Goal: Information Seeking & Learning: Find specific fact

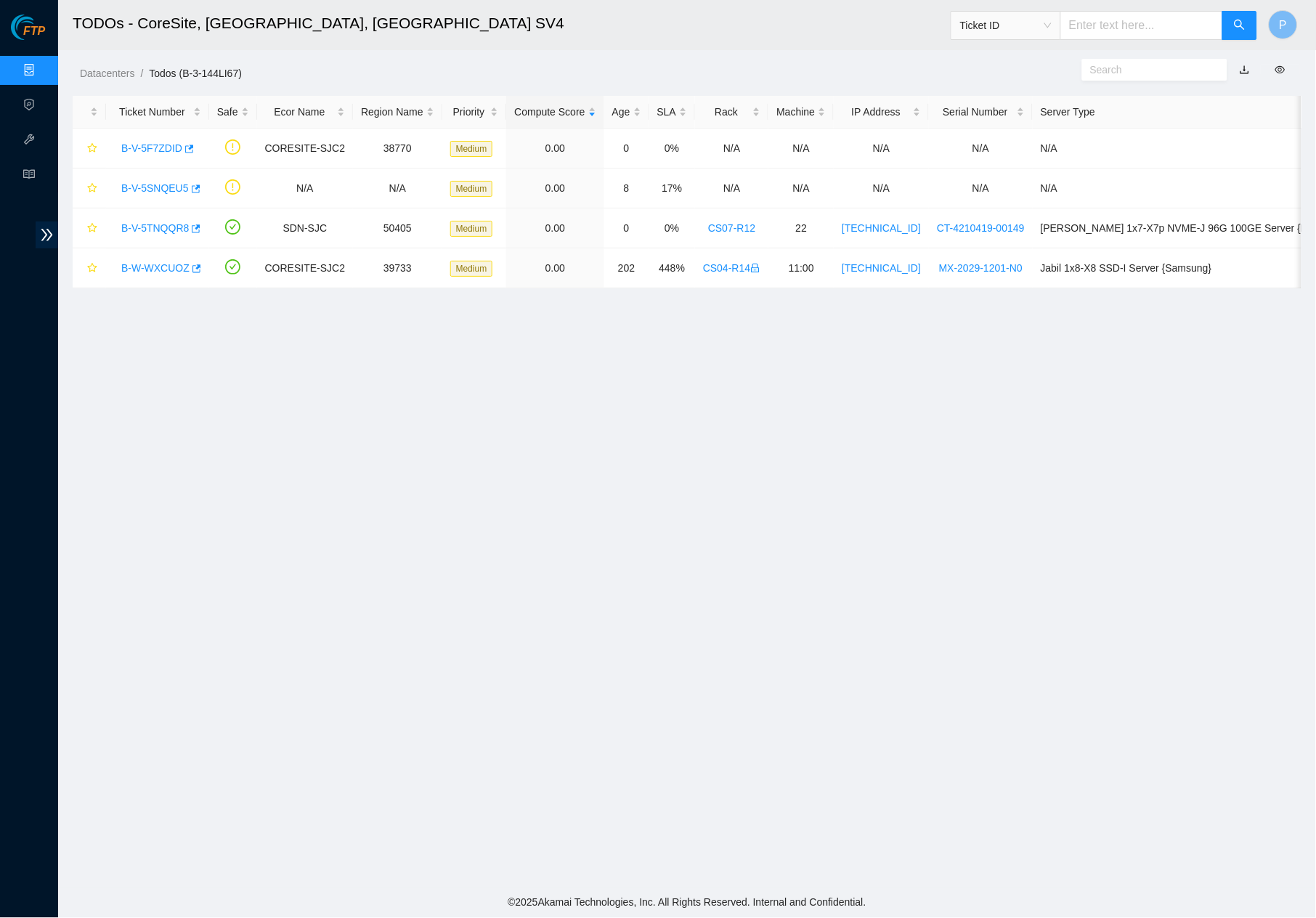
click at [858, 55] on div "Datacenters / Todos (B-3-144LI67) /" at bounding box center [529, 41] width 943 height 81
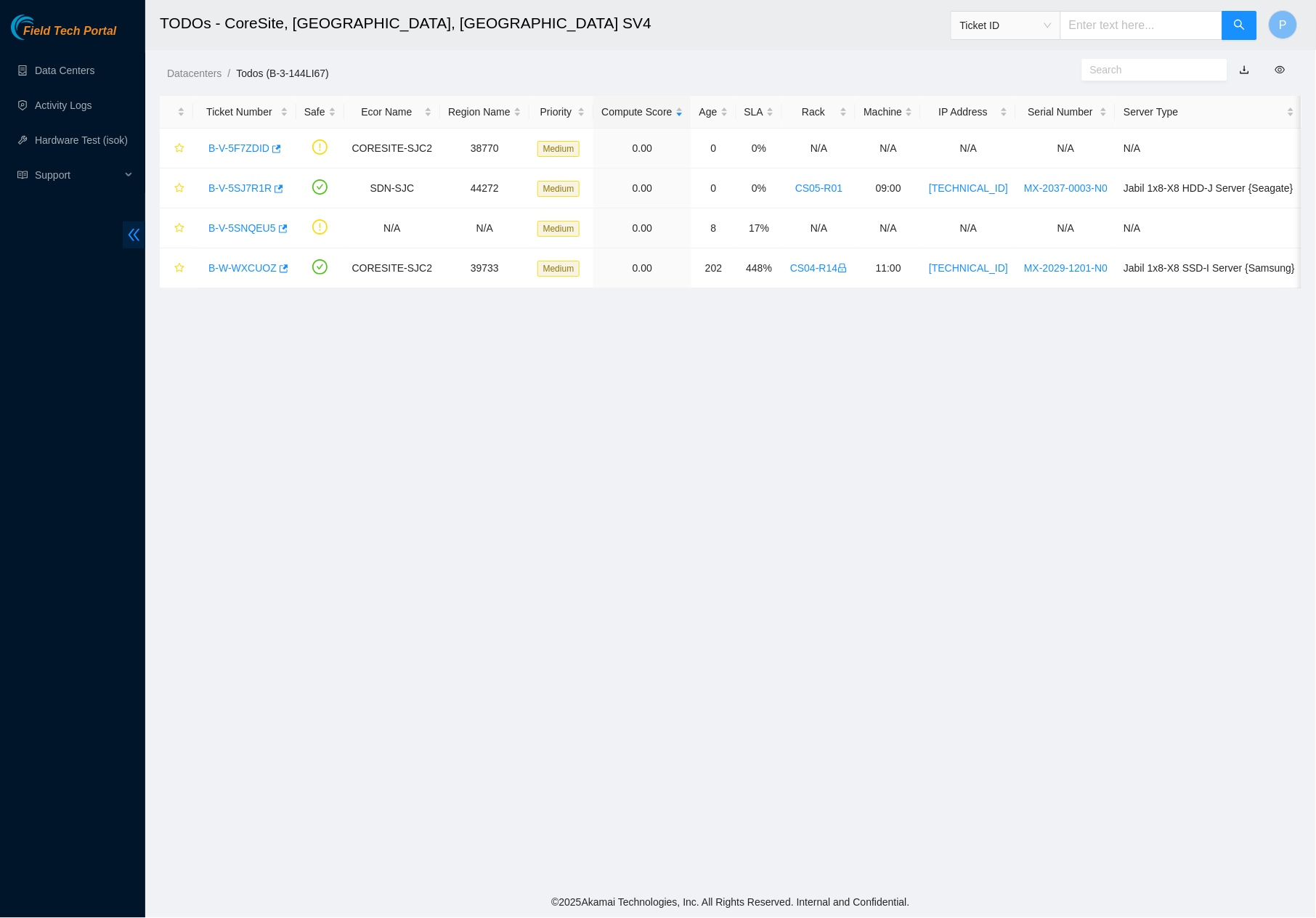
click at [129, 231] on icon "double-left" at bounding box center [134, 235] width 15 height 15
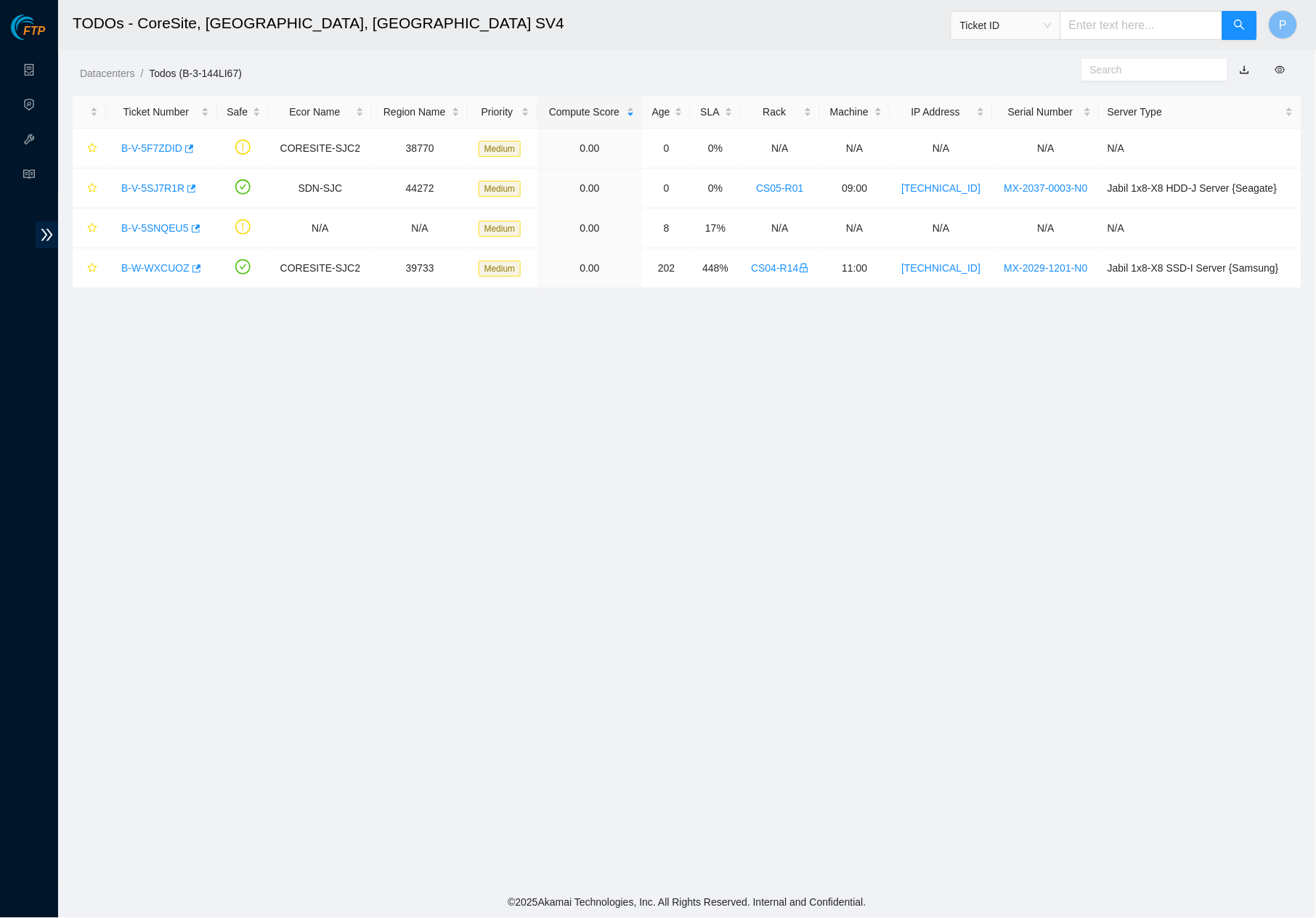
click at [1244, 69] on link "button" at bounding box center [1244, 70] width 11 height 12
click at [43, 65] on link "Data Centers" at bounding box center [72, 71] width 60 height 12
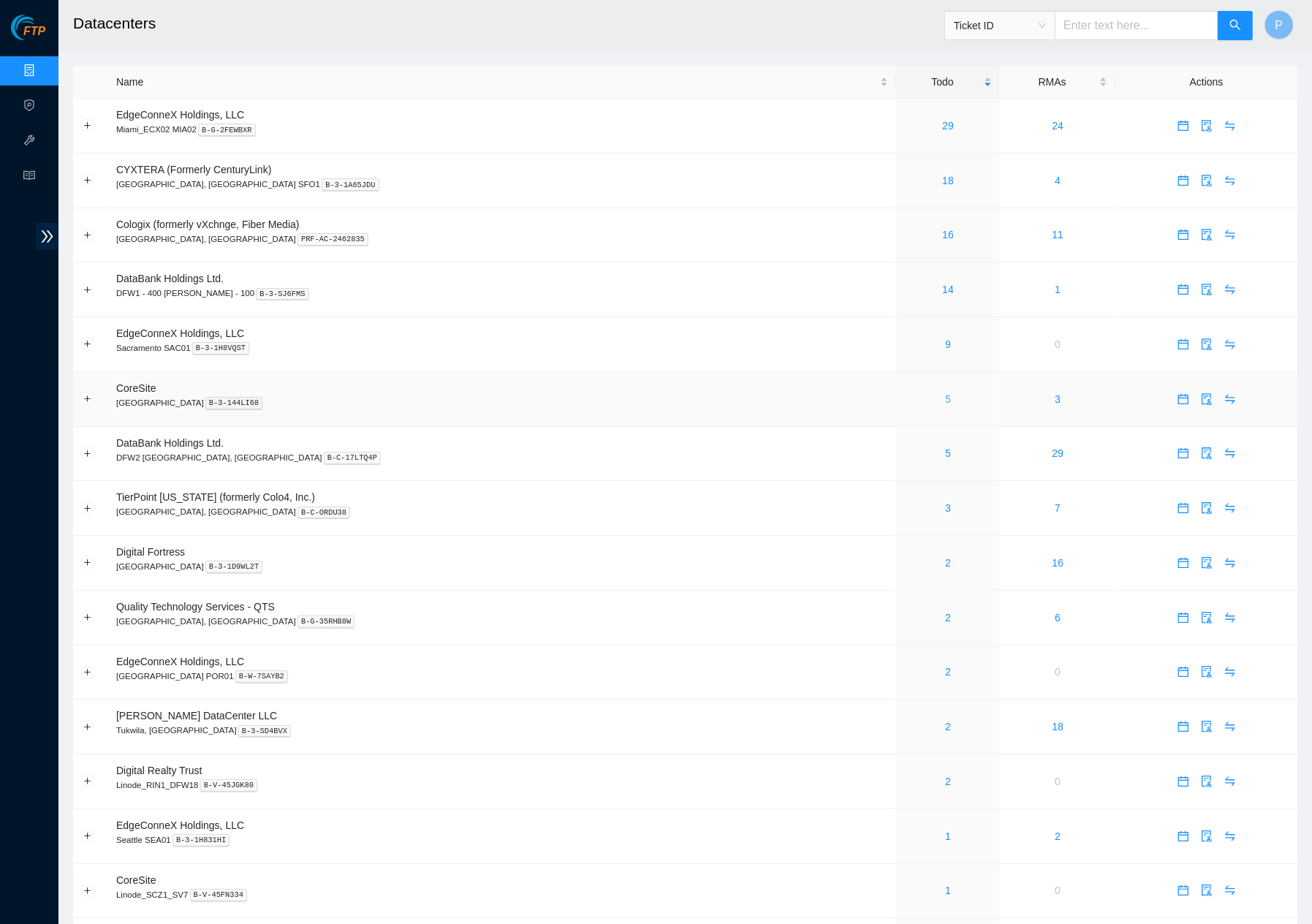
click at [945, 393] on link "5" at bounding box center [948, 399] width 6 height 12
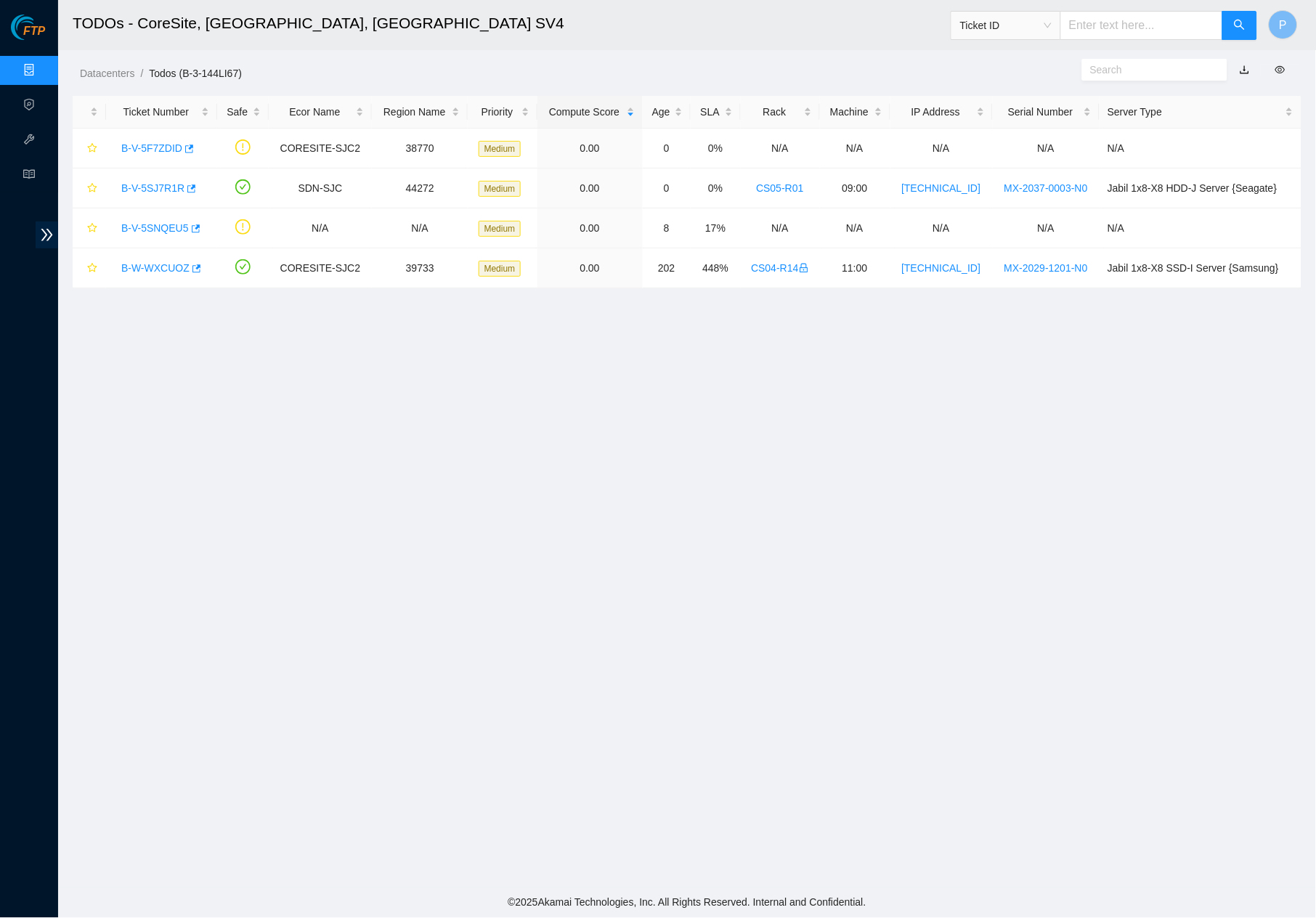
click at [43, 65] on link "Data Centers" at bounding box center [72, 71] width 60 height 12
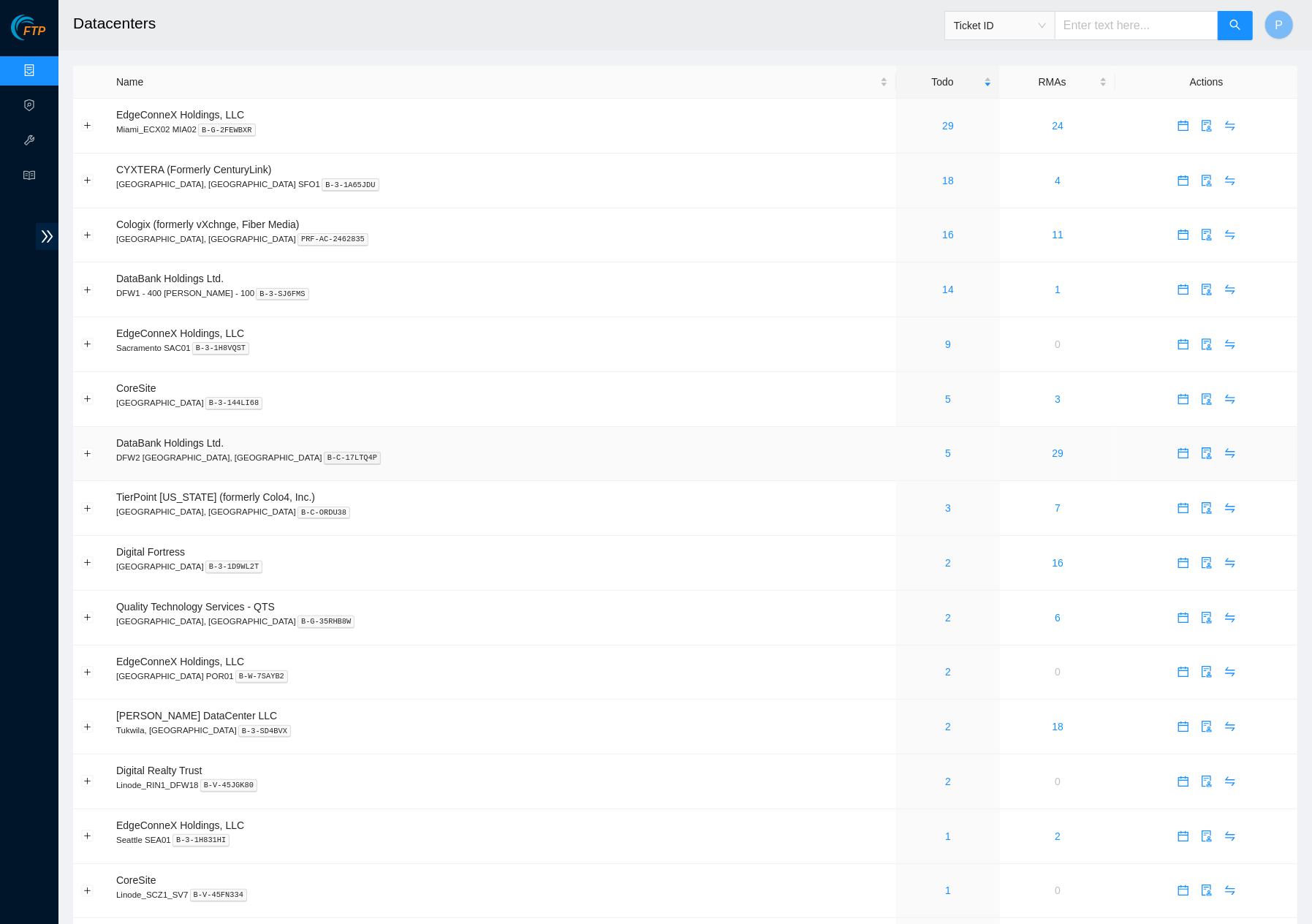
click at [904, 452] on div "5" at bounding box center [948, 453] width 88 height 17
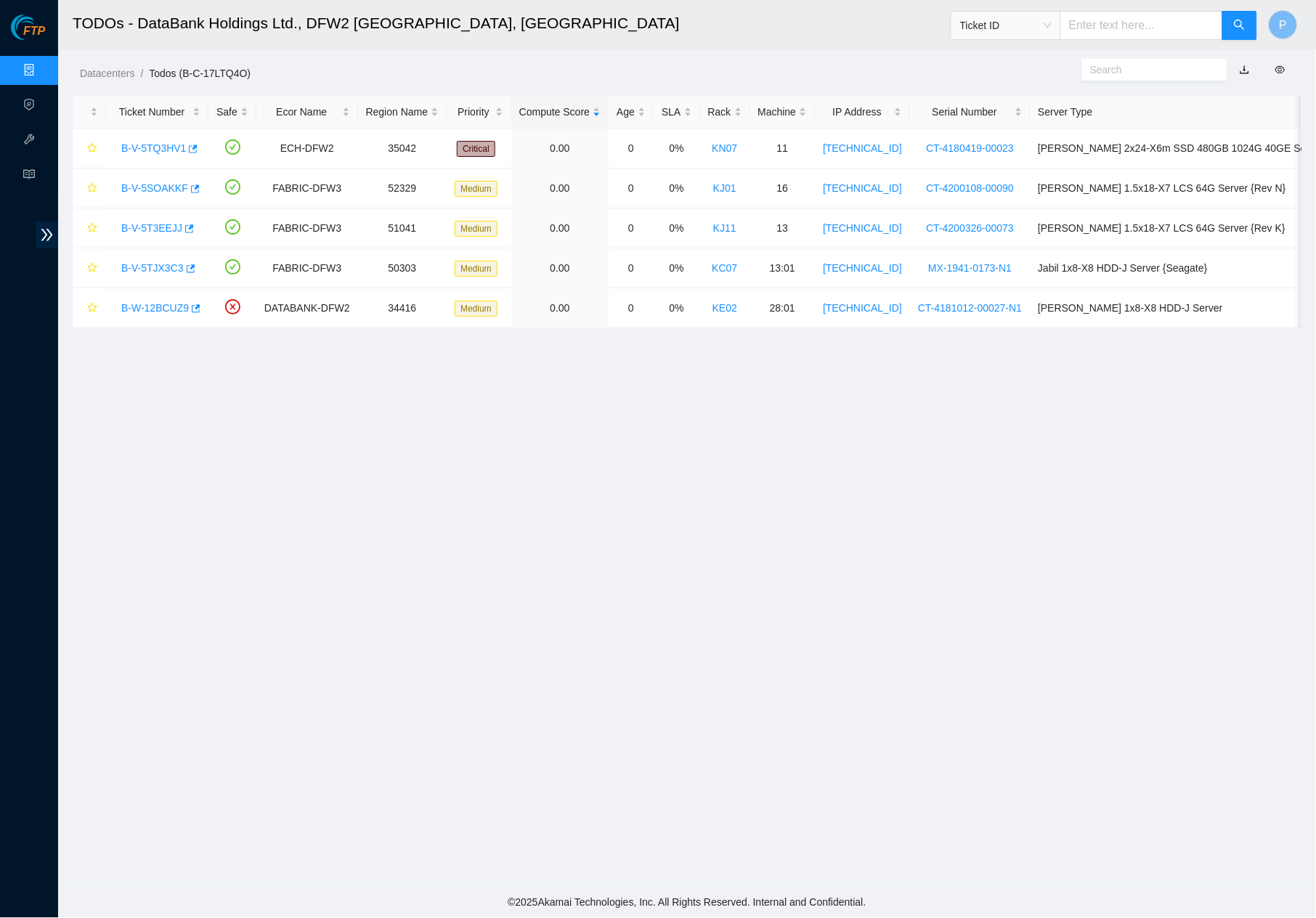
click at [1245, 70] on link "button" at bounding box center [1244, 70] width 11 height 12
click at [43, 65] on link "Data Centers" at bounding box center [72, 71] width 60 height 12
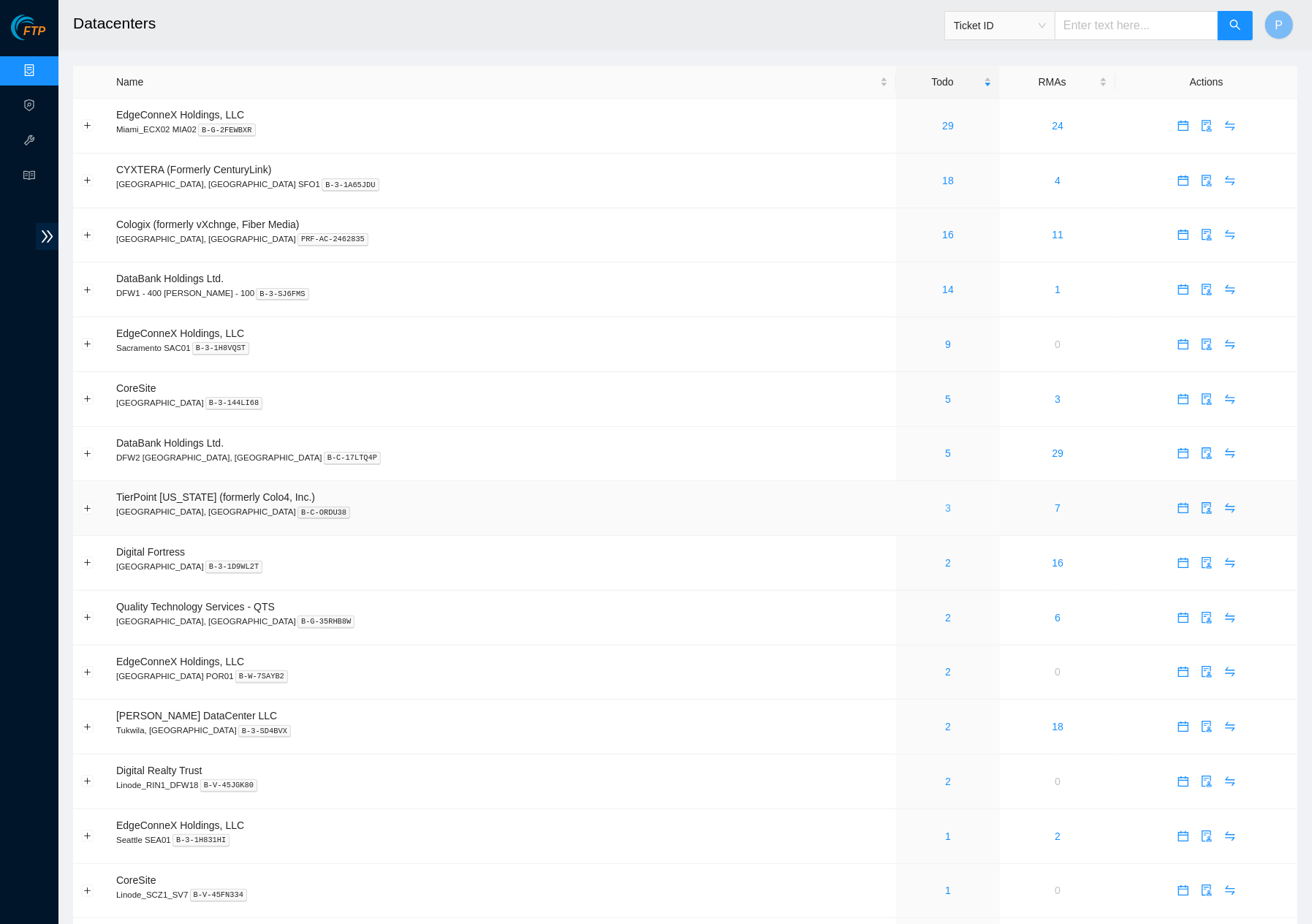
click at [945, 502] on link "3" at bounding box center [948, 508] width 6 height 12
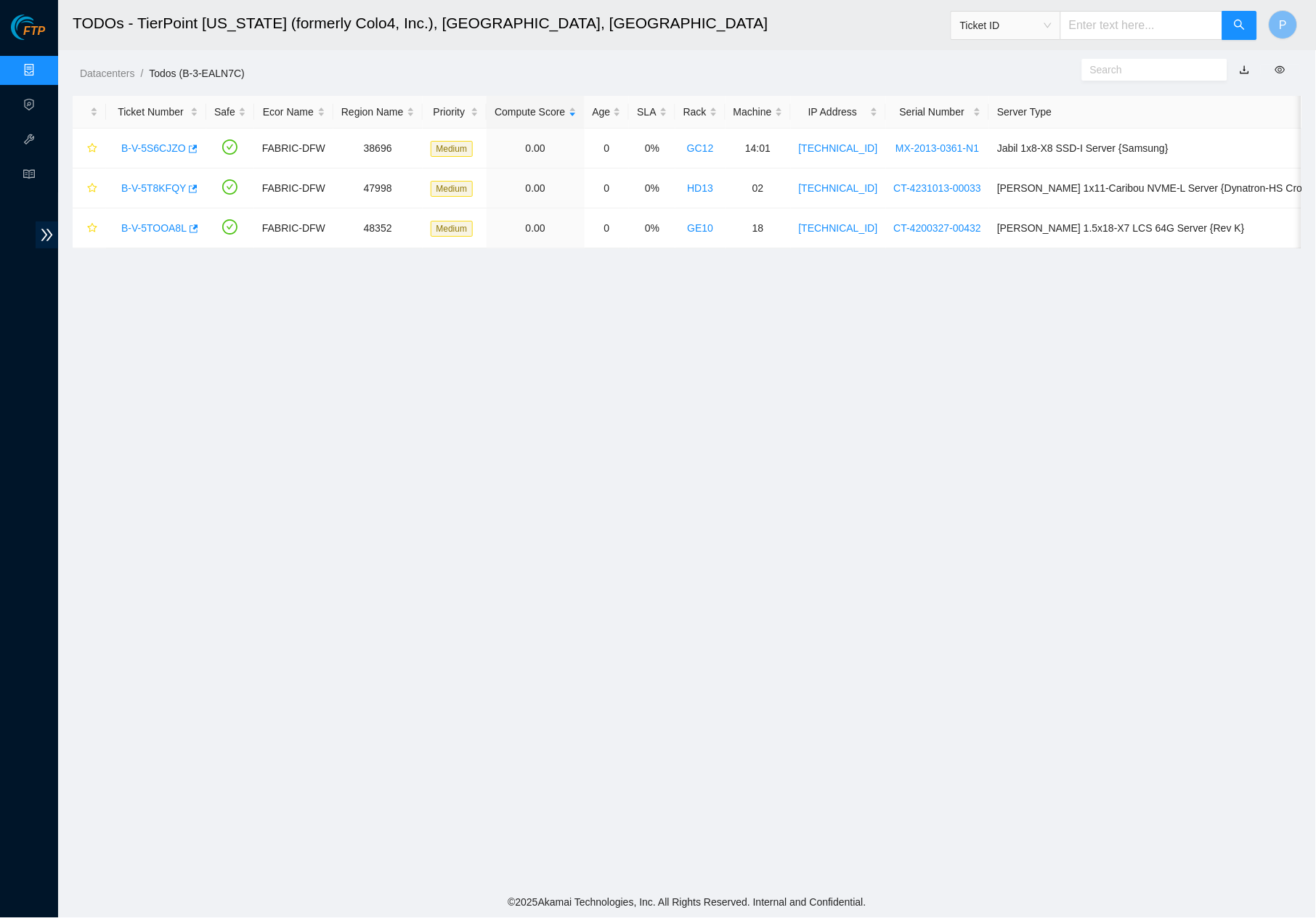
click at [1240, 71] on link "button" at bounding box center [1244, 70] width 11 height 12
click at [43, 65] on link "Data Centers" at bounding box center [72, 71] width 60 height 12
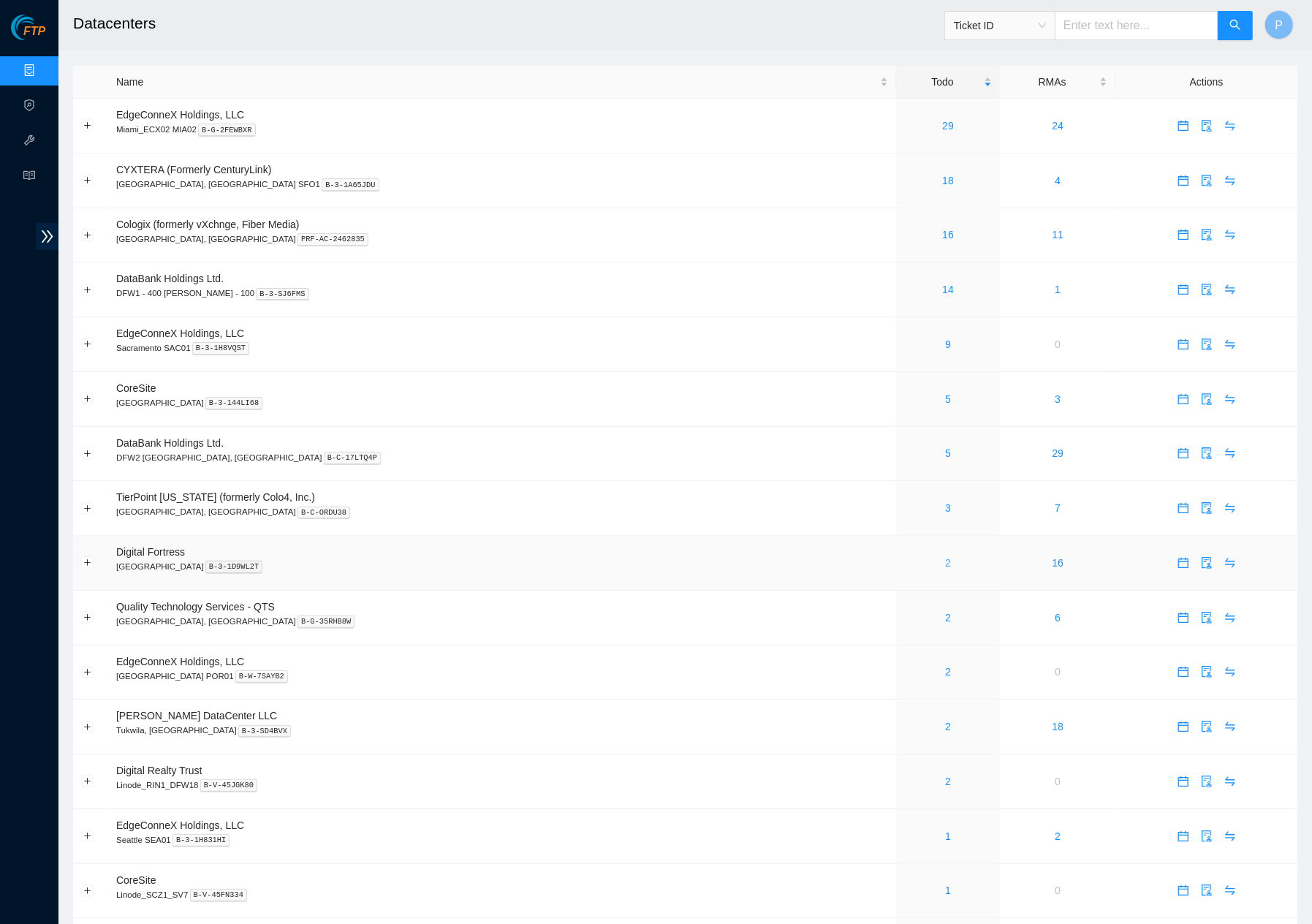
click at [945, 557] on link "2" at bounding box center [948, 563] width 6 height 12
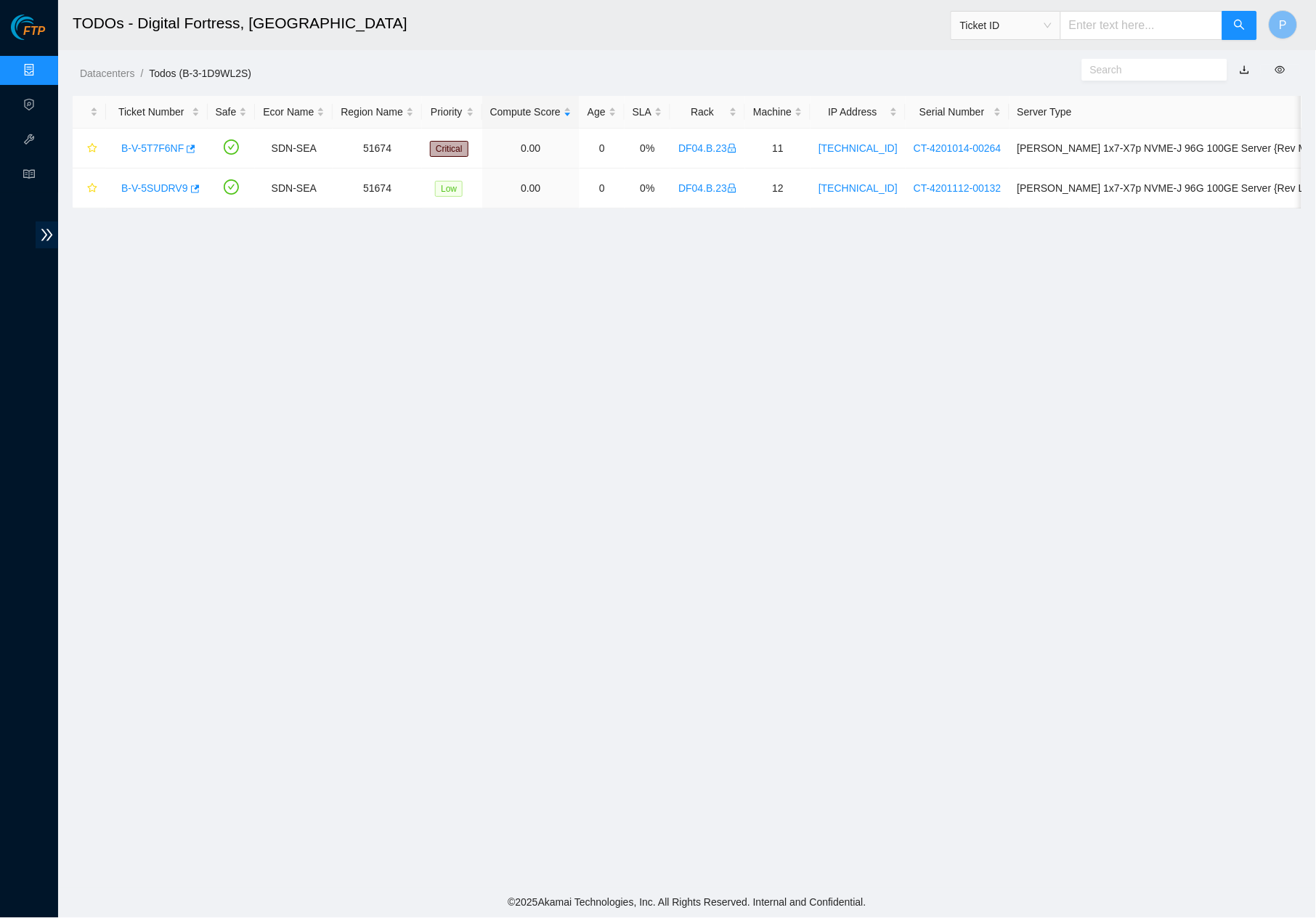
click at [1247, 64] on link "button" at bounding box center [1244, 70] width 11 height 12
click at [43, 76] on link "Data Centers" at bounding box center [72, 71] width 60 height 12
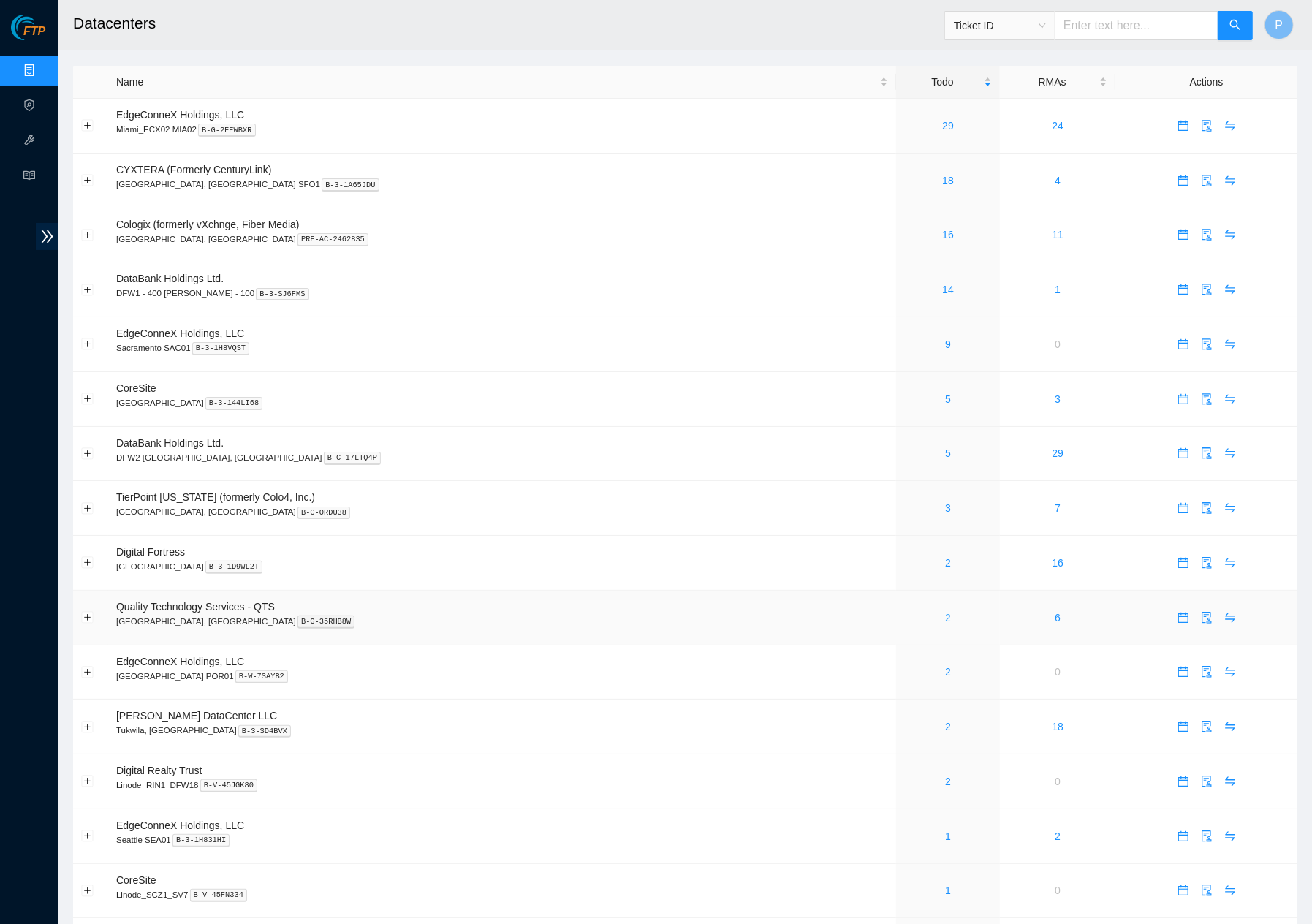
click at [945, 612] on link "2" at bounding box center [948, 618] width 6 height 12
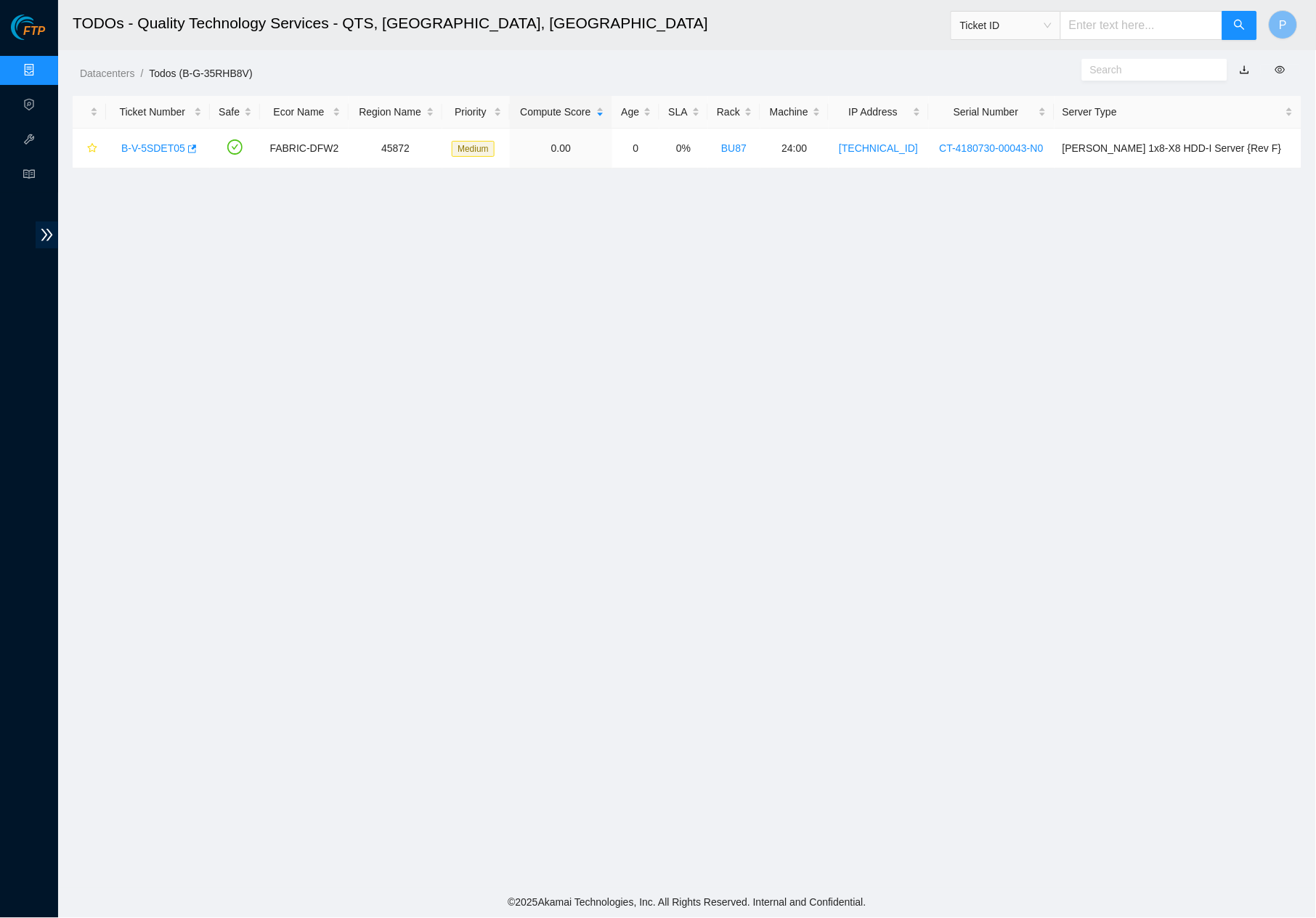
click at [1246, 73] on button "button" at bounding box center [1244, 70] width 32 height 23
click at [1244, 67] on link "button" at bounding box center [1244, 70] width 11 height 12
click at [43, 65] on link "Data Centers" at bounding box center [72, 71] width 60 height 12
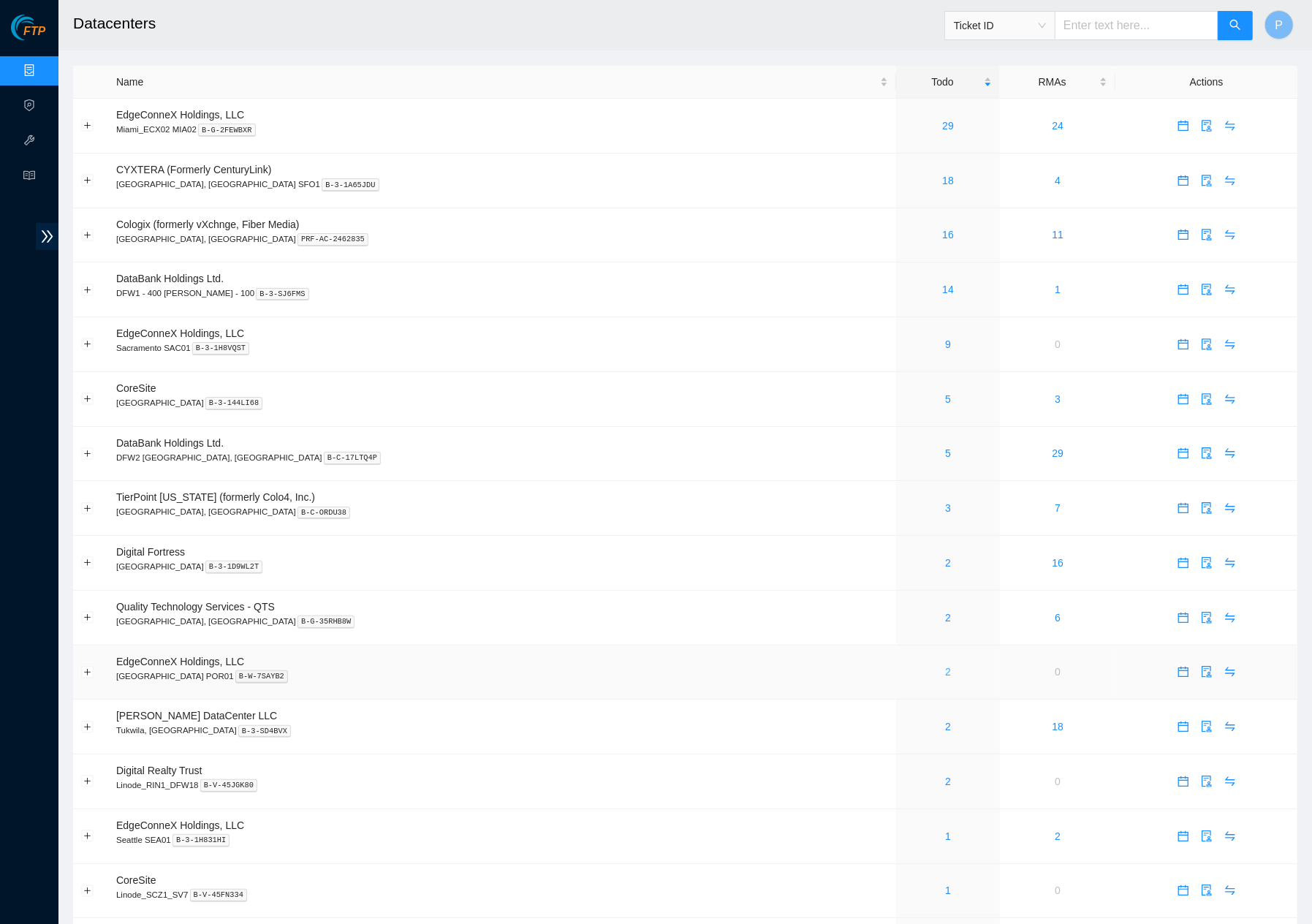
click at [945, 666] on link "2" at bounding box center [948, 672] width 6 height 12
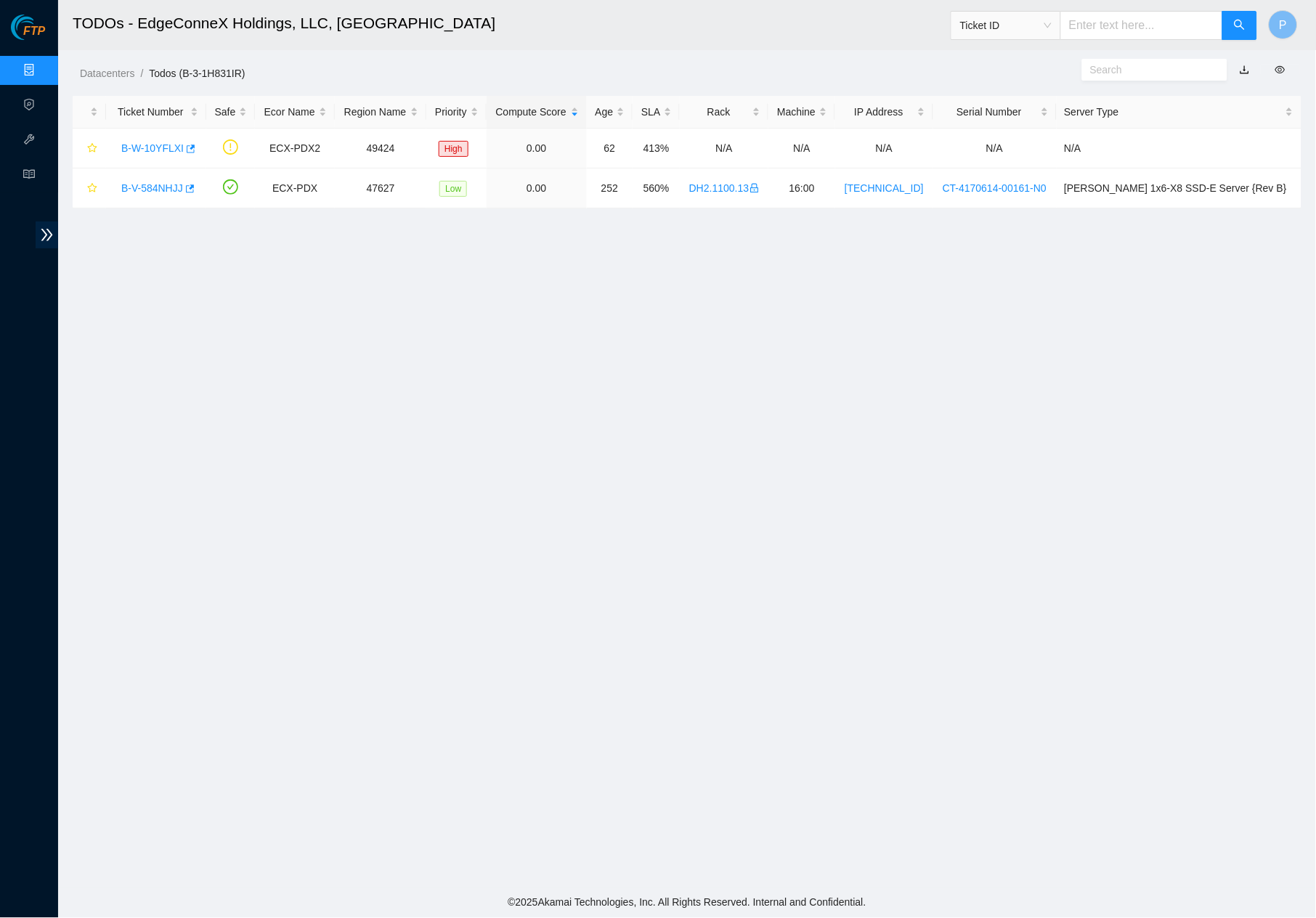
click at [1244, 66] on link "button" at bounding box center [1244, 70] width 11 height 12
click at [43, 65] on link "Data Centers" at bounding box center [72, 71] width 60 height 12
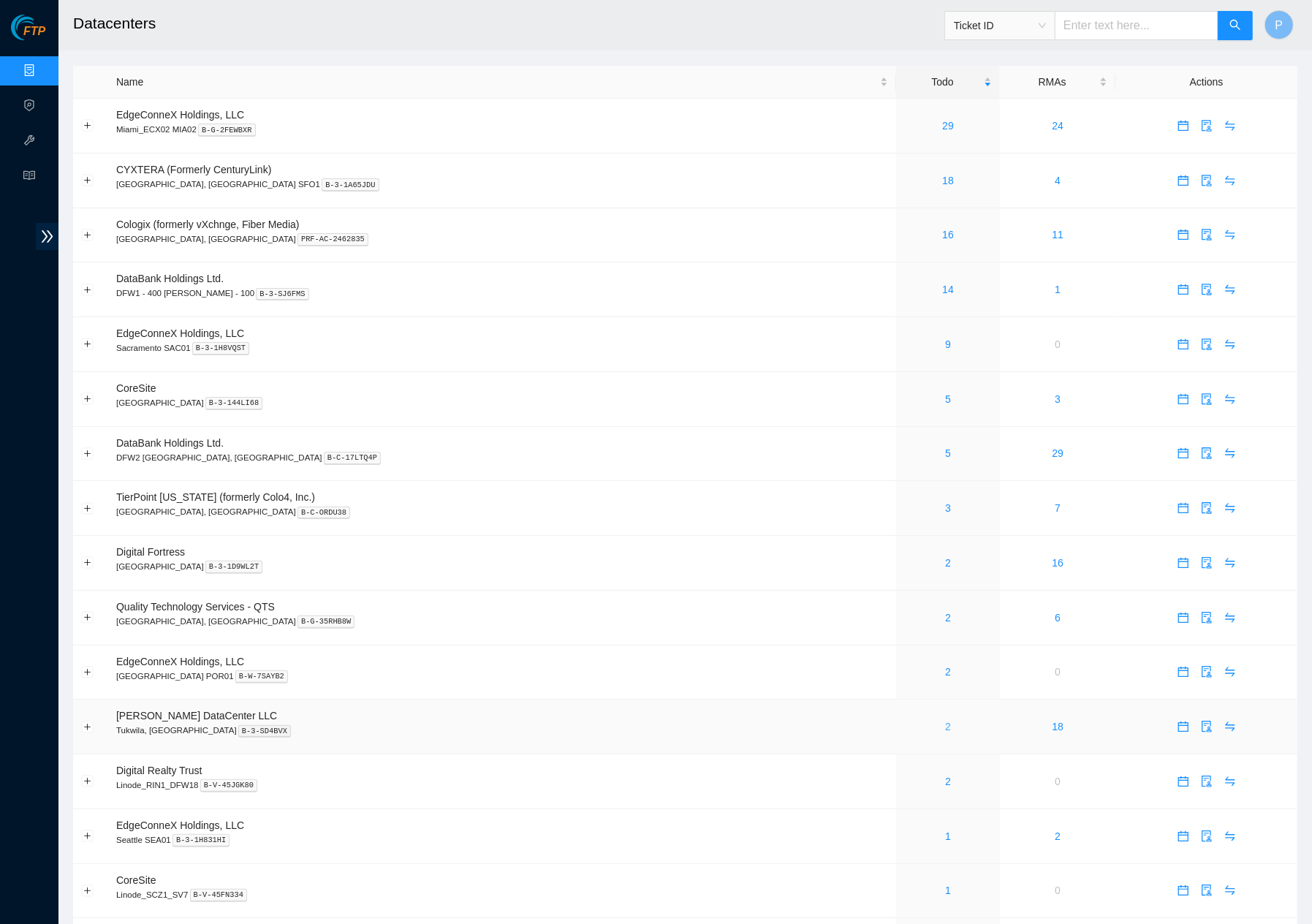
click at [945, 721] on link "2" at bounding box center [948, 727] width 6 height 12
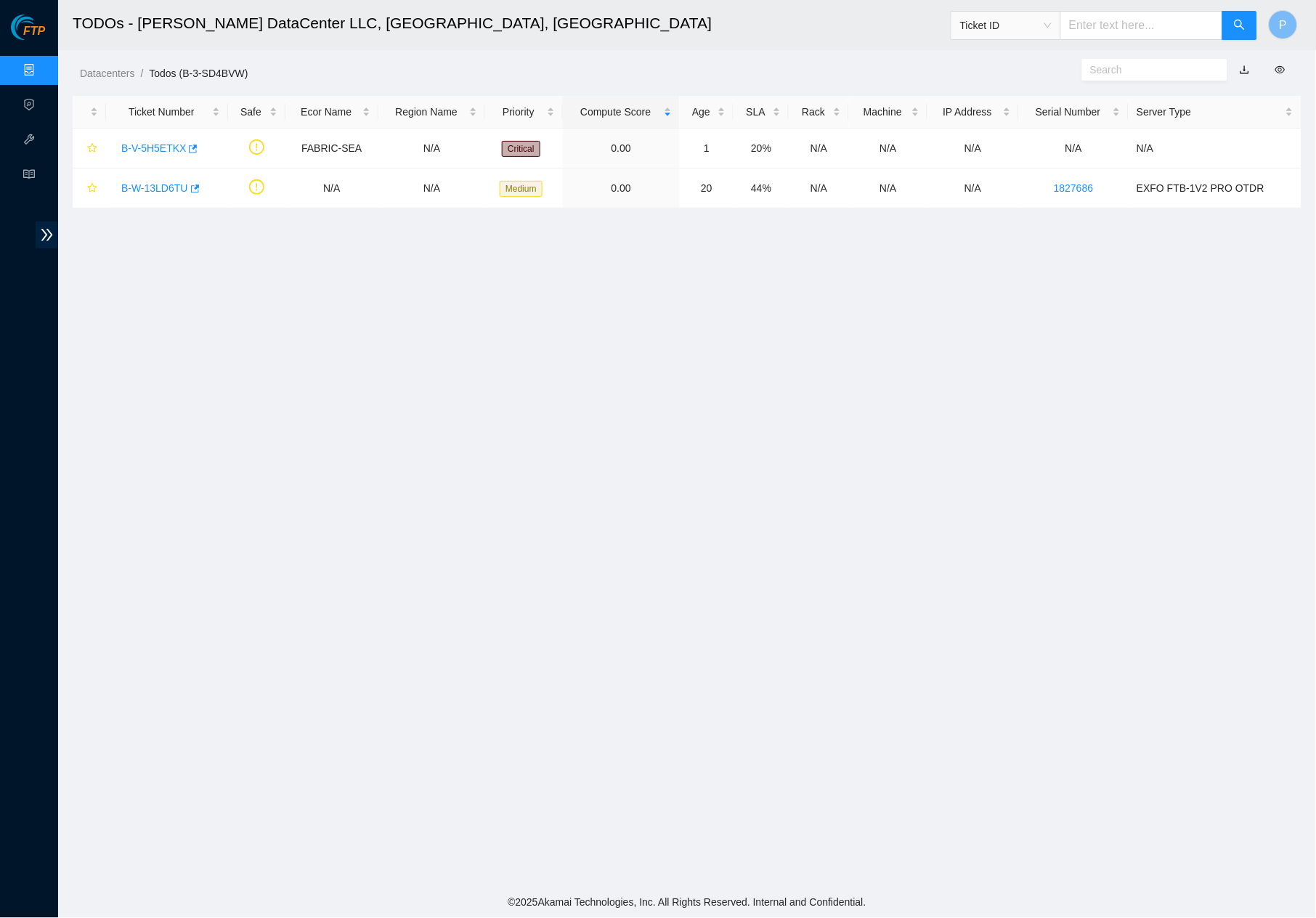
click at [1241, 67] on link "button" at bounding box center [1244, 70] width 11 height 12
click at [43, 70] on link "Data Centers" at bounding box center [72, 71] width 60 height 12
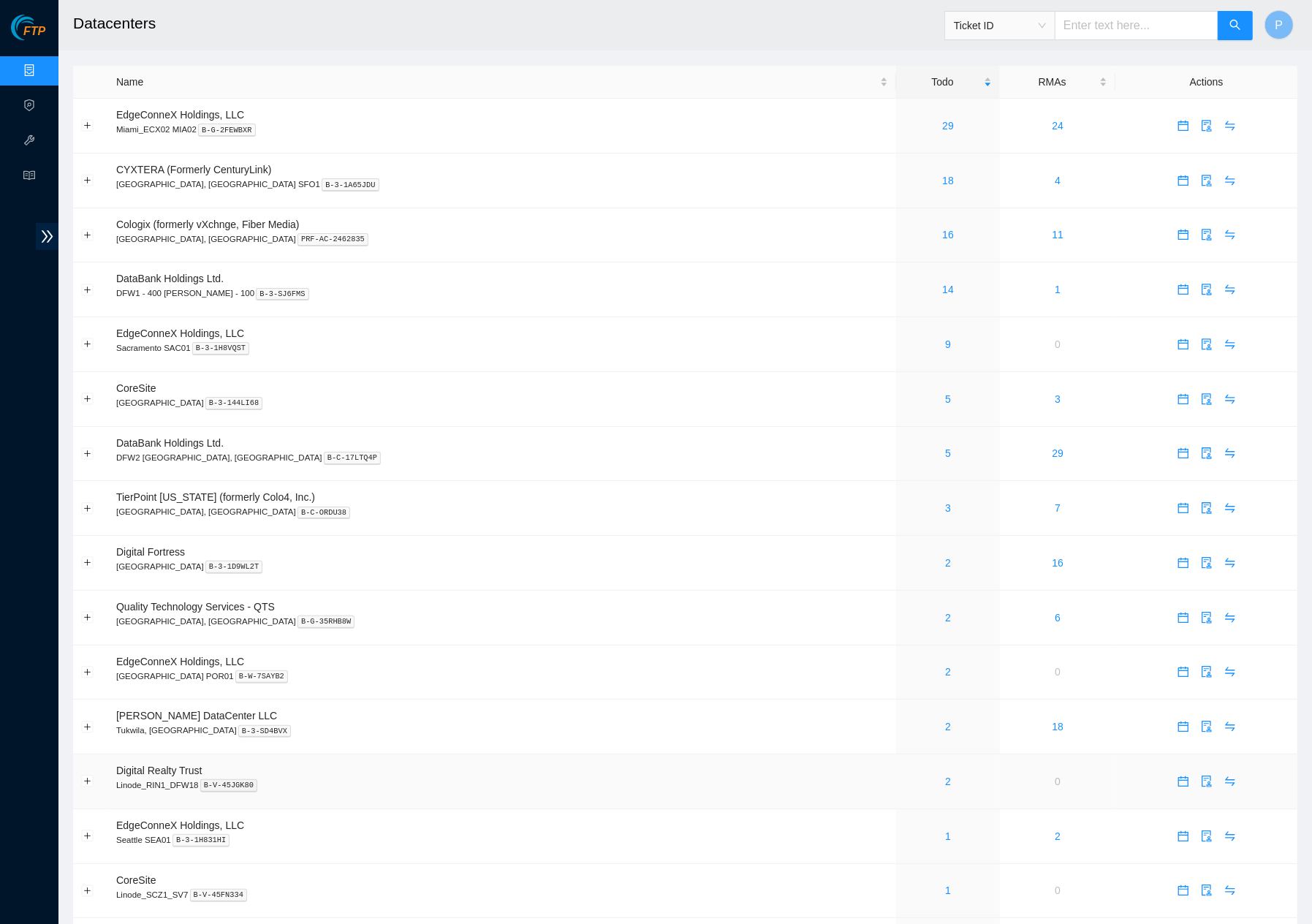
click at [904, 773] on div "2" at bounding box center [948, 781] width 88 height 17
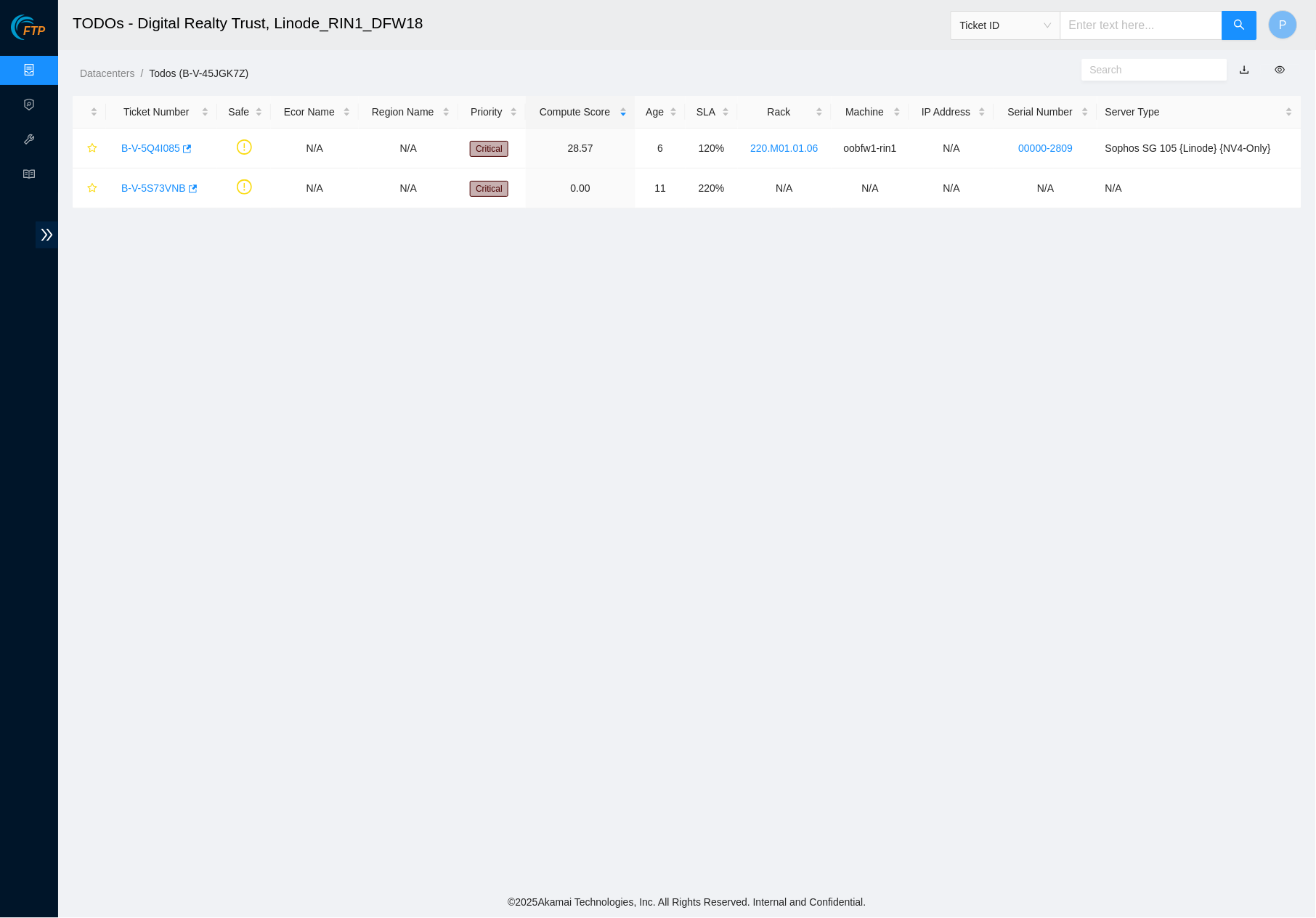
click at [1247, 65] on link "button" at bounding box center [1244, 70] width 11 height 12
click at [43, 67] on link "Data Centers" at bounding box center [72, 71] width 60 height 12
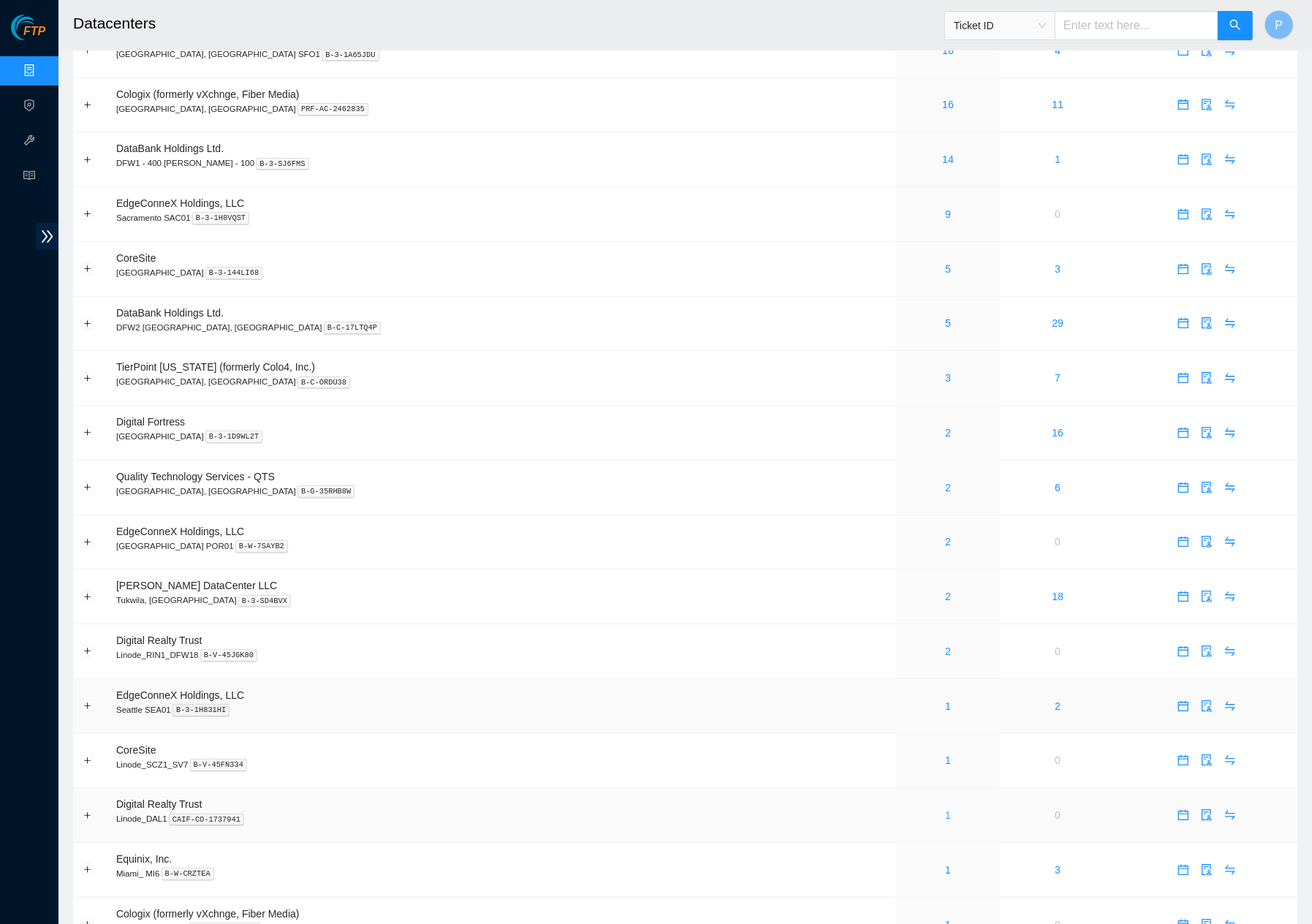
scroll to position [201, 0]
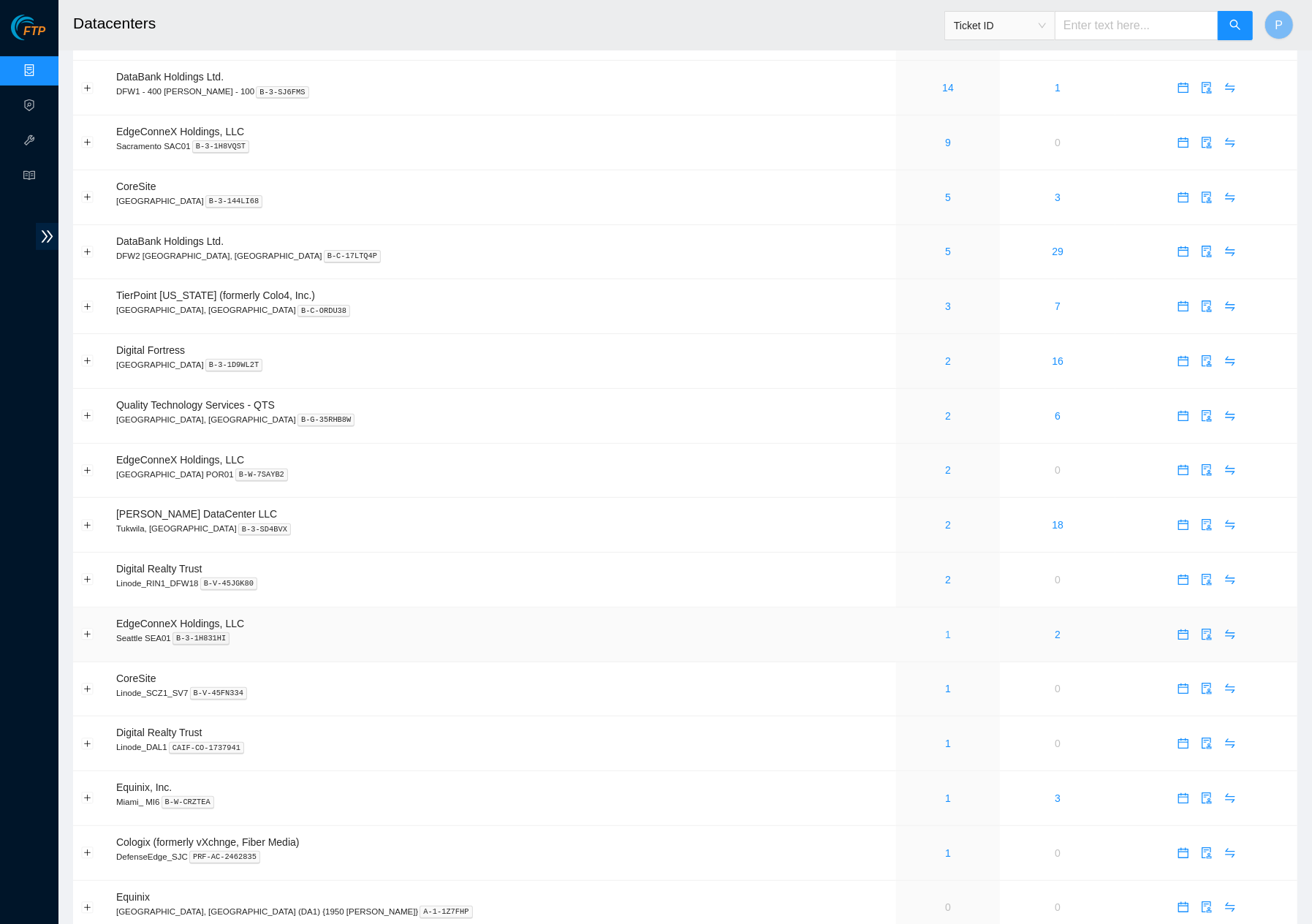
click at [945, 628] on link "1" at bounding box center [948, 634] width 6 height 12
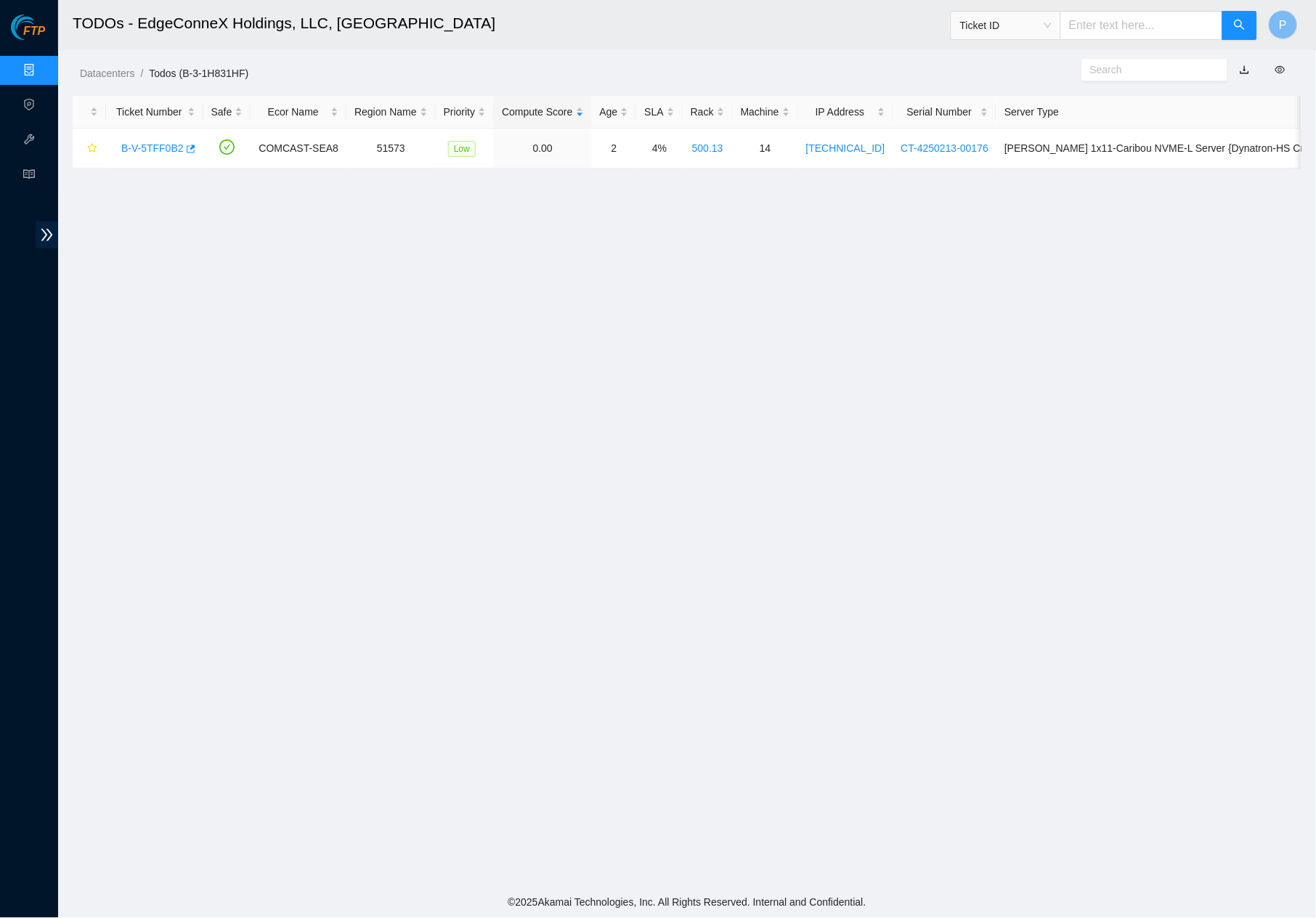
click at [1245, 64] on link "button" at bounding box center [1244, 70] width 11 height 12
click at [28, 50] on div "FTP Data Centers Activity Logs Hardware Test (isok) Support" at bounding box center [29, 466] width 58 height 904
click at [43, 65] on link "Data Centers" at bounding box center [72, 71] width 60 height 12
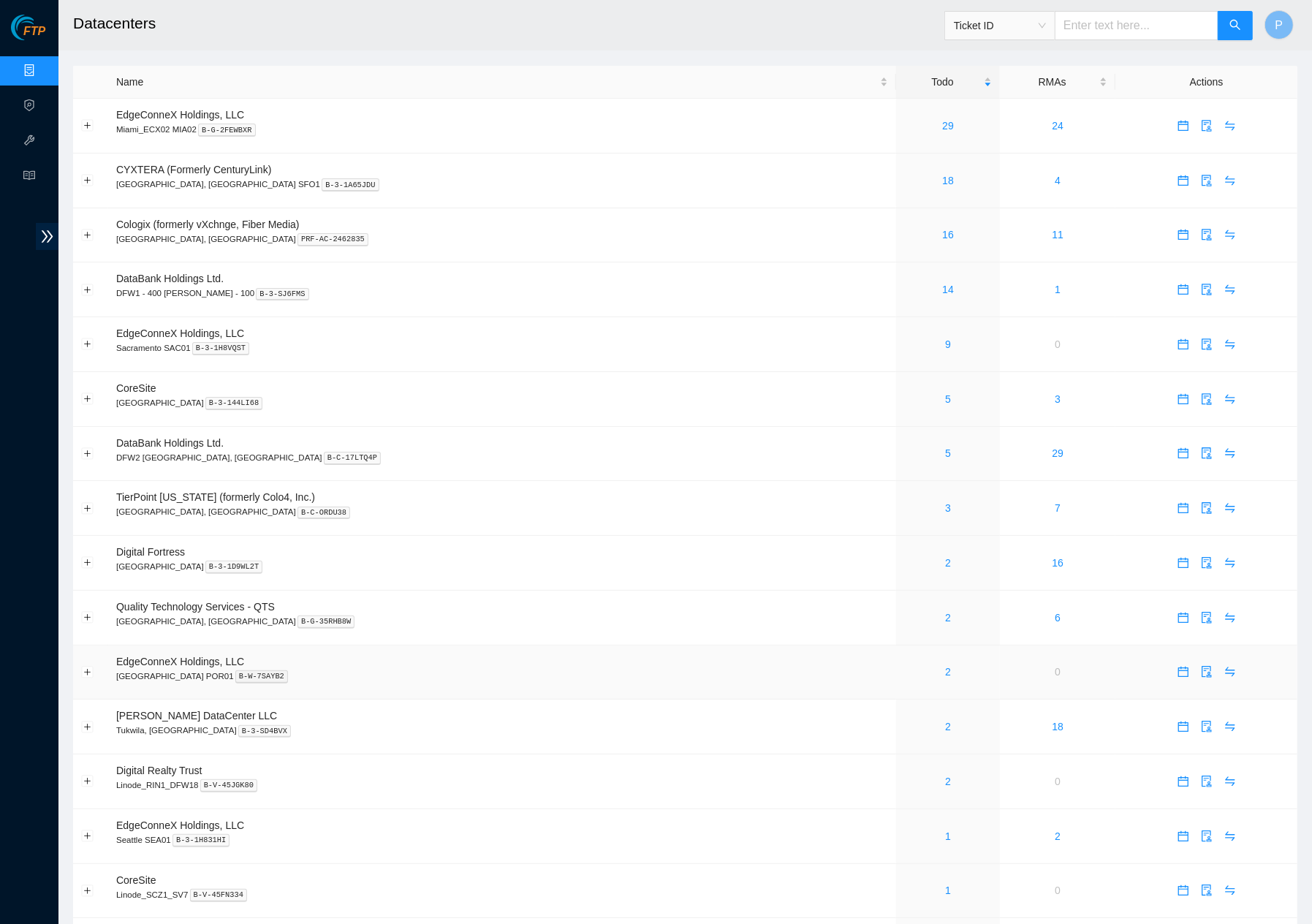
scroll to position [281, 0]
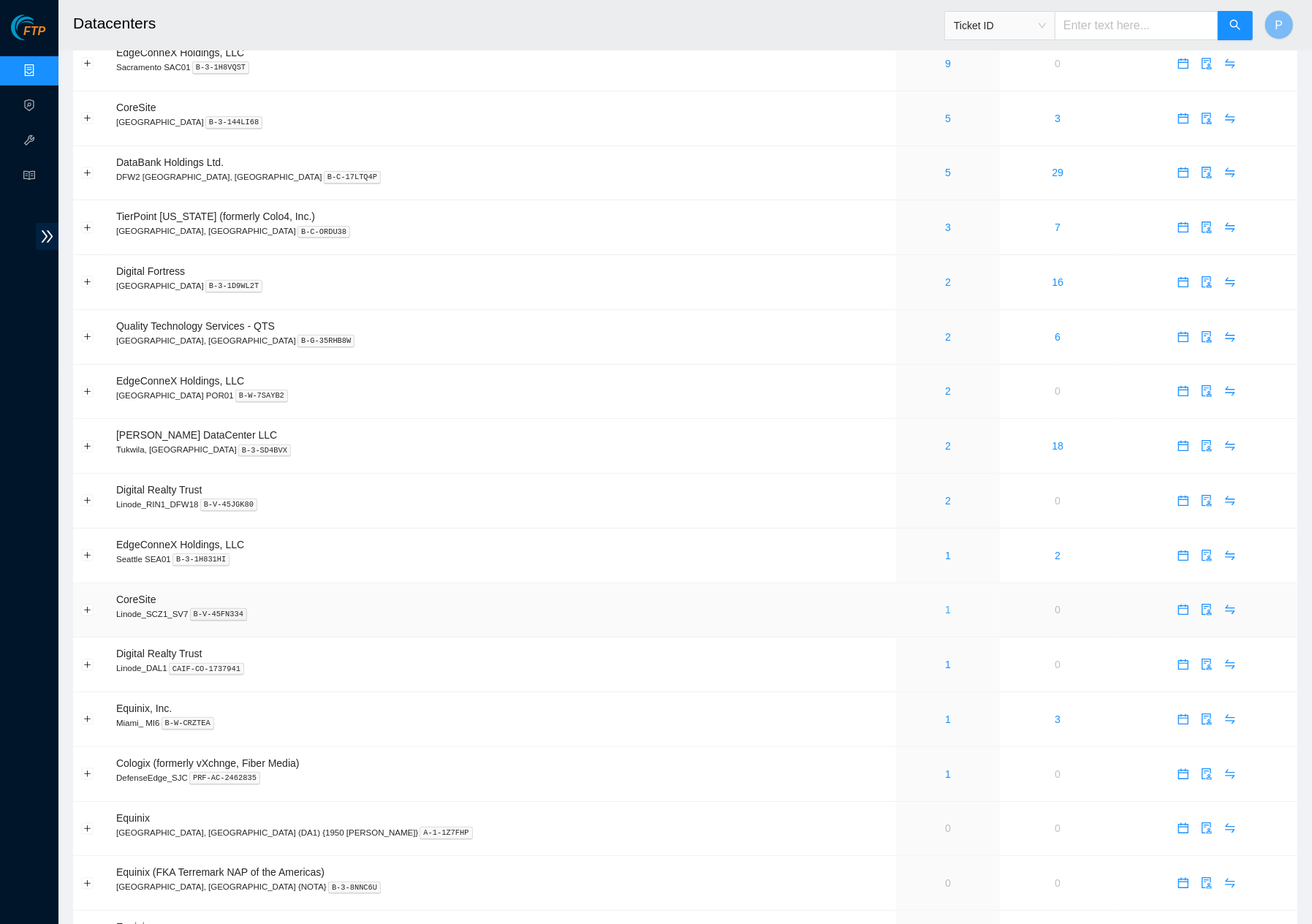
click at [945, 604] on link "1" at bounding box center [948, 610] width 6 height 12
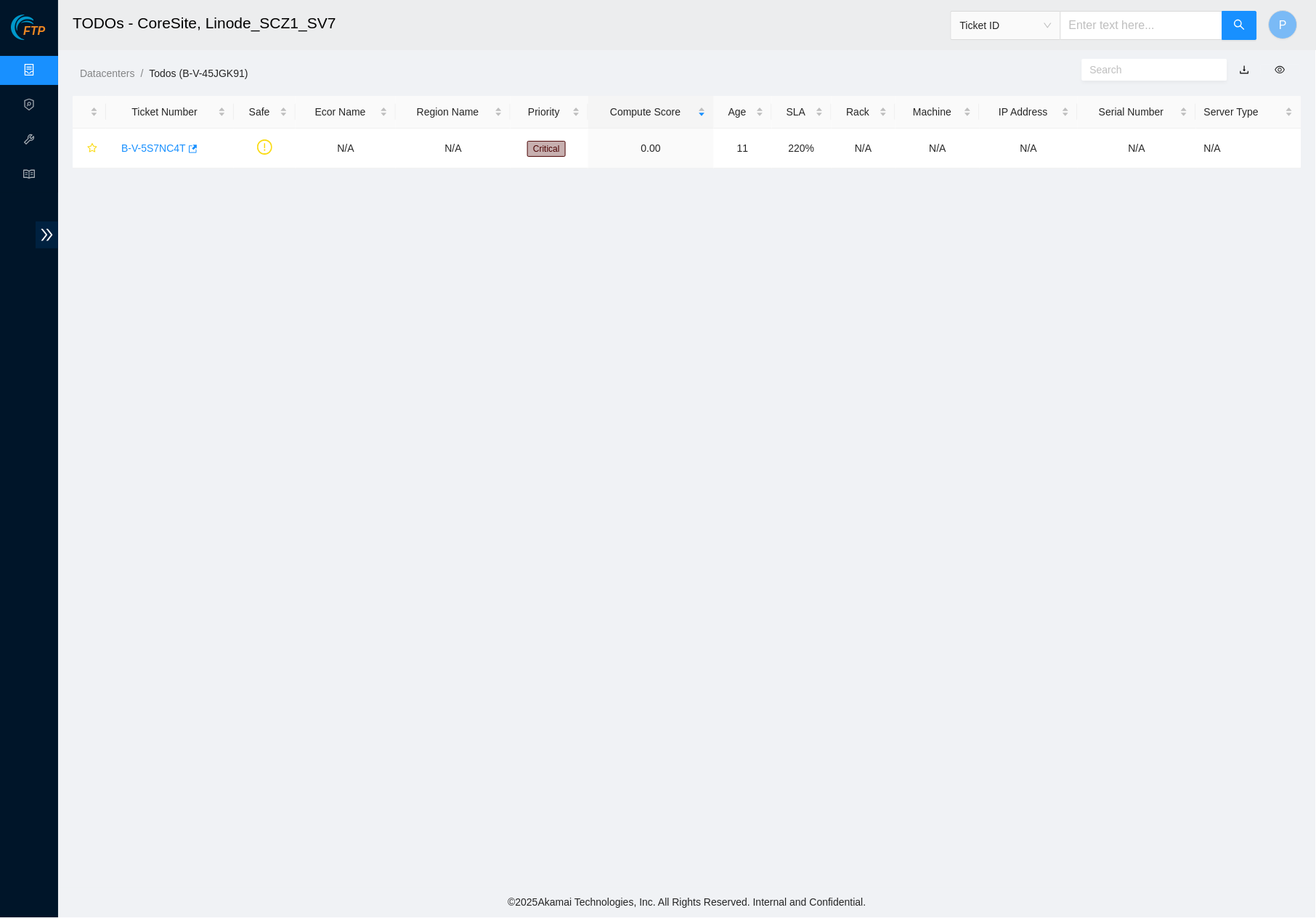
click at [1245, 69] on button "button" at bounding box center [1244, 70] width 32 height 23
click at [1246, 65] on link "button" at bounding box center [1244, 70] width 11 height 12
click at [43, 74] on link "Data Centers" at bounding box center [72, 71] width 60 height 12
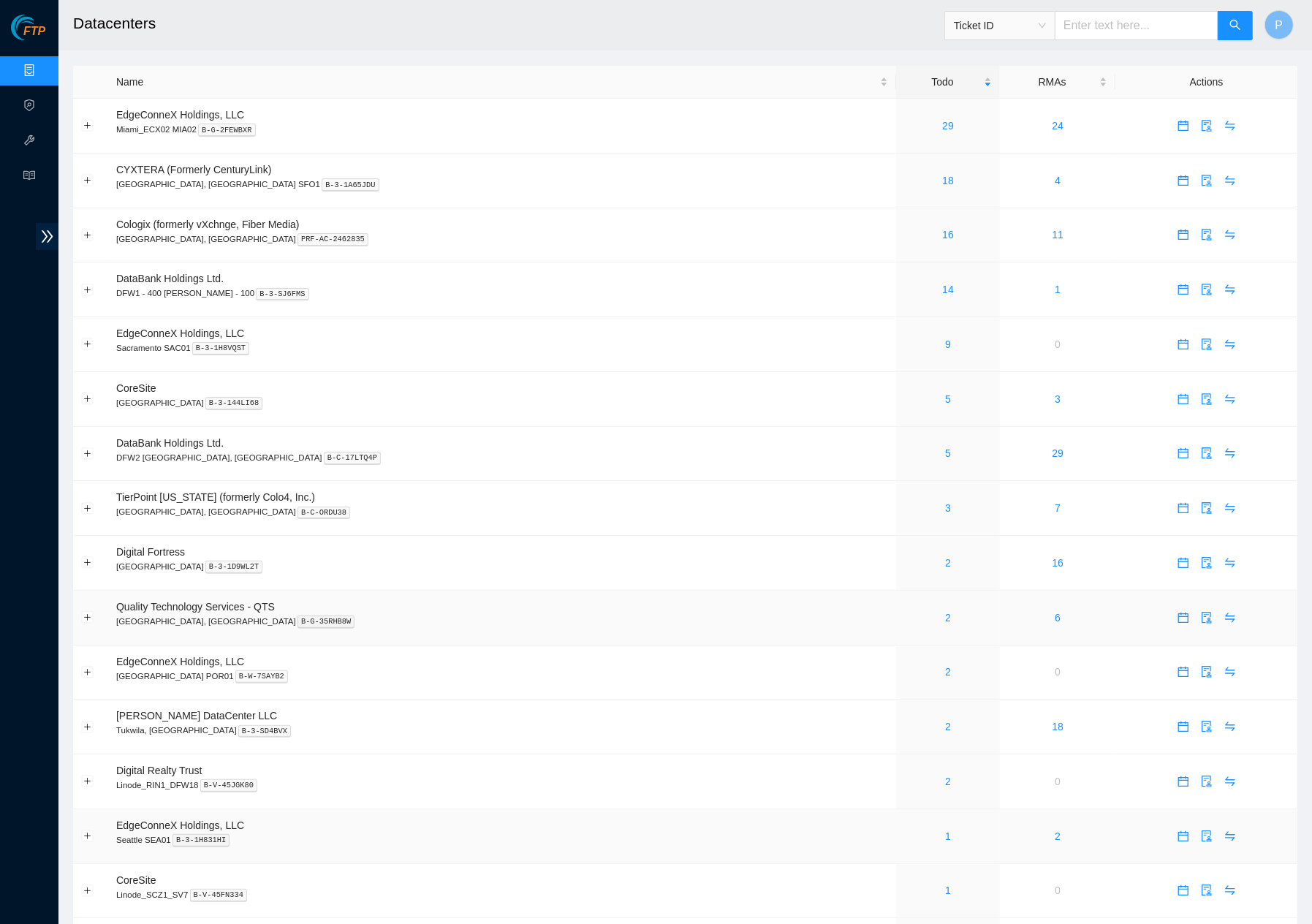
scroll to position [313, 0]
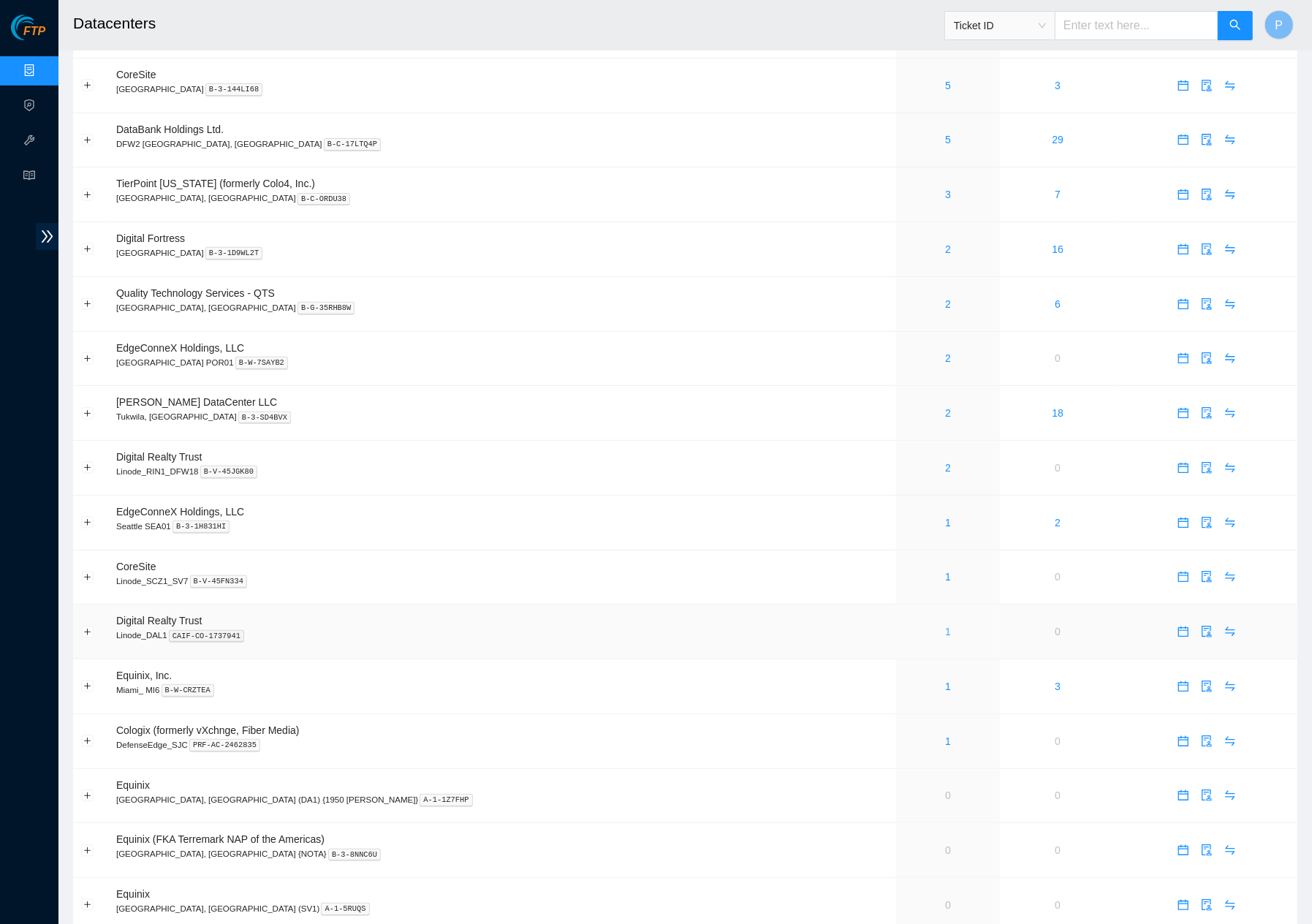
click at [945, 625] on link "1" at bounding box center [948, 631] width 6 height 12
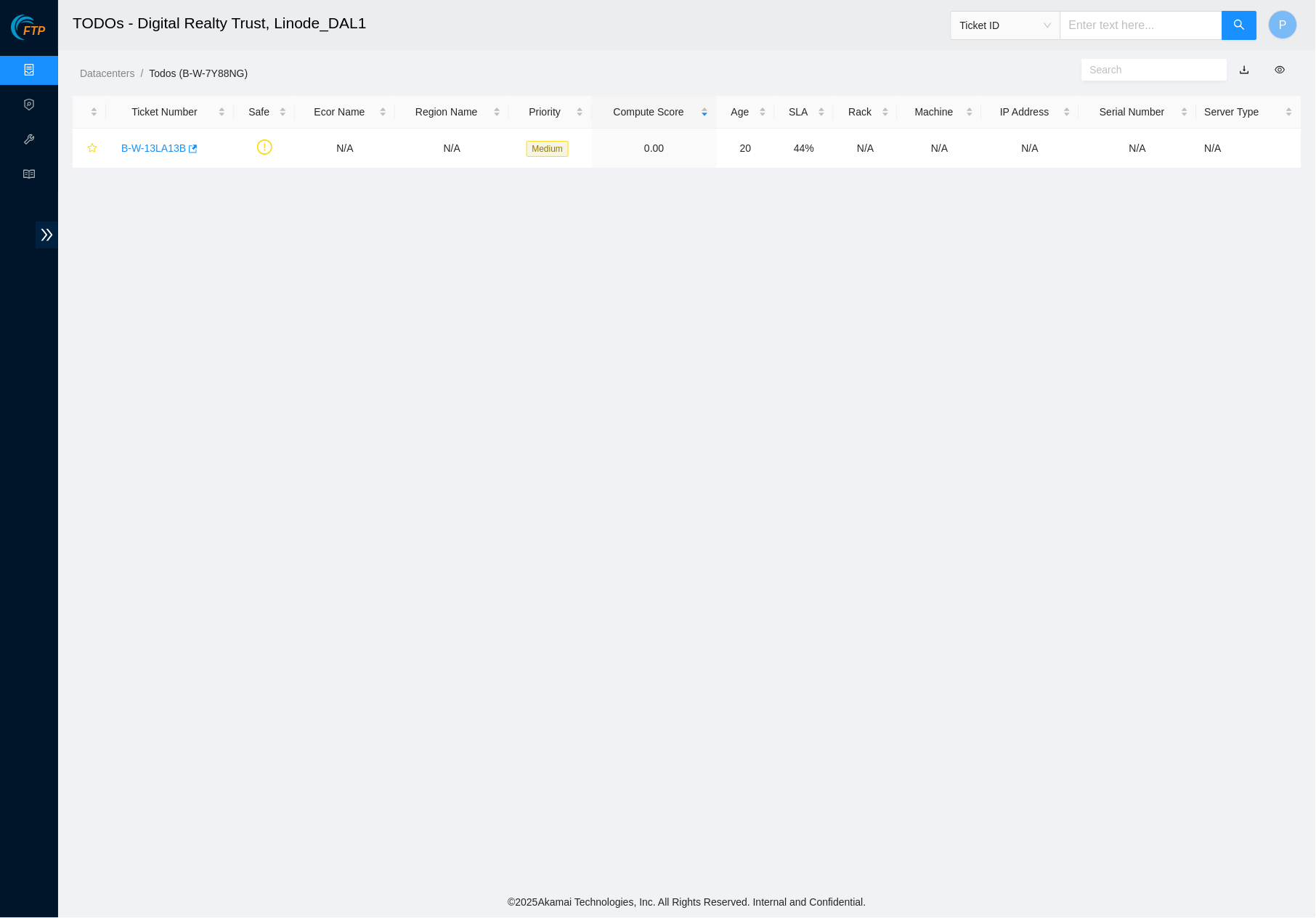
click at [1245, 65] on button "button" at bounding box center [1244, 70] width 32 height 23
click at [1246, 69] on link "button" at bounding box center [1244, 70] width 11 height 12
click at [43, 69] on link "Data Centers" at bounding box center [72, 71] width 60 height 12
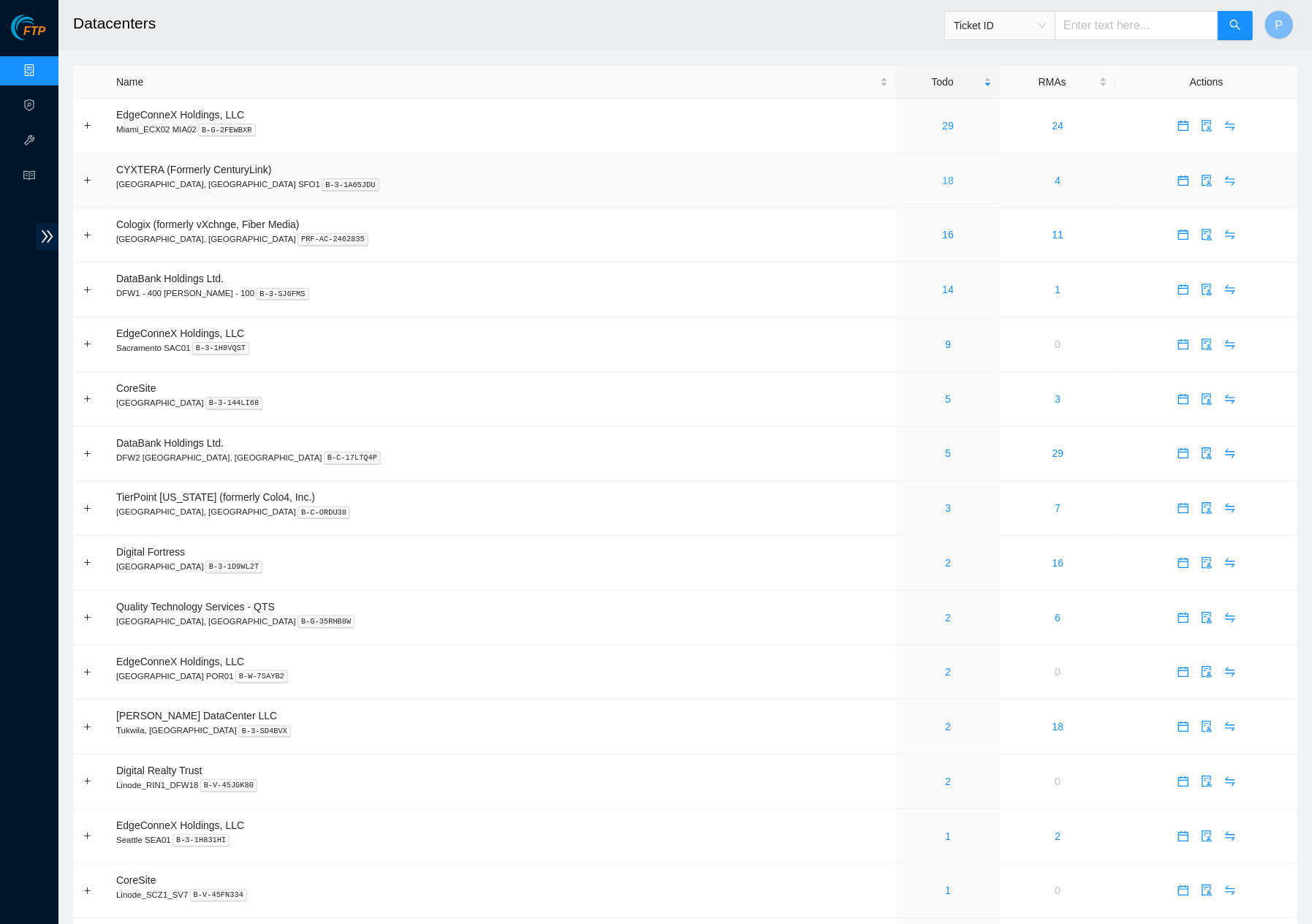
click at [942, 177] on link "18" at bounding box center [948, 181] width 12 height 12
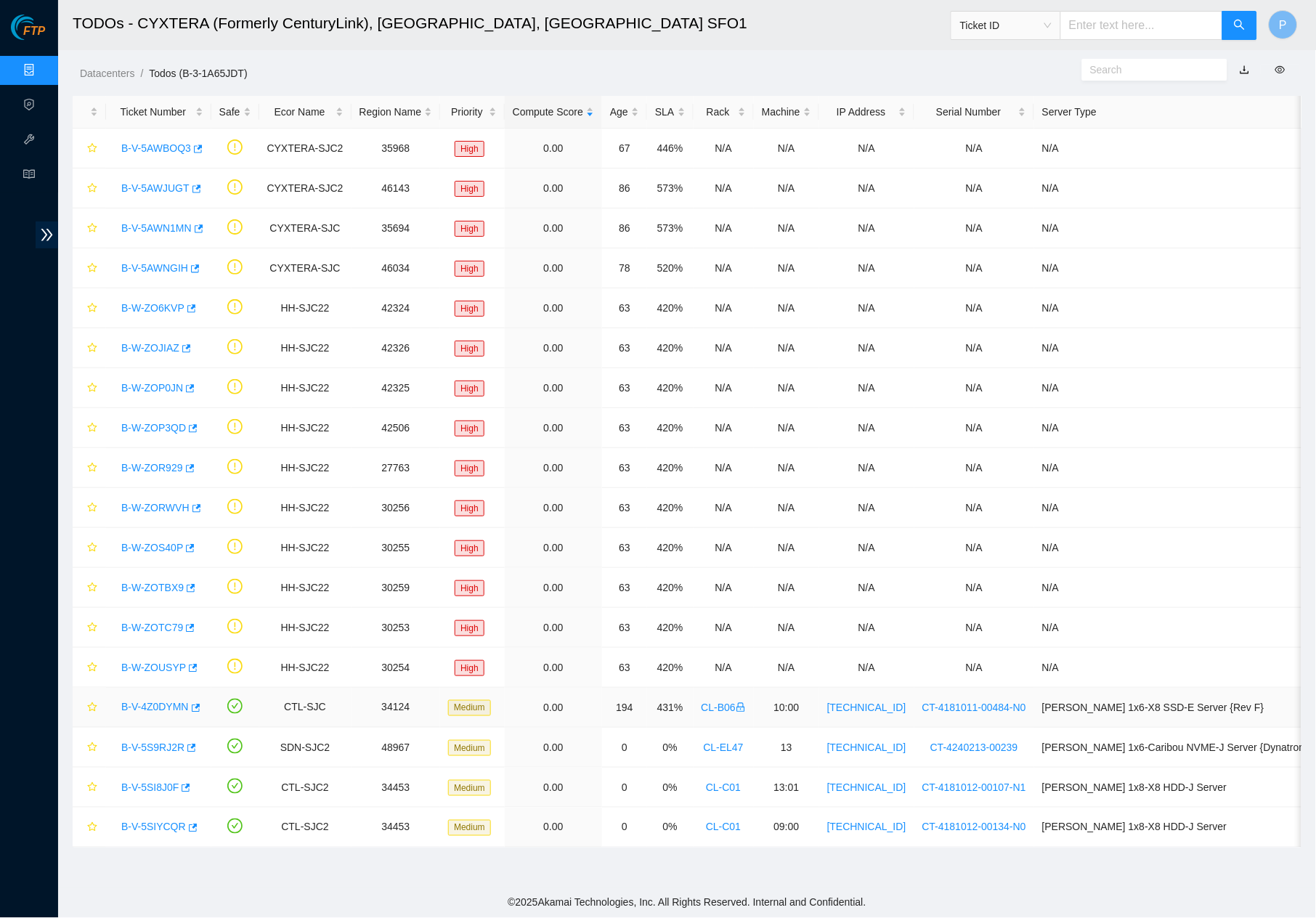
click at [146, 707] on link "B-V-4Z0DYMN" at bounding box center [155, 707] width 68 height 12
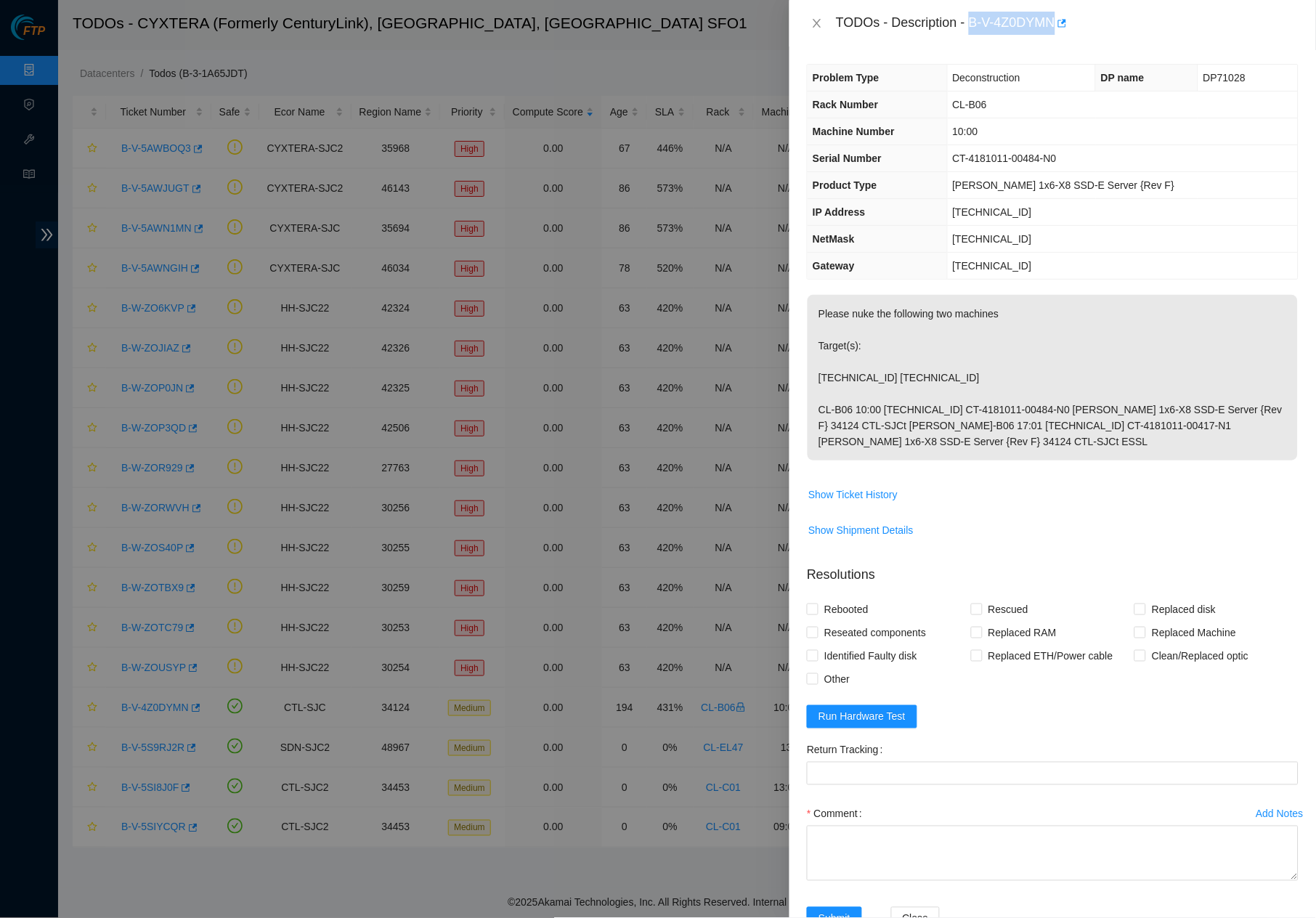
drag, startPoint x: 977, startPoint y: 17, endPoint x: 1063, endPoint y: 18, distance: 86.0
click at [1063, 18] on div "TODOs - Description - B-V-4Z0DYMN" at bounding box center [1067, 23] width 463 height 23
copy div "B-V-4Z0DYMN"
drag, startPoint x: 907, startPoint y: 83, endPoint x: 901, endPoint y: 54, distance: 29.6
click at [907, 73] on th "Problem Type" at bounding box center [877, 78] width 139 height 27
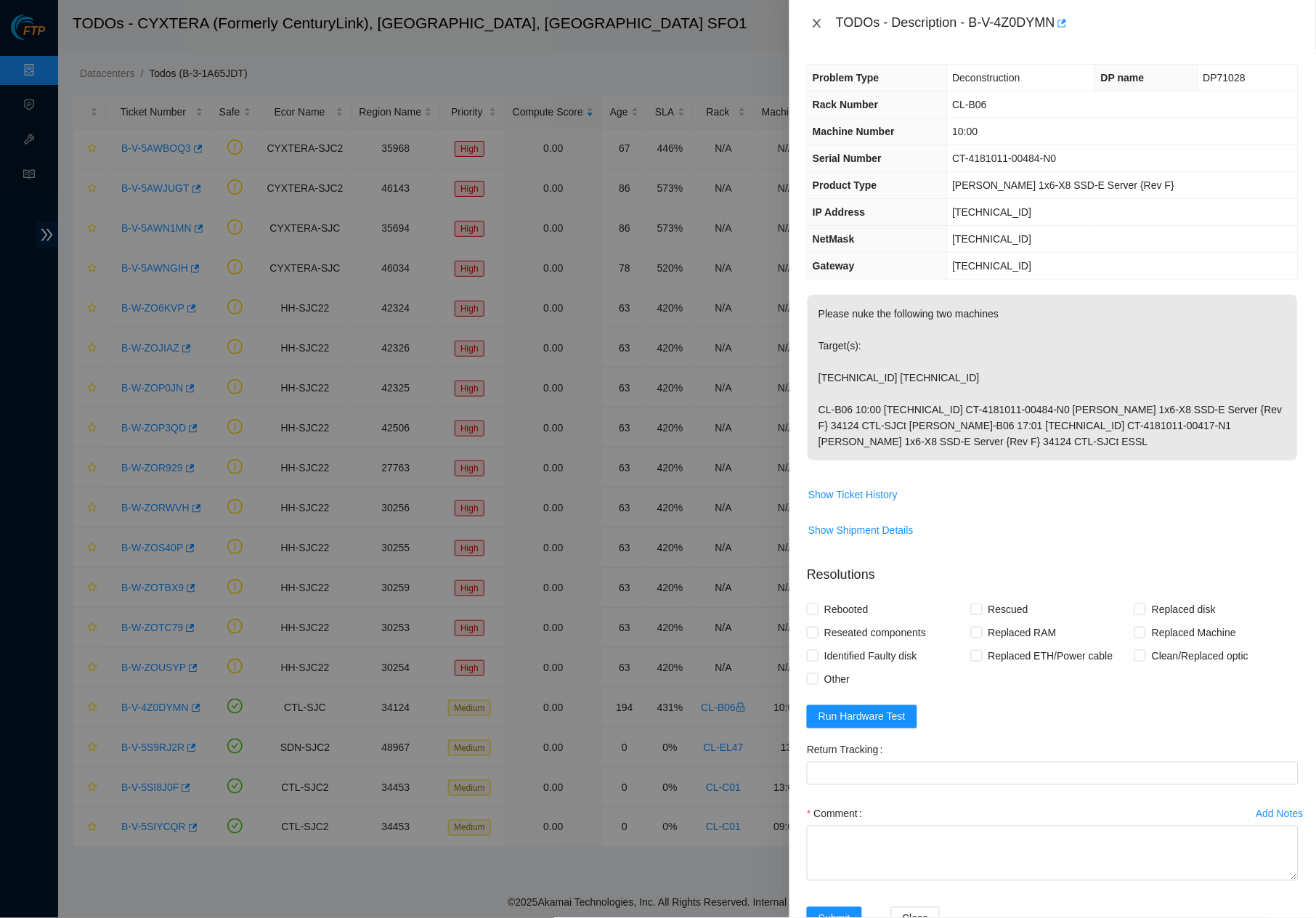
click at [813, 25] on icon "close" at bounding box center [816, 23] width 12 height 12
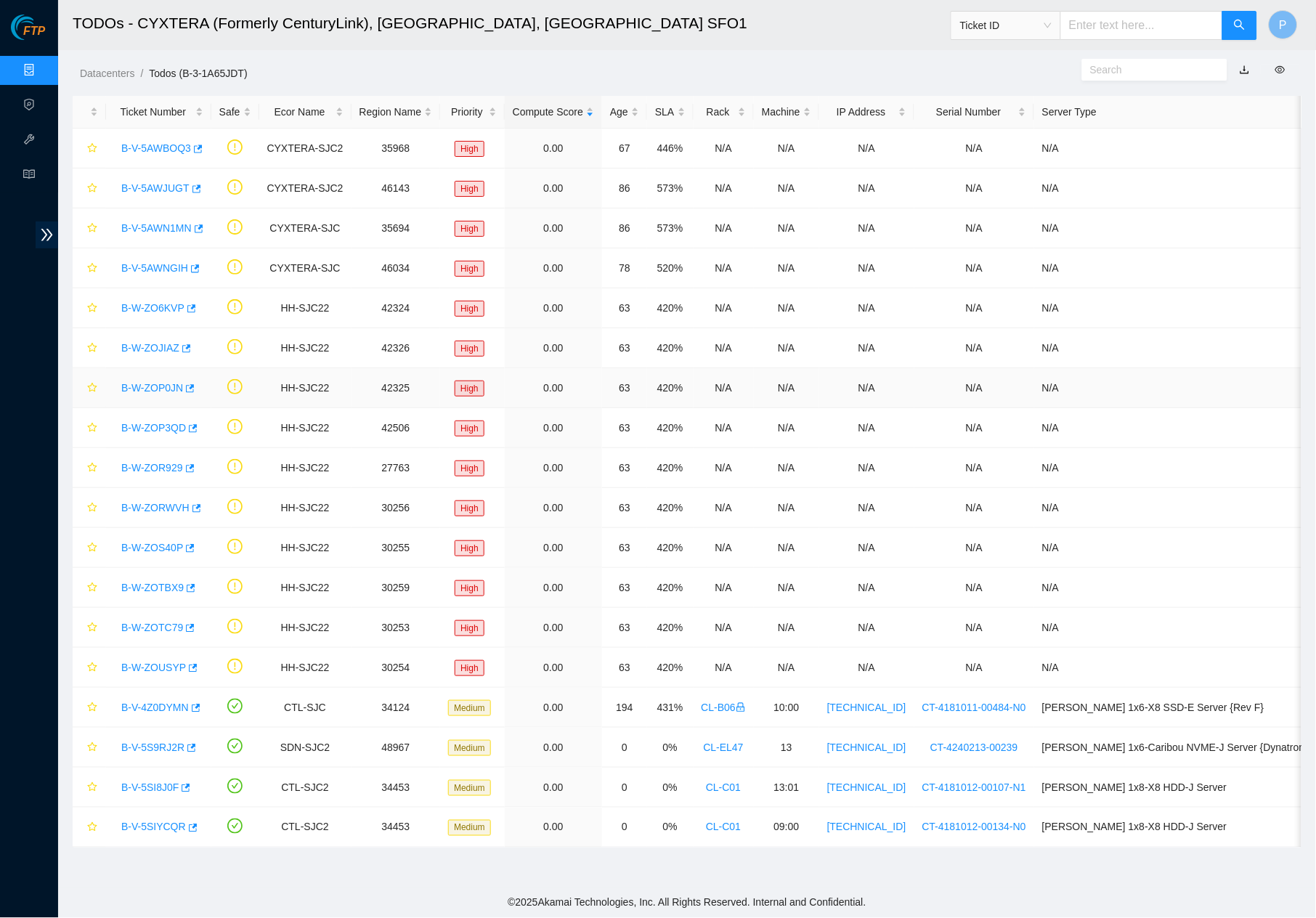
click at [583, 388] on td "0.00" at bounding box center [553, 387] width 98 height 40
click at [43, 69] on link "Data Centers" at bounding box center [72, 71] width 60 height 12
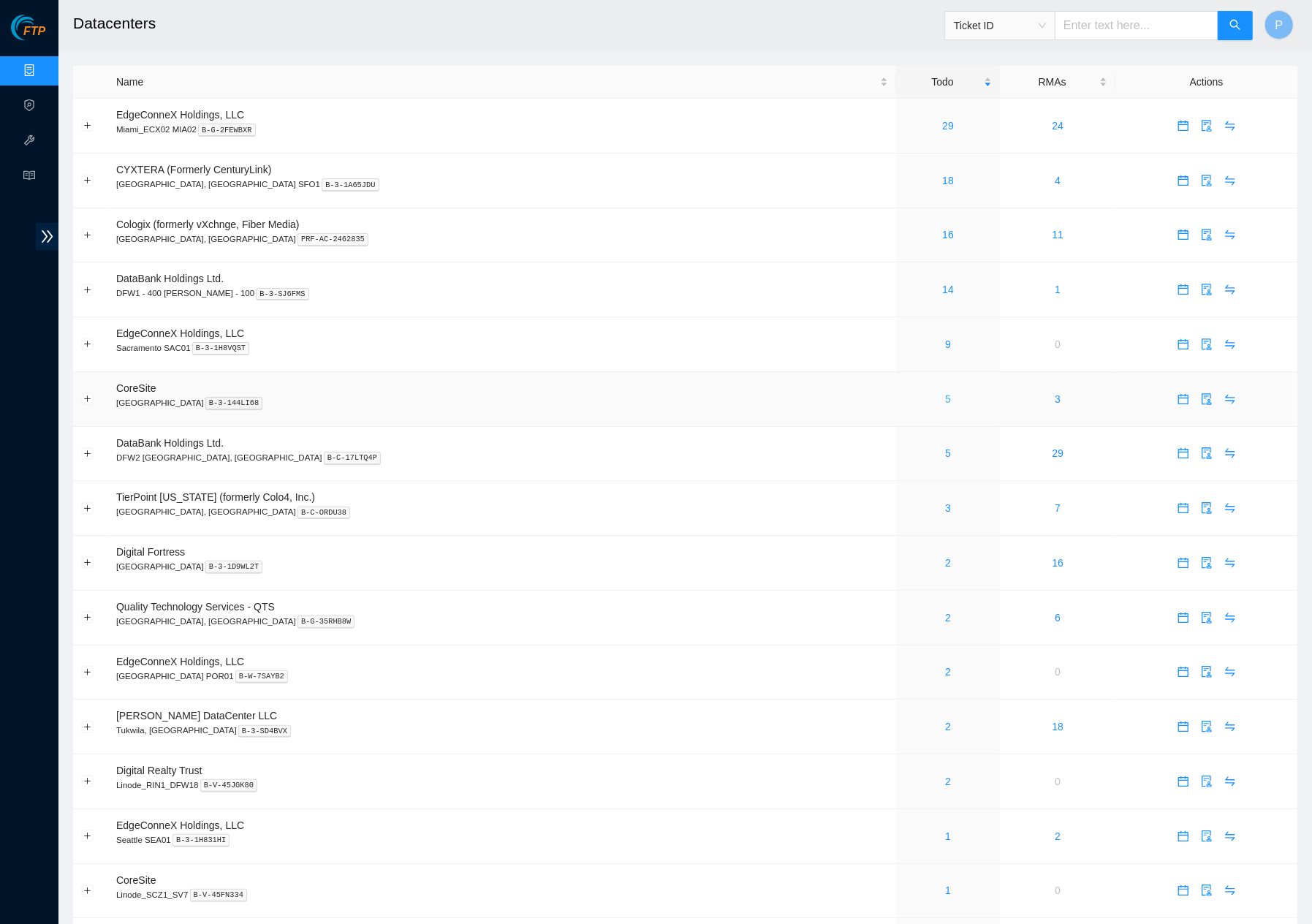
click at [945, 393] on link "5" at bounding box center [948, 399] width 6 height 12
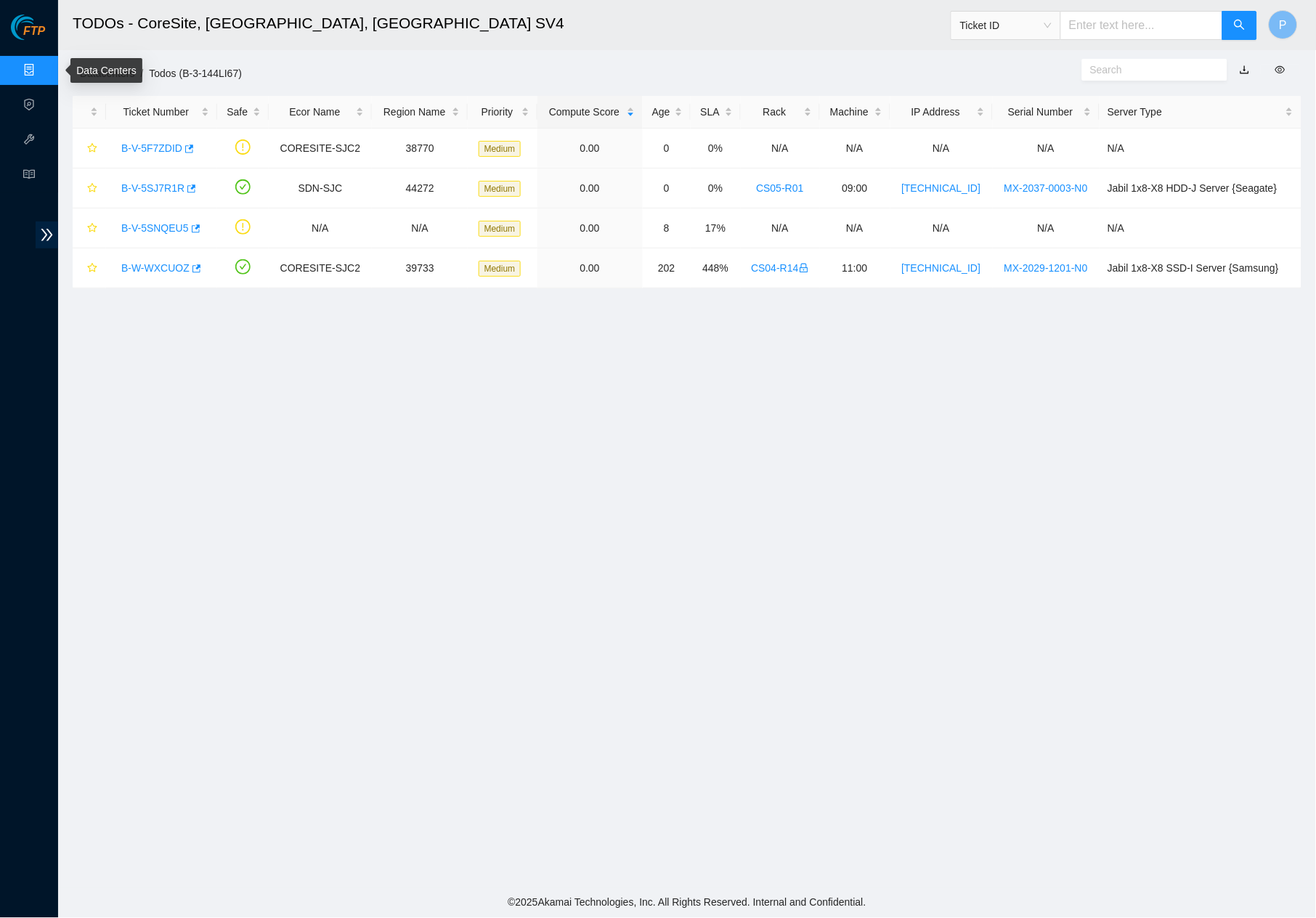
click at [47, 69] on link "Data Centers" at bounding box center [72, 71] width 60 height 12
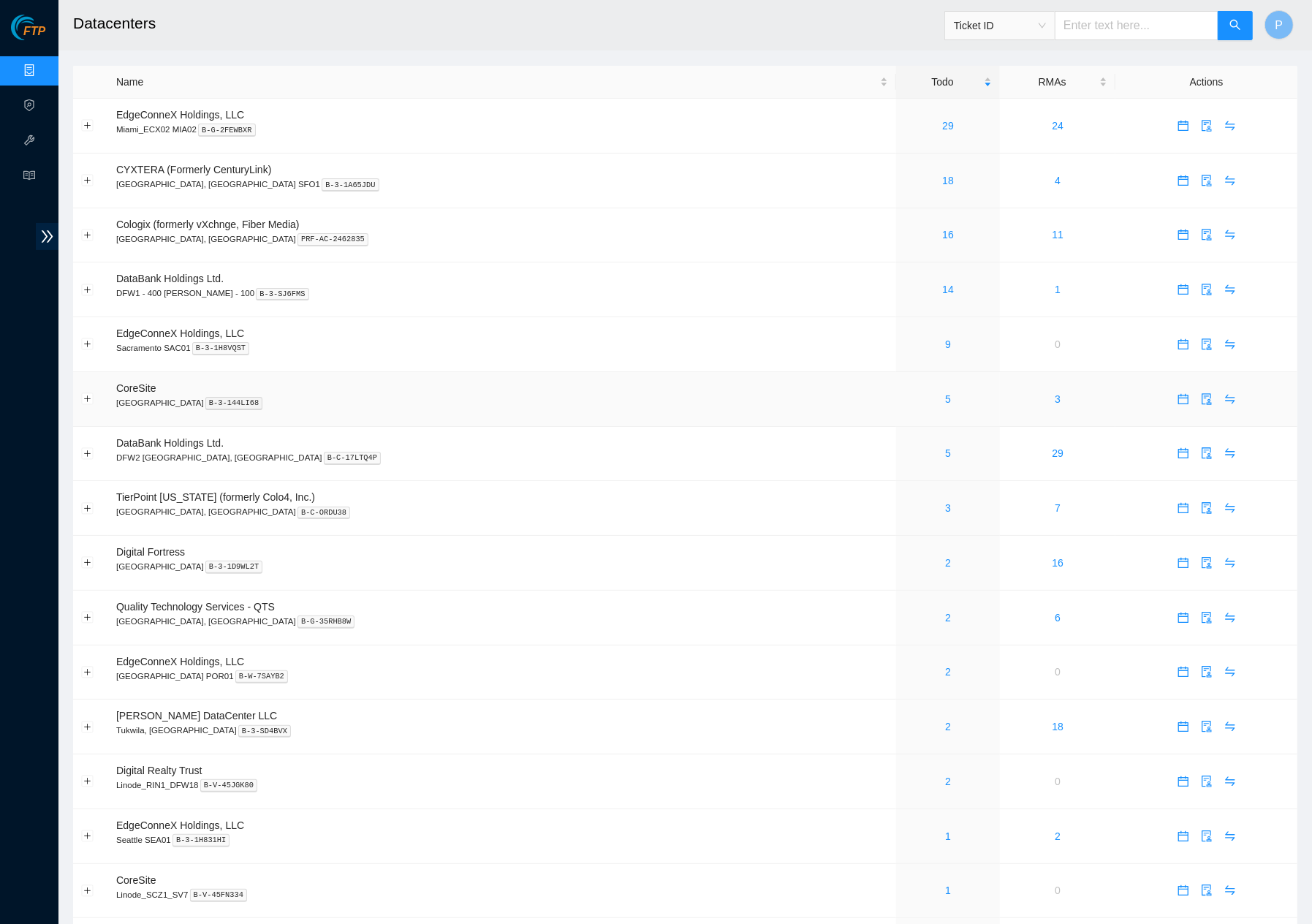
click at [904, 391] on div "5" at bounding box center [948, 399] width 88 height 17
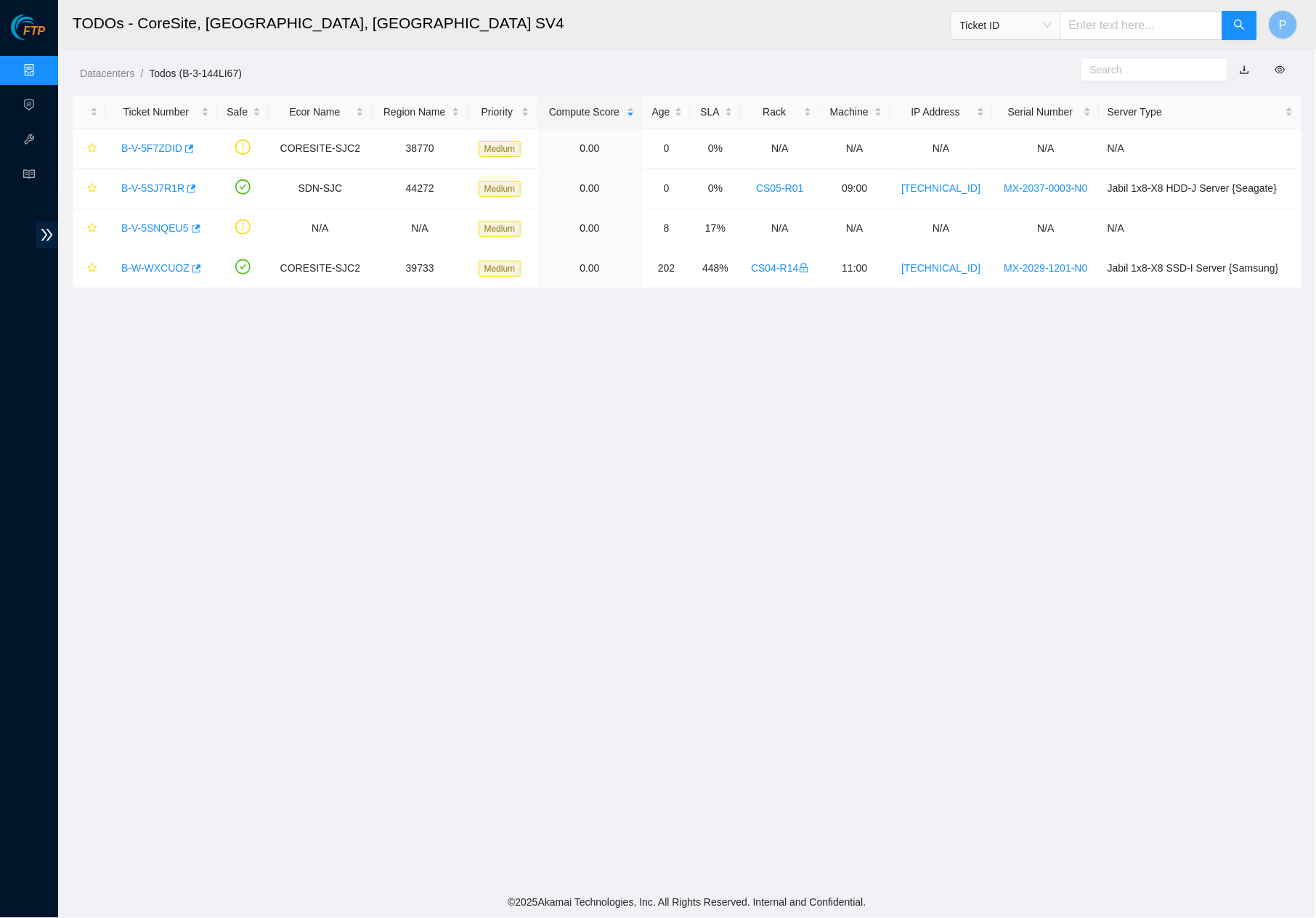
click at [1136, 22] on input "text" at bounding box center [1141, 25] width 162 height 29
paste input "B-V-5TNQQR8"
type input "B-V-5TNQQR8"
click at [1241, 25] on icon "search" at bounding box center [1240, 24] width 11 height 11
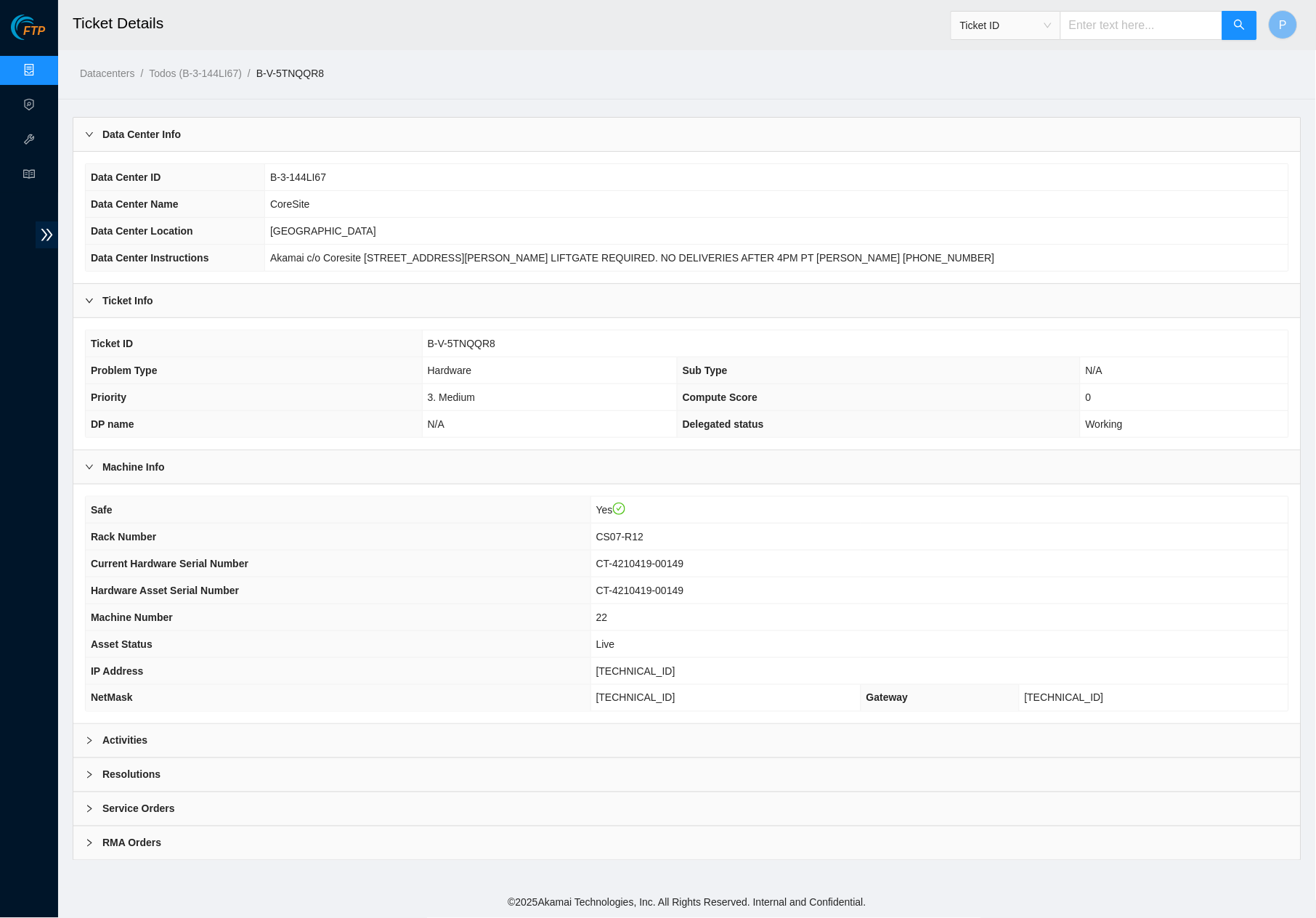
click at [651, 730] on div "Activities" at bounding box center [687, 740] width 1227 height 34
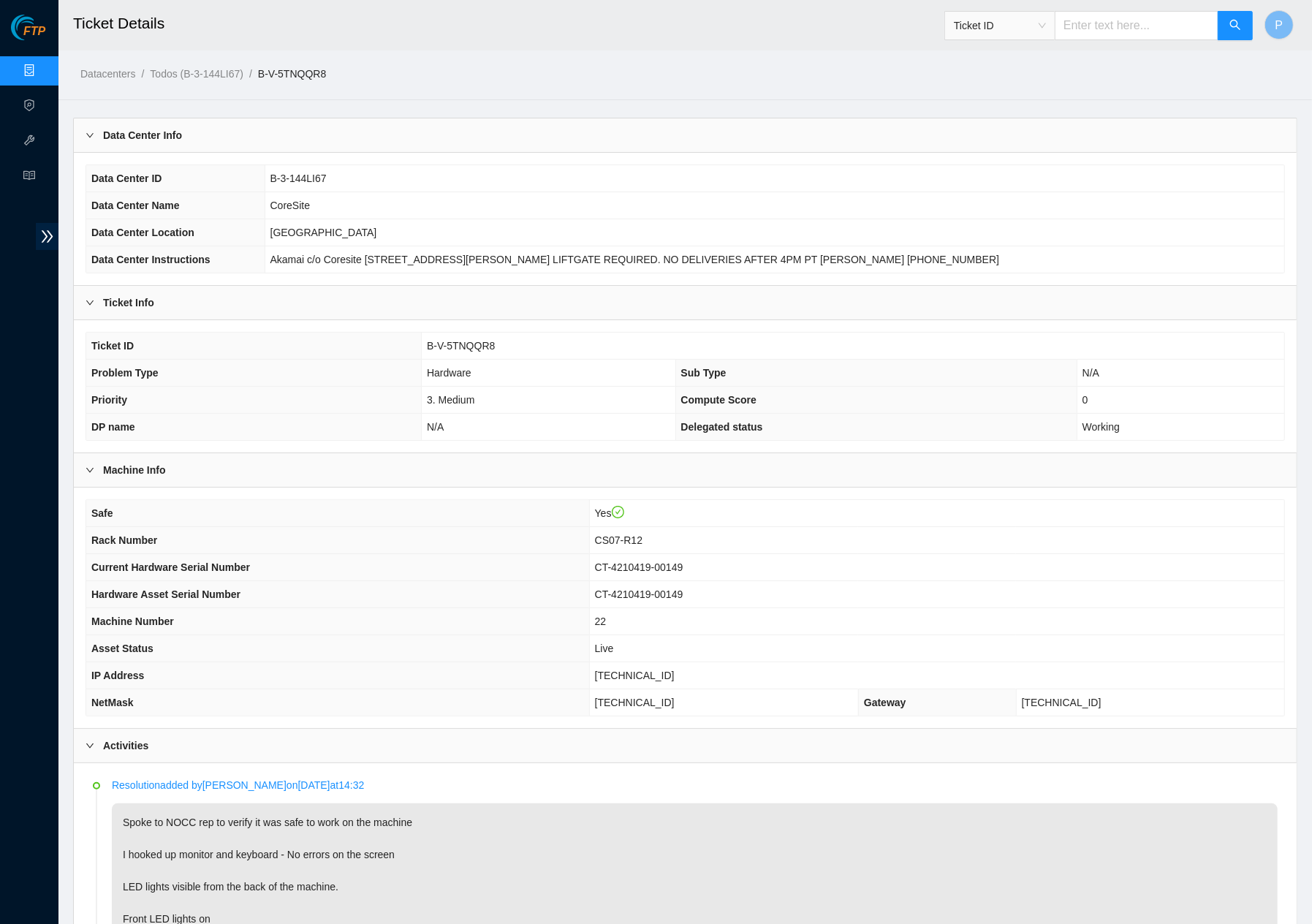
click at [652, 133] on div "Data Center Info" at bounding box center [685, 135] width 1223 height 34
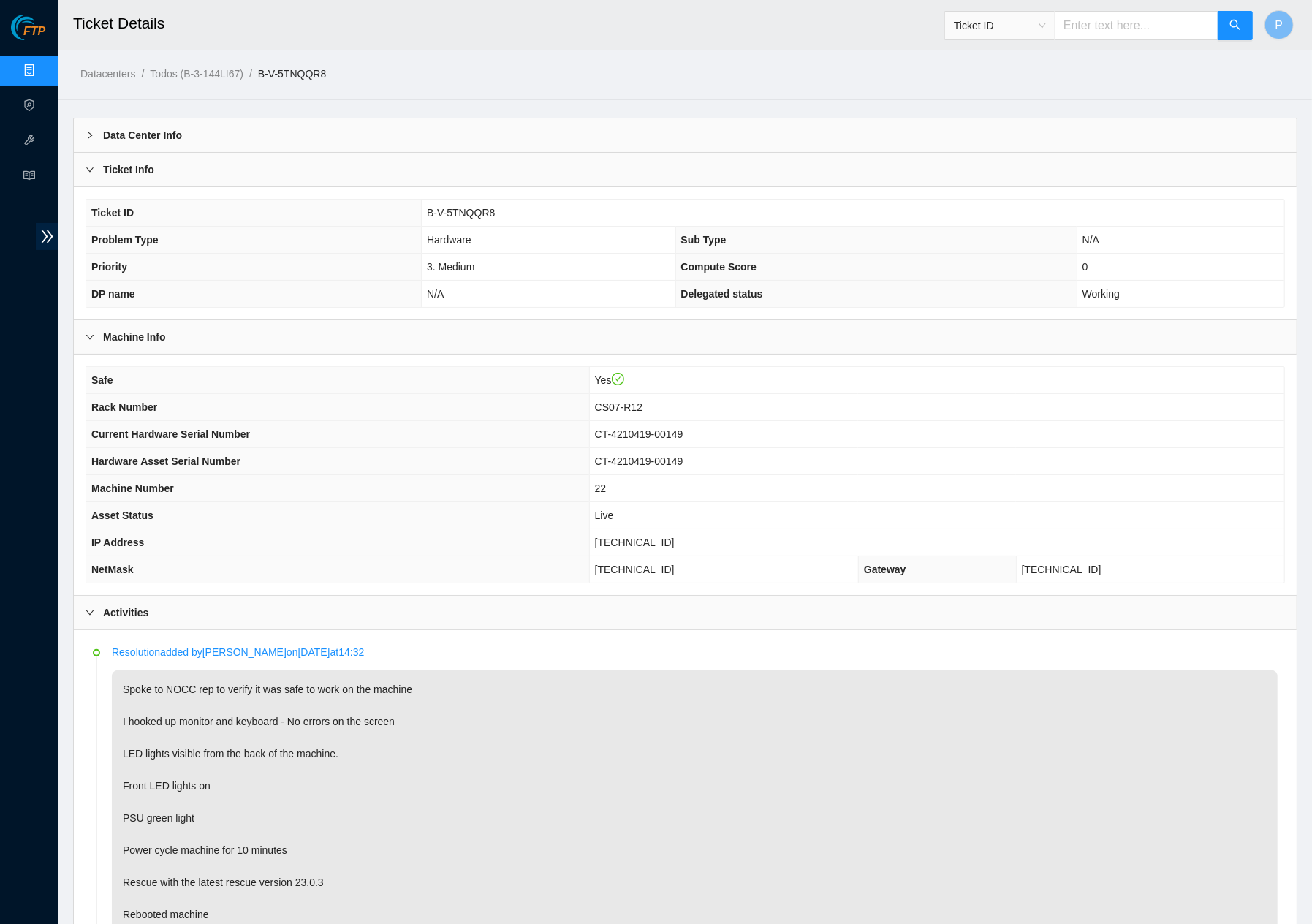
click at [670, 163] on div "Ticket Info" at bounding box center [685, 169] width 1223 height 34
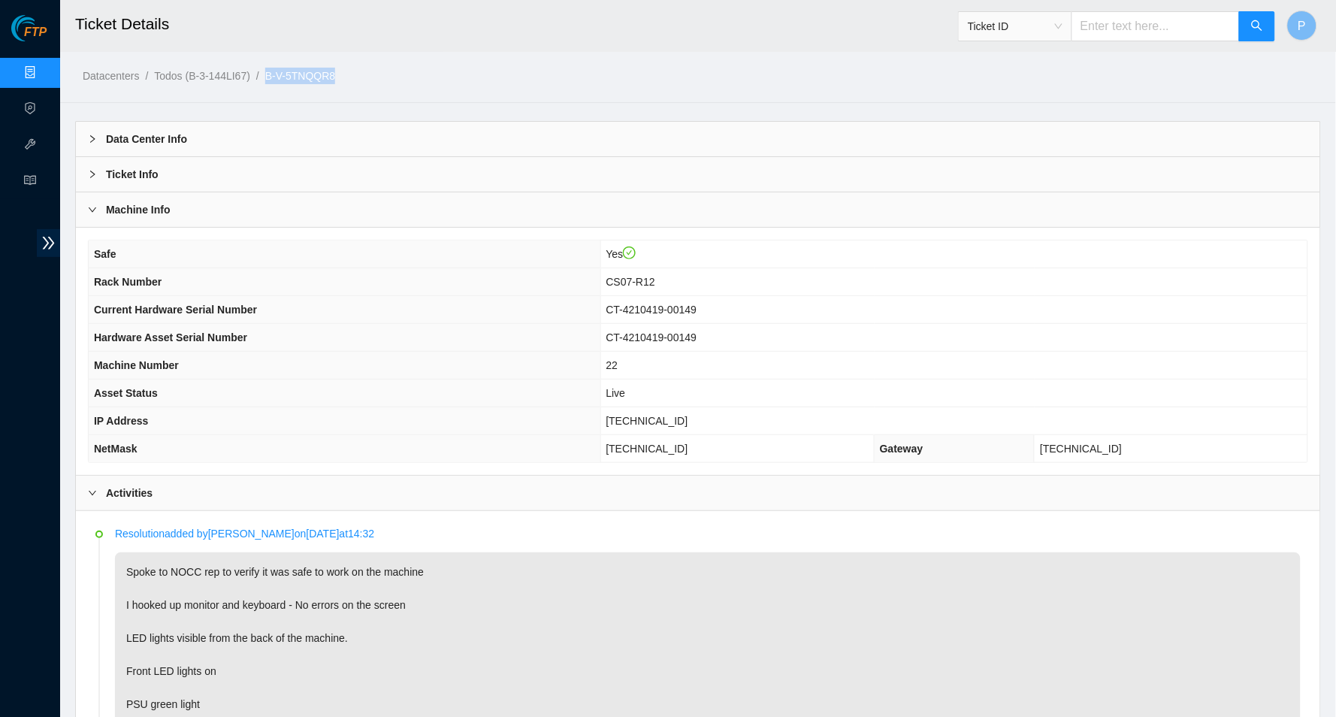
drag, startPoint x: 382, startPoint y: 79, endPoint x: 286, endPoint y: 71, distance: 95.7
click at [286, 71] on ol "Datacenters / Todos (B-3-144LI67) / B-V-5TNQQR8 /" at bounding box center [550, 76] width 935 height 17
copy link "B-V-5TNQQR8"
click at [44, 69] on link "Data Centers" at bounding box center [75, 73] width 62 height 12
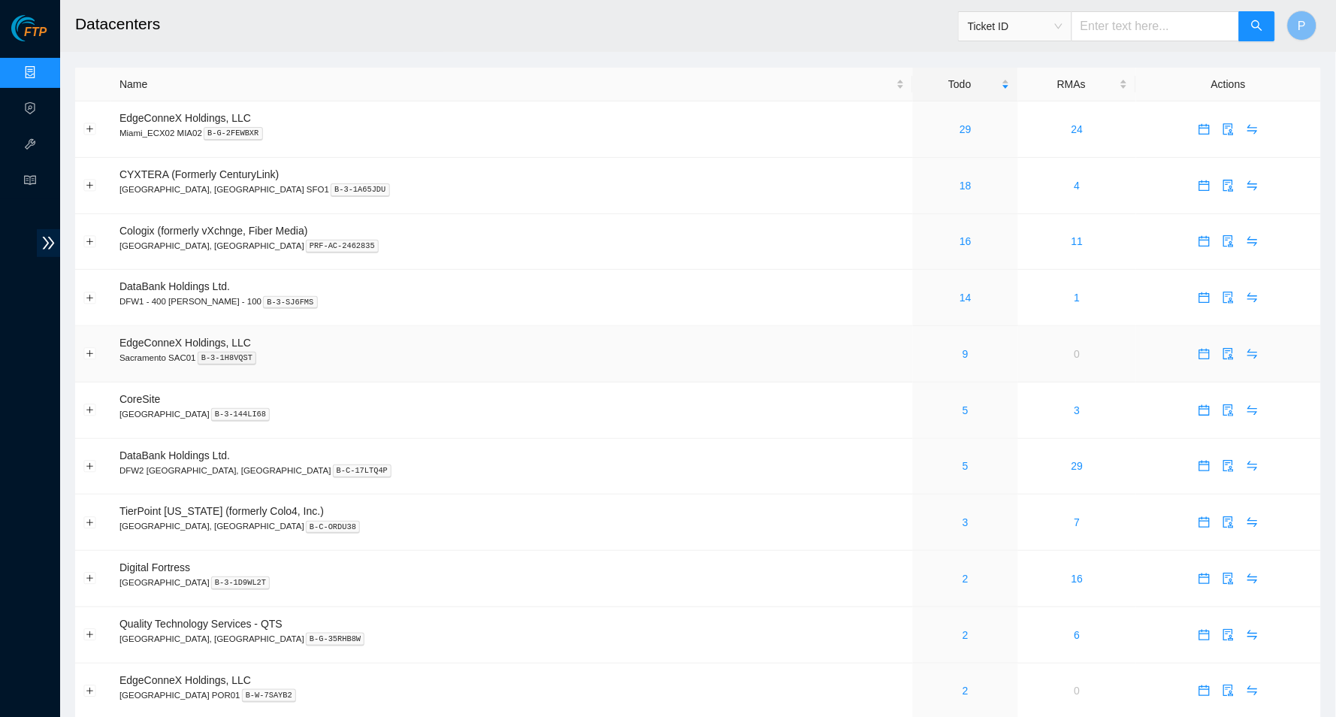
click at [495, 326] on td "EdgeConneX Holdings, LLC Sacramento SAC01 B-3-1H8VQST" at bounding box center [512, 354] width 802 height 56
click at [921, 181] on div "18" at bounding box center [965, 185] width 89 height 17
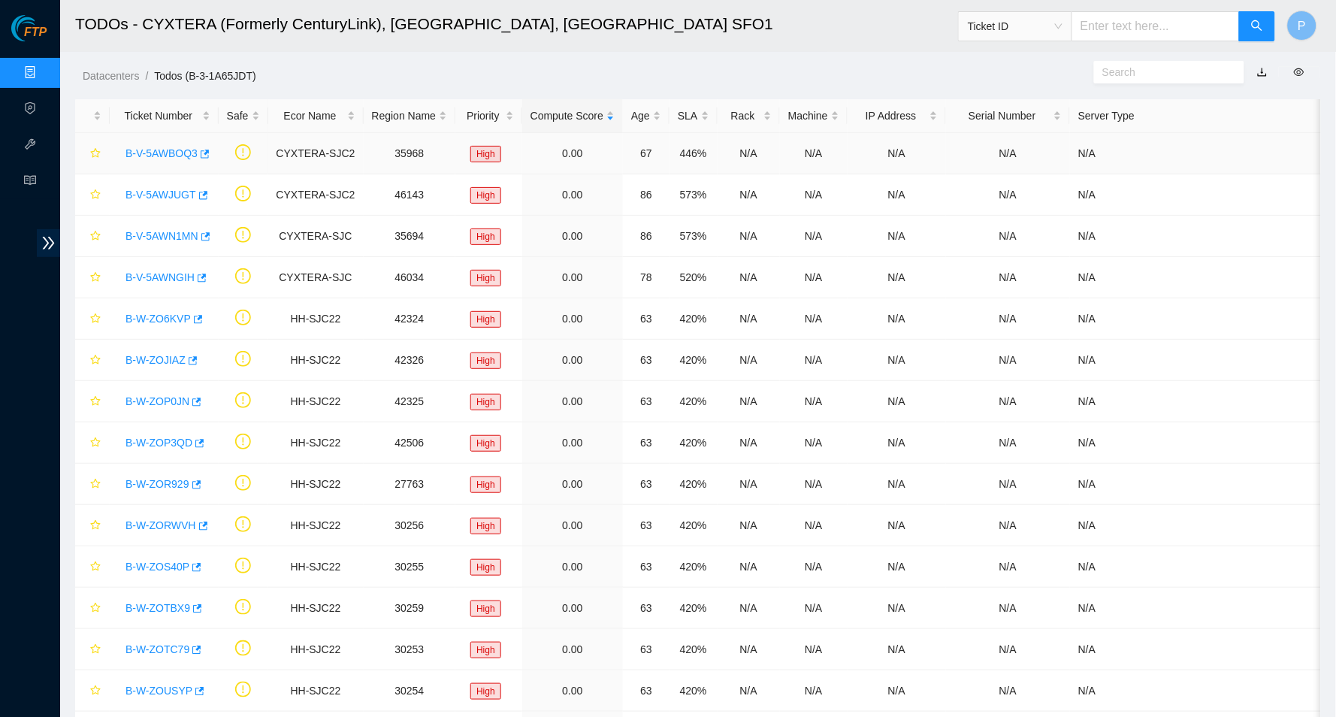
click at [172, 147] on link "B-V-5AWBOQ3" at bounding box center [161, 153] width 72 height 12
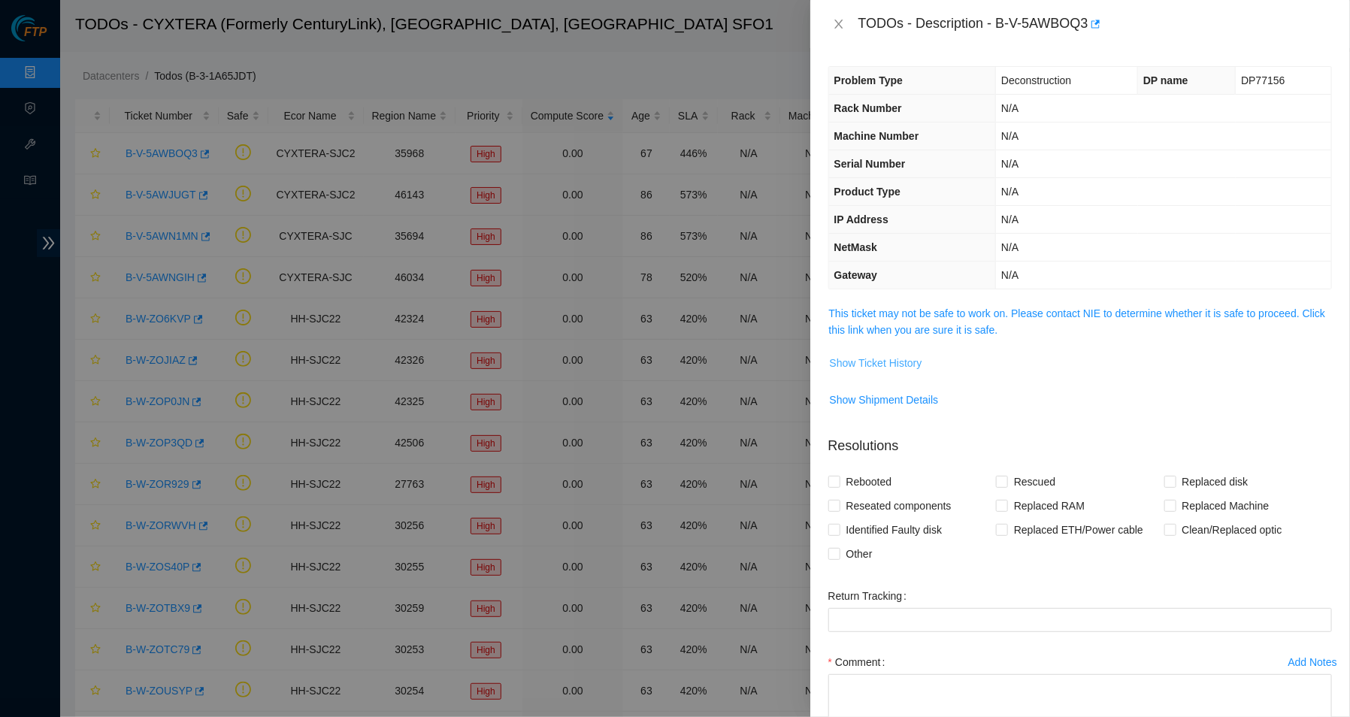
click at [867, 357] on span "Show Ticket History" at bounding box center [876, 363] width 92 height 17
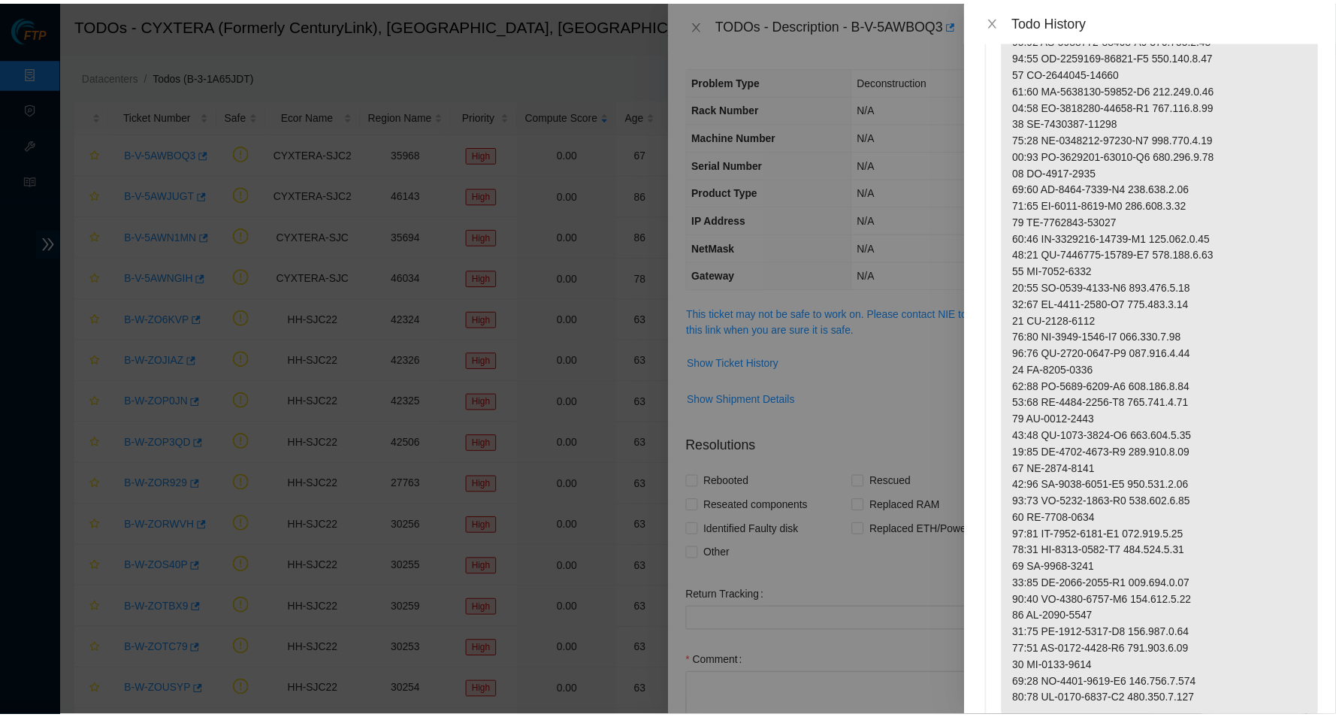
scroll to position [1265, 0]
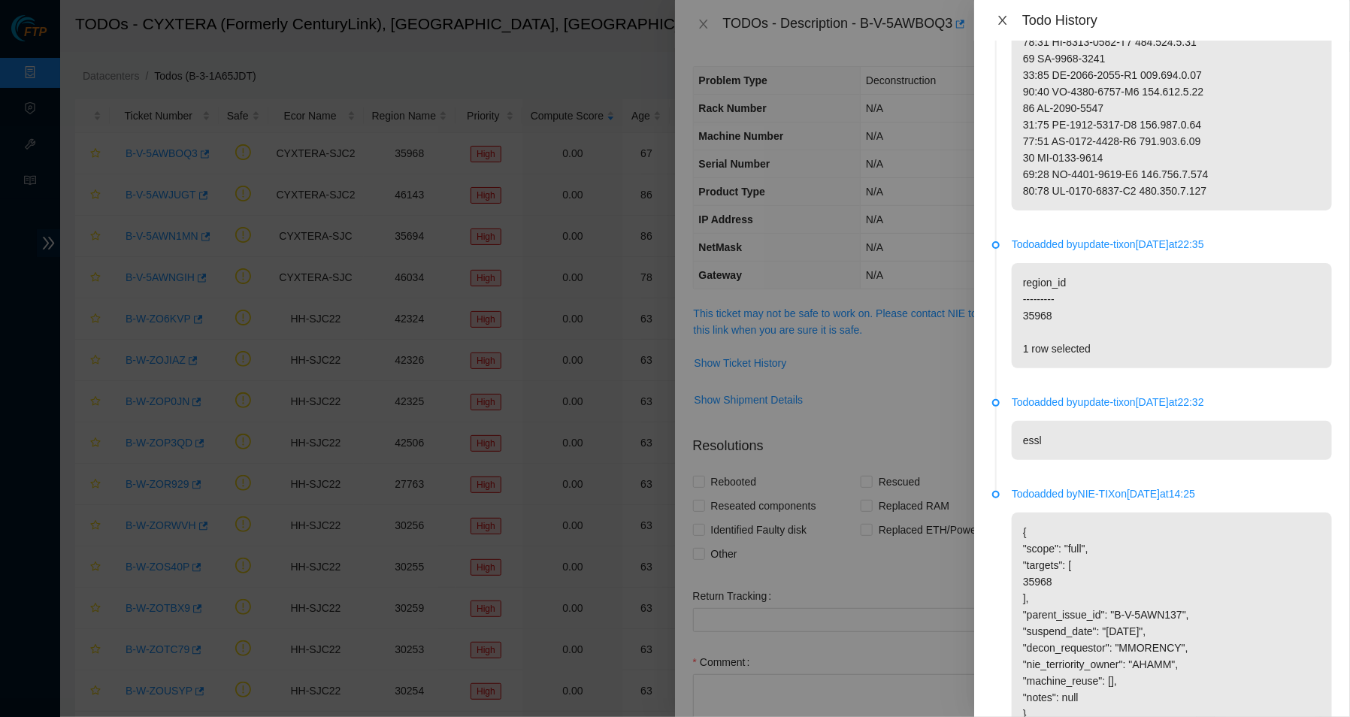
click at [1002, 14] on icon "close" at bounding box center [1002, 20] width 12 height 12
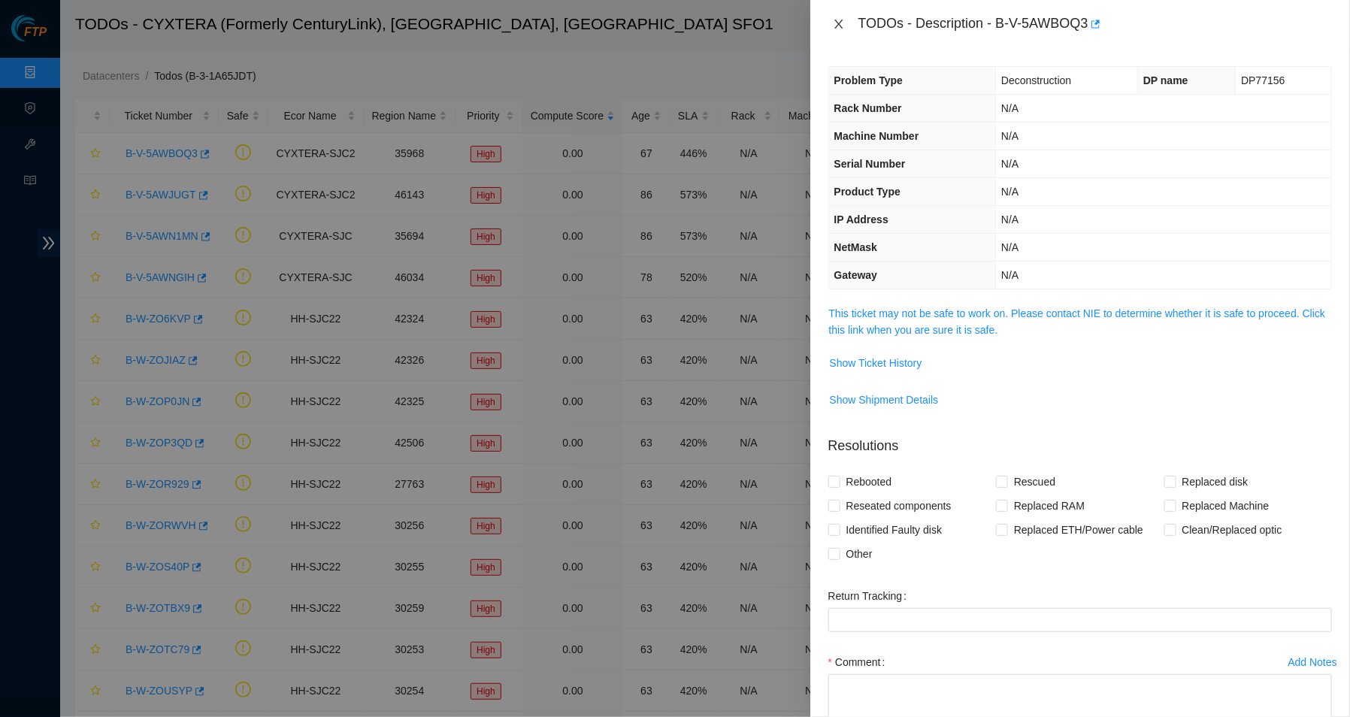
click at [839, 17] on button "Close" at bounding box center [838, 24] width 21 height 14
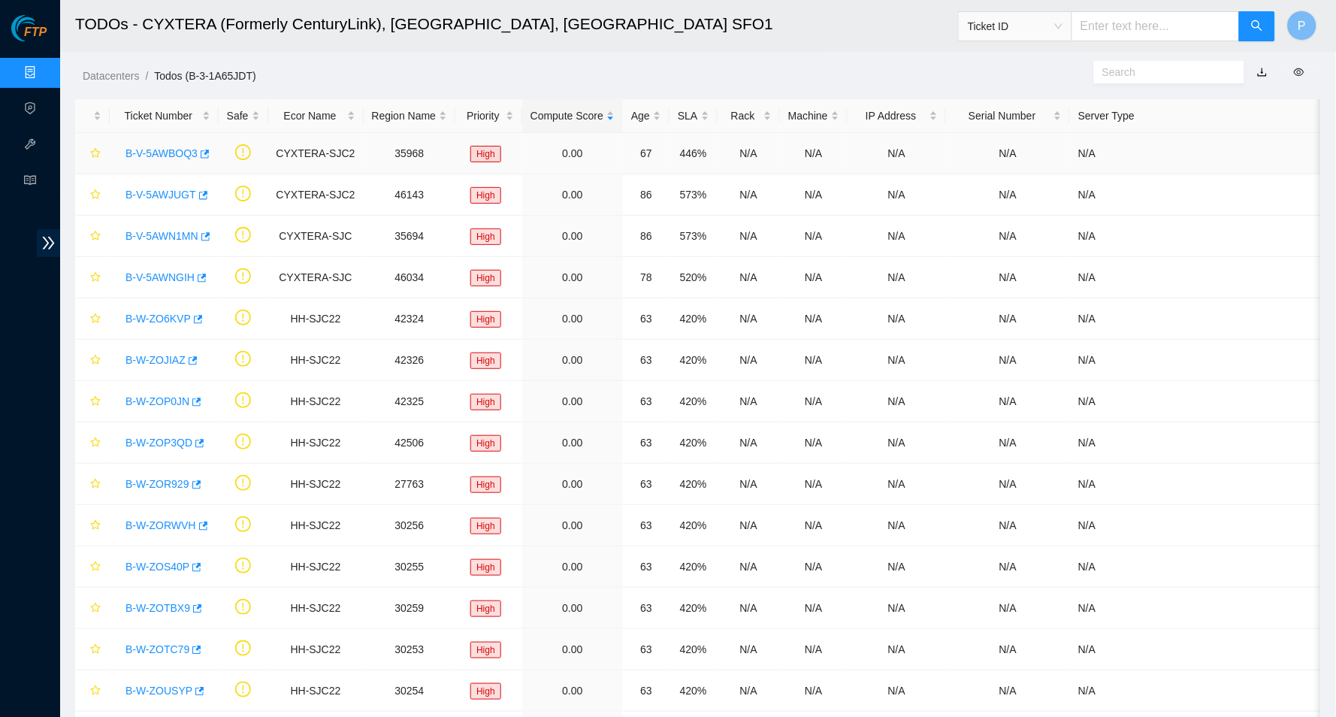
drag, startPoint x: 156, startPoint y: 141, endPoint x: 163, endPoint y: 148, distance: 9.6
click at [157, 142] on div "B-V-5AWBOQ3" at bounding box center [164, 153] width 92 height 24
click at [164, 148] on link "B-V-5AWBOQ3" at bounding box center [161, 153] width 72 height 12
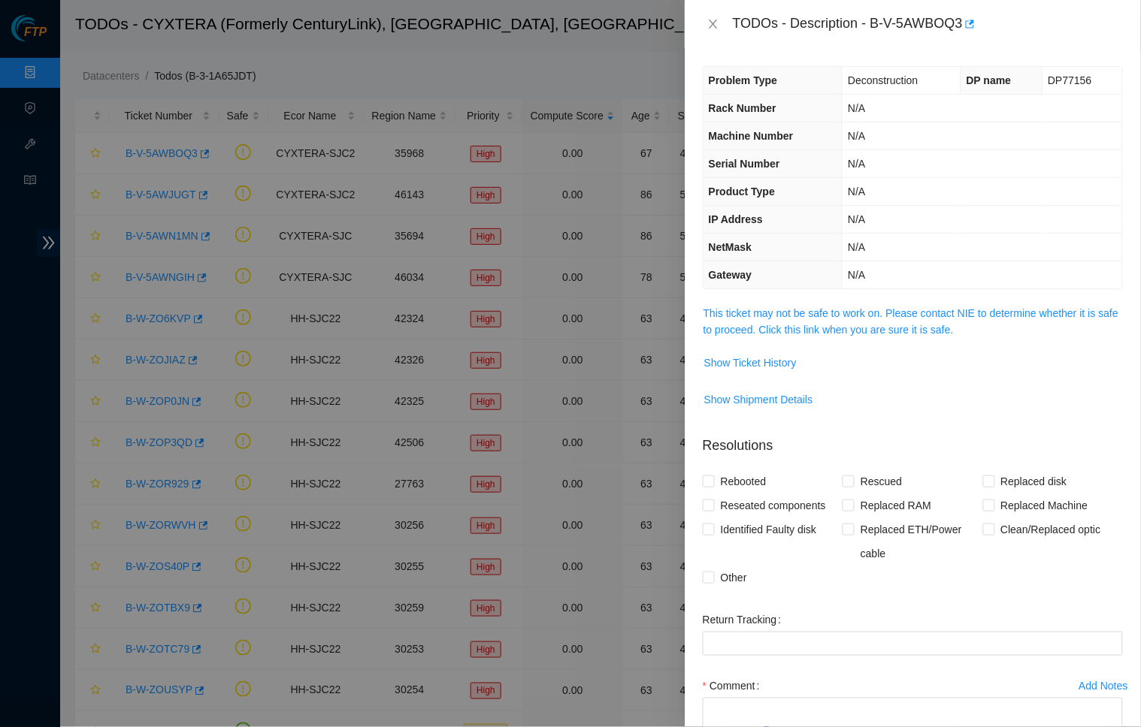
click at [662, 76] on div at bounding box center [570, 363] width 1141 height 727
click at [718, 22] on icon "close" at bounding box center [713, 24] width 12 height 12
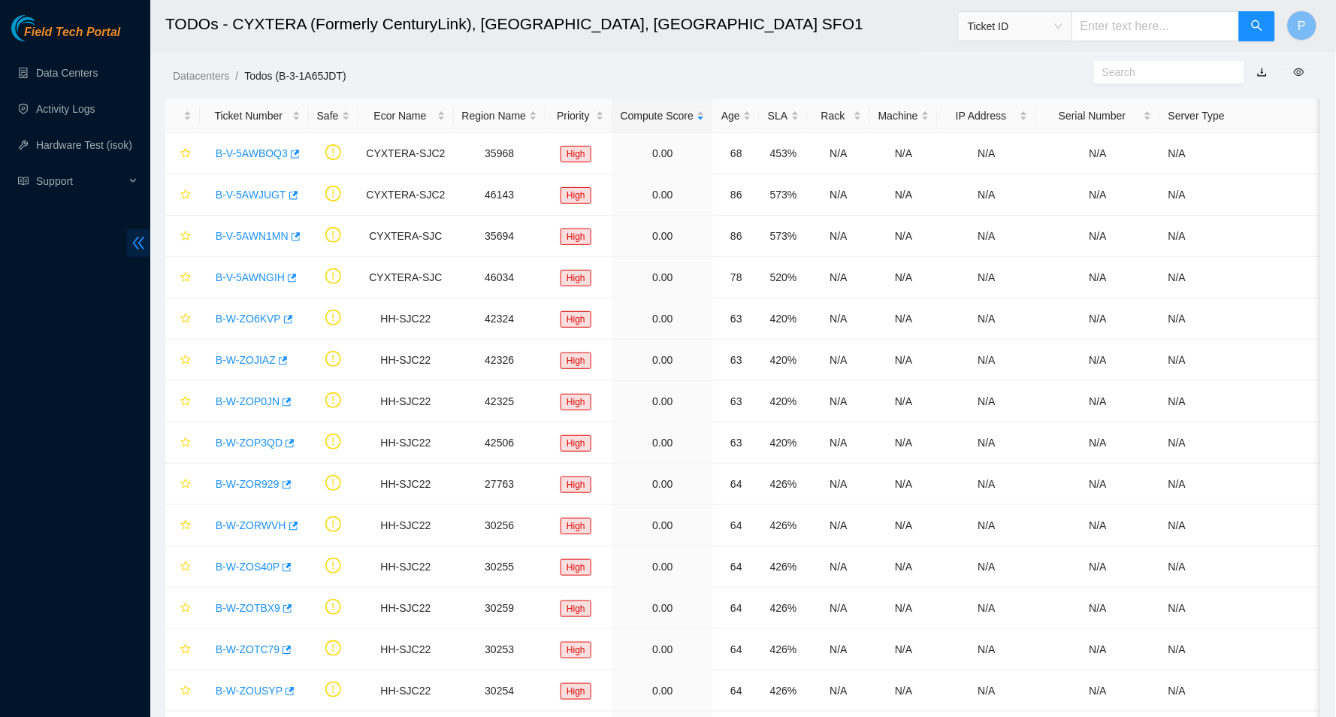
click at [134, 246] on icon "double-left" at bounding box center [139, 243] width 12 height 13
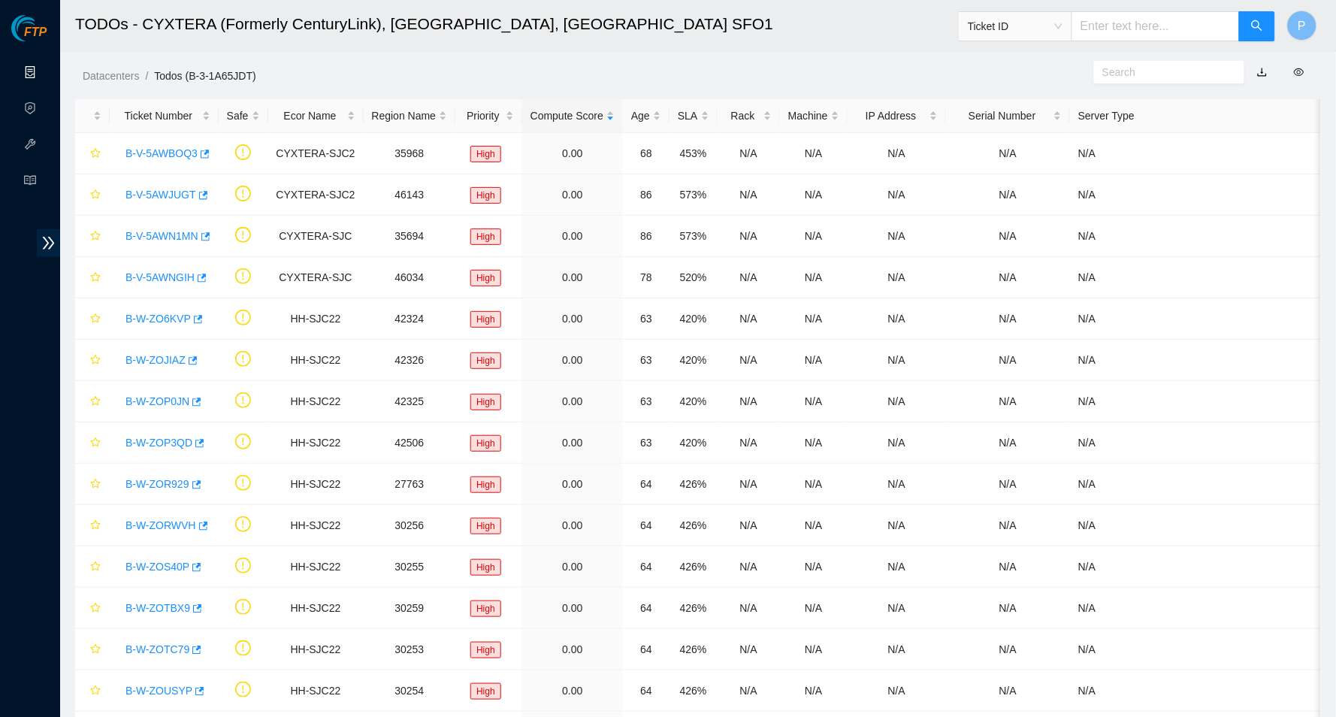
click at [44, 74] on link "Data Centers" at bounding box center [75, 73] width 62 height 12
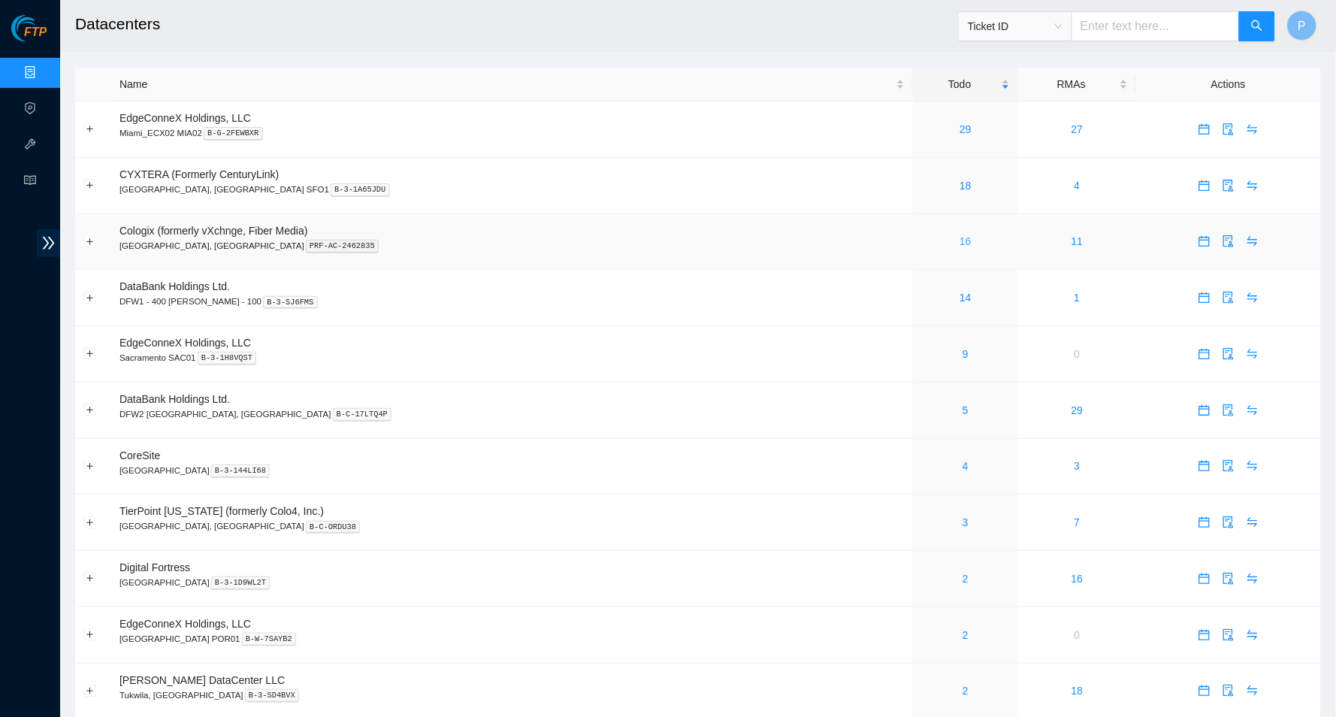
click at [960, 235] on link "16" at bounding box center [966, 241] width 12 height 12
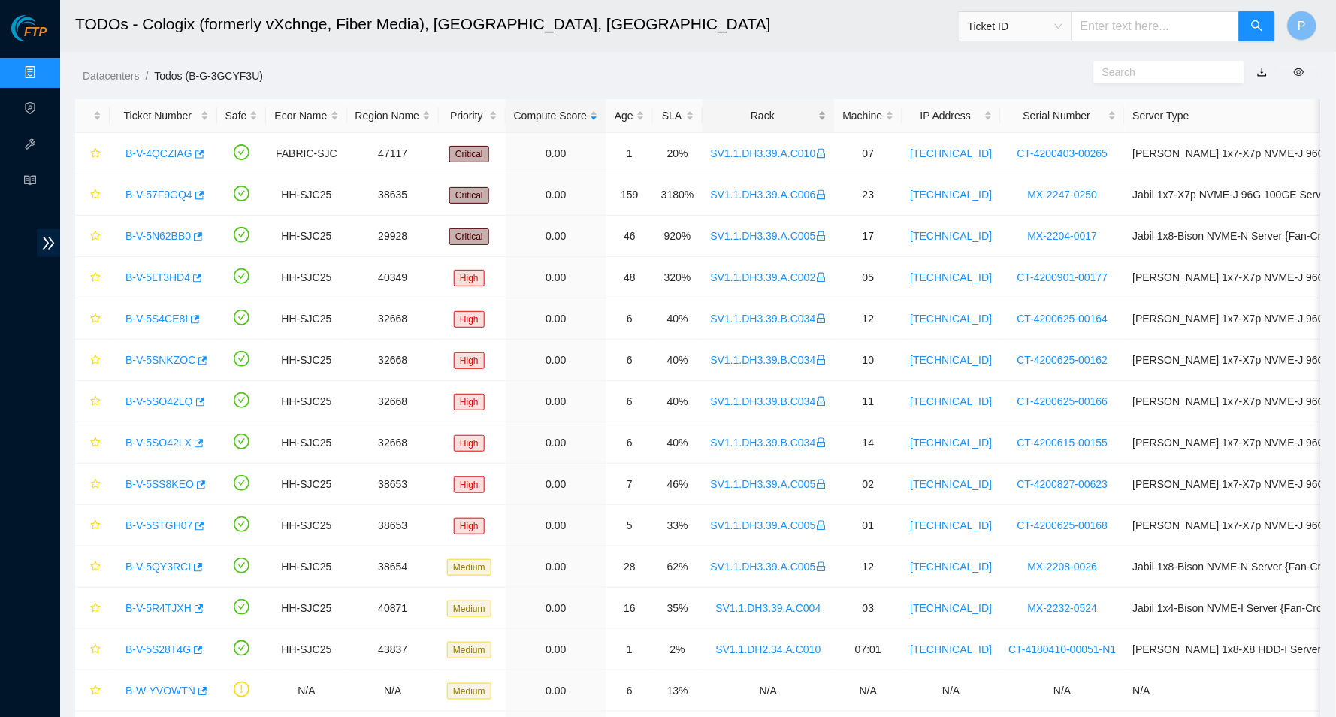
click at [785, 118] on div "Rack" at bounding box center [769, 115] width 116 height 17
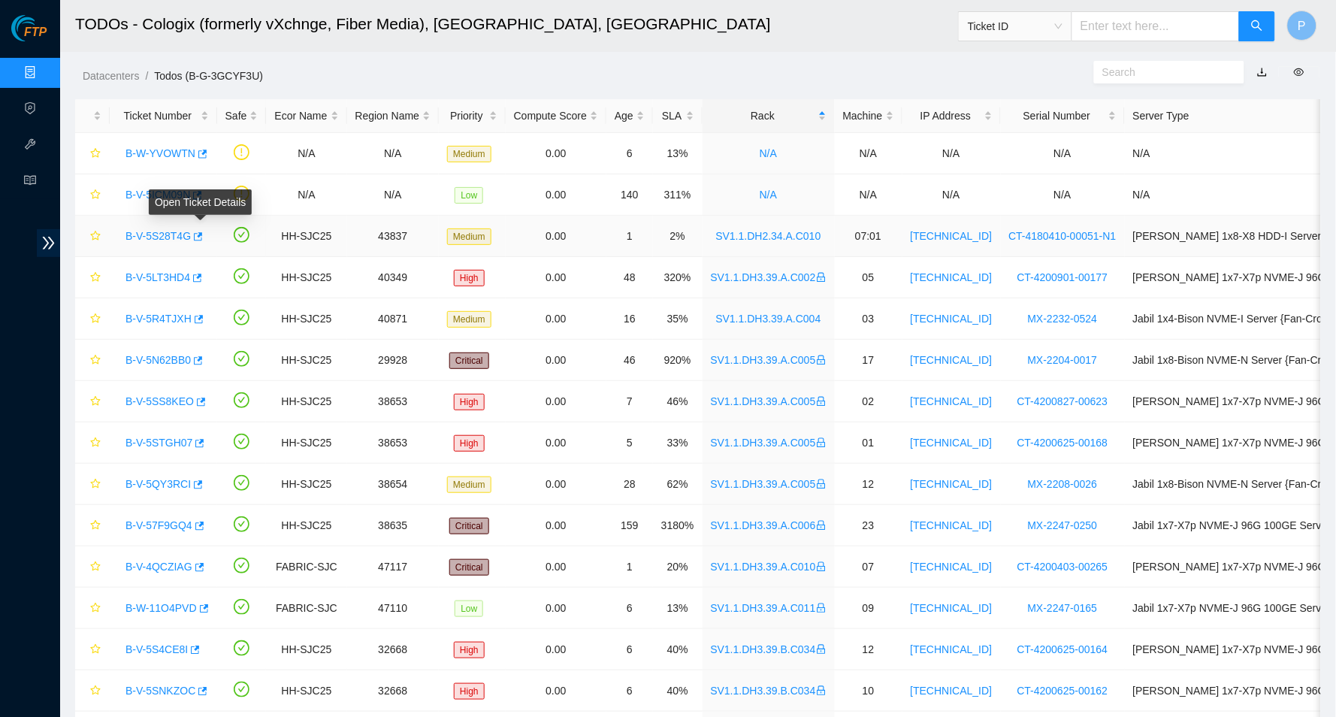
click at [168, 231] on link "B-V-5S28T4G" at bounding box center [157, 236] width 65 height 12
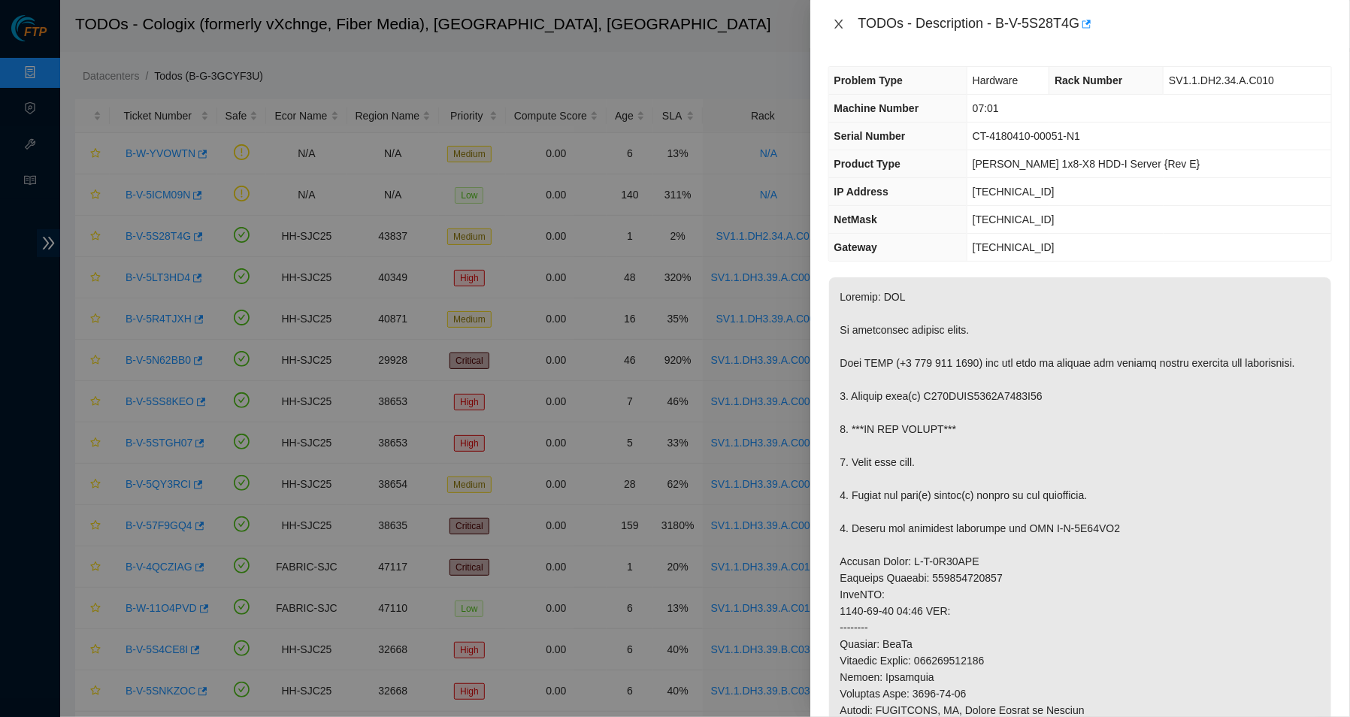
click at [829, 19] on button "Close" at bounding box center [838, 24] width 21 height 14
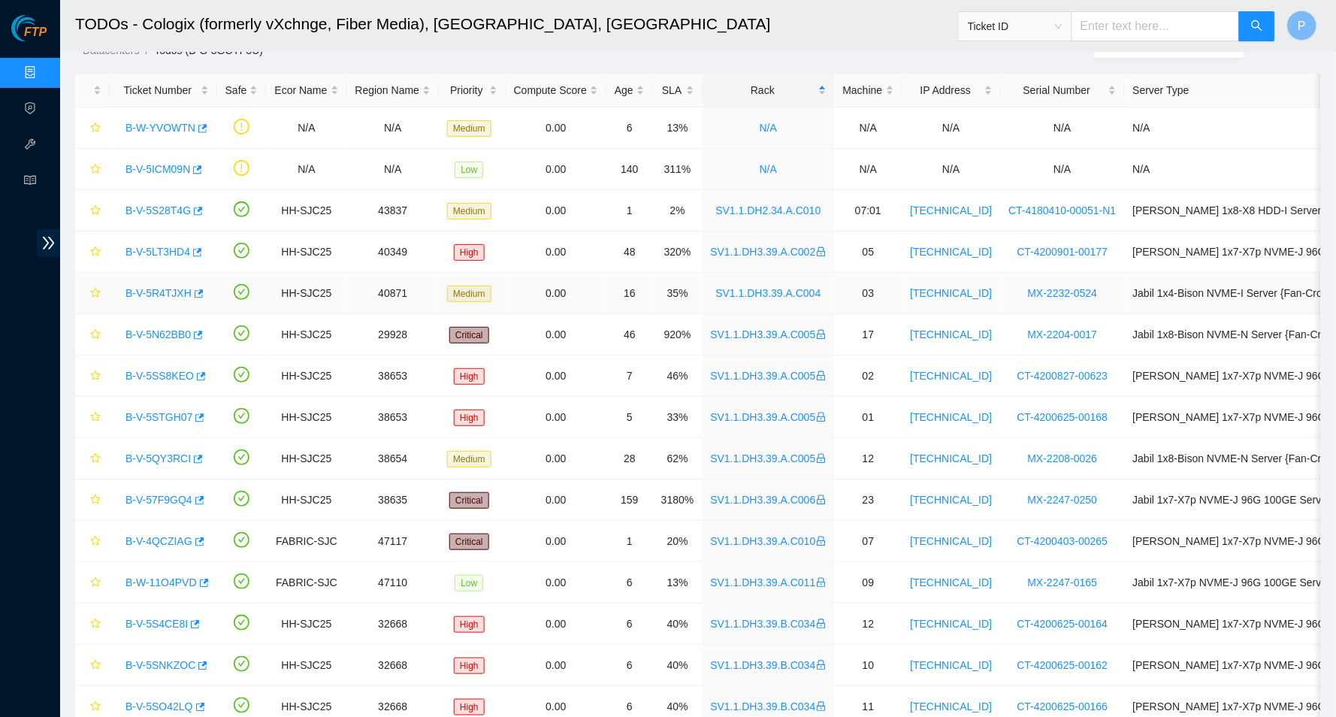
scroll to position [135, 0]
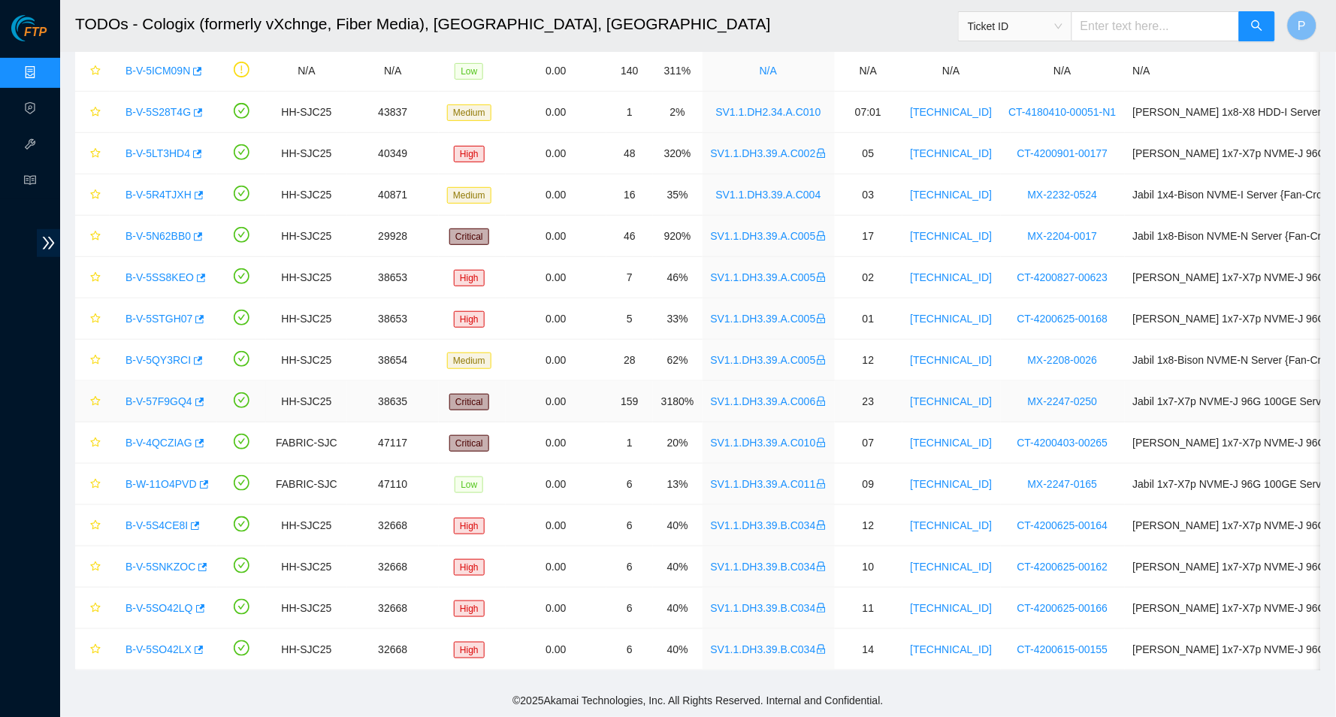
click at [165, 395] on link "B-V-57F9GQ4" at bounding box center [158, 401] width 67 height 12
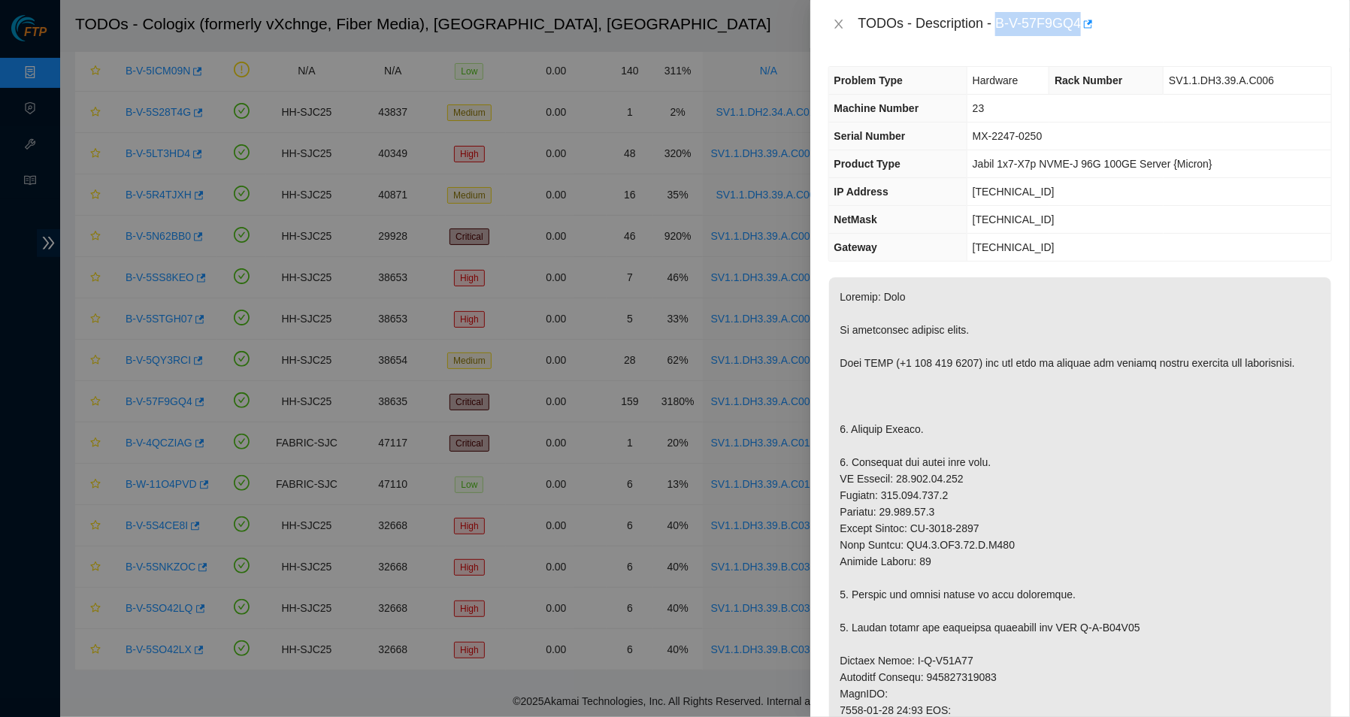
drag, startPoint x: 1002, startPoint y: 26, endPoint x: 1089, endPoint y: 23, distance: 86.5
click at [1089, 23] on div "TODOs - Description - B-V-57F9GQ4" at bounding box center [1094, 24] width 473 height 24
copy div "B-V-57F9GQ4"
click at [838, 29] on button "Close" at bounding box center [838, 24] width 21 height 14
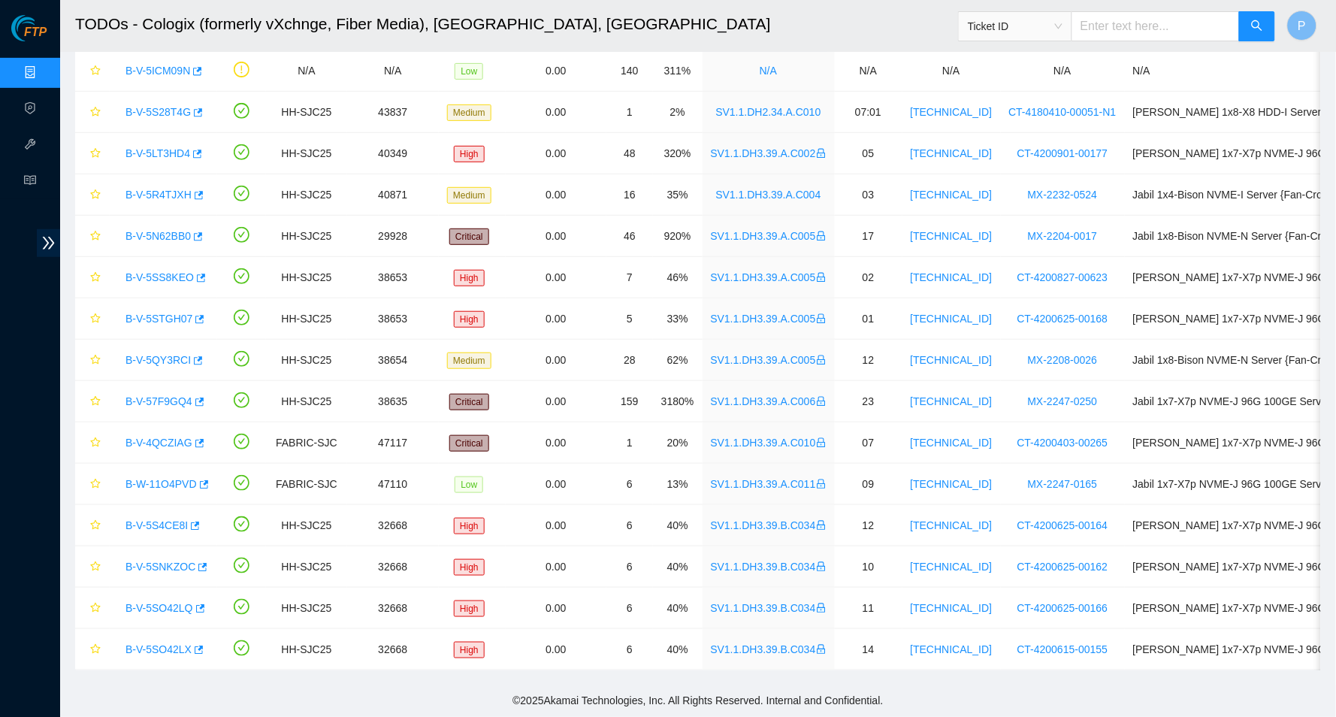
scroll to position [74, 0]
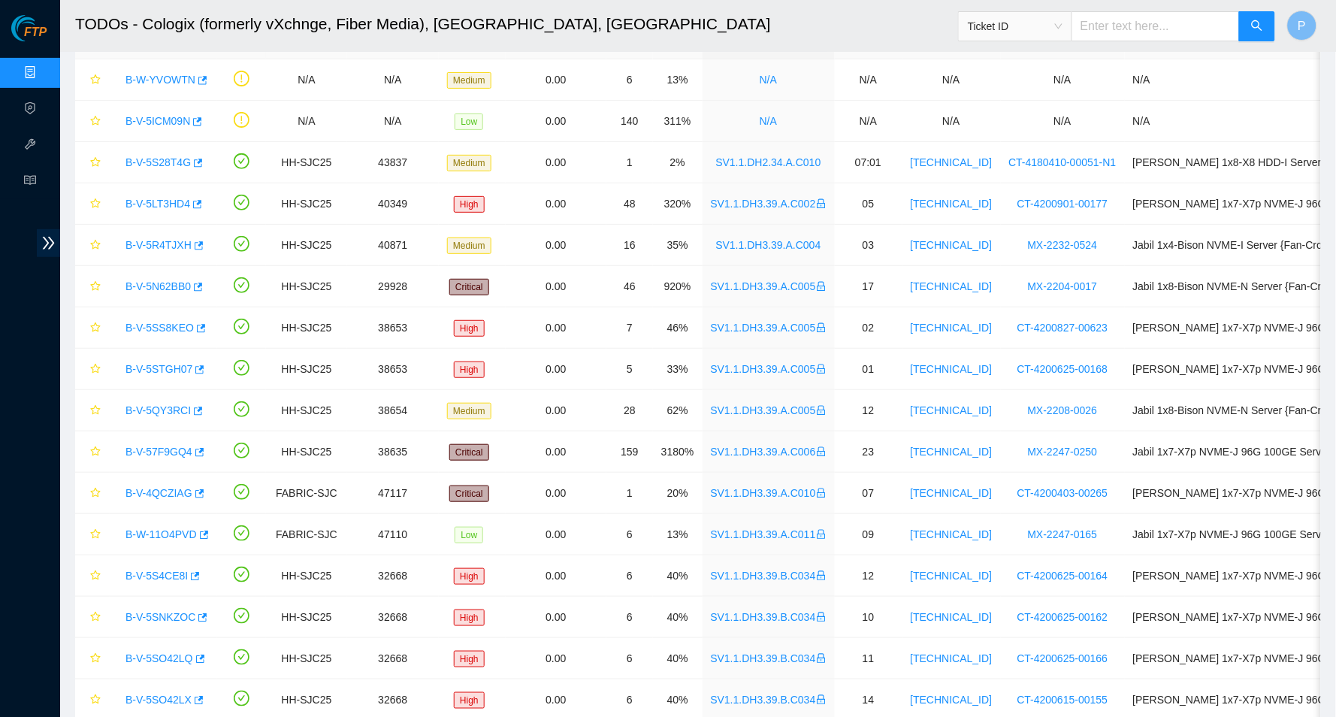
click at [158, 152] on div "B-V-5S28T4G" at bounding box center [163, 162] width 91 height 24
click at [162, 156] on link "B-V-5S28T4G" at bounding box center [157, 162] width 65 height 12
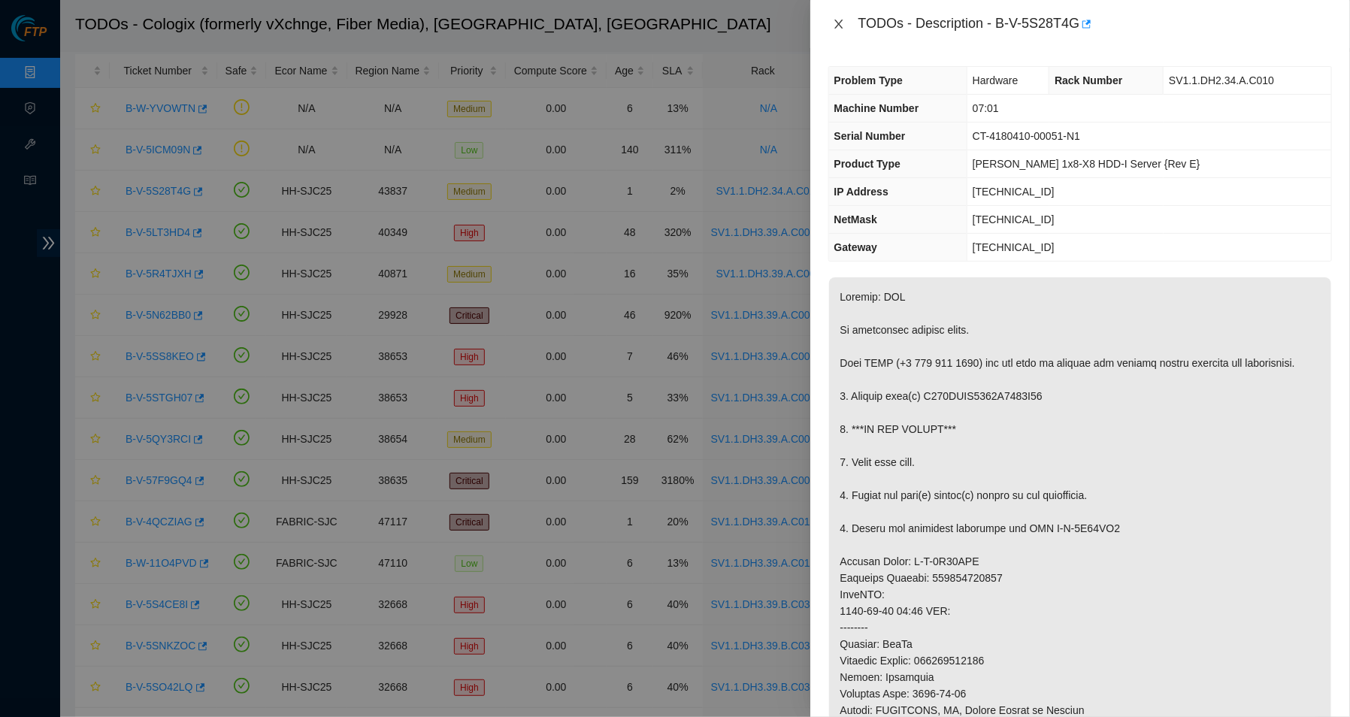
click at [837, 18] on icon "close" at bounding box center [839, 24] width 12 height 12
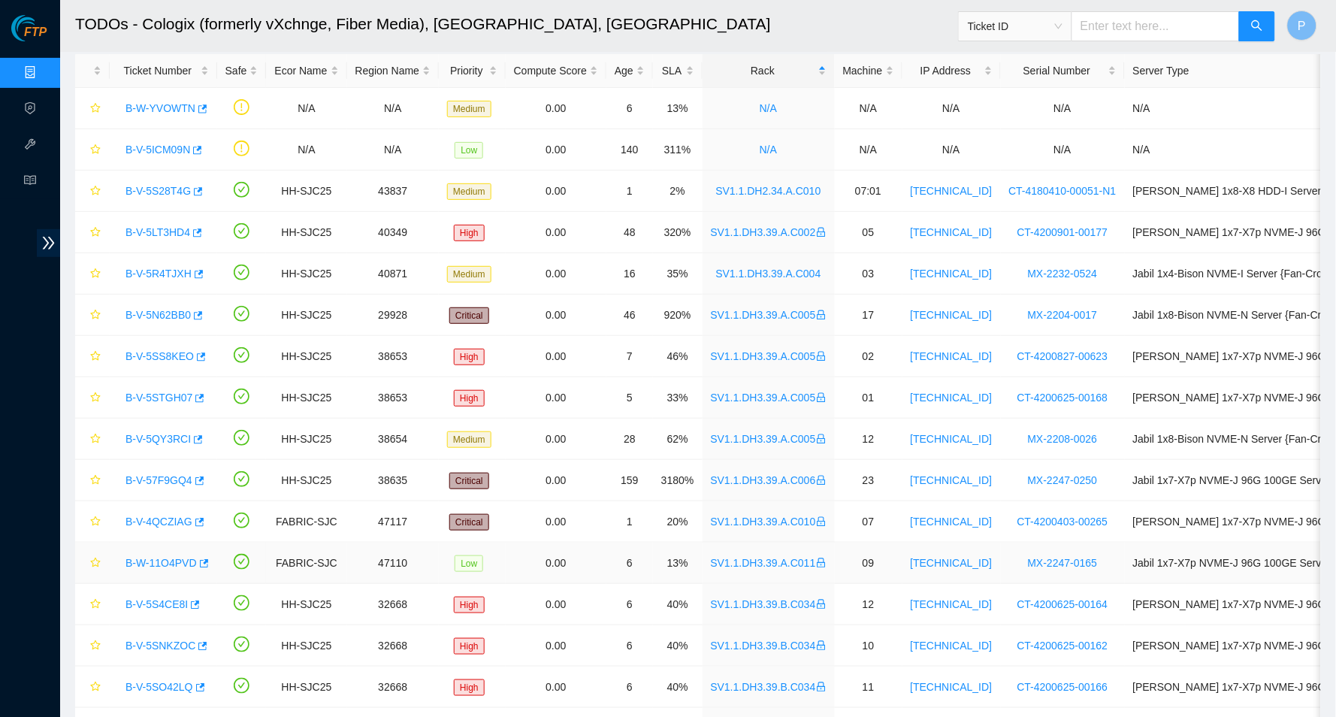
click at [148, 557] on link "B-W-11O4PVD" at bounding box center [160, 563] width 71 height 12
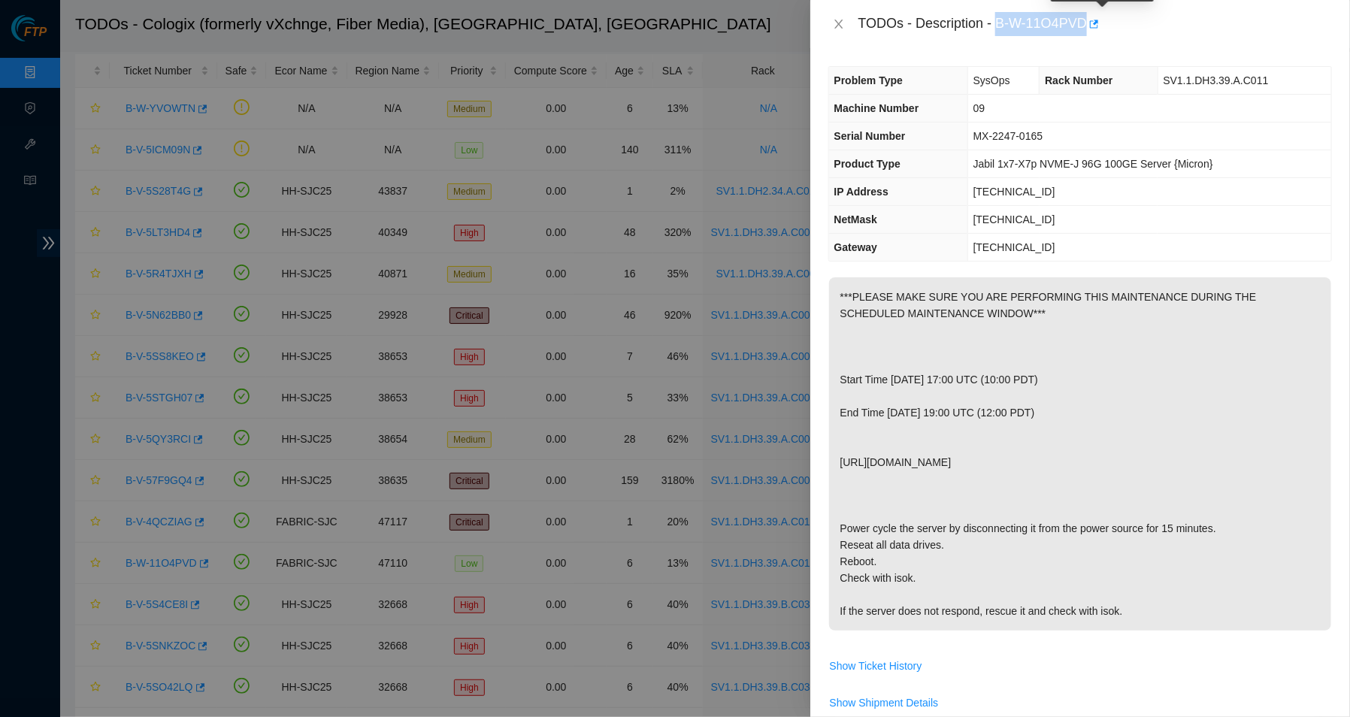
drag, startPoint x: 1002, startPoint y: 22, endPoint x: 1094, endPoint y: 18, distance: 91.8
click at [1094, 18] on div "TODOs - Description - B-W-11O4PVD" at bounding box center [1094, 24] width 473 height 24
copy div "B-W-11O4PVD"
click at [920, 71] on th "Problem Type" at bounding box center [898, 81] width 139 height 28
click at [833, 23] on icon "close" at bounding box center [839, 24] width 12 height 12
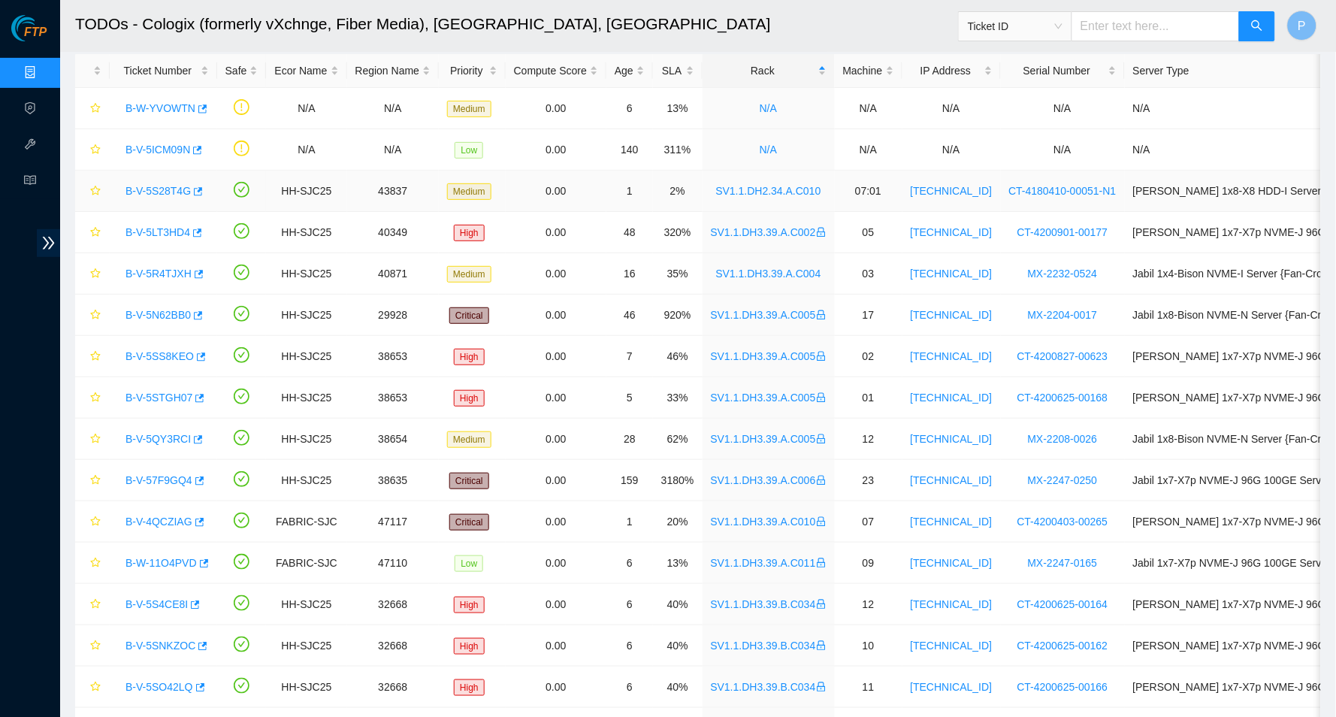
click at [168, 185] on link "B-V-5S28T4G" at bounding box center [157, 191] width 65 height 12
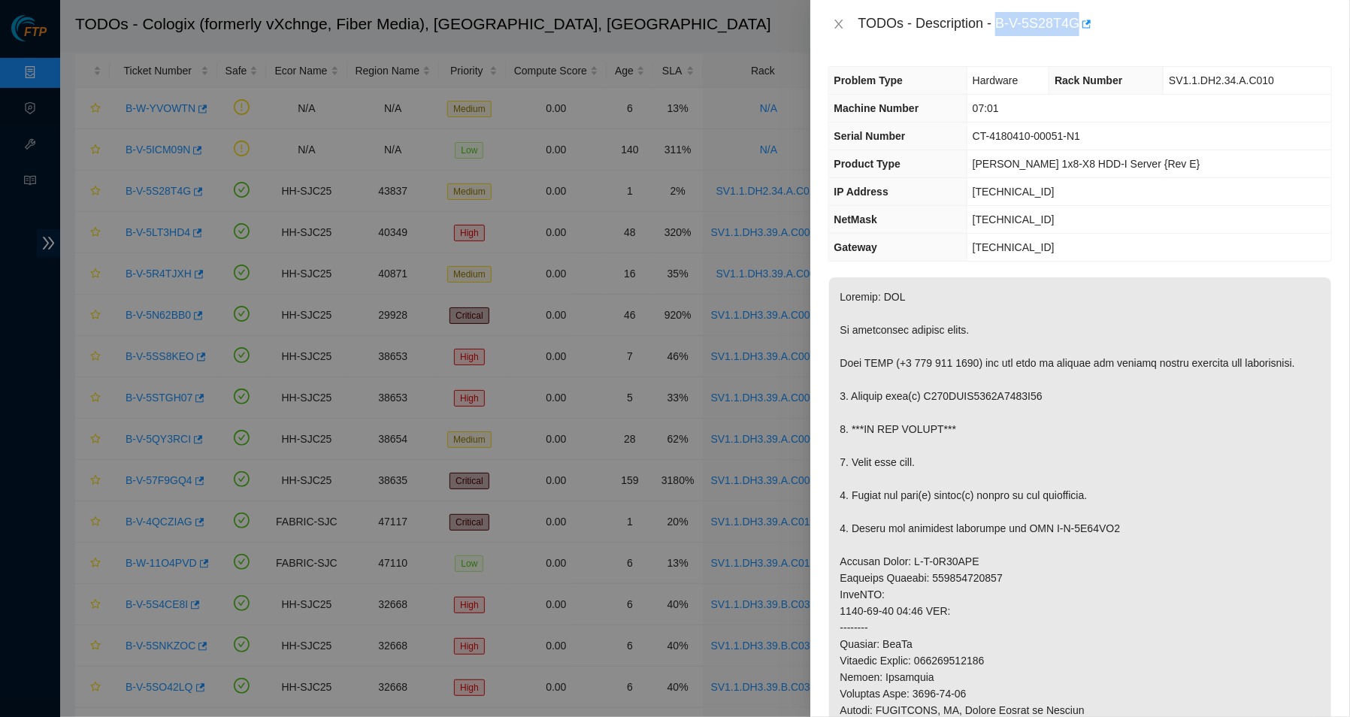
drag, startPoint x: 1003, startPoint y: 19, endPoint x: 1090, endPoint y: 27, distance: 87.6
click at [1090, 27] on div "TODOs - Description - B-V-5S28T4G" at bounding box center [1094, 24] width 473 height 24
copy div "B-V-5S28T4G"
click at [882, 178] on th "IP Address" at bounding box center [898, 192] width 138 height 28
click at [830, 23] on button "Close" at bounding box center [838, 24] width 21 height 14
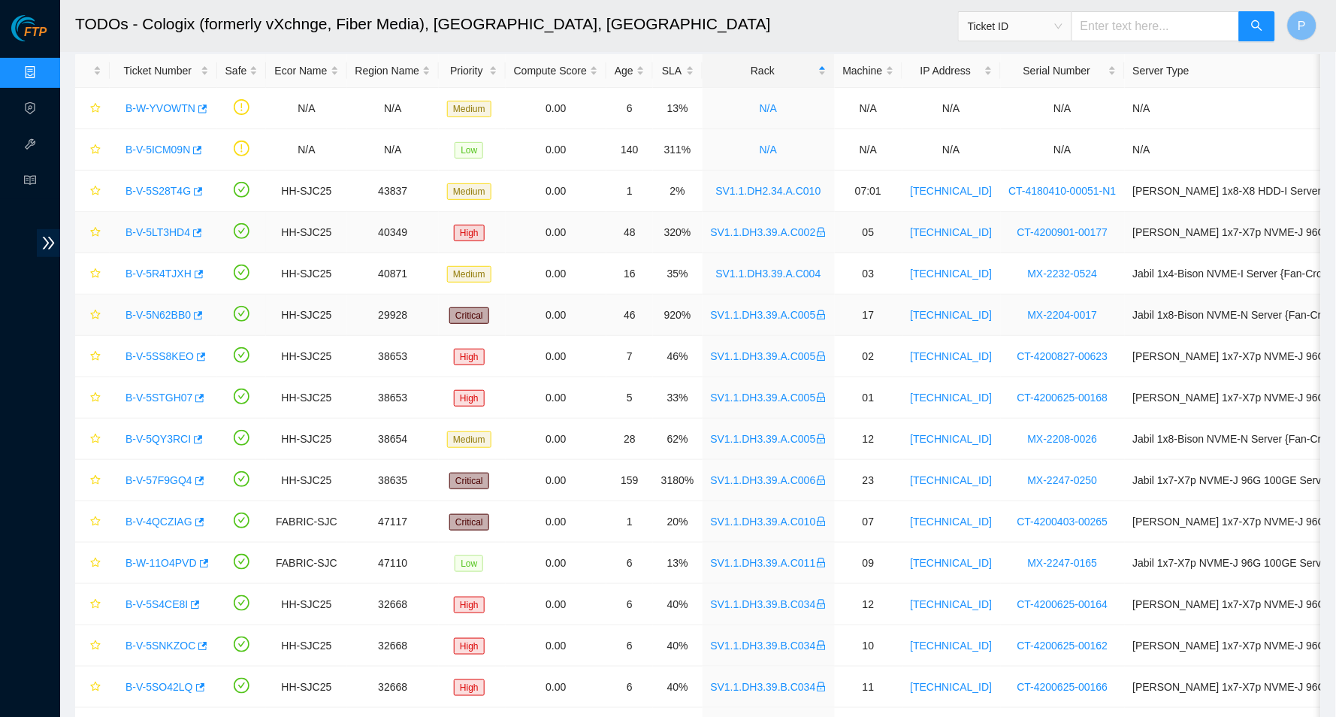
scroll to position [0, 0]
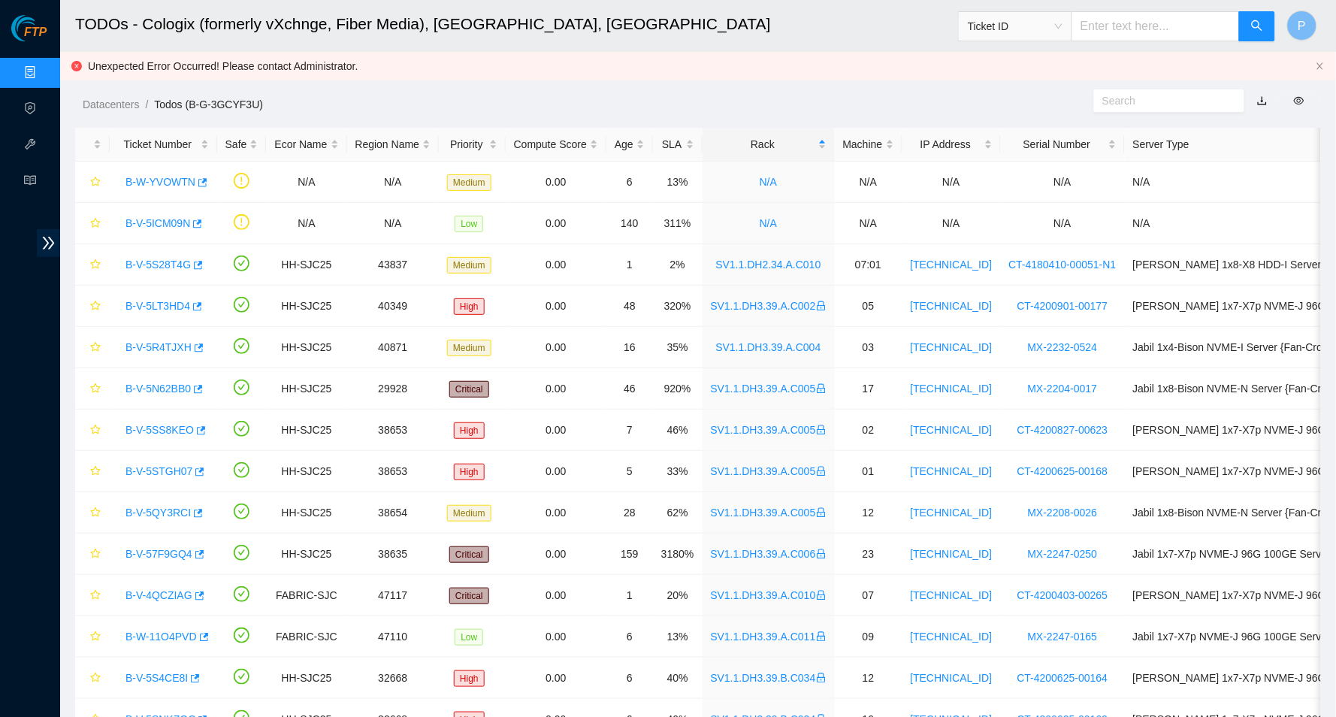
click at [1323, 59] on div "Unexpected Error Occurred! Please contact Administrator." at bounding box center [698, 66] width 1276 height 29
click at [1322, 61] on div "Unexpected Error Occurred! Please contact Administrator." at bounding box center [698, 66] width 1276 height 29
click at [1320, 63] on icon "close" at bounding box center [1320, 66] width 9 height 9
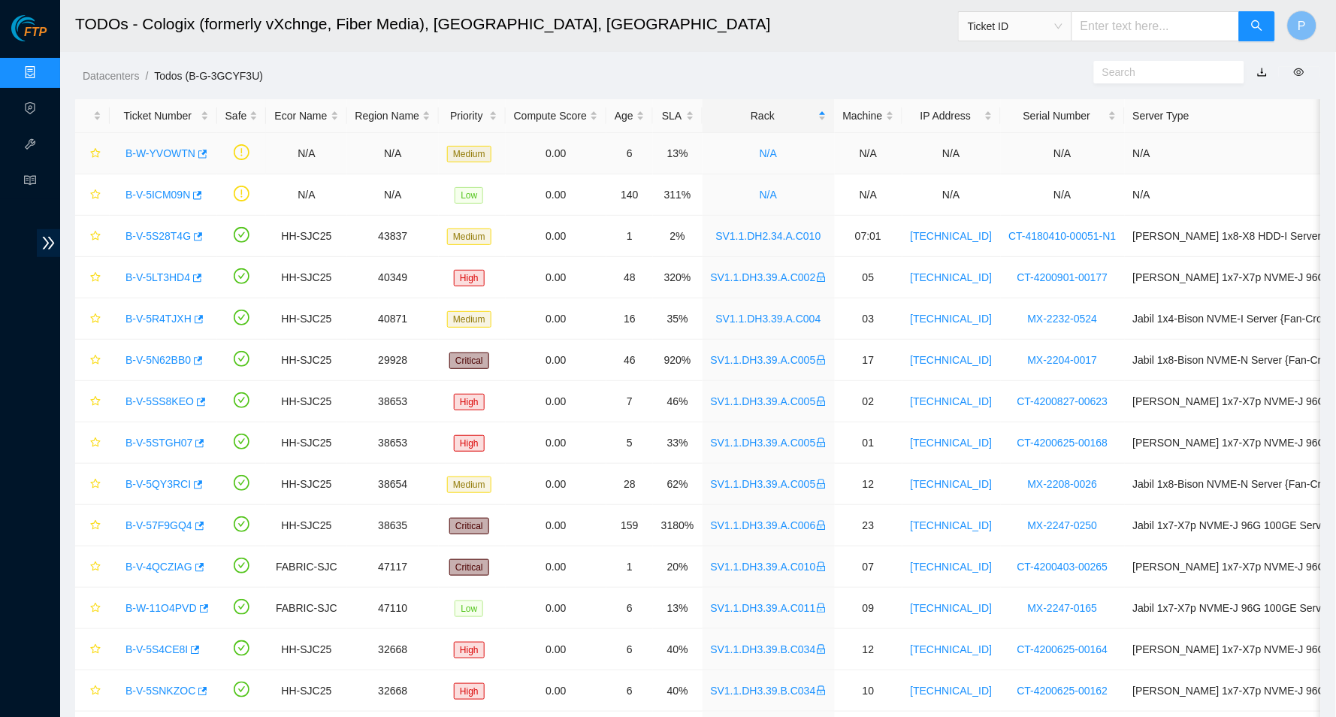
click at [152, 150] on link "B-W-YVOWTN" at bounding box center [160, 153] width 70 height 12
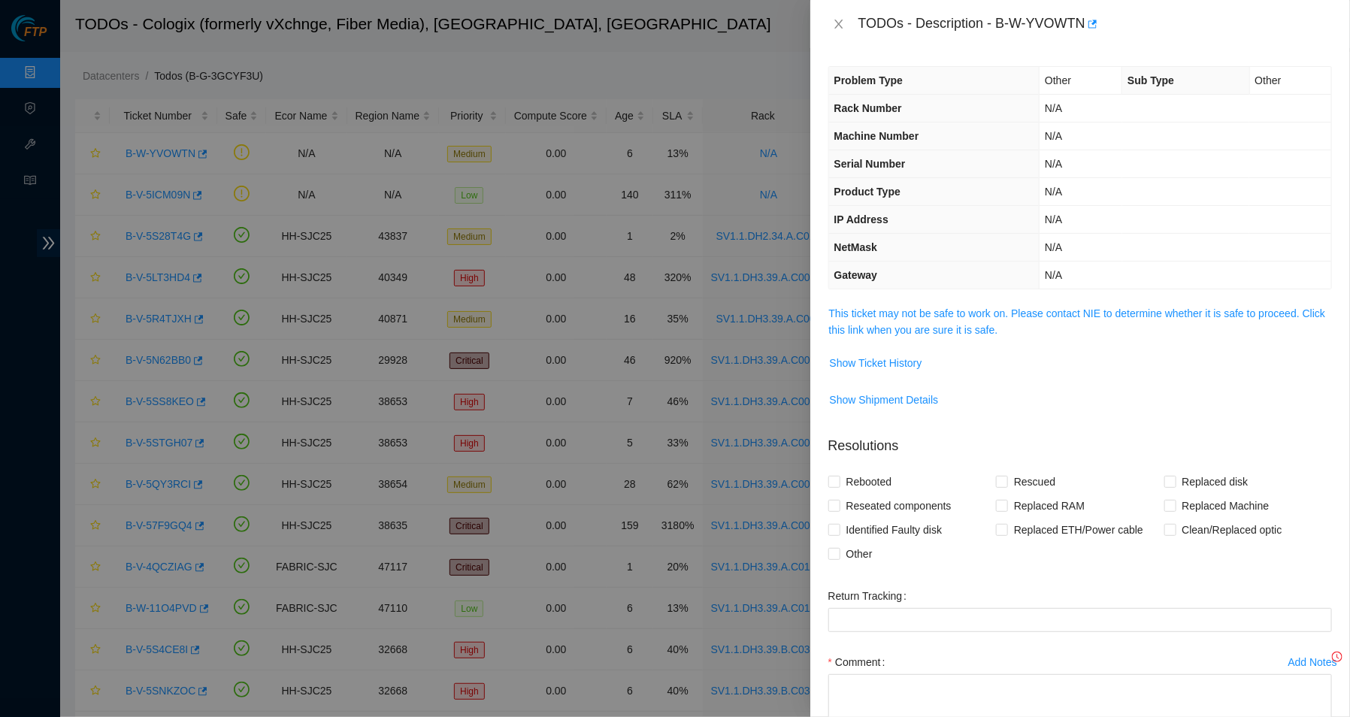
click at [1113, 319] on span "This ticket may not be safe to work on. Please contact NIE to determine whether…" at bounding box center [1080, 321] width 502 height 33
click at [1108, 307] on link "This ticket may not be safe to work on. Please contact NIE to determine whether…" at bounding box center [1077, 321] width 497 height 29
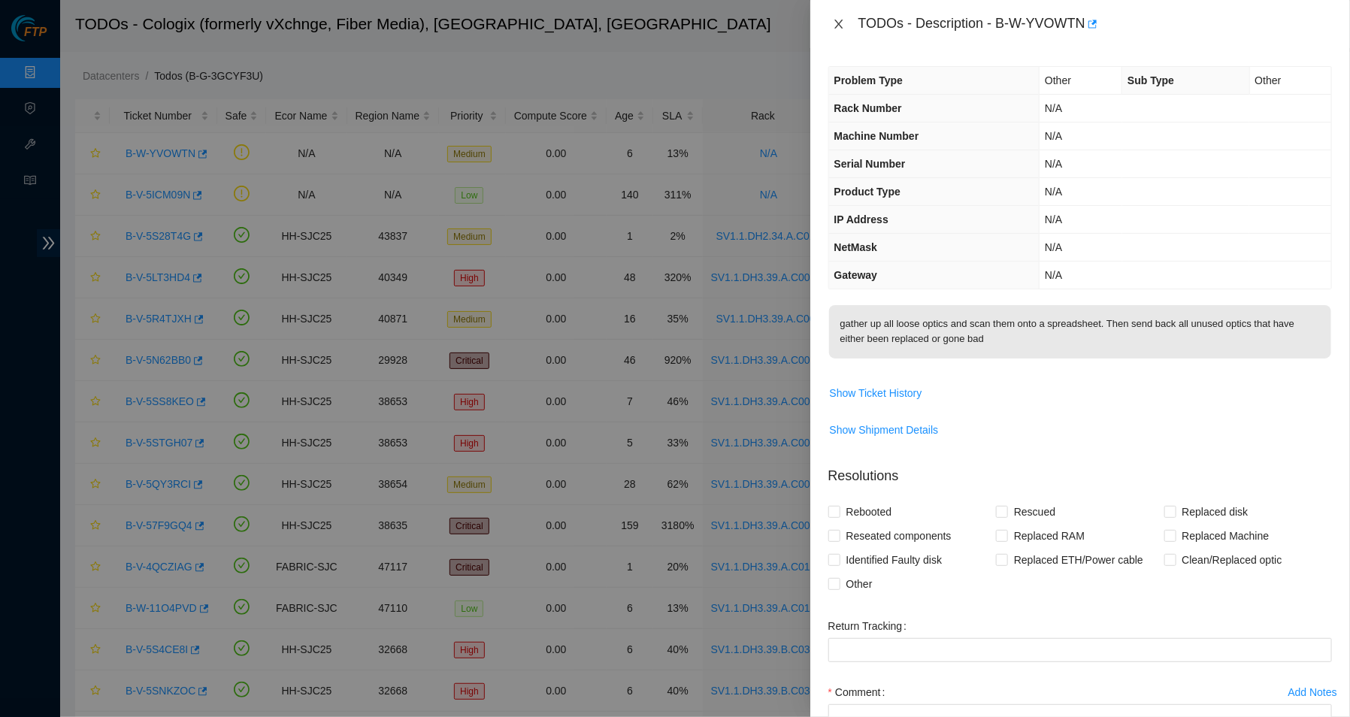
click at [839, 26] on icon "close" at bounding box center [839, 24] width 12 height 12
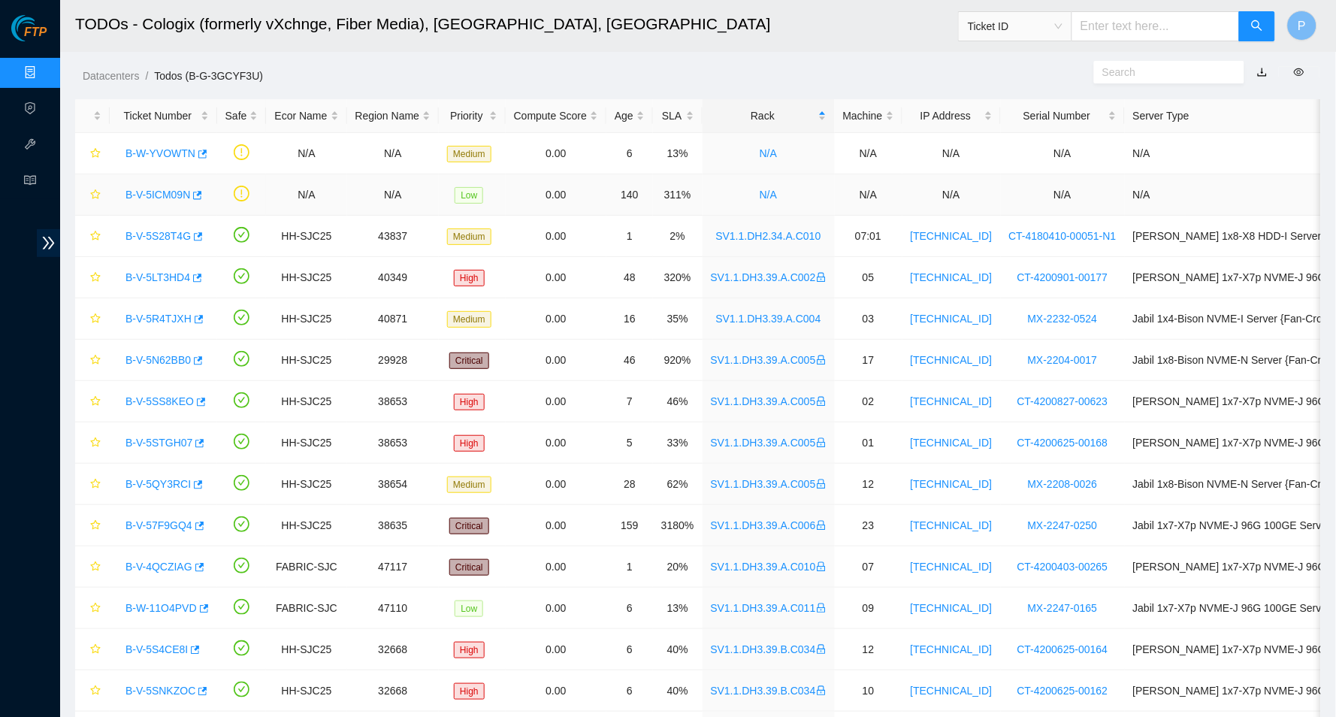
click at [131, 194] on link "B-V-5ICM09N" at bounding box center [157, 195] width 65 height 12
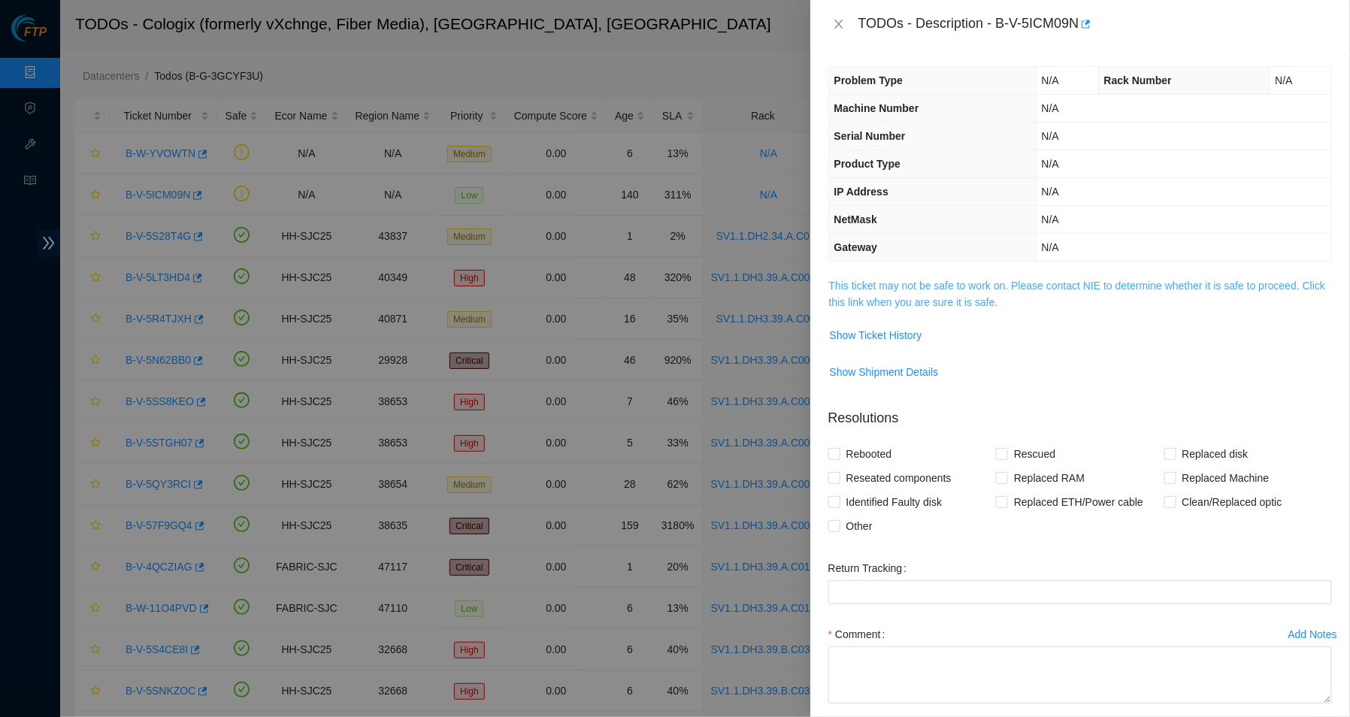
click at [950, 285] on link "This ticket may not be safe to work on. Please contact NIE to determine whether…" at bounding box center [1077, 294] width 497 height 29
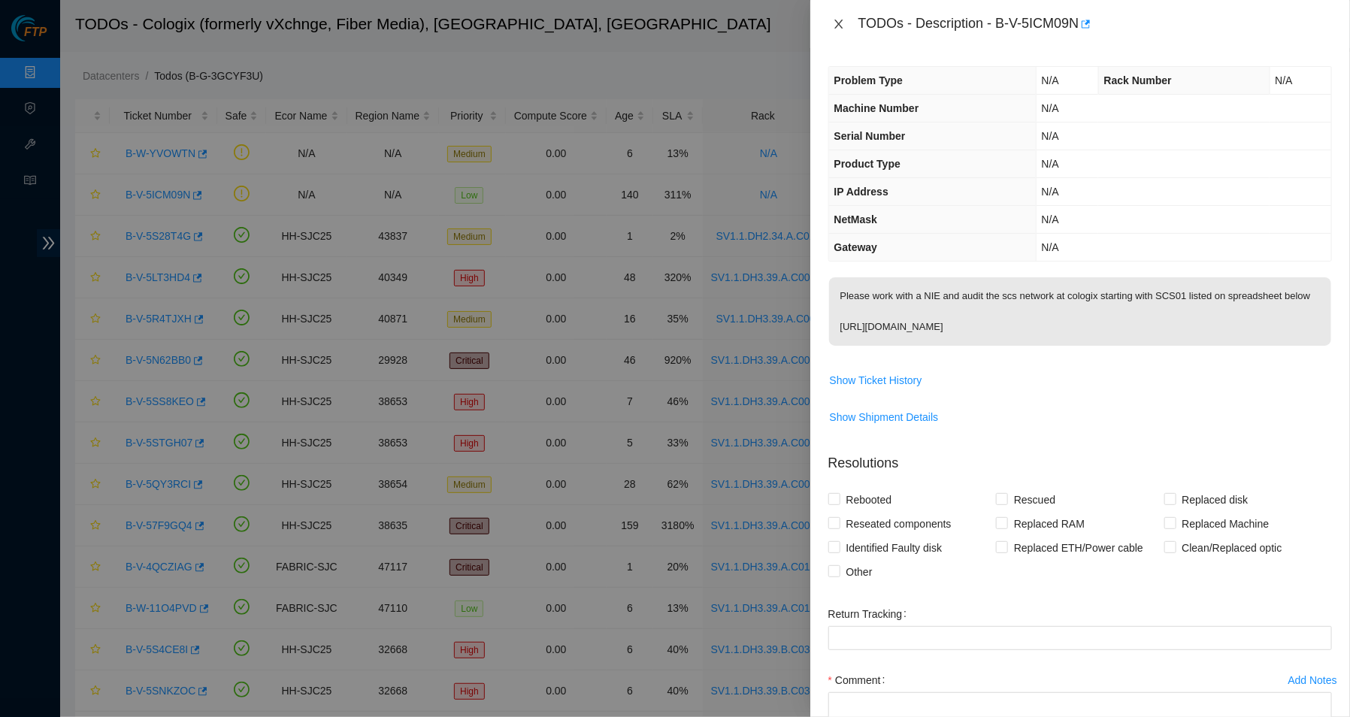
click at [839, 19] on icon "close" at bounding box center [839, 24] width 12 height 12
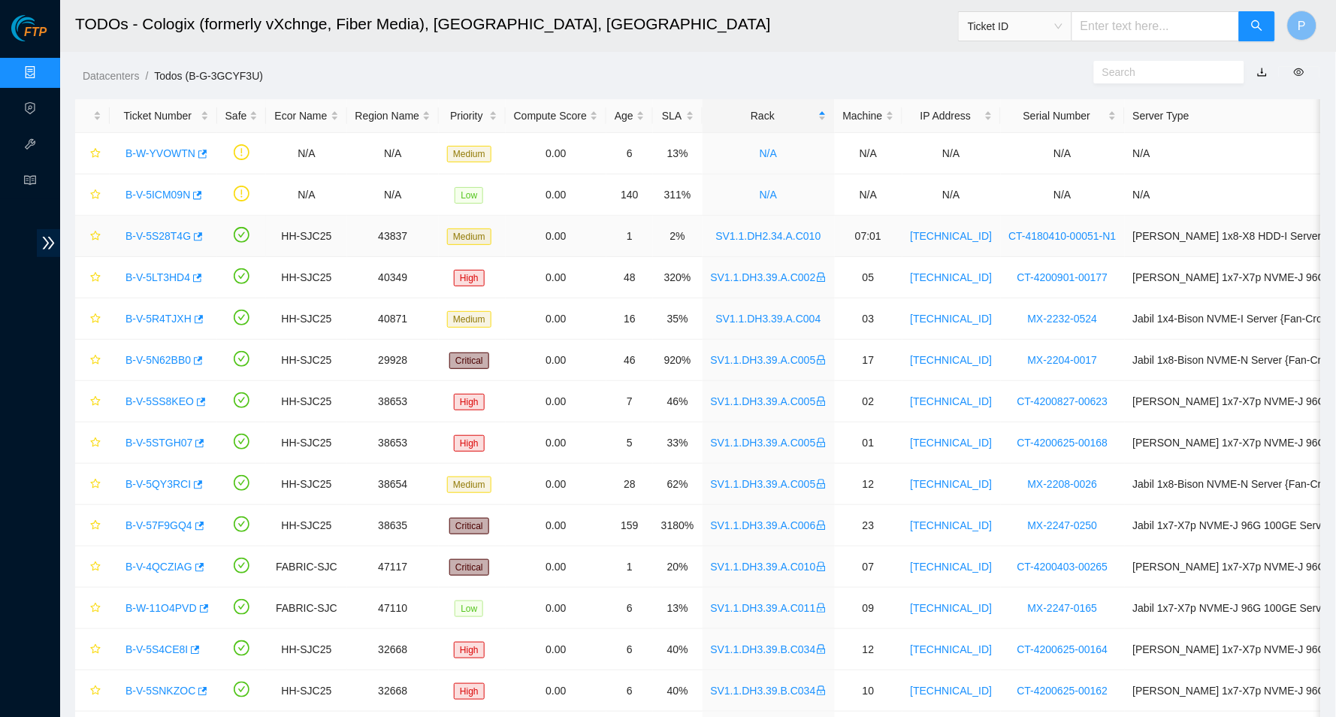
click at [163, 232] on link "B-V-5S28T4G" at bounding box center [157, 236] width 65 height 12
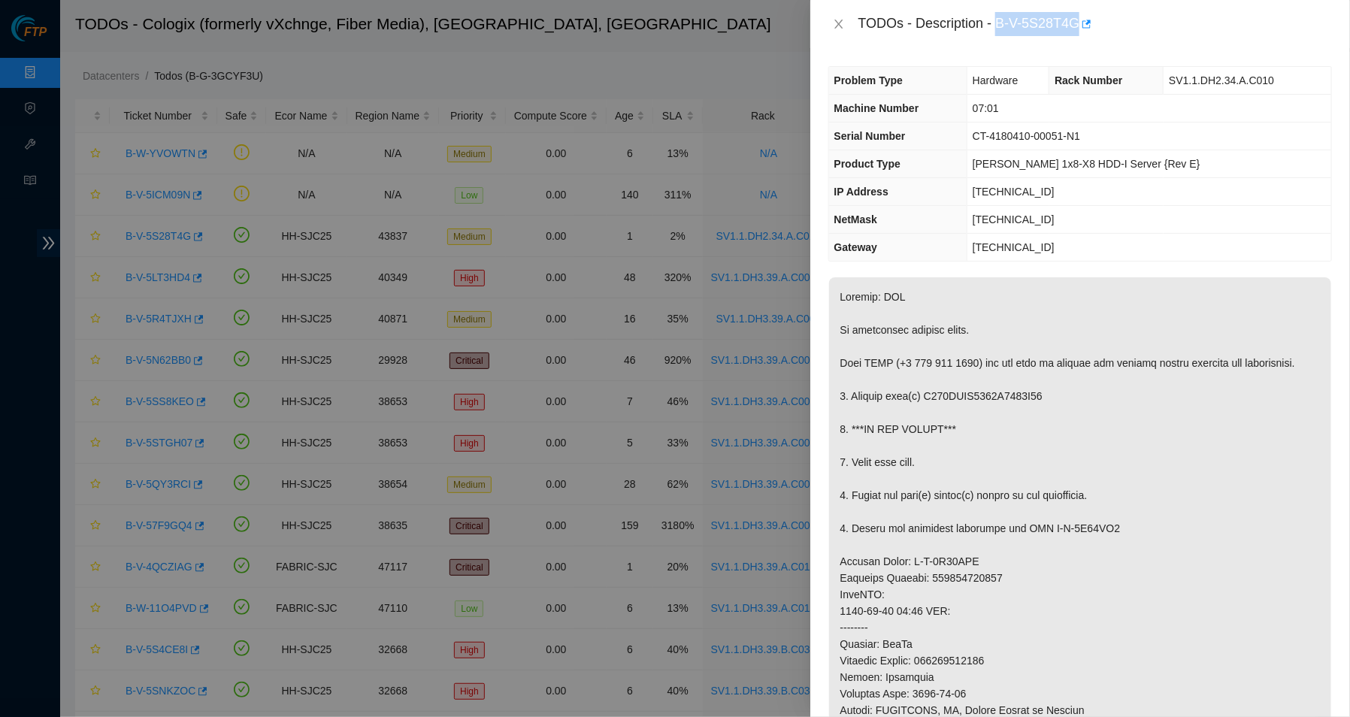
drag, startPoint x: 1005, startPoint y: 20, endPoint x: 1089, endPoint y: 22, distance: 84.2
click at [1089, 22] on div "TODOs - Description - B-V-5S28T4G" at bounding box center [1094, 24] width 473 height 24
copy div "B-V-5S28T4G"
drag, startPoint x: 828, startPoint y: 23, endPoint x: 837, endPoint y: 27, distance: 9.8
click at [830, 26] on button "Close" at bounding box center [838, 24] width 21 height 14
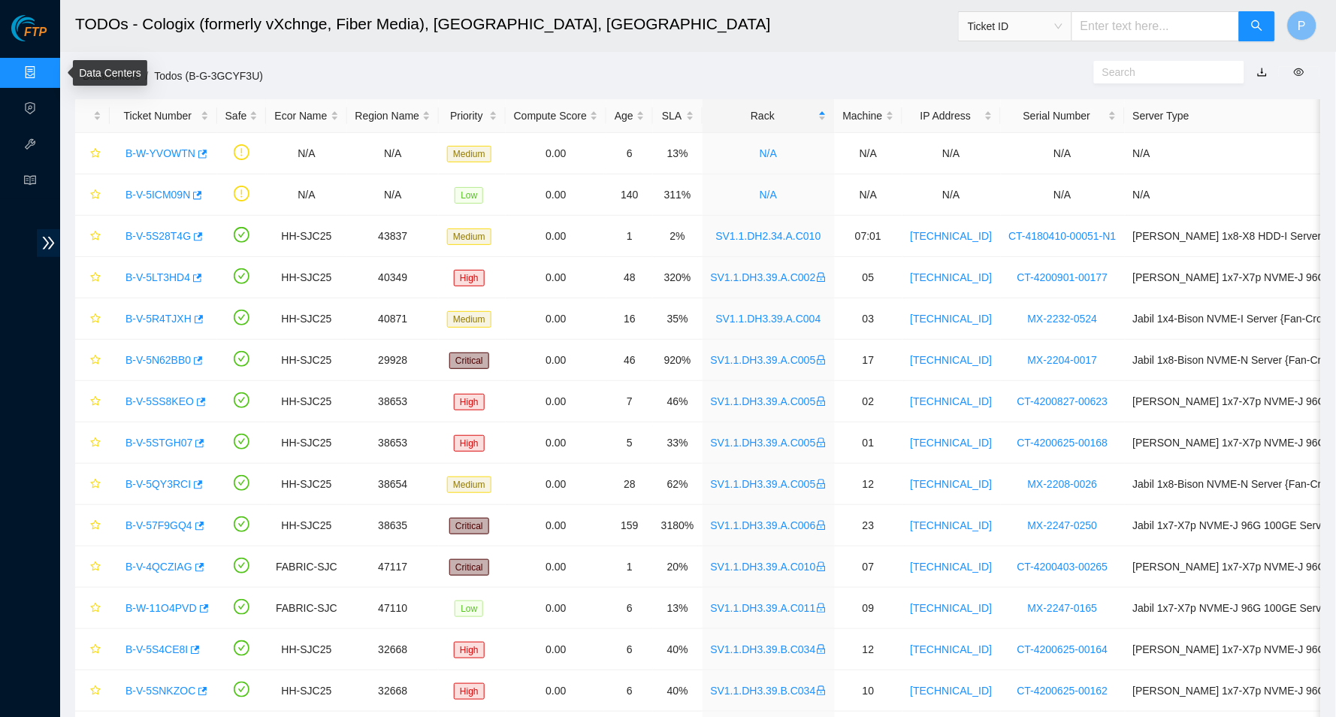
click at [44, 69] on link "Data Centers" at bounding box center [75, 73] width 62 height 12
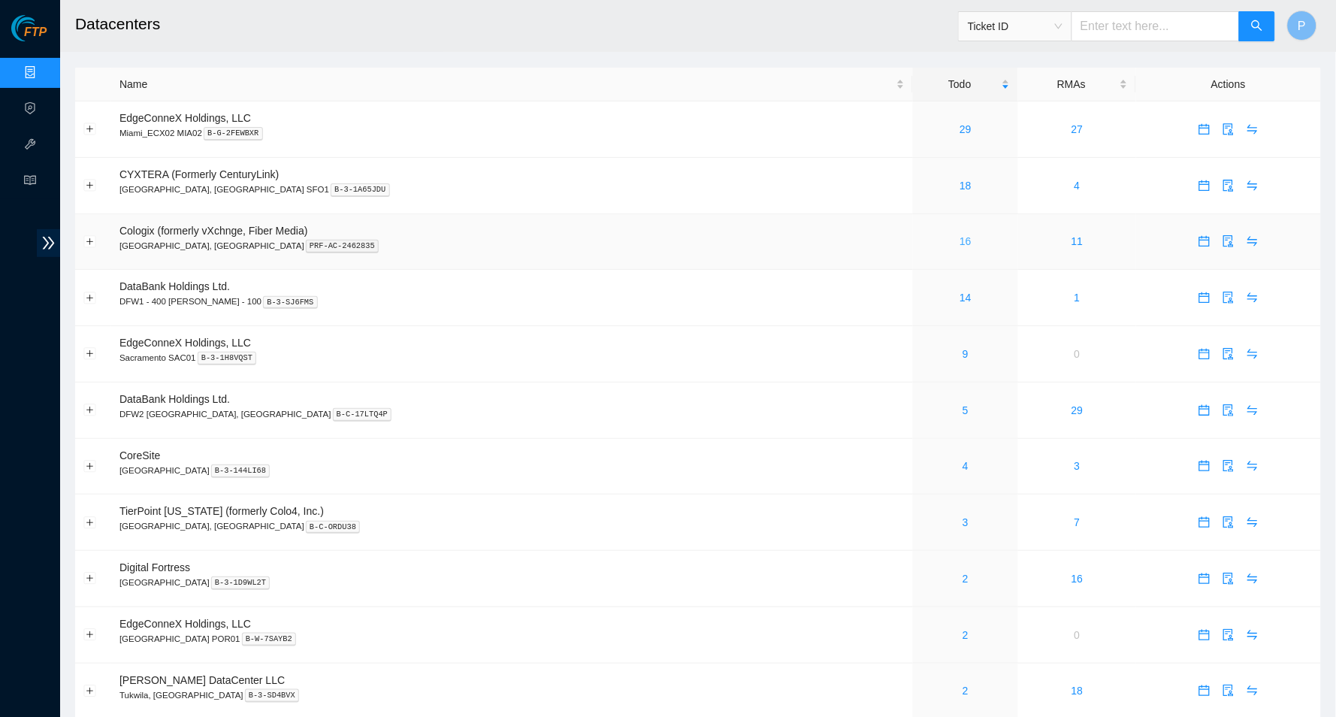
click at [960, 237] on link "16" at bounding box center [966, 241] width 12 height 12
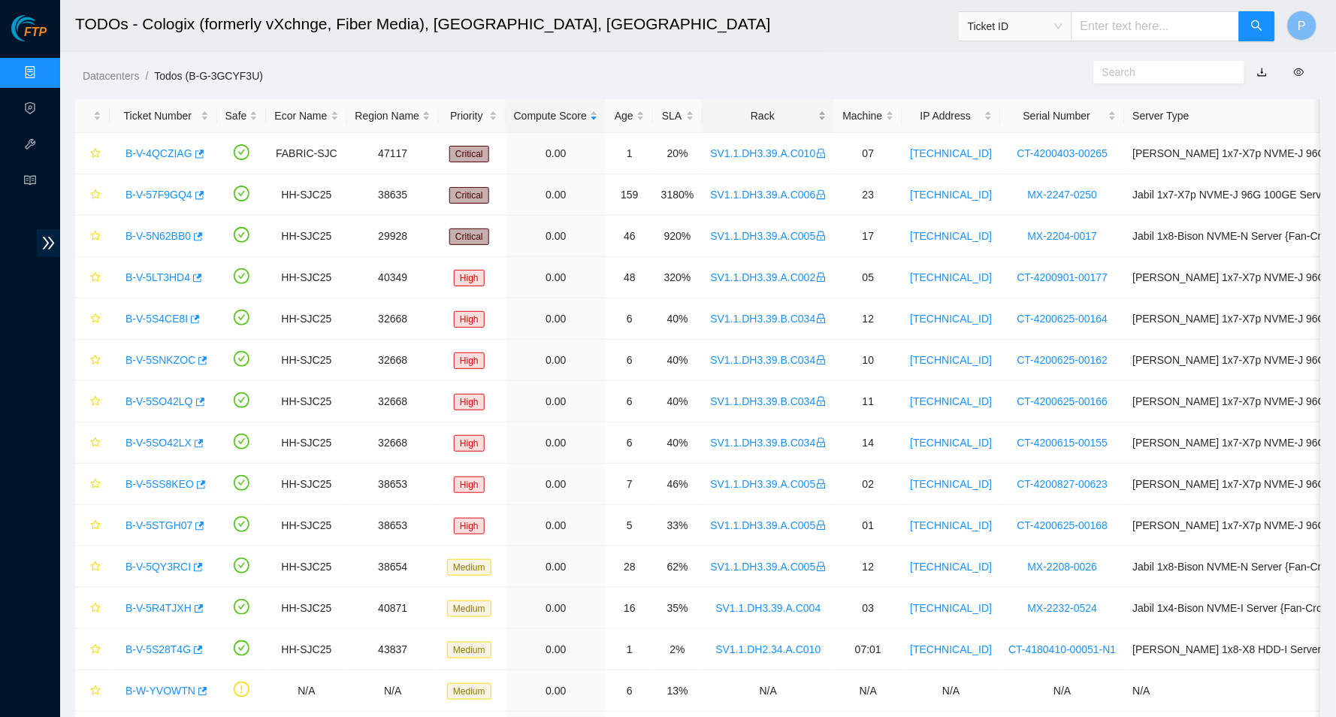
click at [784, 107] on div "Rack" at bounding box center [769, 115] width 116 height 17
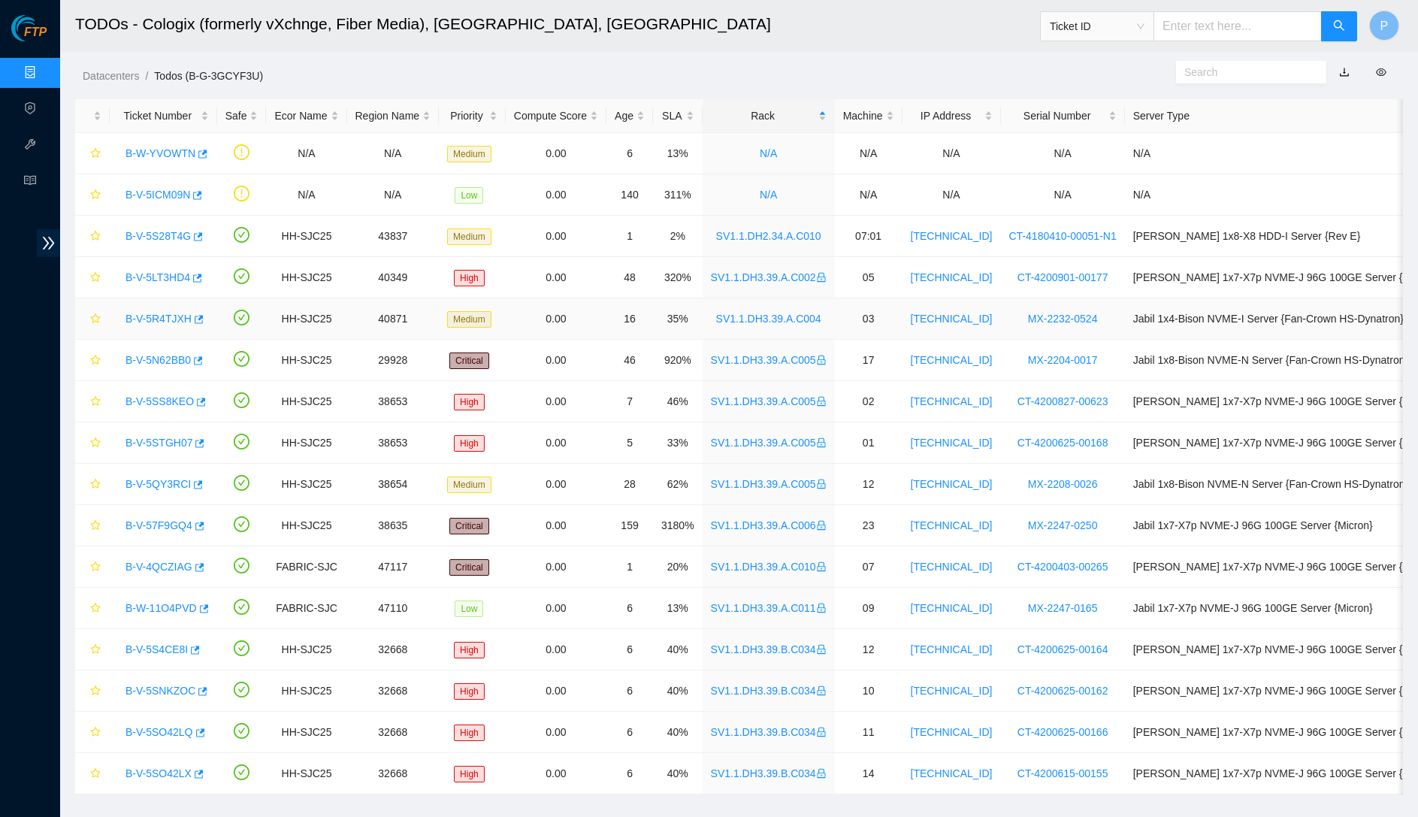
click at [164, 313] on link "B-V-5R4TJXH" at bounding box center [158, 319] width 66 height 12
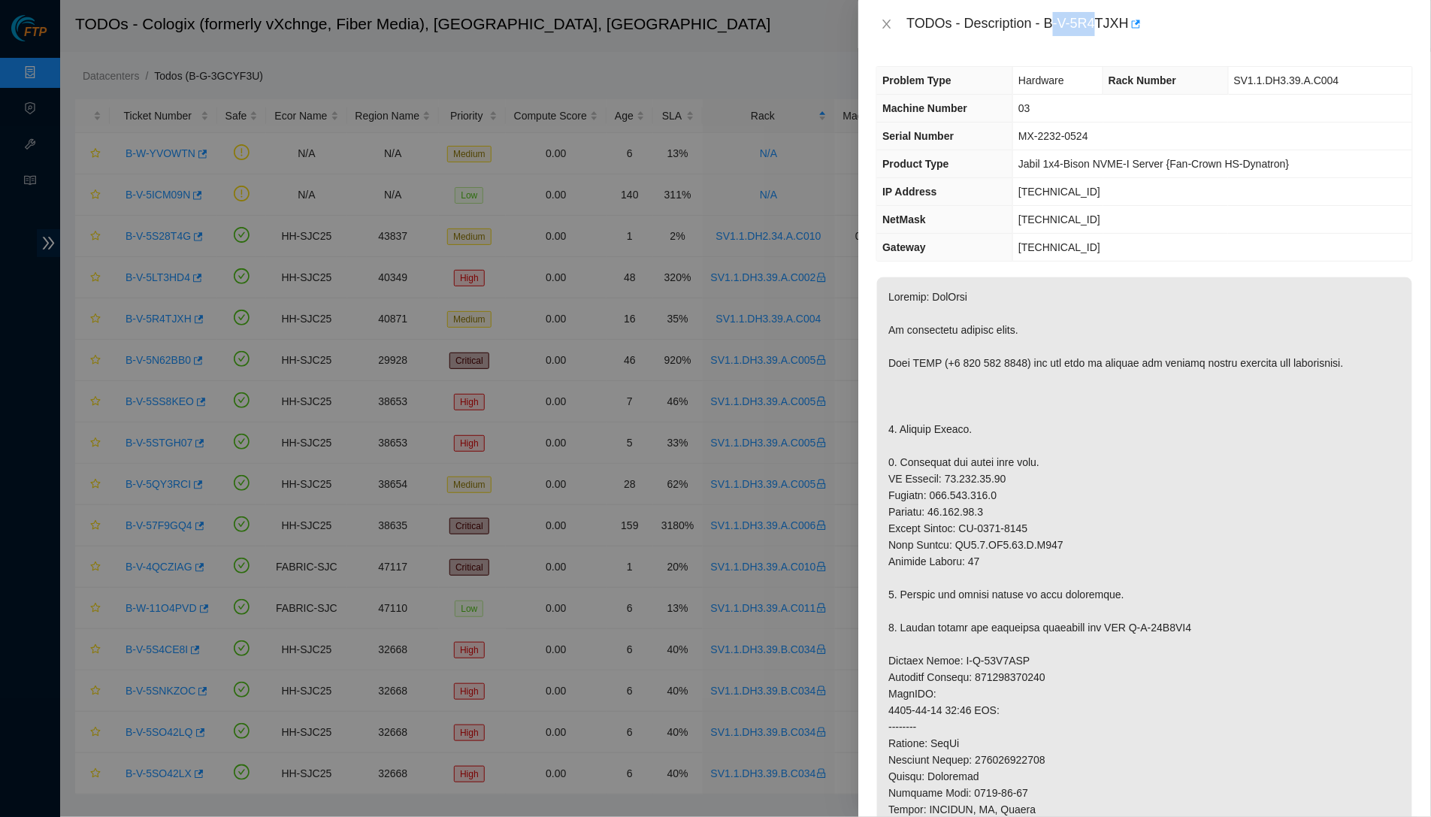
drag, startPoint x: 1055, startPoint y: 21, endPoint x: 1101, endPoint y: 23, distance: 45.9
click at [1102, 23] on div "TODOs - Description - B-V-5R4TJXH" at bounding box center [1159, 24] width 506 height 24
drag, startPoint x: 1053, startPoint y: 20, endPoint x: 1132, endPoint y: 21, distance: 79.7
click at [1139, 22] on div "TODOs - Description - B-V-5R4TJXH" at bounding box center [1159, 24] width 506 height 24
copy div "B-V-5R4TJXH"
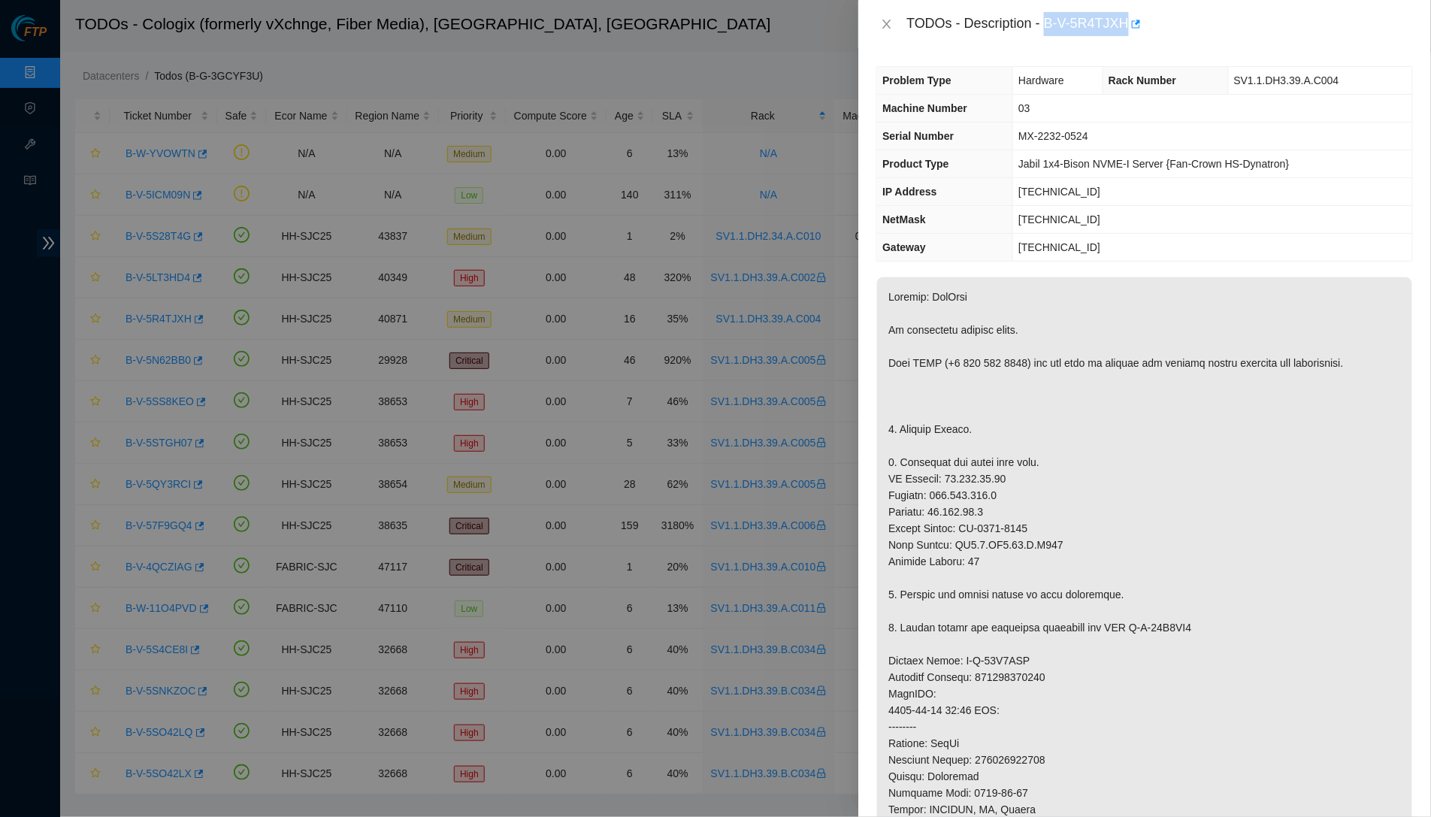
click at [919, 32] on div "TODOs - Description - B-V-5R4TJXH" at bounding box center [1159, 24] width 506 height 24
click at [886, 19] on icon "close" at bounding box center [887, 24] width 12 height 12
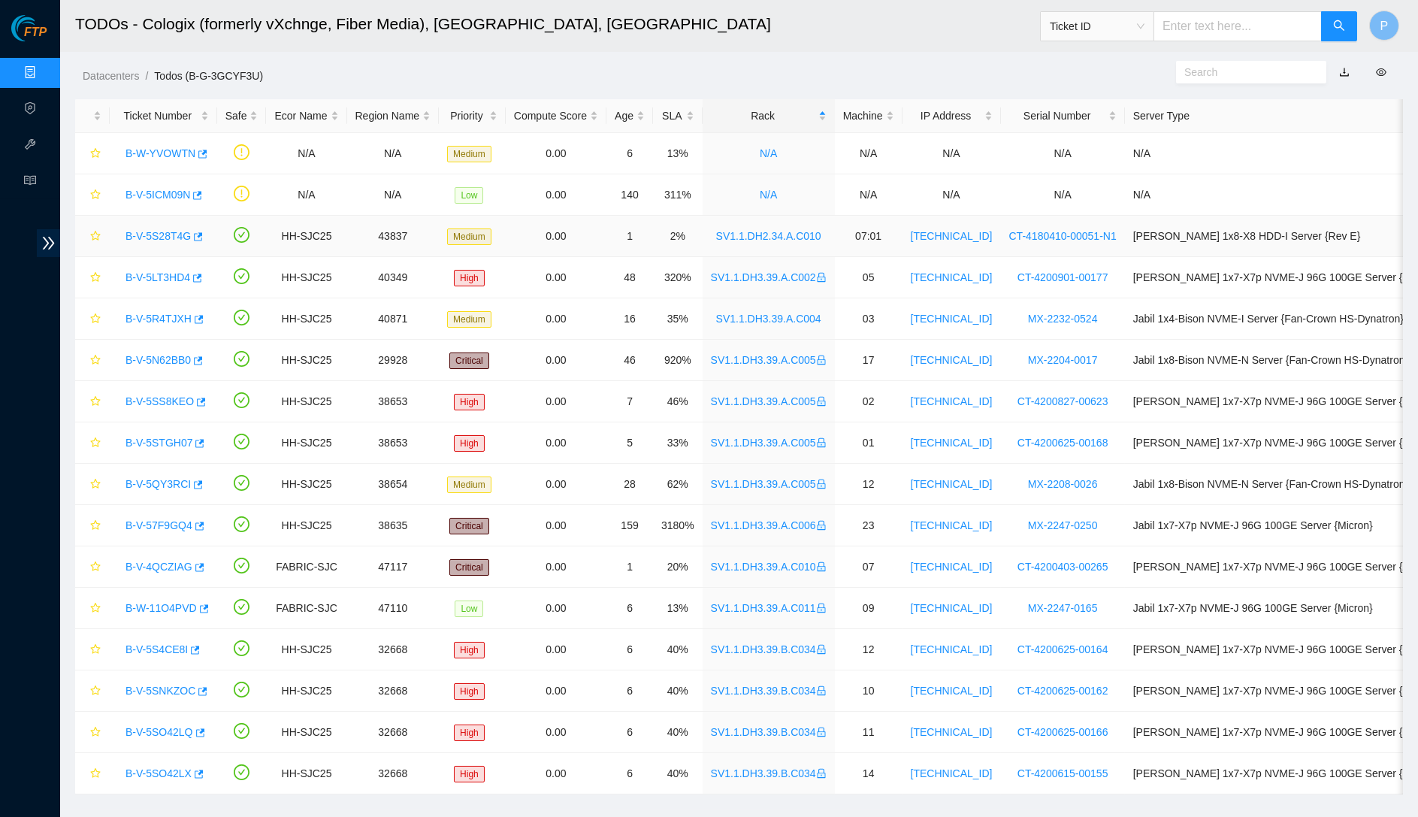
click at [131, 234] on link "B-V-5S28T4G" at bounding box center [157, 236] width 65 height 12
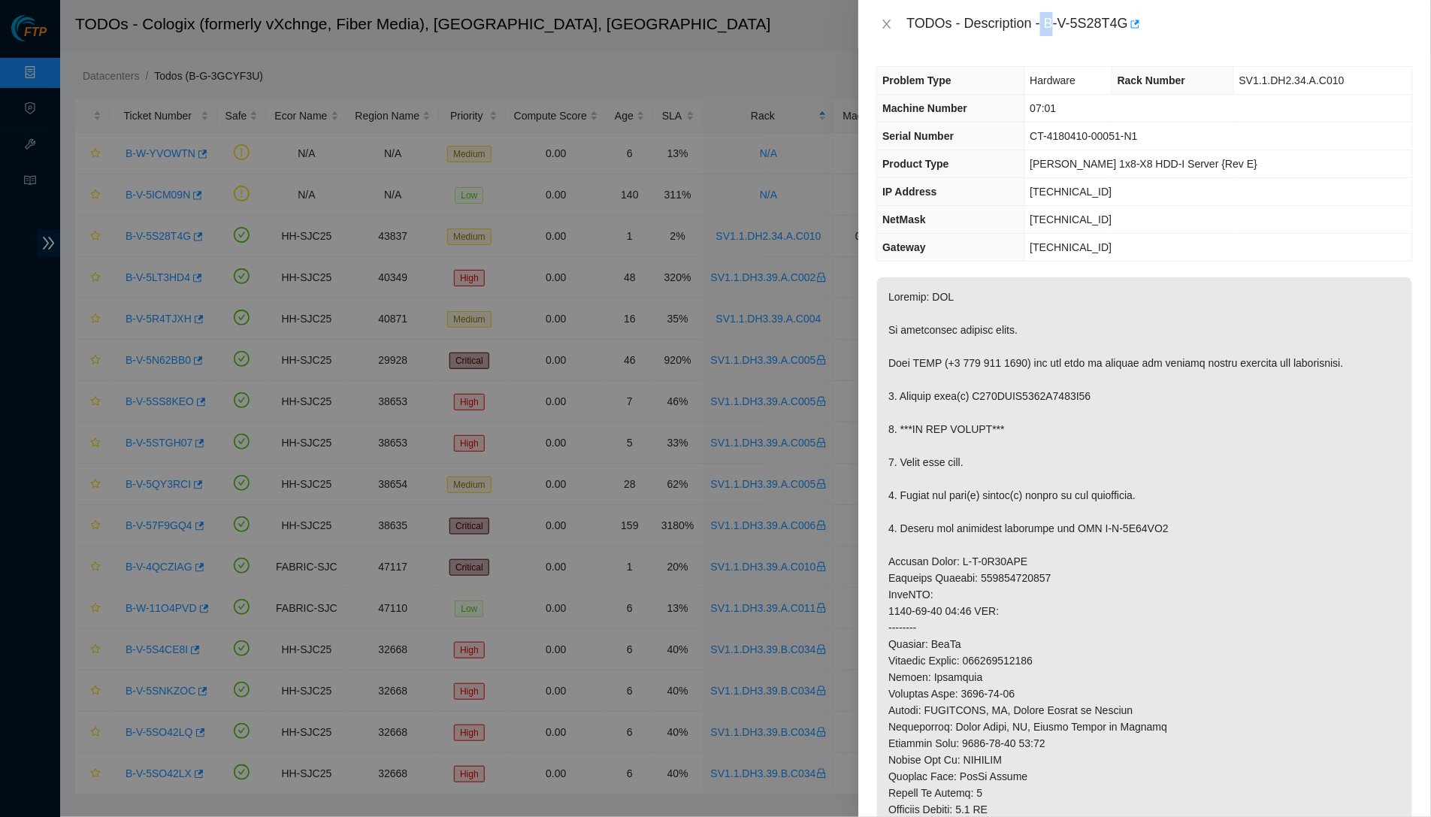
drag, startPoint x: 1048, startPoint y: 22, endPoint x: 1061, endPoint y: 22, distance: 12.8
click at [1061, 22] on div "TODOs - Description - B-V-5S28T4G" at bounding box center [1159, 24] width 506 height 24
click at [1054, 22] on div "TODOs - Description - B-V-5S28T4G" at bounding box center [1159, 24] width 506 height 24
drag, startPoint x: 1053, startPoint y: 18, endPoint x: 1139, endPoint y: 17, distance: 86.4
click at [1140, 17] on div "TODOs - Description - B-V-5S28T4G" at bounding box center [1159, 24] width 506 height 24
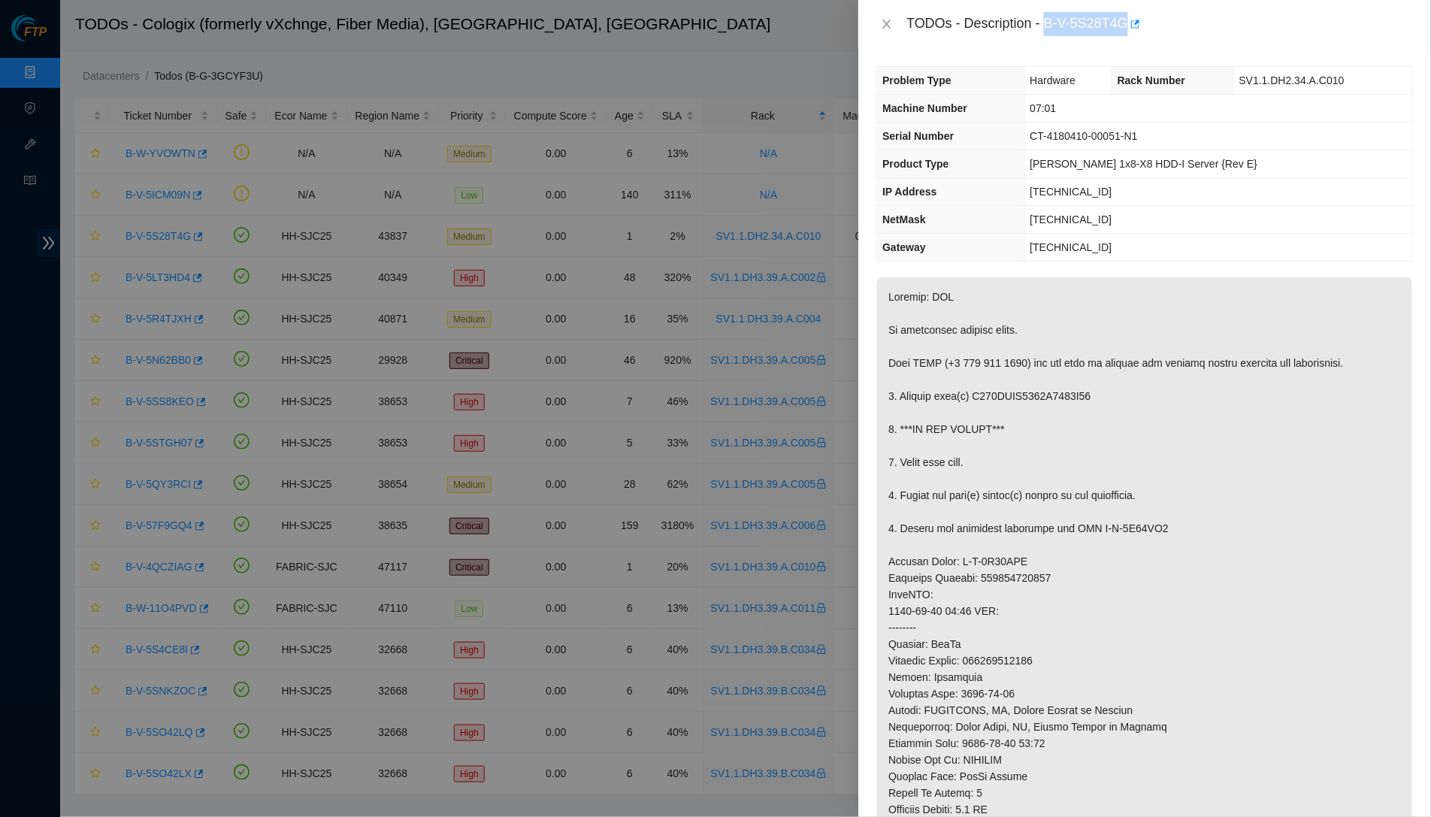
copy div "B-V-5S28T4G"
click at [885, 24] on icon "close" at bounding box center [887, 24] width 8 height 9
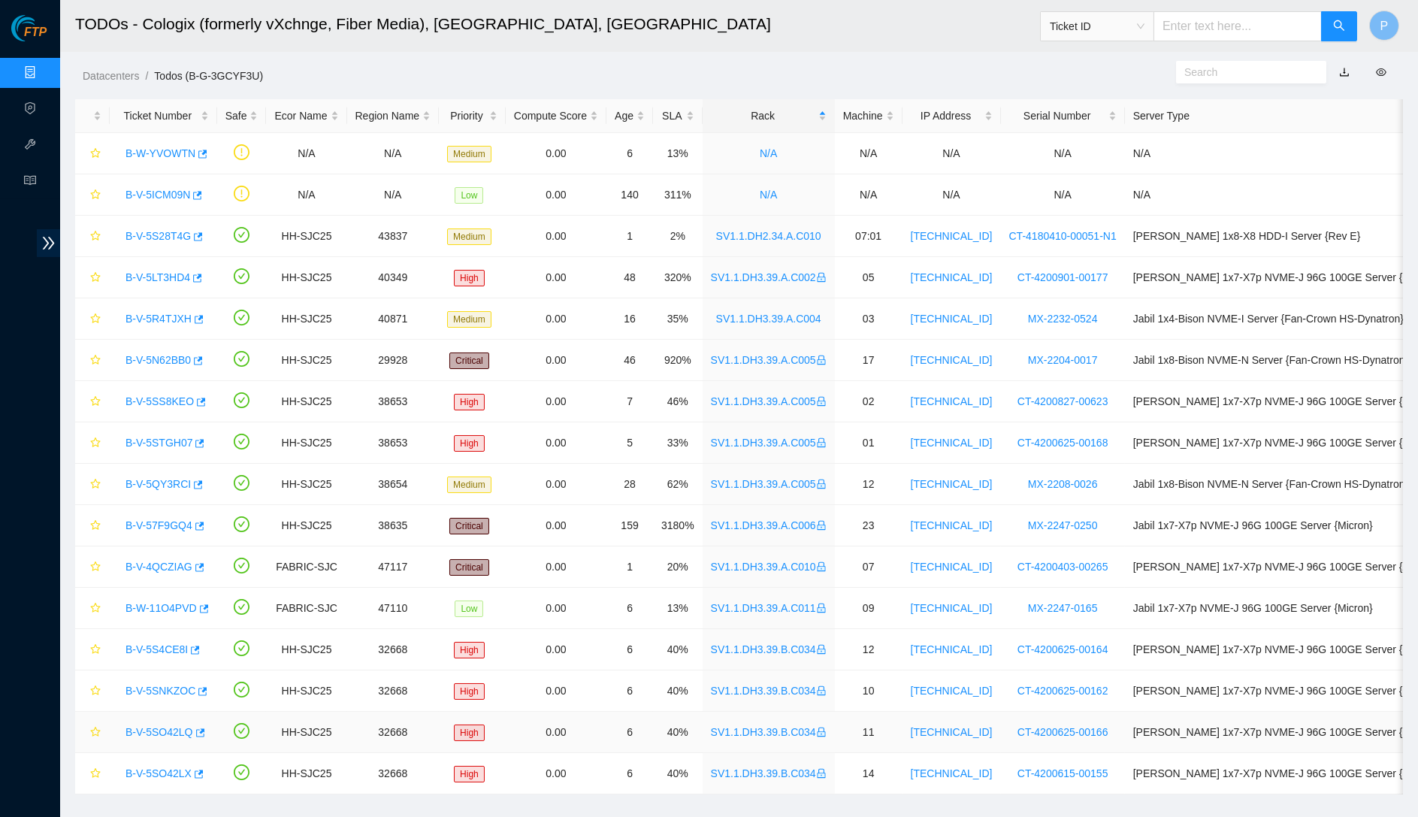
scroll to position [35, 0]
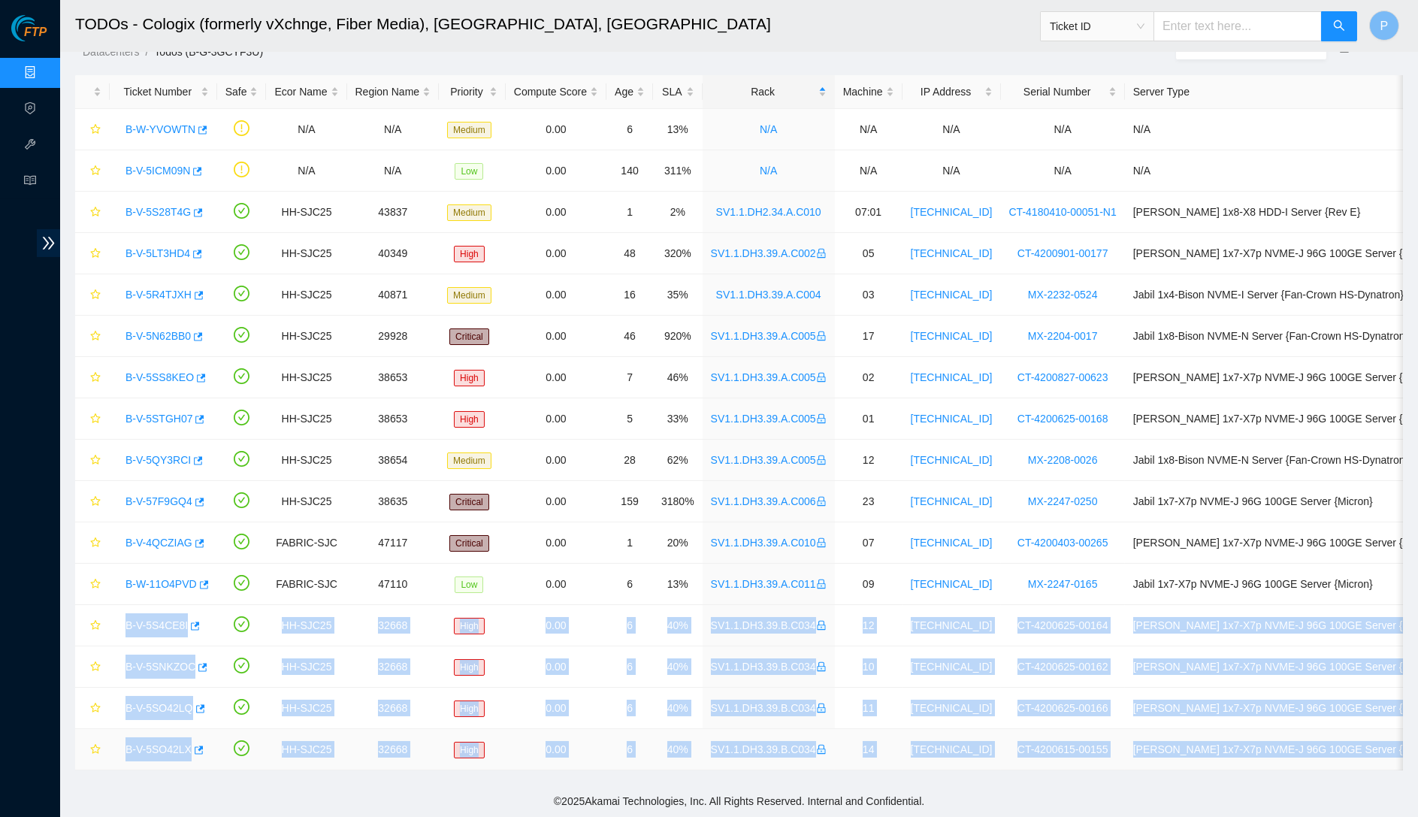
drag, startPoint x: 114, startPoint y: 609, endPoint x: 1401, endPoint y: 745, distance: 1293.6
click at [1349, 716] on tbody "B-W-YVOWTN N/A N/A Medium 0.00 6 13% N/A N/A N/A N/A N/A B-V-5ICM09N N/A N/A Lo…" at bounding box center [789, 439] width 1429 height 661
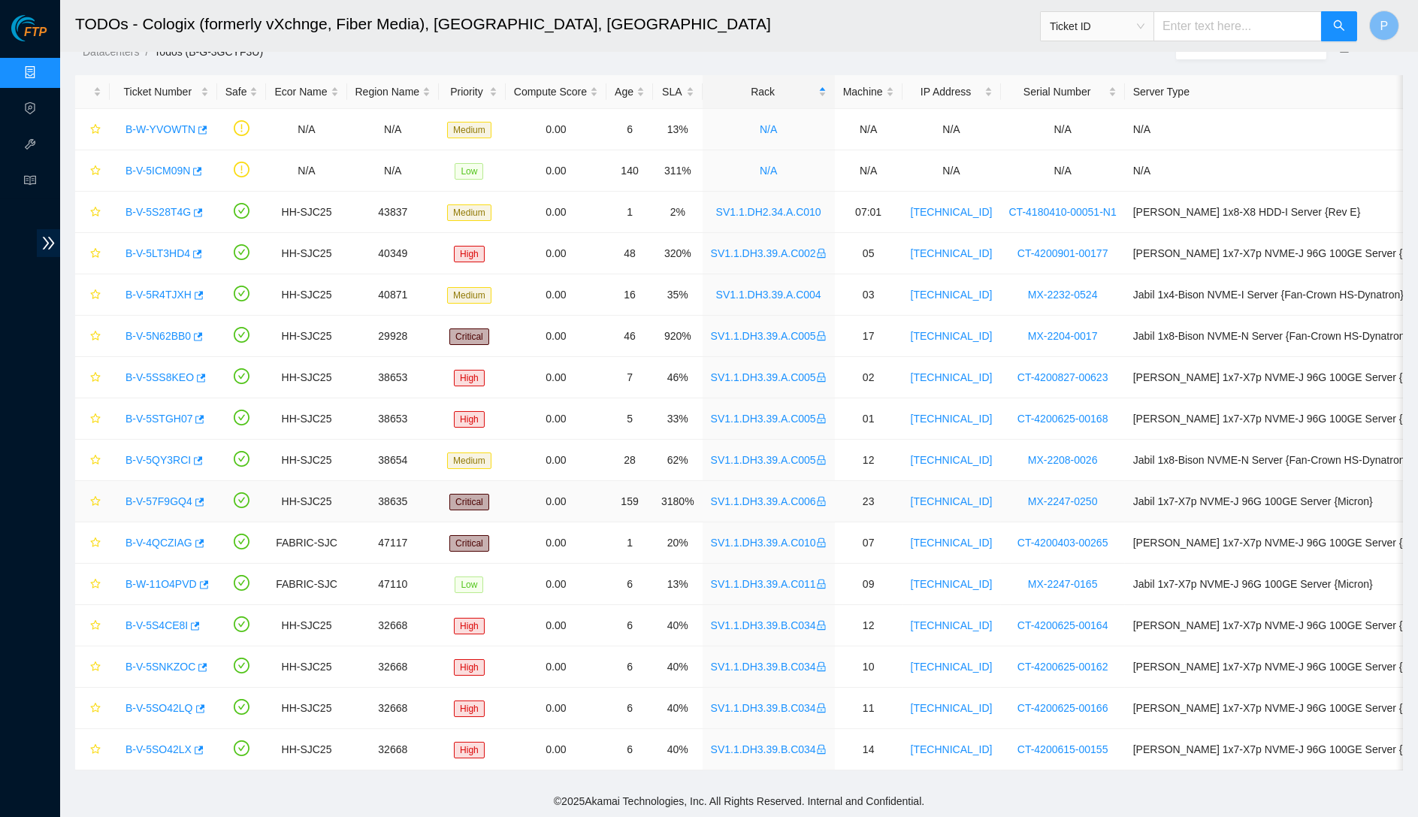
click at [603, 488] on td "0.00" at bounding box center [556, 501] width 101 height 41
click at [152, 578] on link "B-W-11O4PVD" at bounding box center [160, 584] width 71 height 12
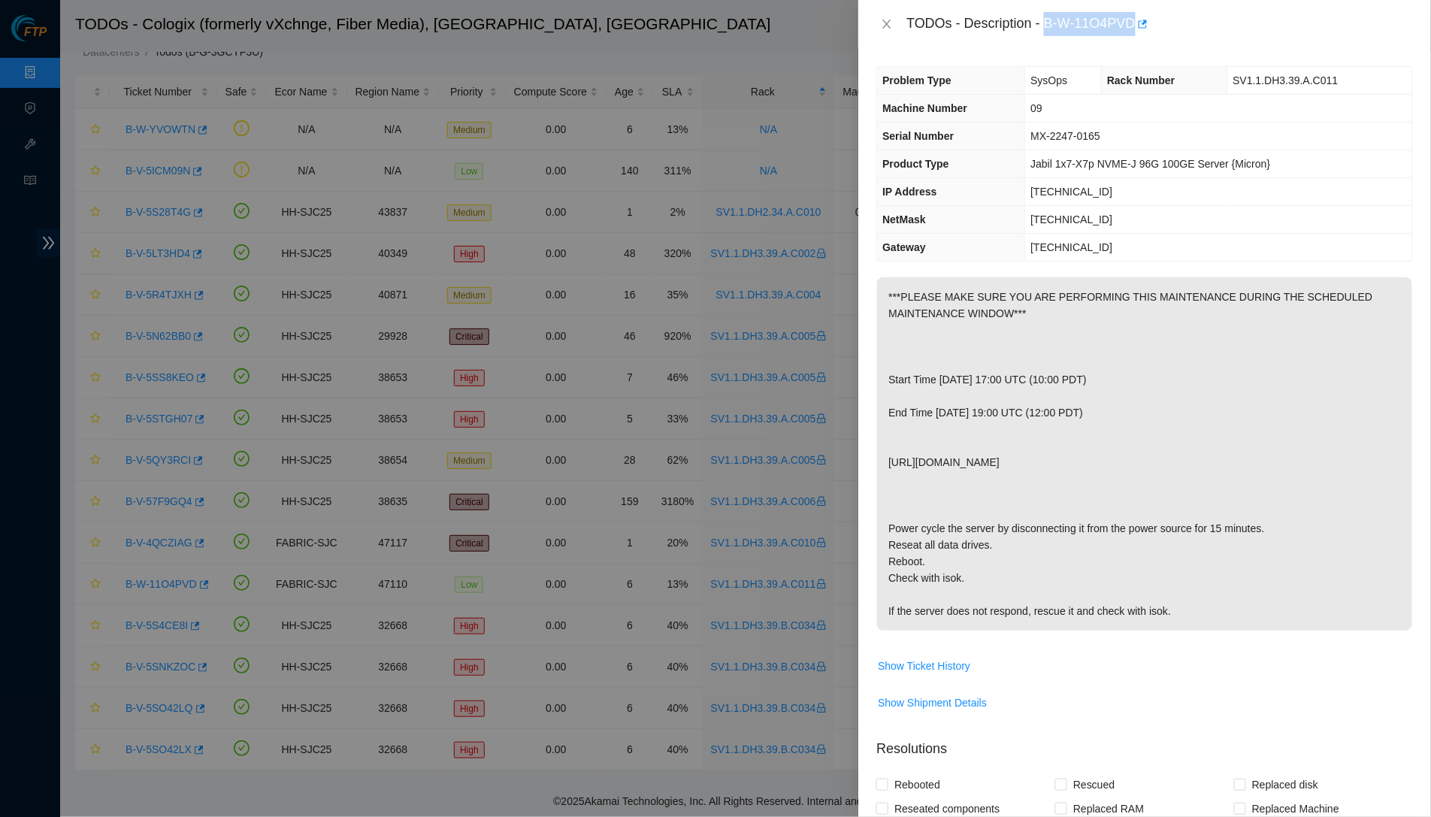
drag, startPoint x: 1051, startPoint y: 21, endPoint x: 1144, endPoint y: 20, distance: 92.4
click at [1144, 20] on div "TODOs - Description - B-W-11O4PVD" at bounding box center [1159, 24] width 506 height 24
copy div "B-W-11O4PVD"
drag, startPoint x: 1053, startPoint y: 162, endPoint x: 1046, endPoint y: 156, distance: 8.6
click at [1053, 162] on span "Jabil 1x7-X7p NVME-J 96G 100GE Server {Micron}" at bounding box center [1150, 164] width 240 height 12
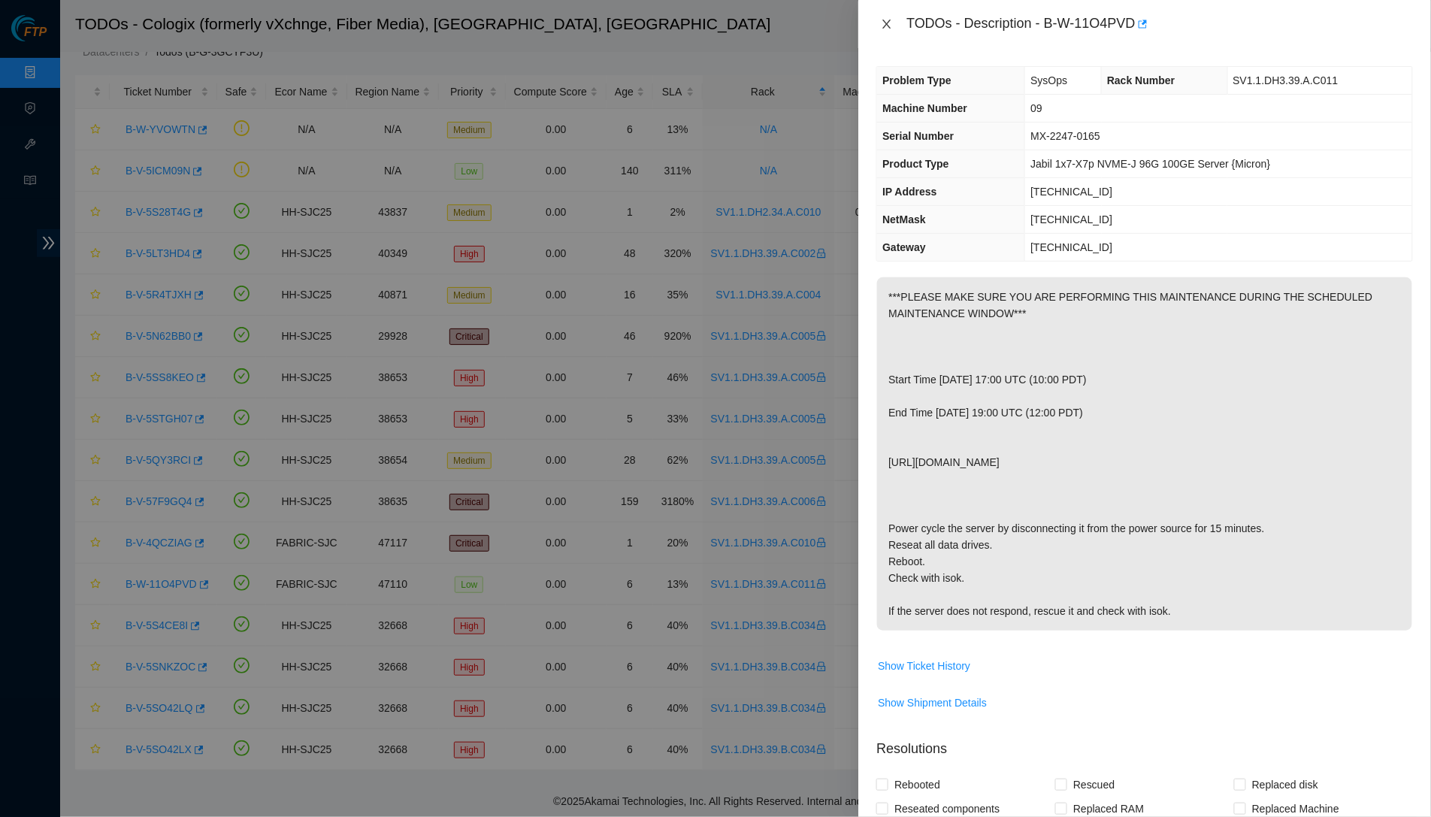
click at [894, 20] on button "Close" at bounding box center [886, 24] width 21 height 14
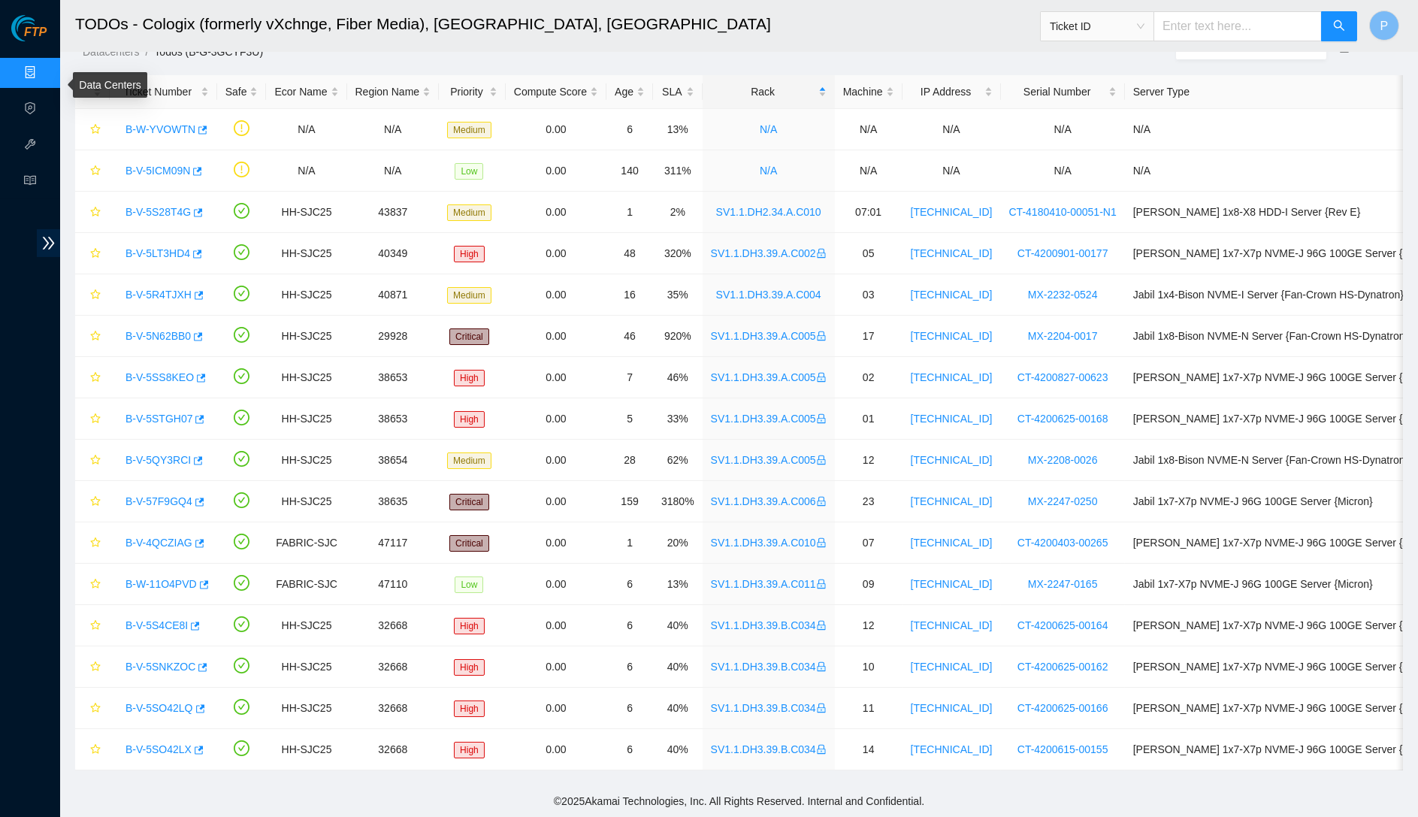
click at [44, 68] on link "Data Centers" at bounding box center [75, 73] width 62 height 12
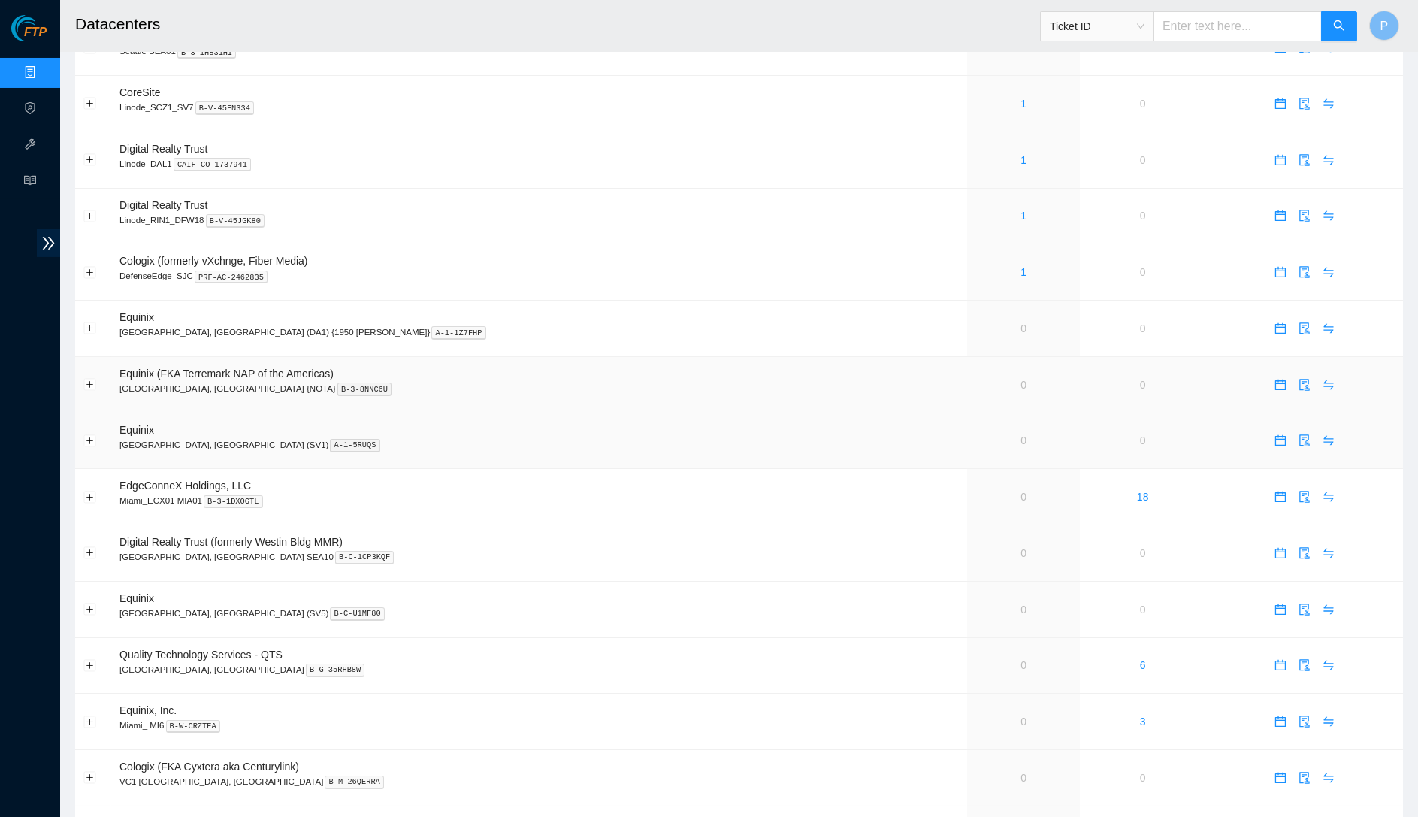
scroll to position [562, 0]
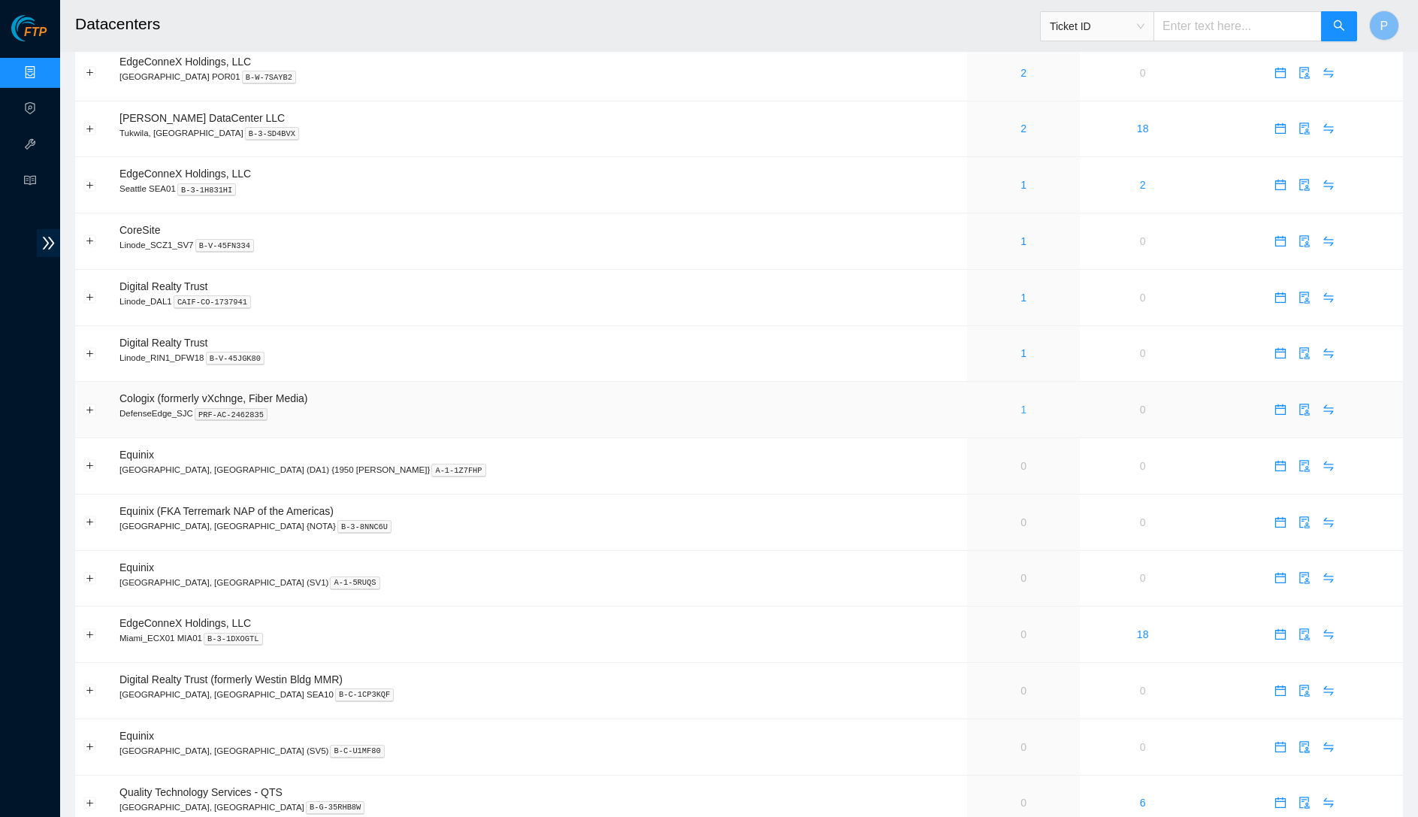
click at [1021, 404] on link "1" at bounding box center [1024, 410] width 6 height 12
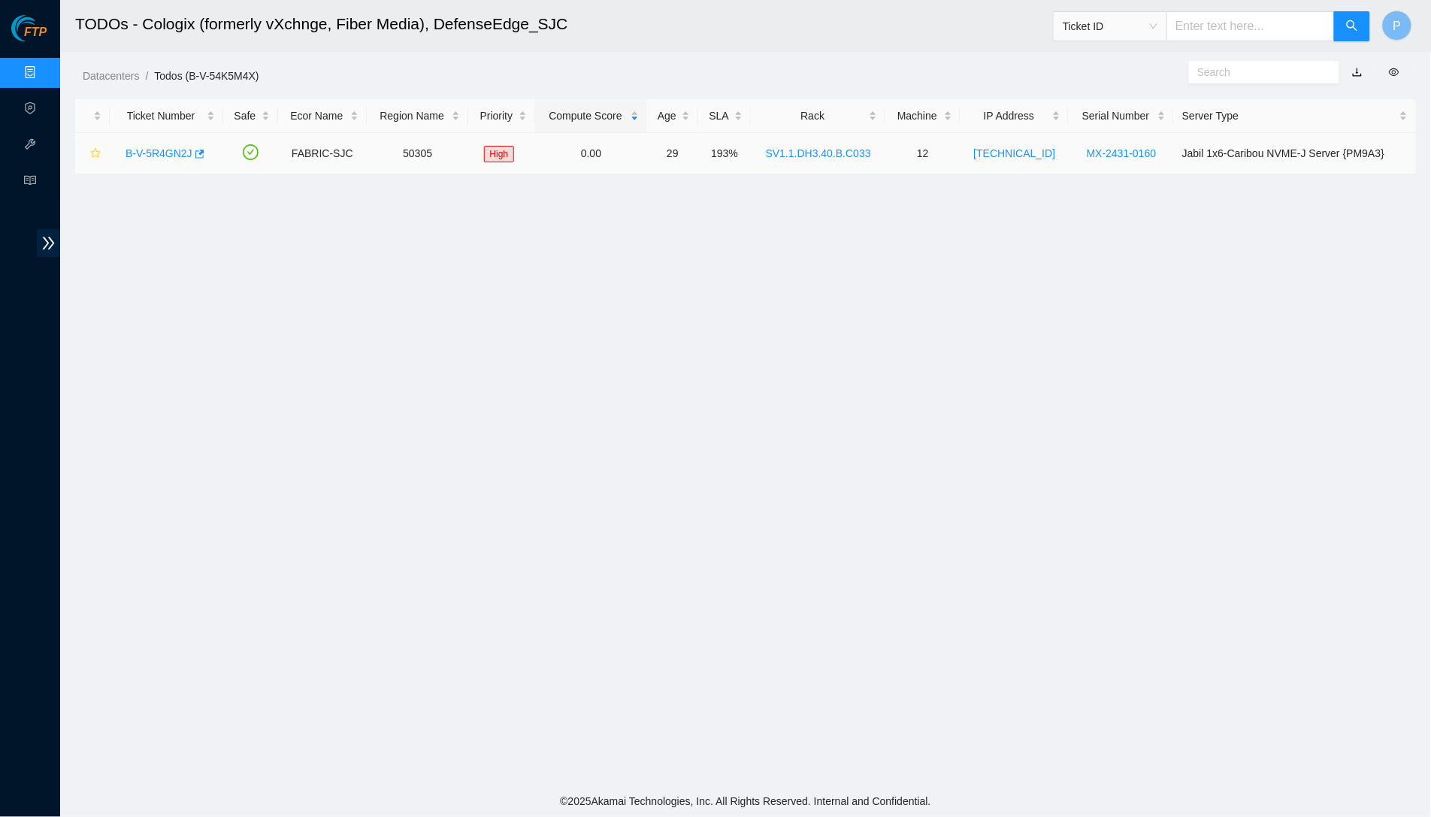
click at [169, 153] on link "B-V-5R4GN2J" at bounding box center [158, 153] width 67 height 12
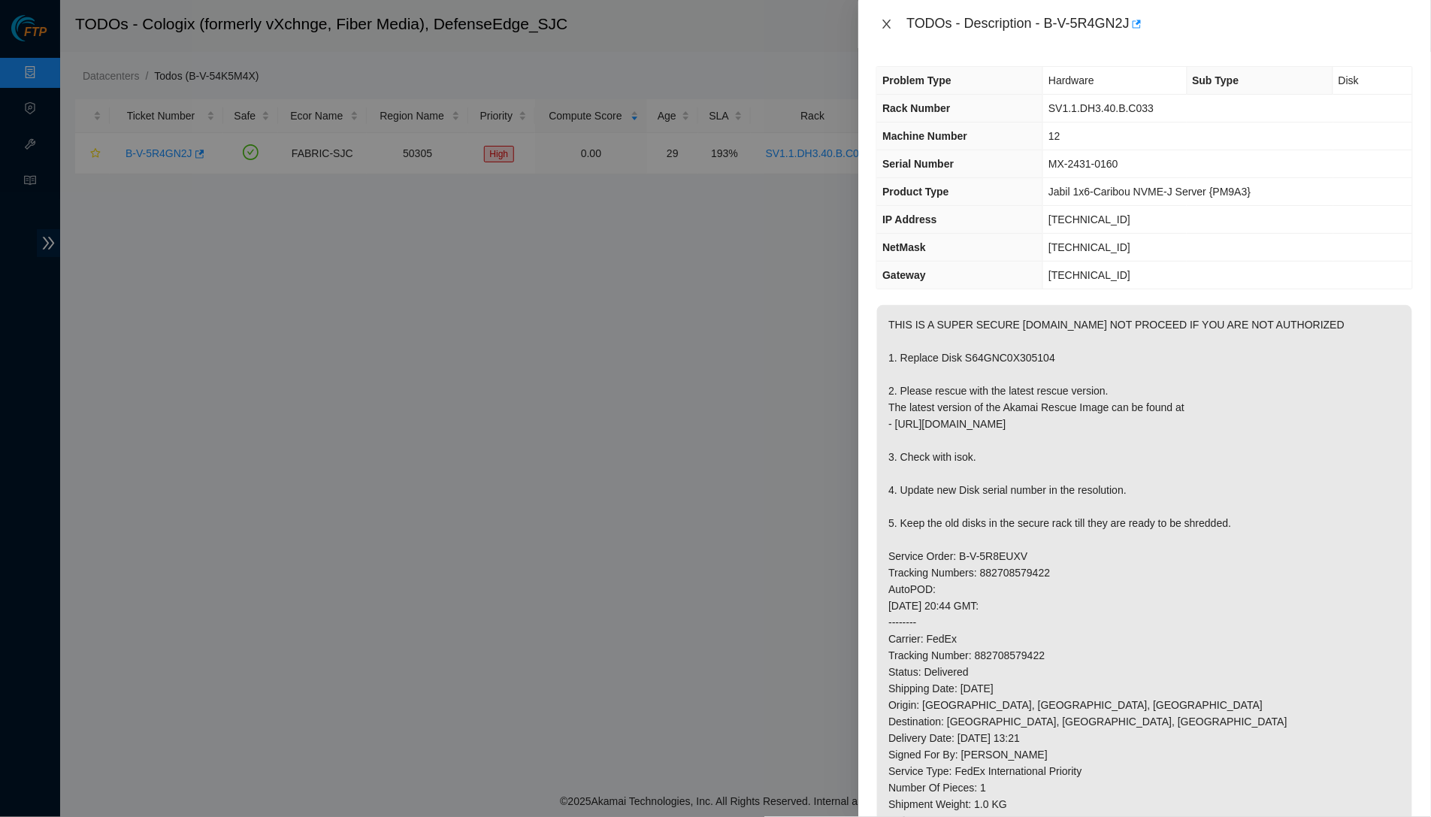
click at [888, 20] on icon "close" at bounding box center [887, 24] width 12 height 12
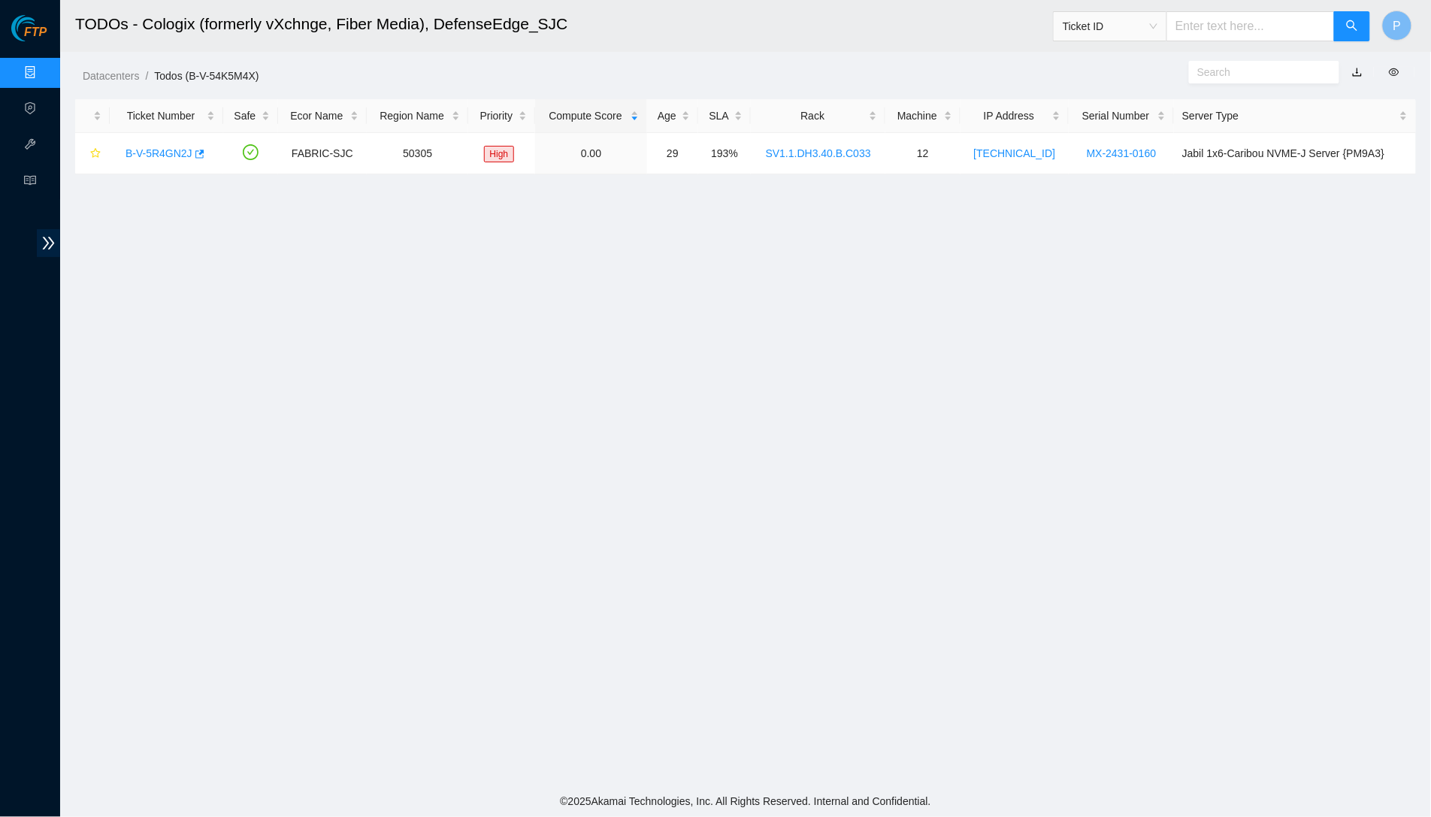
click at [44, 68] on link "Data Centers" at bounding box center [75, 73] width 62 height 12
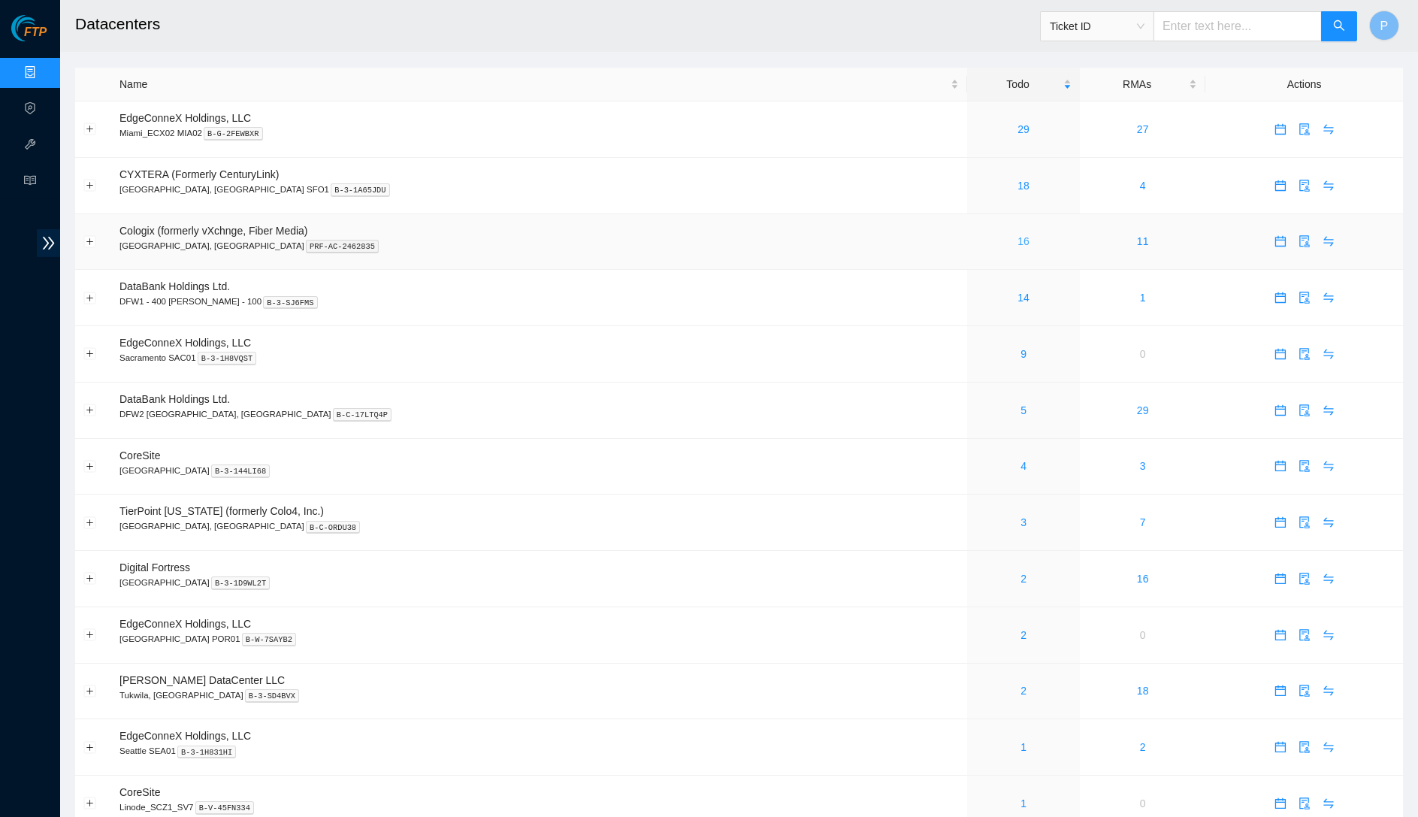
click at [1018, 235] on link "16" at bounding box center [1024, 241] width 12 height 12
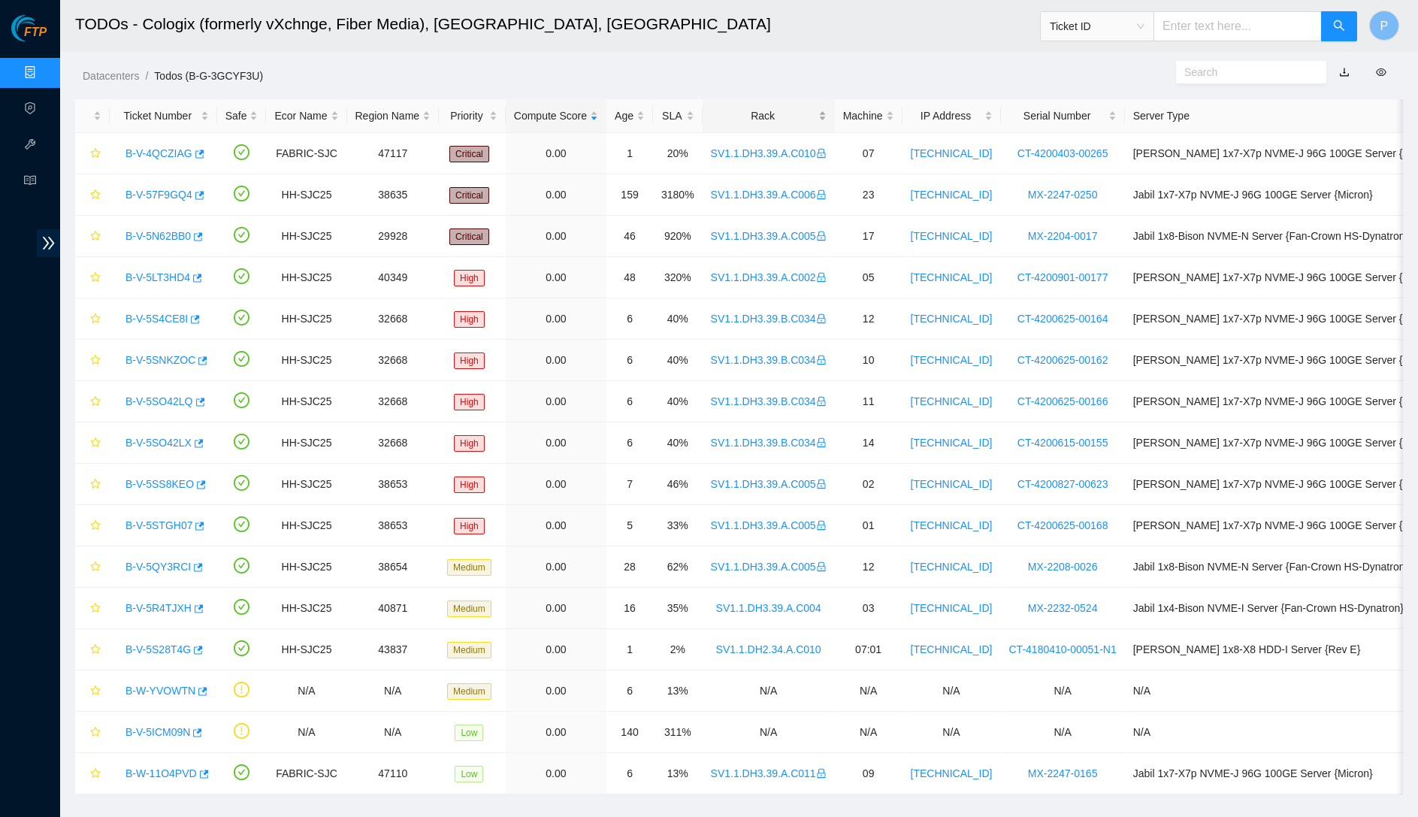
click at [800, 107] on div "Rack" at bounding box center [769, 115] width 116 height 17
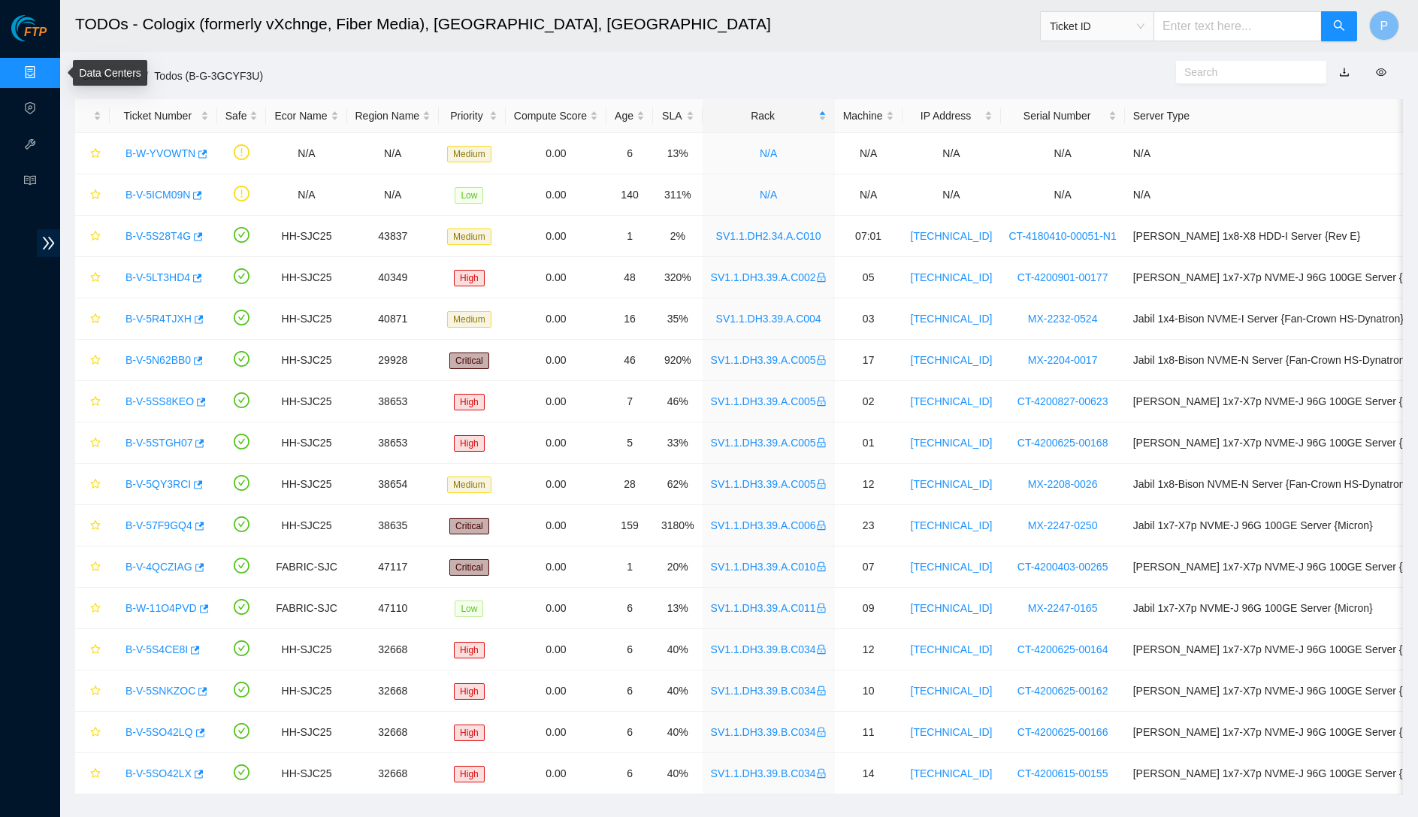
click at [44, 67] on link "Data Centers" at bounding box center [75, 73] width 62 height 12
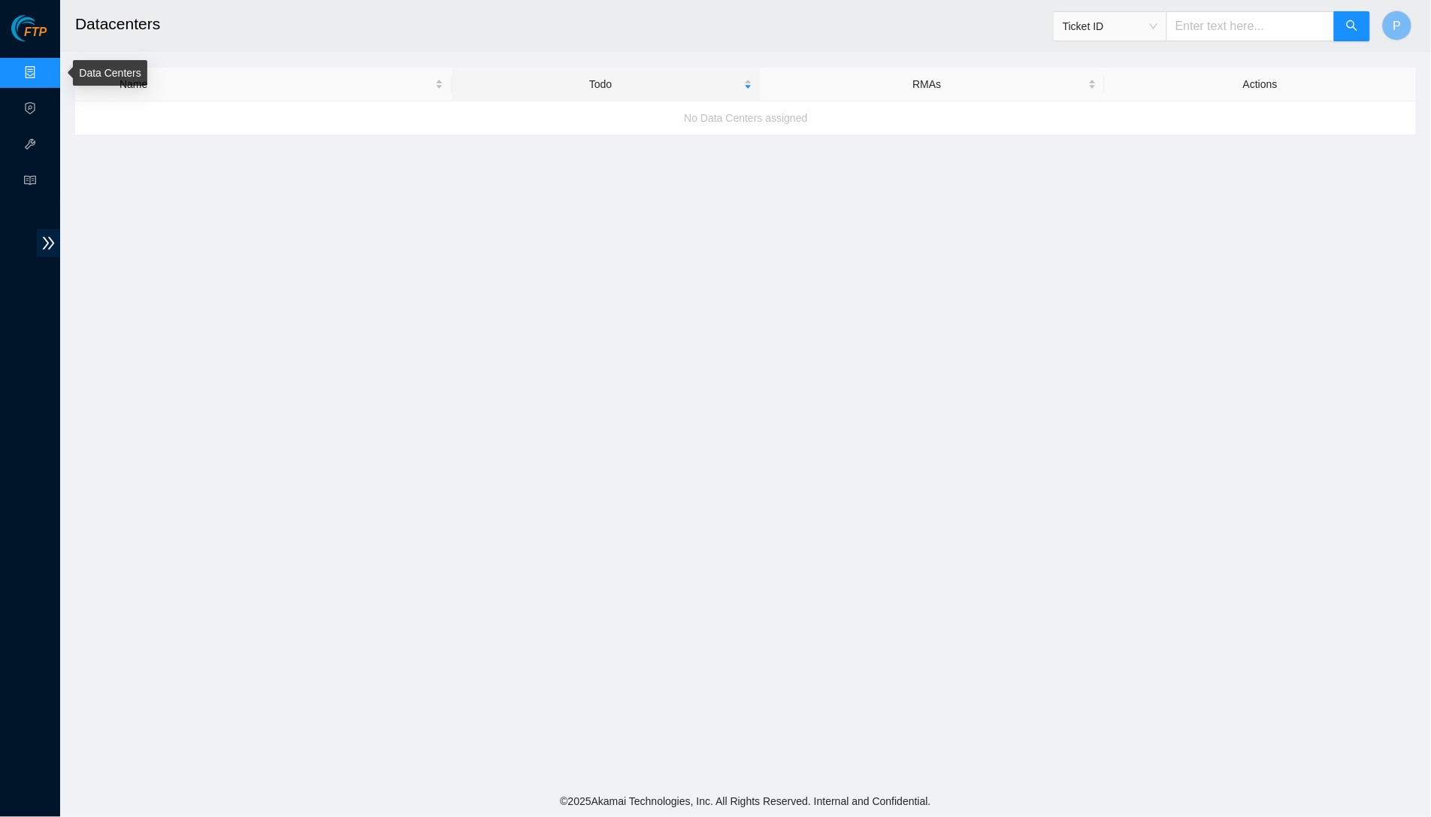
click at [44, 67] on link "Data Centers" at bounding box center [75, 73] width 62 height 12
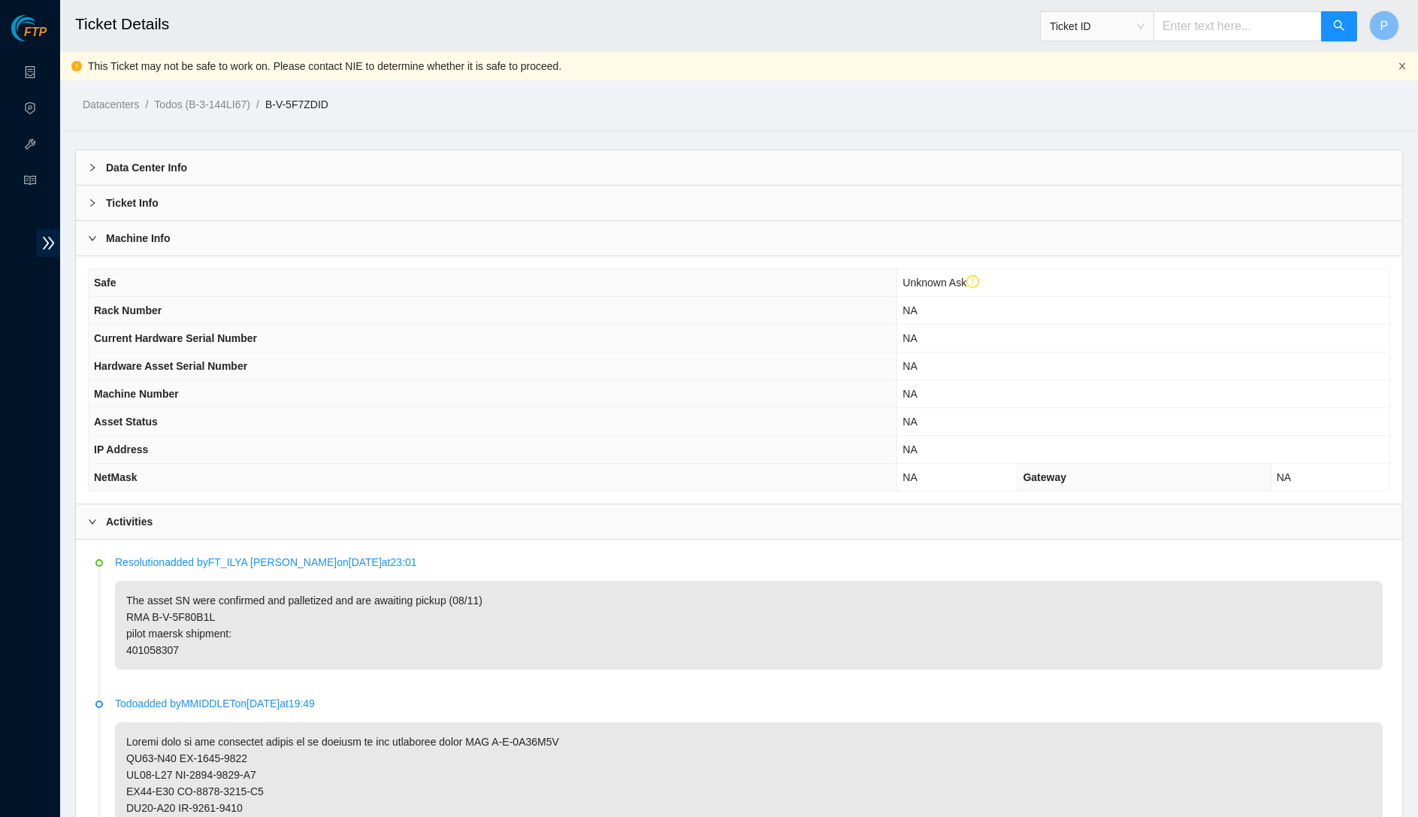
click at [1399, 64] on icon "close" at bounding box center [1402, 66] width 9 height 9
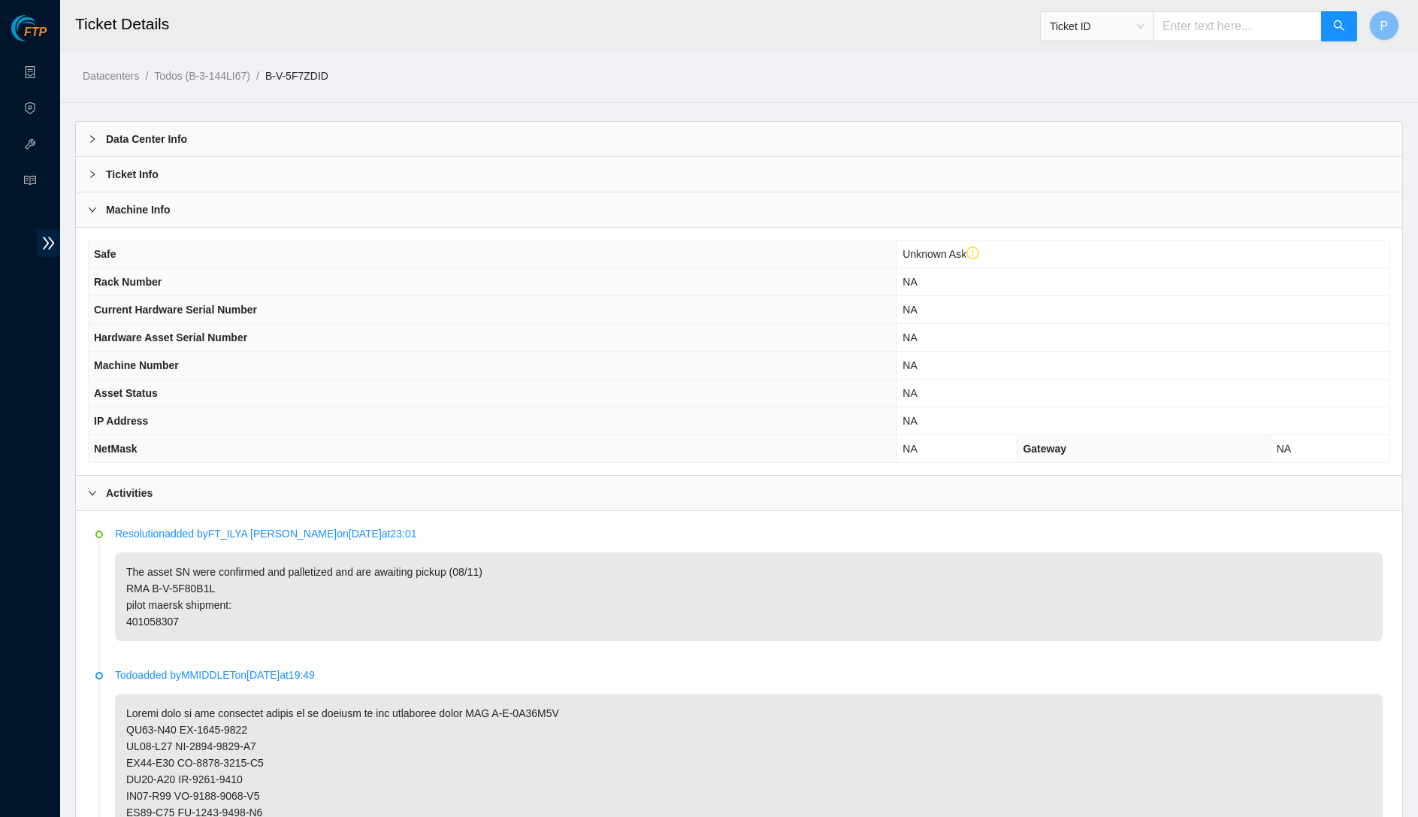
click at [740, 324] on th "Hardware Asset Serial Number" at bounding box center [493, 338] width 809 height 28
click at [740, 352] on th "Machine Number" at bounding box center [493, 366] width 809 height 28
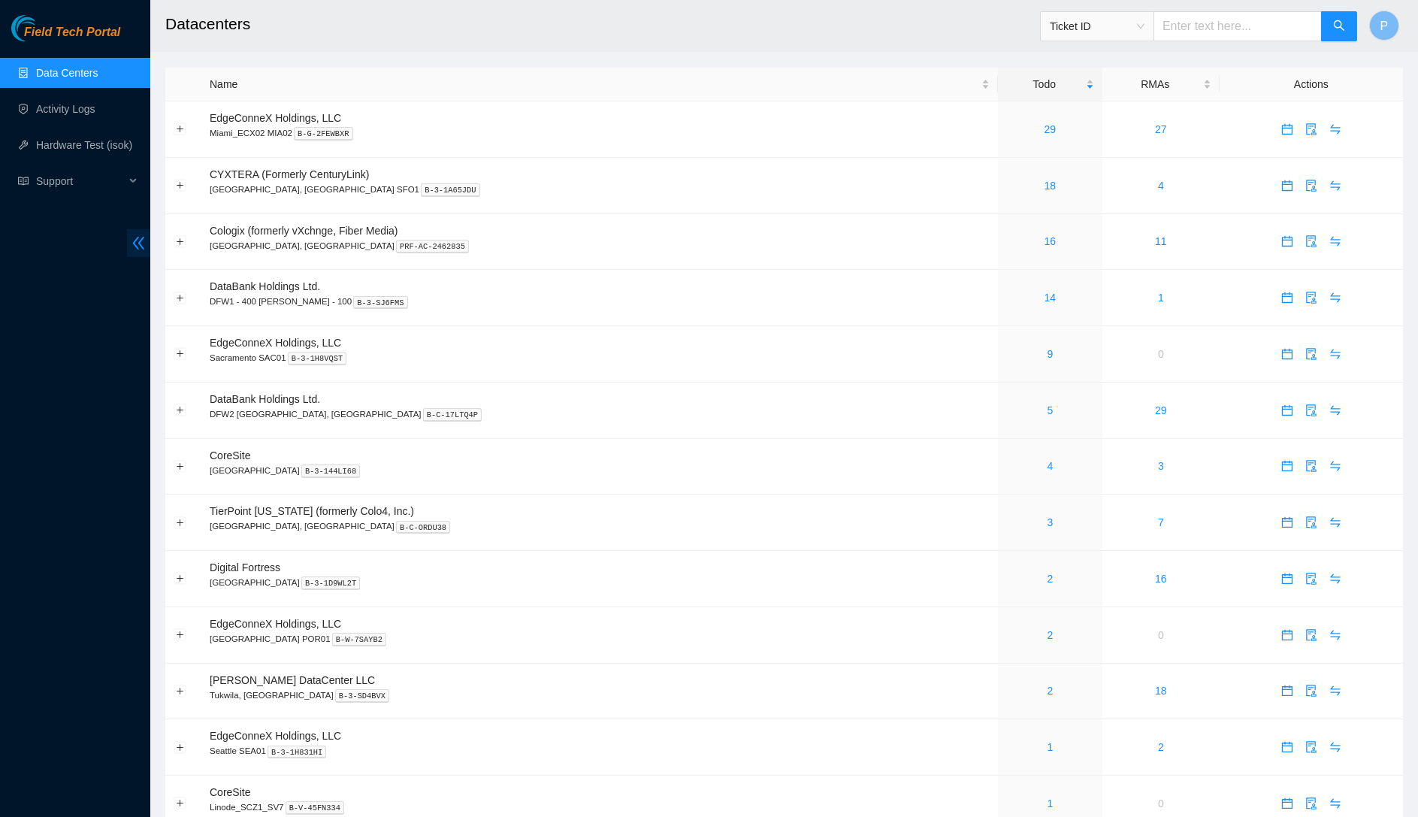
click at [144, 237] on icon "double-left" at bounding box center [139, 243] width 16 height 16
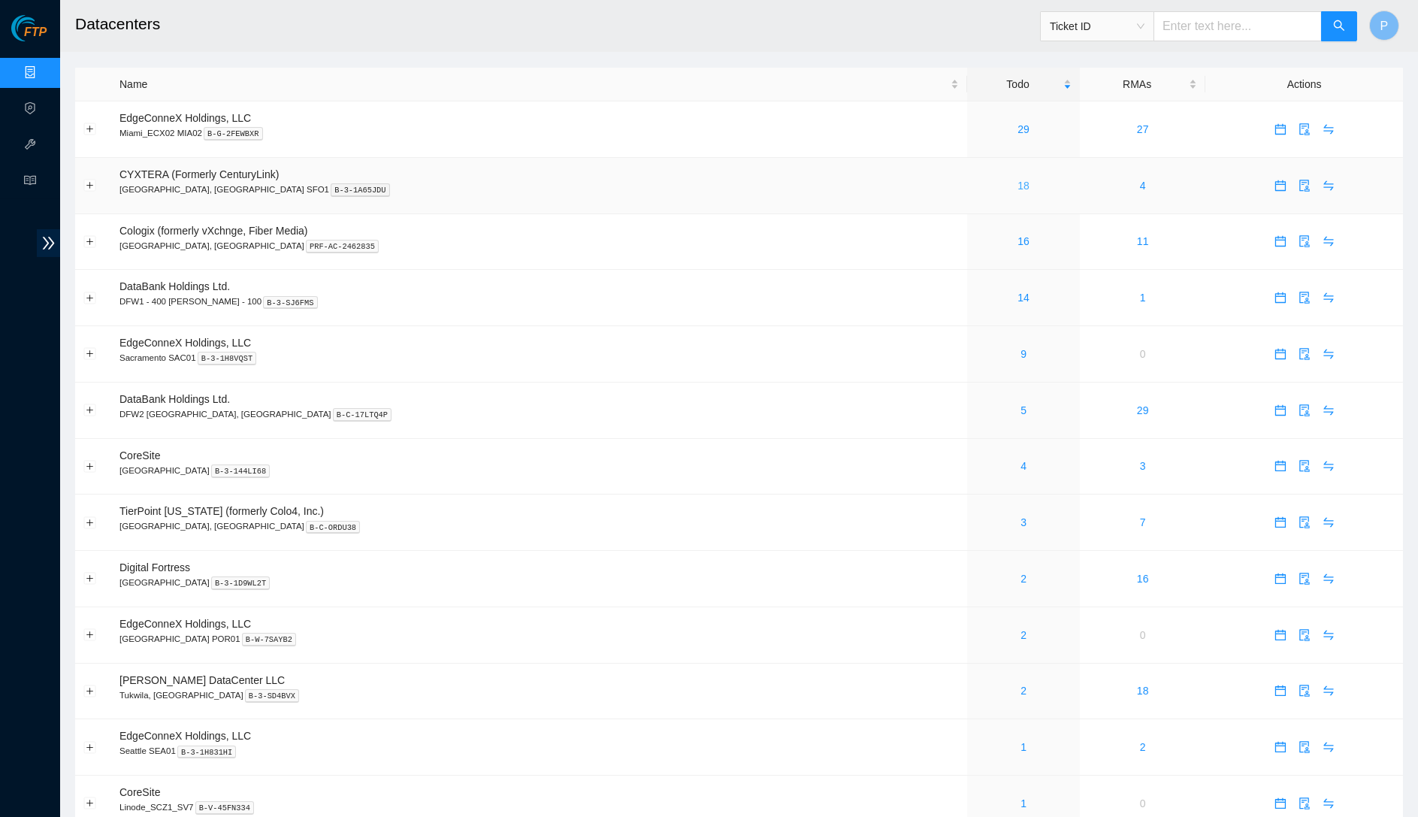
click at [1018, 186] on link "18" at bounding box center [1024, 186] width 12 height 12
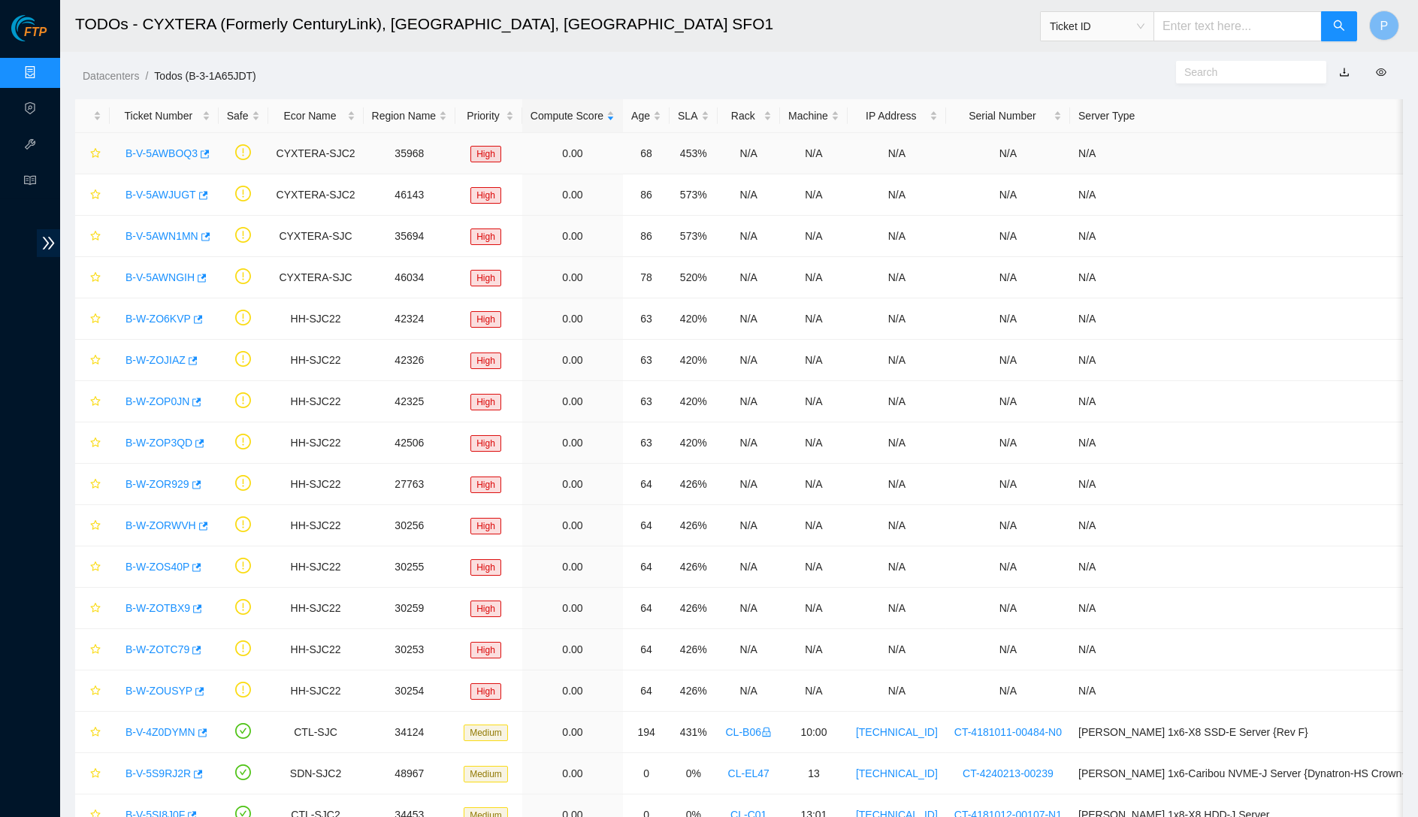
click at [182, 153] on link "B-V-5AWBOQ3" at bounding box center [161, 153] width 72 height 12
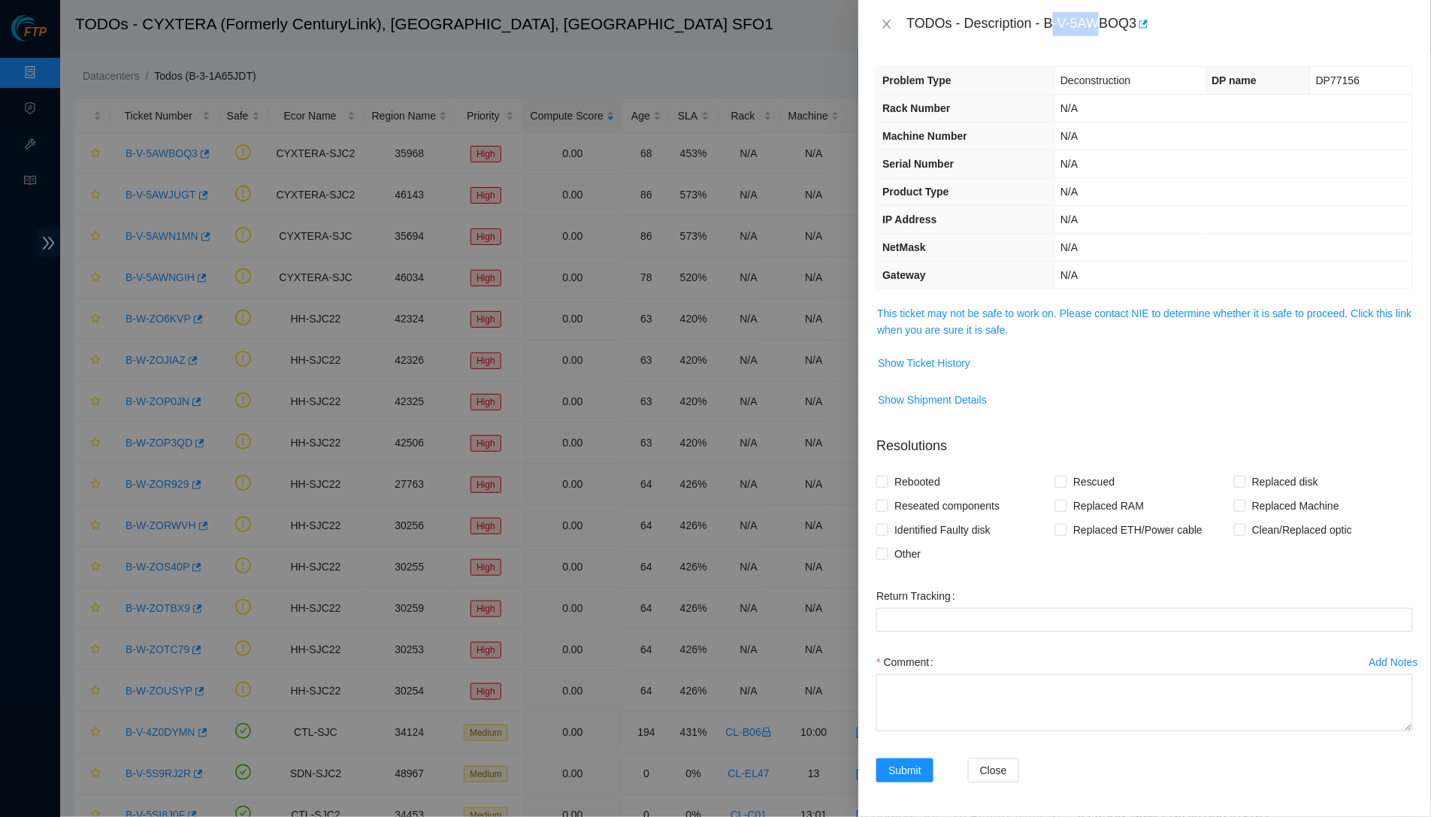
drag, startPoint x: 1055, startPoint y: 19, endPoint x: 1113, endPoint y: 18, distance: 57.9
click at [1113, 18] on div "TODOs - Description - B-V-5AWBOQ3" at bounding box center [1159, 24] width 506 height 24
drag, startPoint x: 1053, startPoint y: 23, endPoint x: 1148, endPoint y: 16, distance: 94.9
click at [1148, 16] on div "TODOs - Description - B-V-5AWBOQ3" at bounding box center [1159, 24] width 506 height 24
copy div "B-V-5AWBOQ3"
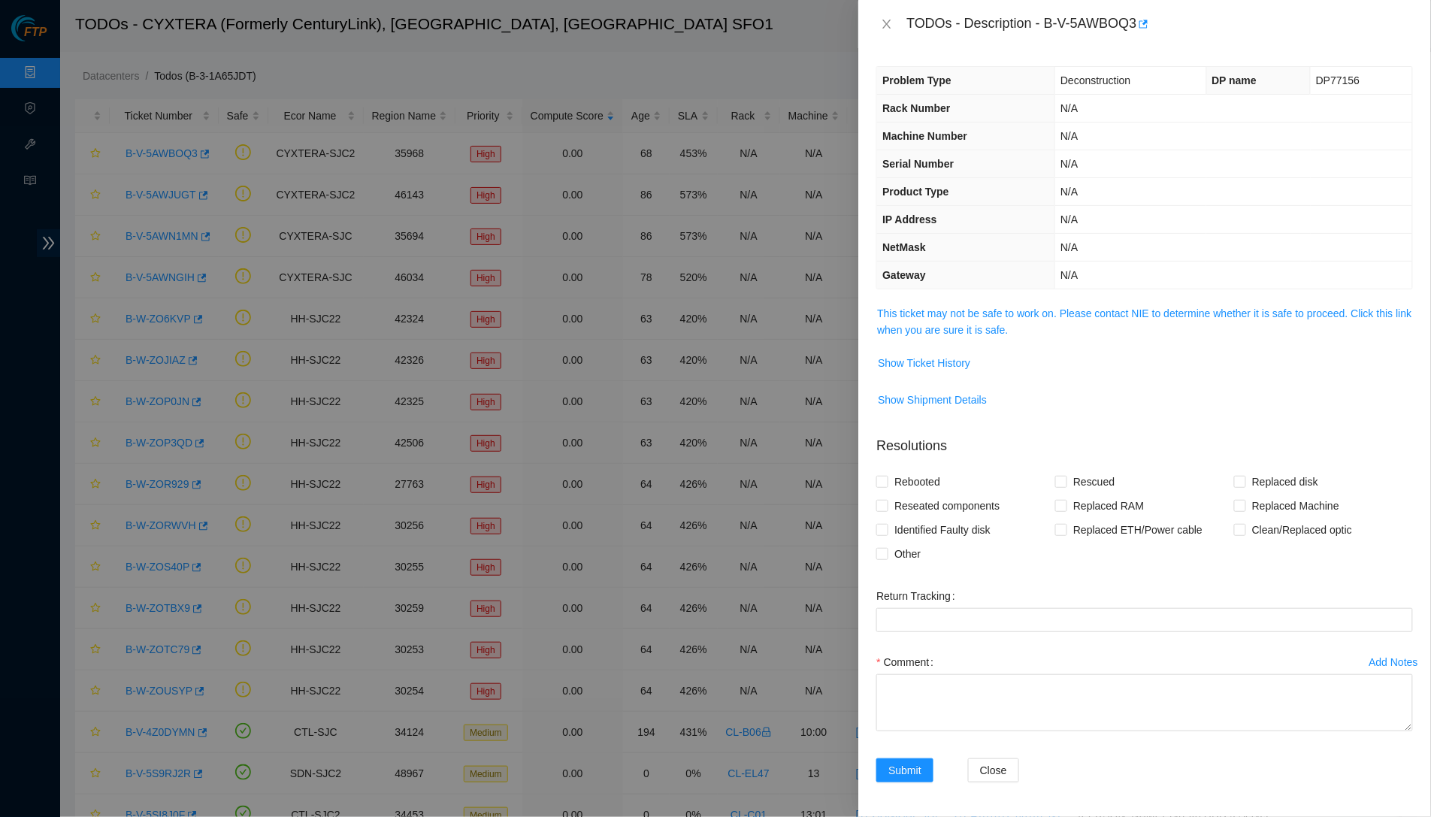
drag, startPoint x: 16, startPoint y: 697, endPoint x: 906, endPoint y: 83, distance: 1080.6
click at [1019, 191] on th "Product Type" at bounding box center [965, 192] width 177 height 28
click at [882, 22] on icon "close" at bounding box center [887, 24] width 12 height 12
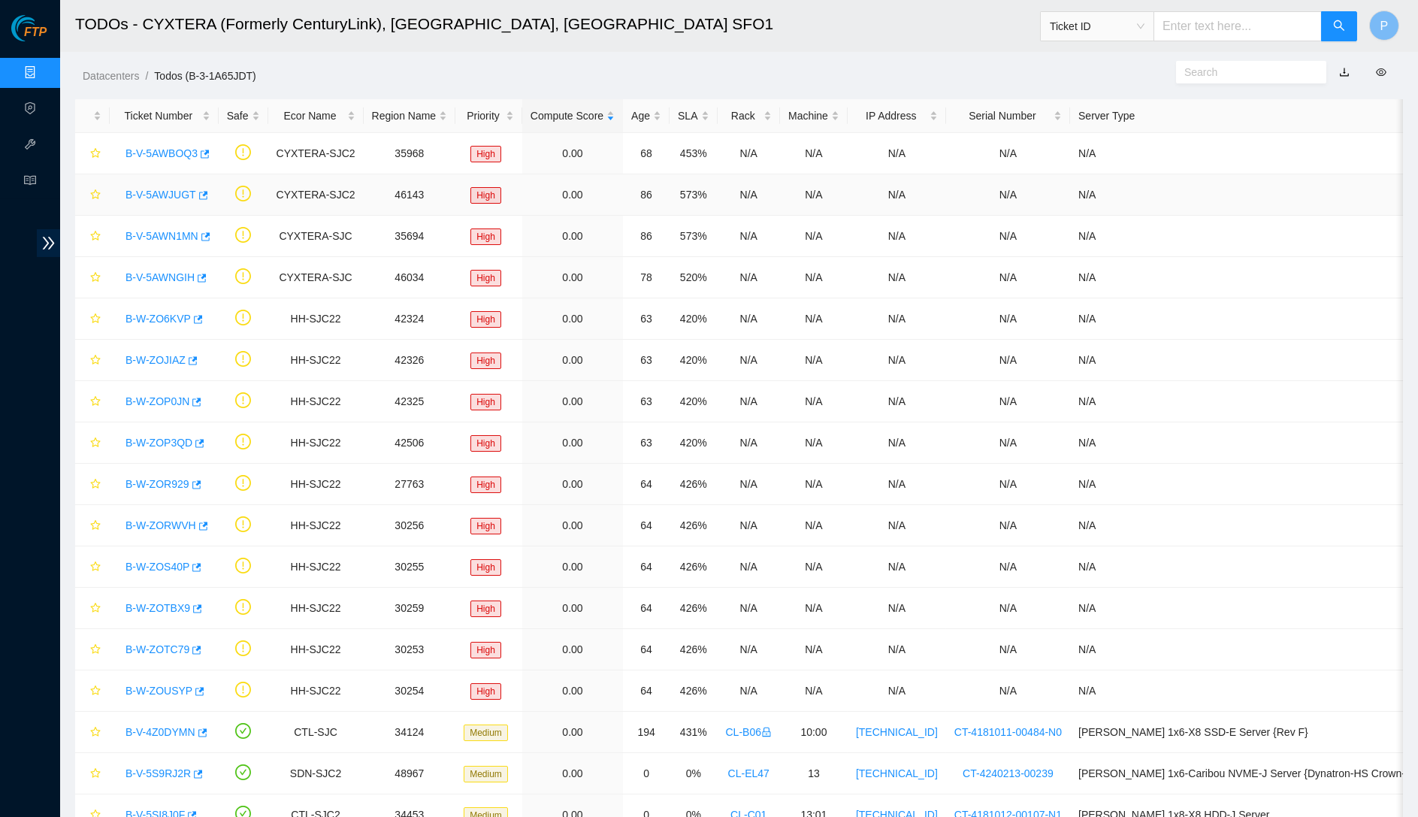
click at [151, 189] on link "B-V-5AWJUGT" at bounding box center [160, 195] width 71 height 12
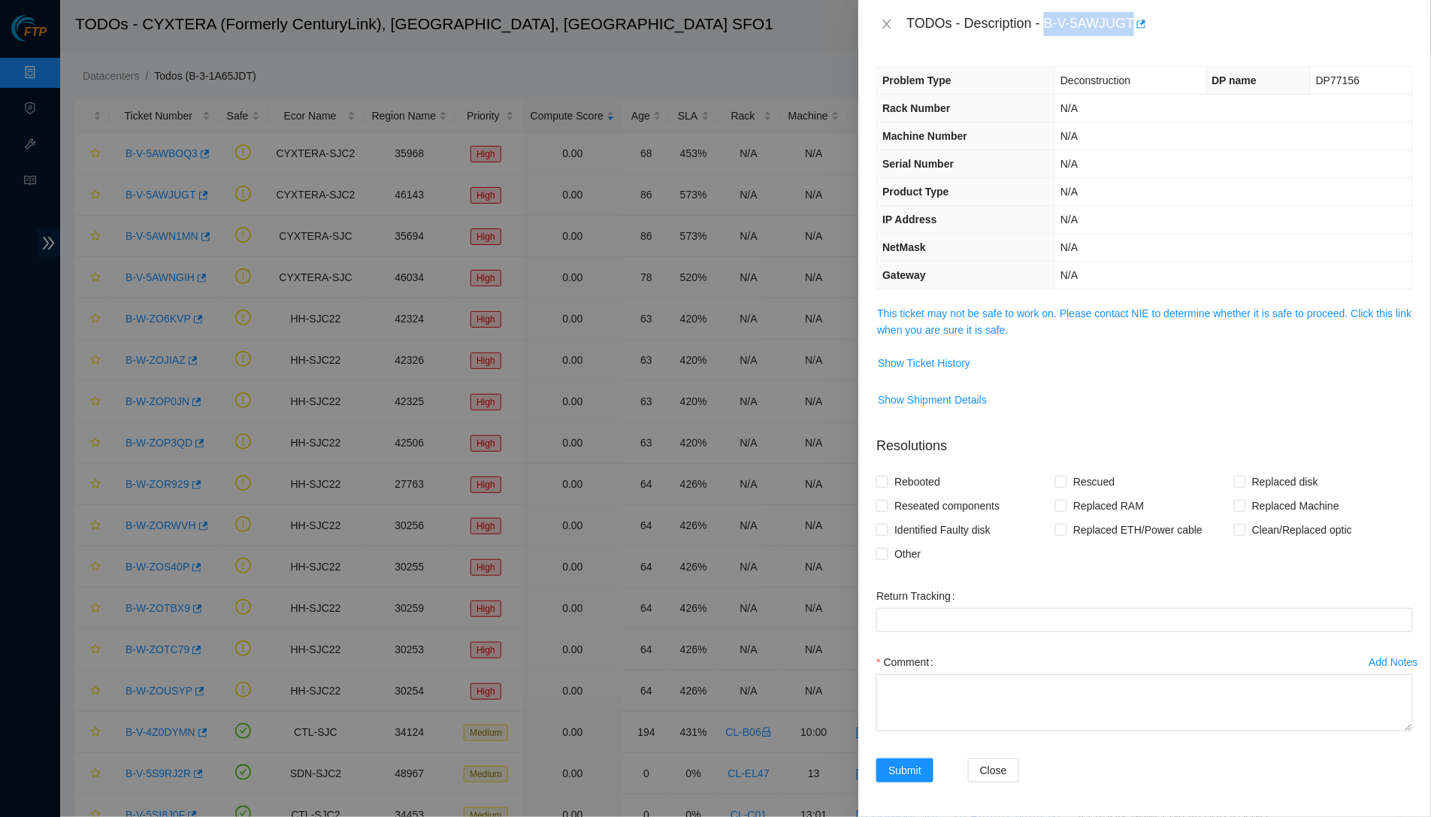
drag, startPoint x: 1050, startPoint y: 16, endPoint x: 1141, endPoint y: 23, distance: 91.2
click at [1141, 23] on div "TODOs - Description - B-V-5AWJUGT" at bounding box center [1159, 24] width 506 height 24
copy div "B-V-5AWJUGT"
drag, startPoint x: 1371, startPoint y: 74, endPoint x: 1315, endPoint y: 78, distance: 56.5
click at [1315, 78] on td "DP77156" at bounding box center [1361, 81] width 101 height 28
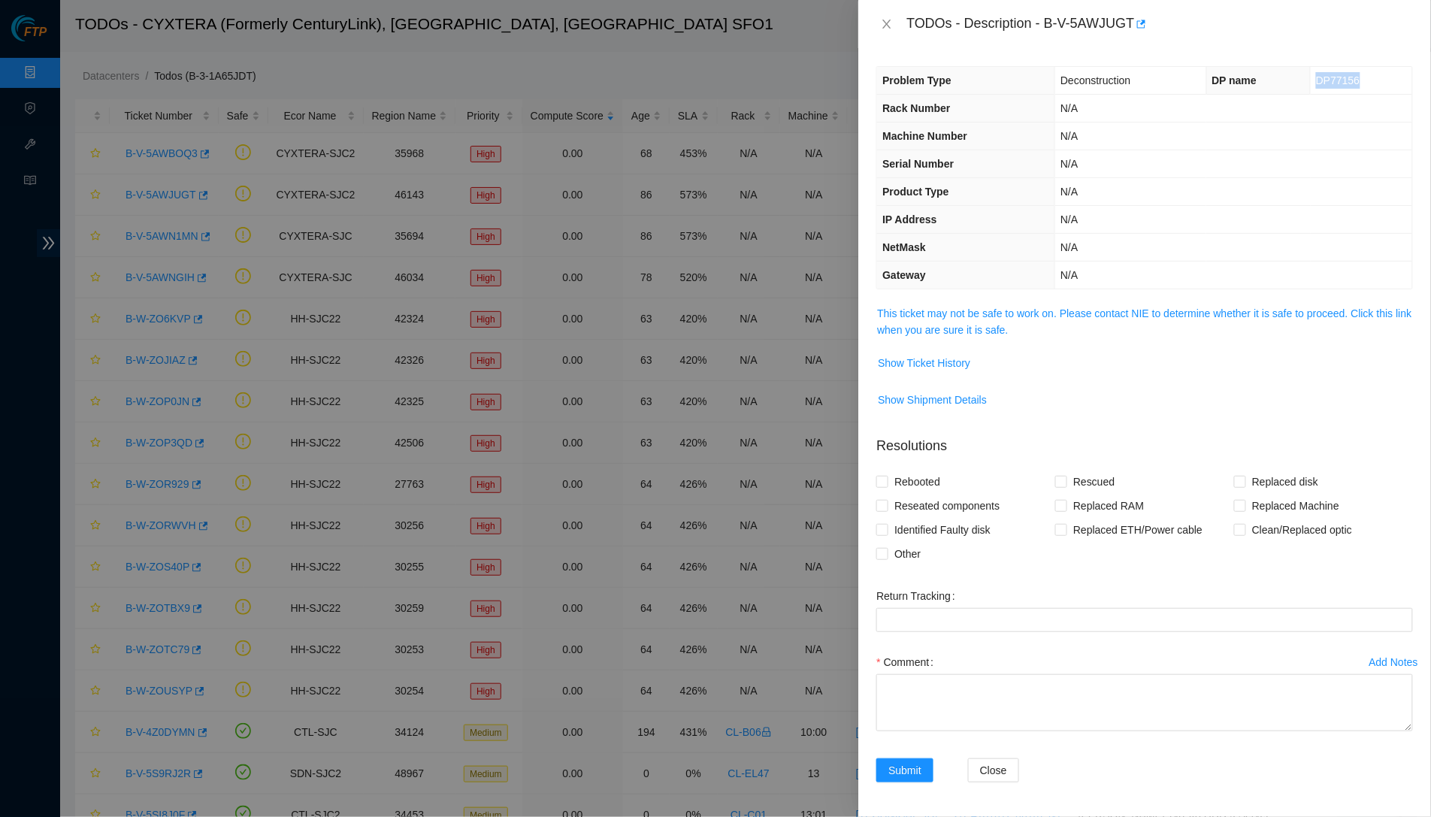
copy span "DP77156"
click at [1116, 158] on td "N/A" at bounding box center [1233, 164] width 357 height 28
click at [1157, 222] on td "N/A" at bounding box center [1233, 220] width 357 height 28
drag, startPoint x: 467, startPoint y: 296, endPoint x: 503, endPoint y: 277, distance: 41.0
click at [468, 295] on div at bounding box center [715, 408] width 1431 height 817
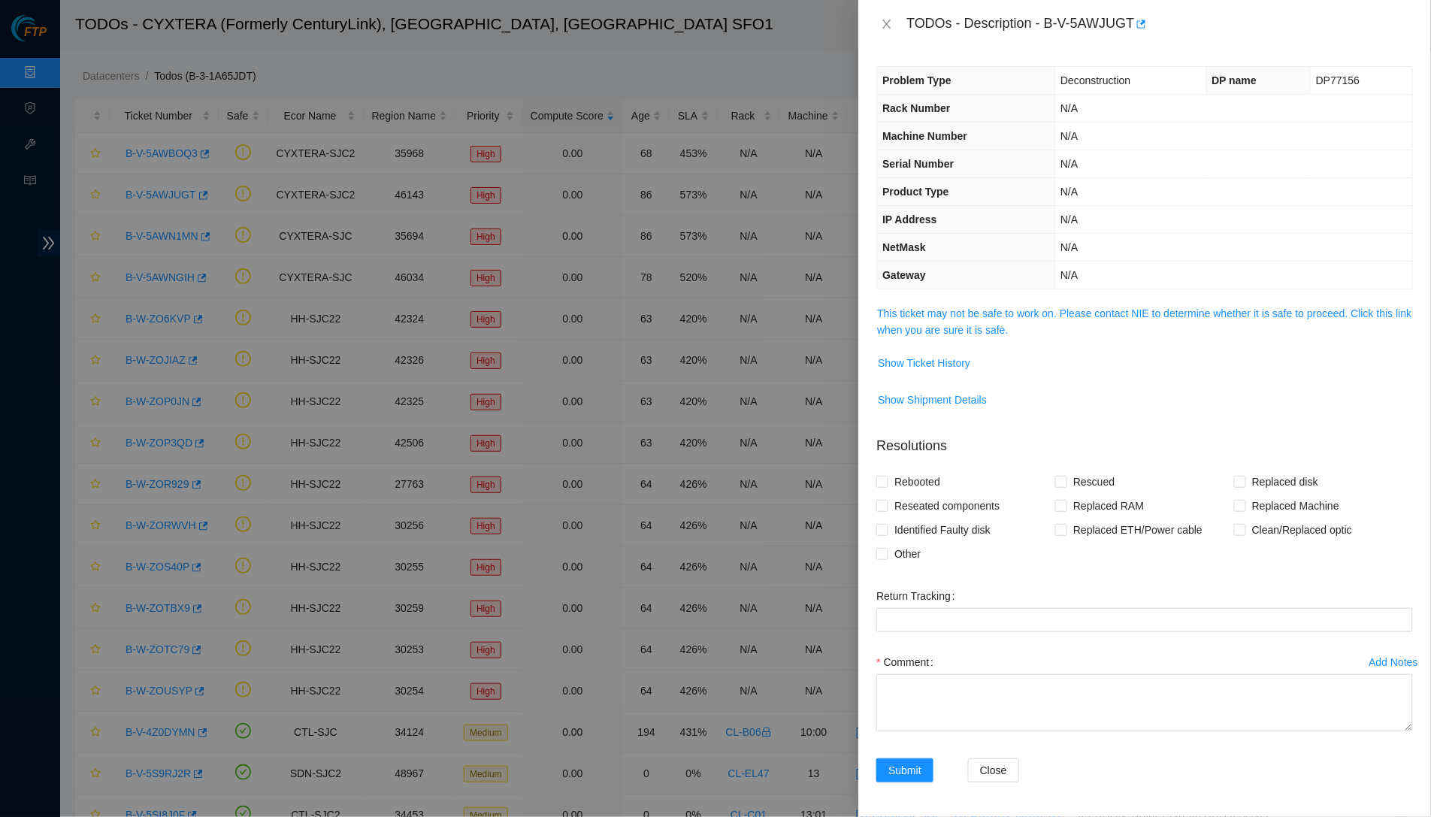
click at [1151, 103] on td "N/A" at bounding box center [1233, 109] width 357 height 28
click at [954, 305] on span "This ticket may not be safe to work on. Please contact NIE to determine whether…" at bounding box center [1144, 321] width 535 height 33
click at [957, 314] on link "This ticket may not be safe to work on. Please contact NIE to determine whether…" at bounding box center [1144, 321] width 534 height 29
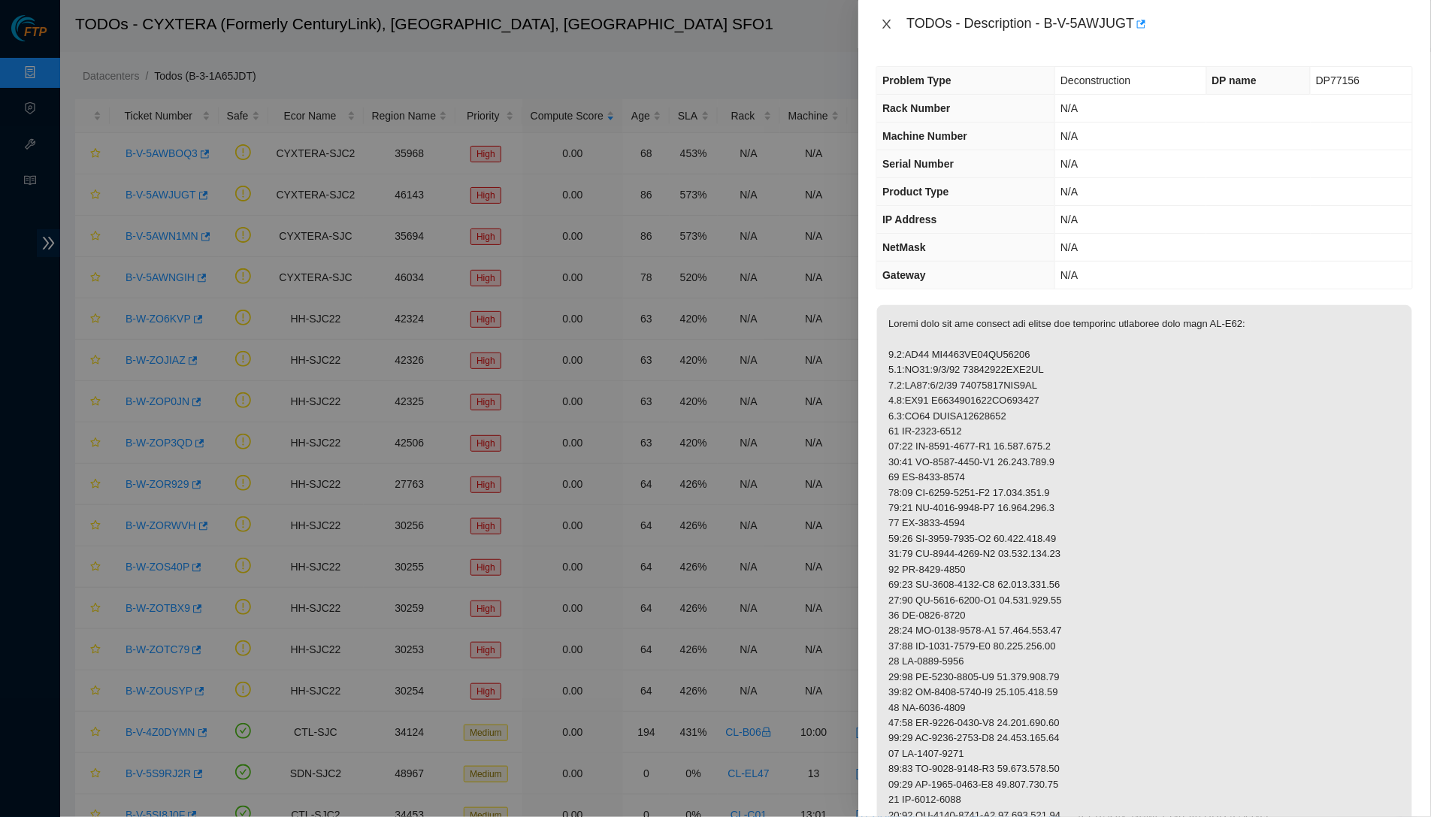
click at [893, 19] on icon "close" at bounding box center [887, 24] width 12 height 12
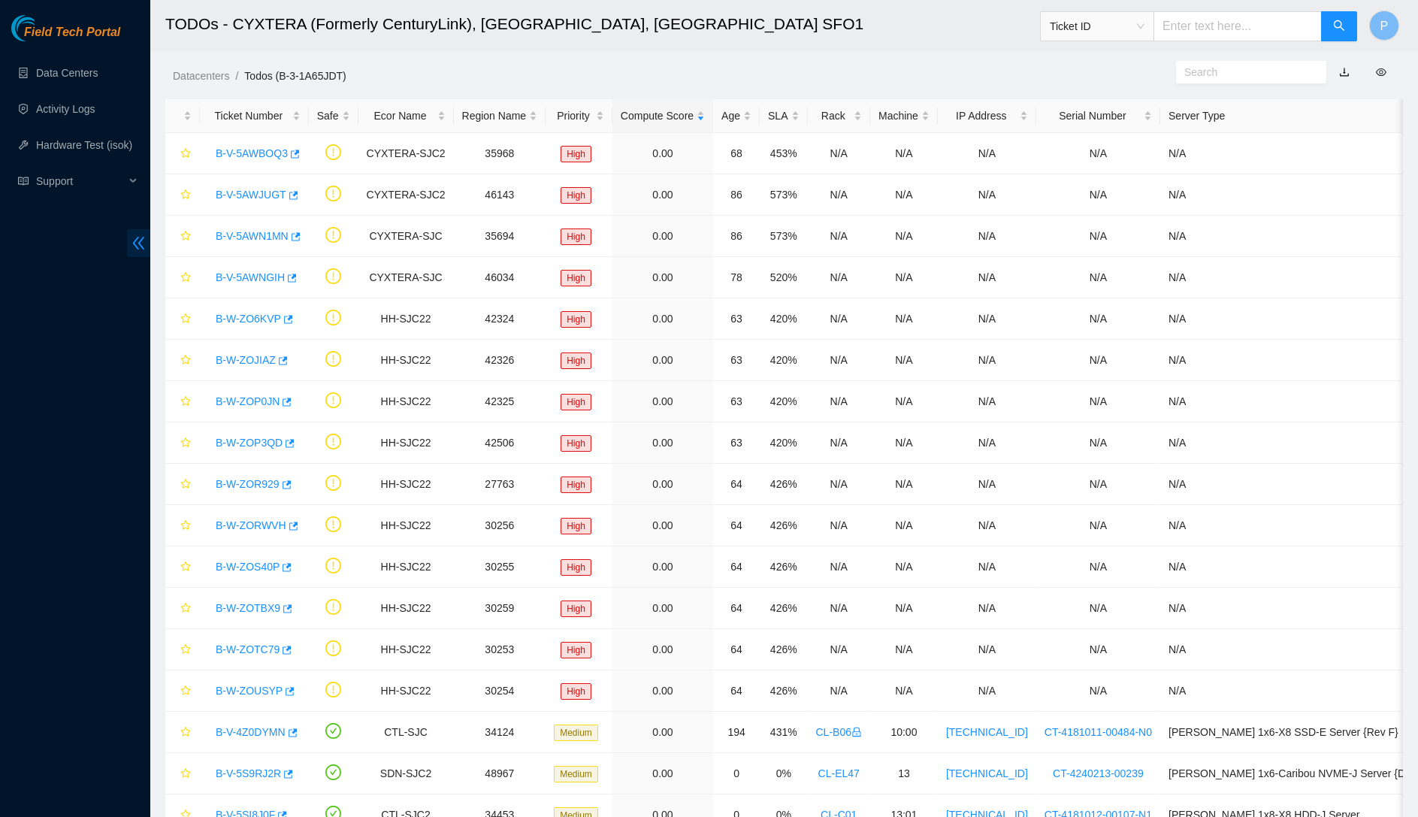
click at [141, 236] on icon "double-left" at bounding box center [139, 243] width 16 height 16
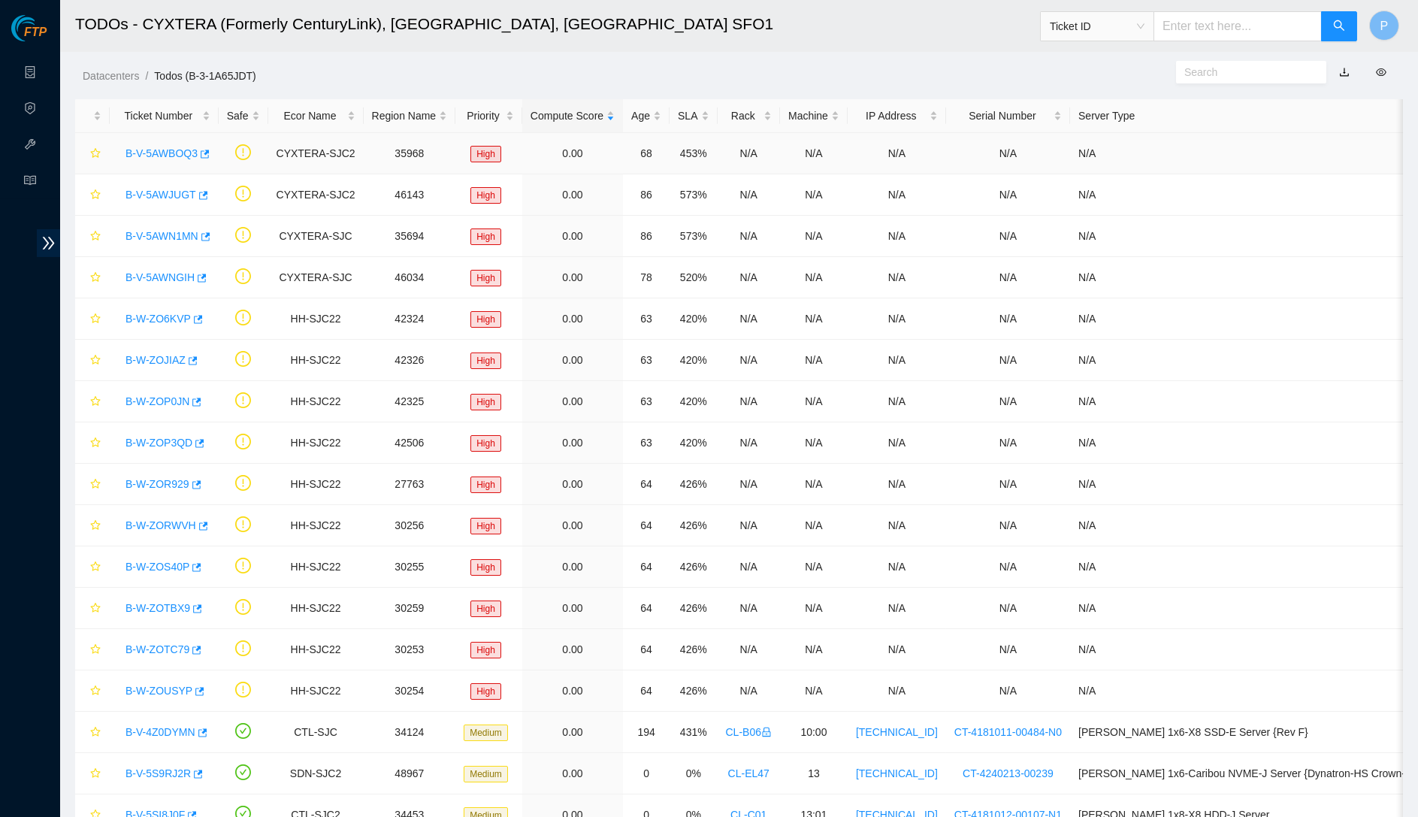
click at [183, 133] on td "B-V-5AWBOQ3" at bounding box center [164, 153] width 109 height 41
click at [182, 147] on link "B-V-5AWBOQ3" at bounding box center [161, 153] width 72 height 12
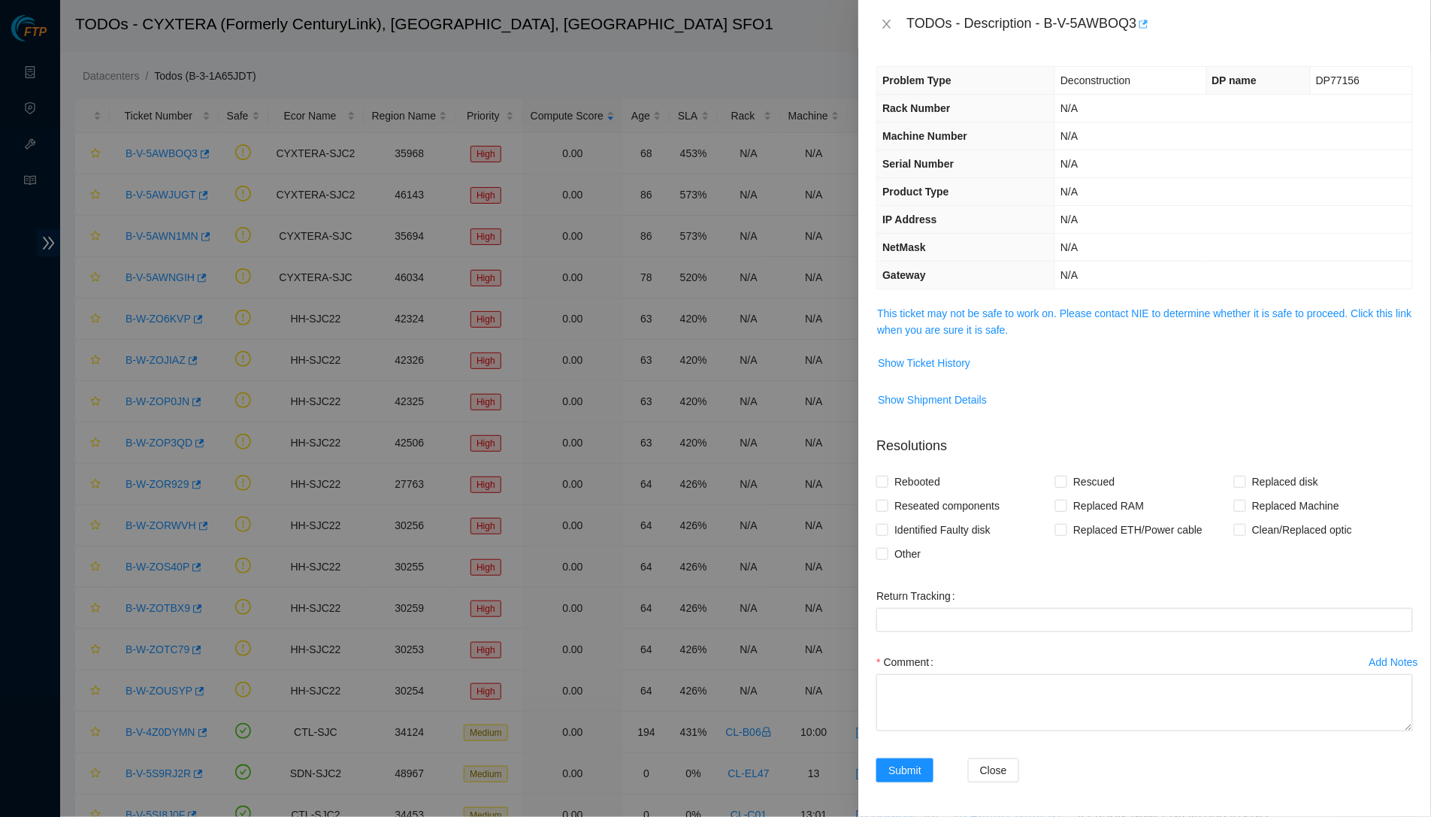
click at [1148, 23] on icon "button" at bounding box center [1142, 24] width 11 height 11
click at [999, 289] on div "Problem Type Deconstruction DP name DP77156 Rack Number N/A Machine Number N/A …" at bounding box center [1144, 432] width 573 height 769
click at [884, 18] on icon "close" at bounding box center [887, 24] width 12 height 12
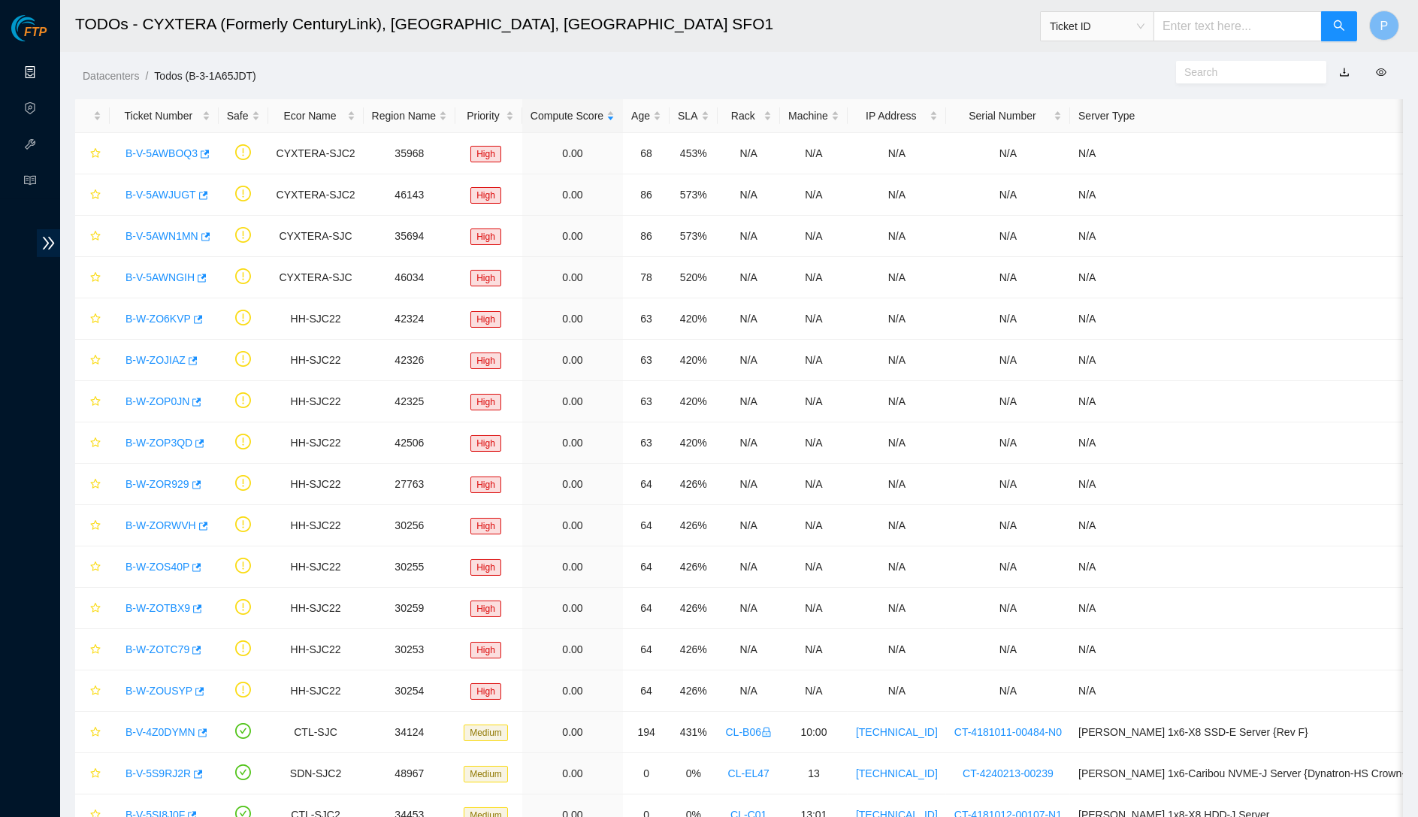
click at [44, 68] on link "Data Centers" at bounding box center [75, 73] width 62 height 12
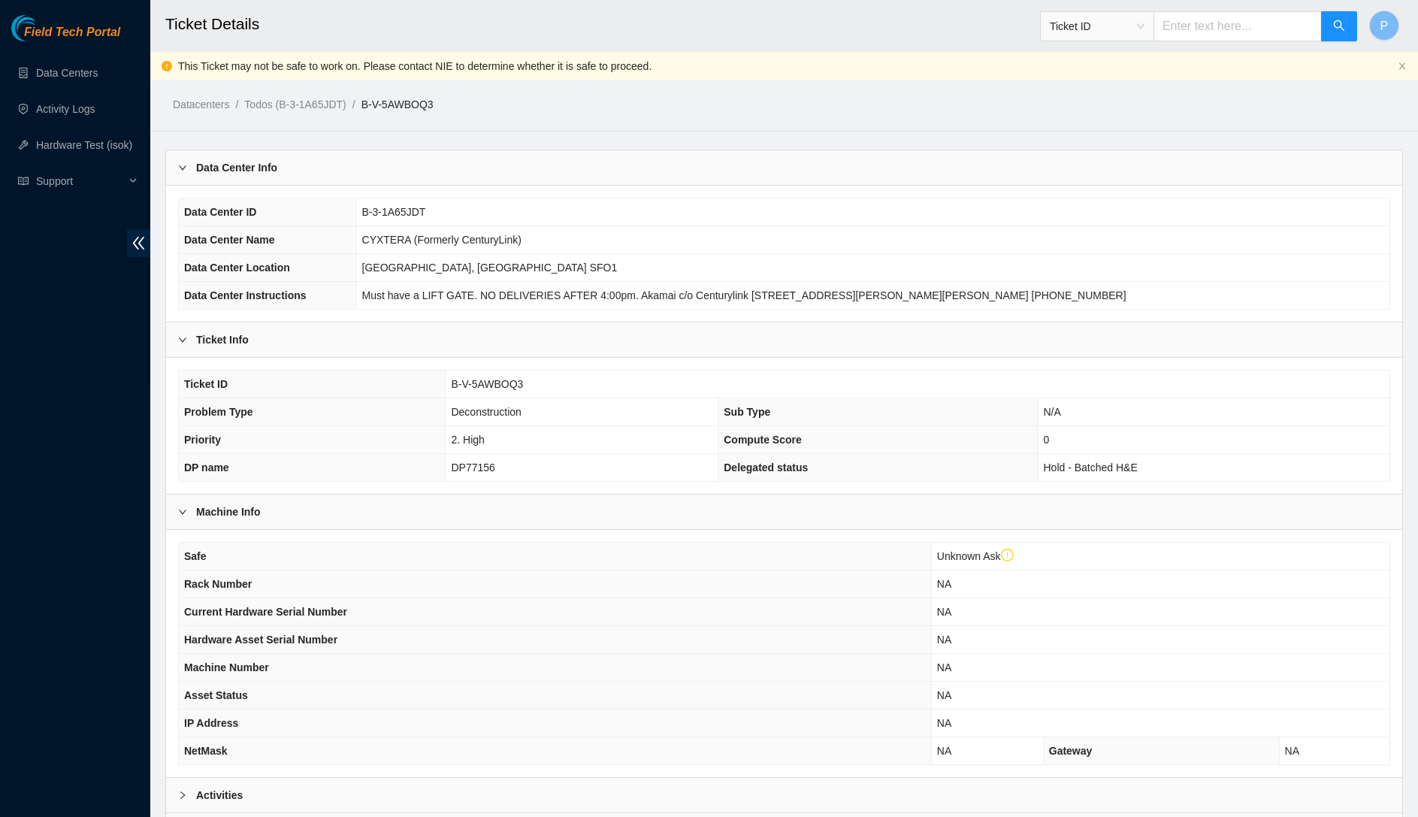
click at [668, 158] on div "Data Center Info" at bounding box center [784, 167] width 1236 height 35
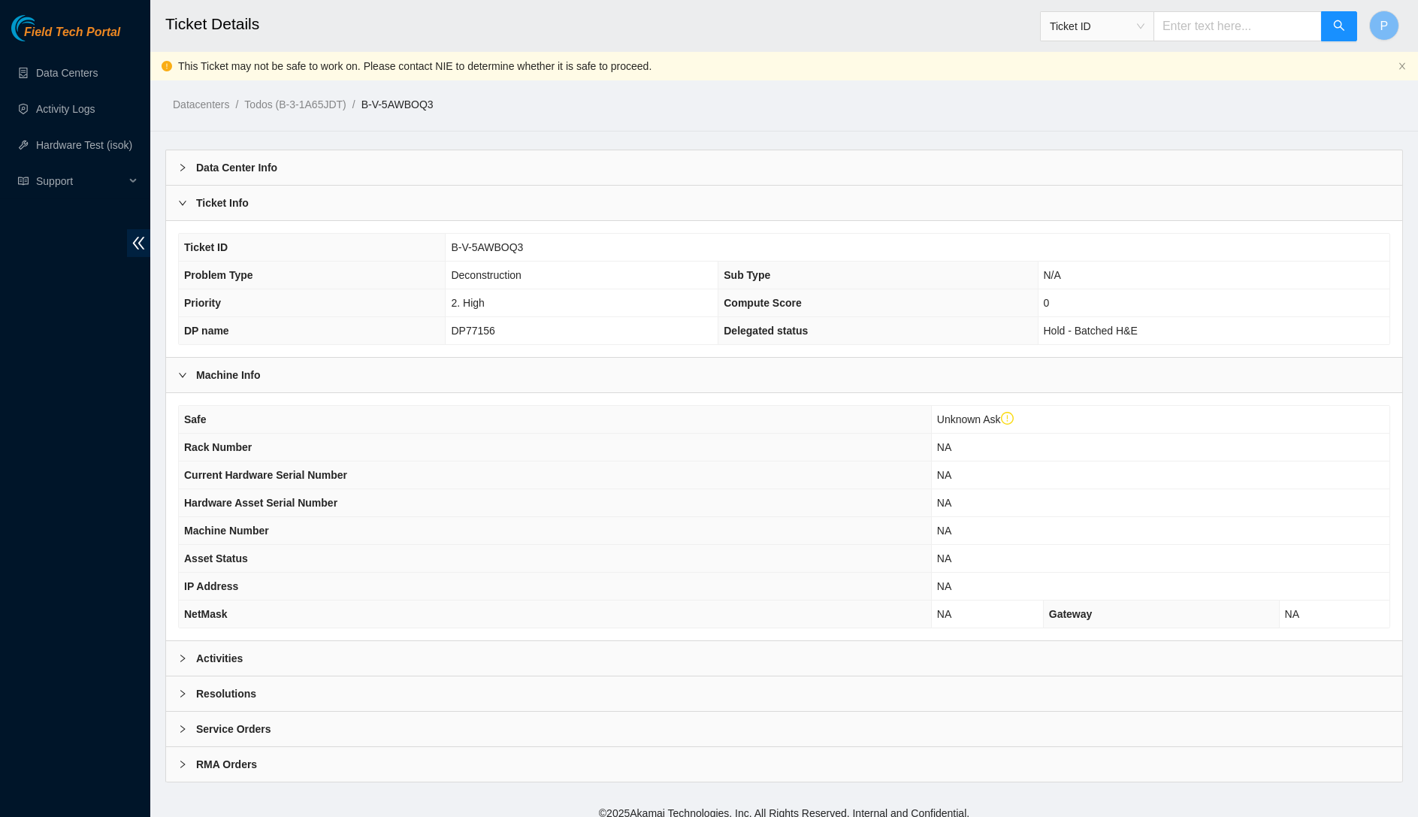
click at [702, 643] on div "Activities" at bounding box center [784, 658] width 1236 height 35
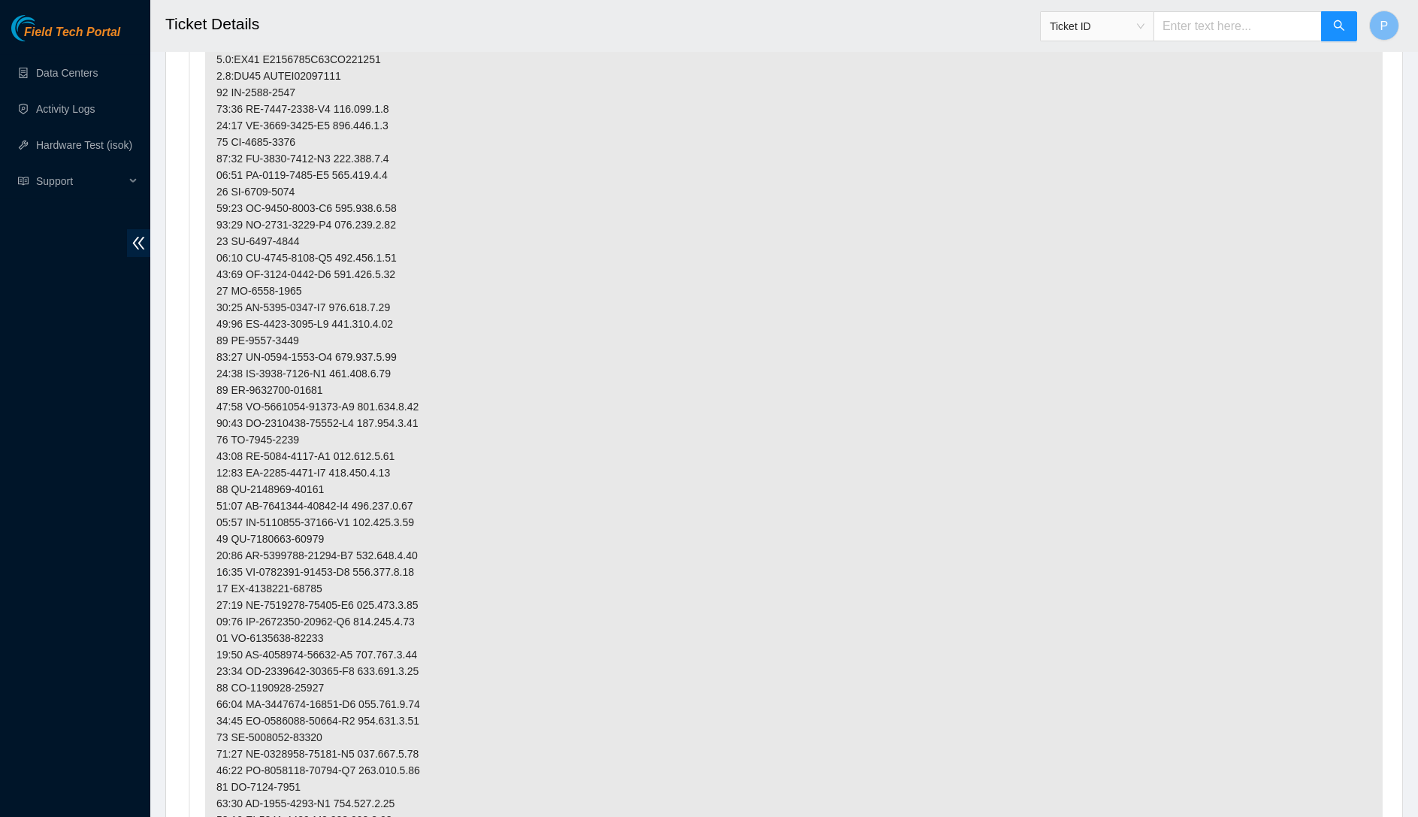
scroll to position [717, 0]
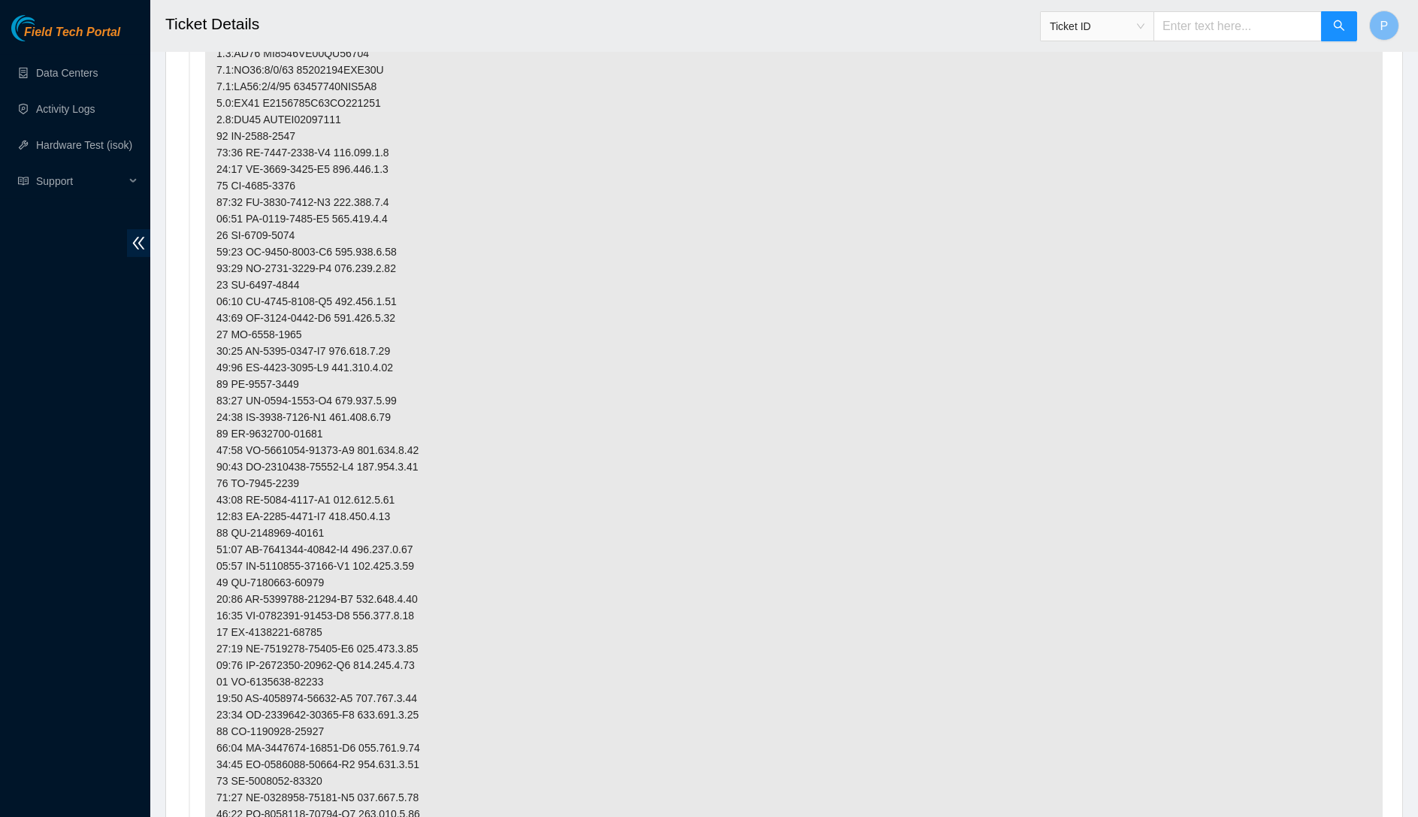
drag, startPoint x: 431, startPoint y: 594, endPoint x: 246, endPoint y: 49, distance: 575.6
click at [246, 49] on main "Ticket Details Ticket ID P This Ticket may not be safe to work on. Please conta…" at bounding box center [784, 678] width 1268 height 2791
click at [443, 368] on p at bounding box center [794, 690] width 1178 height 1378
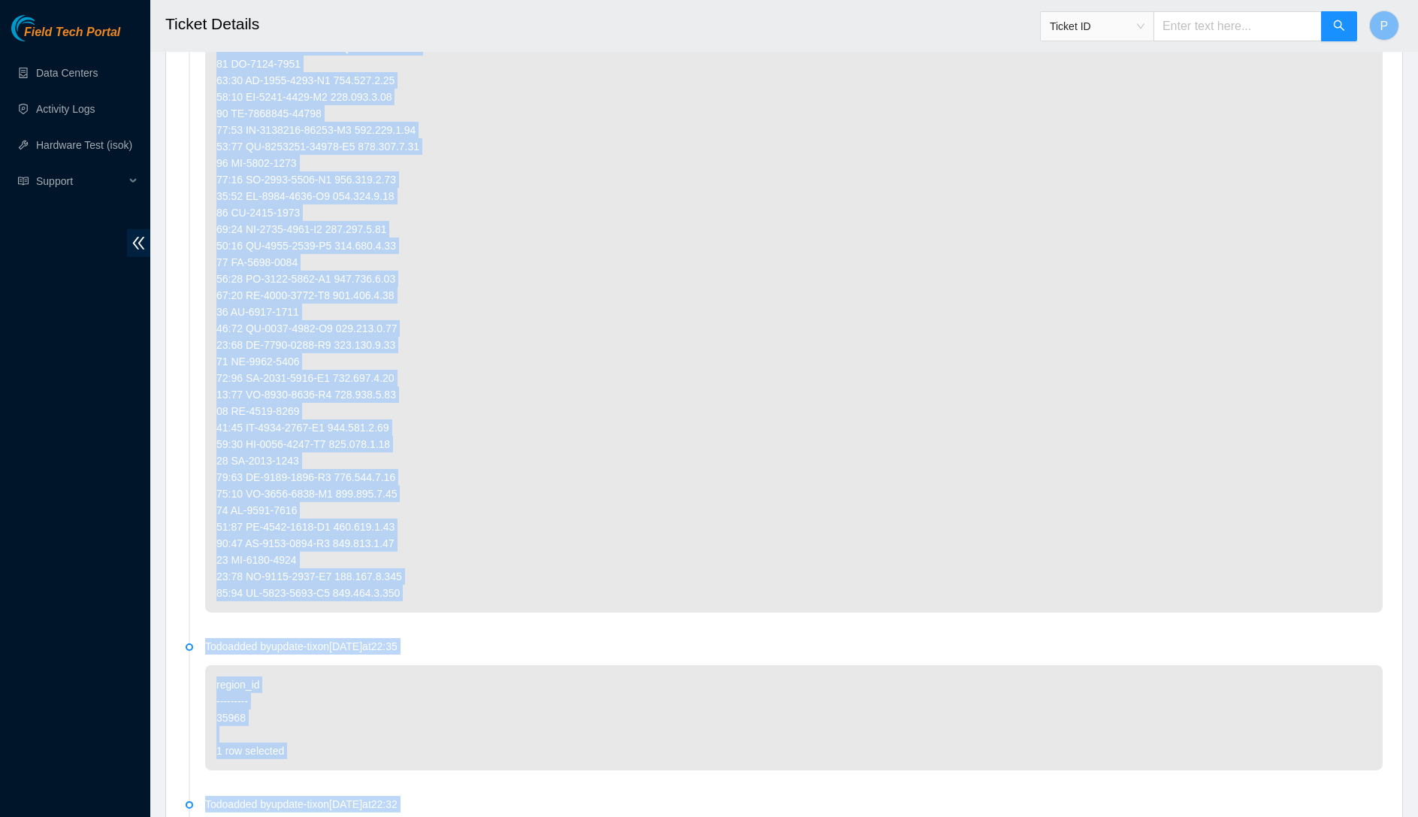
scroll to position [1493, 0]
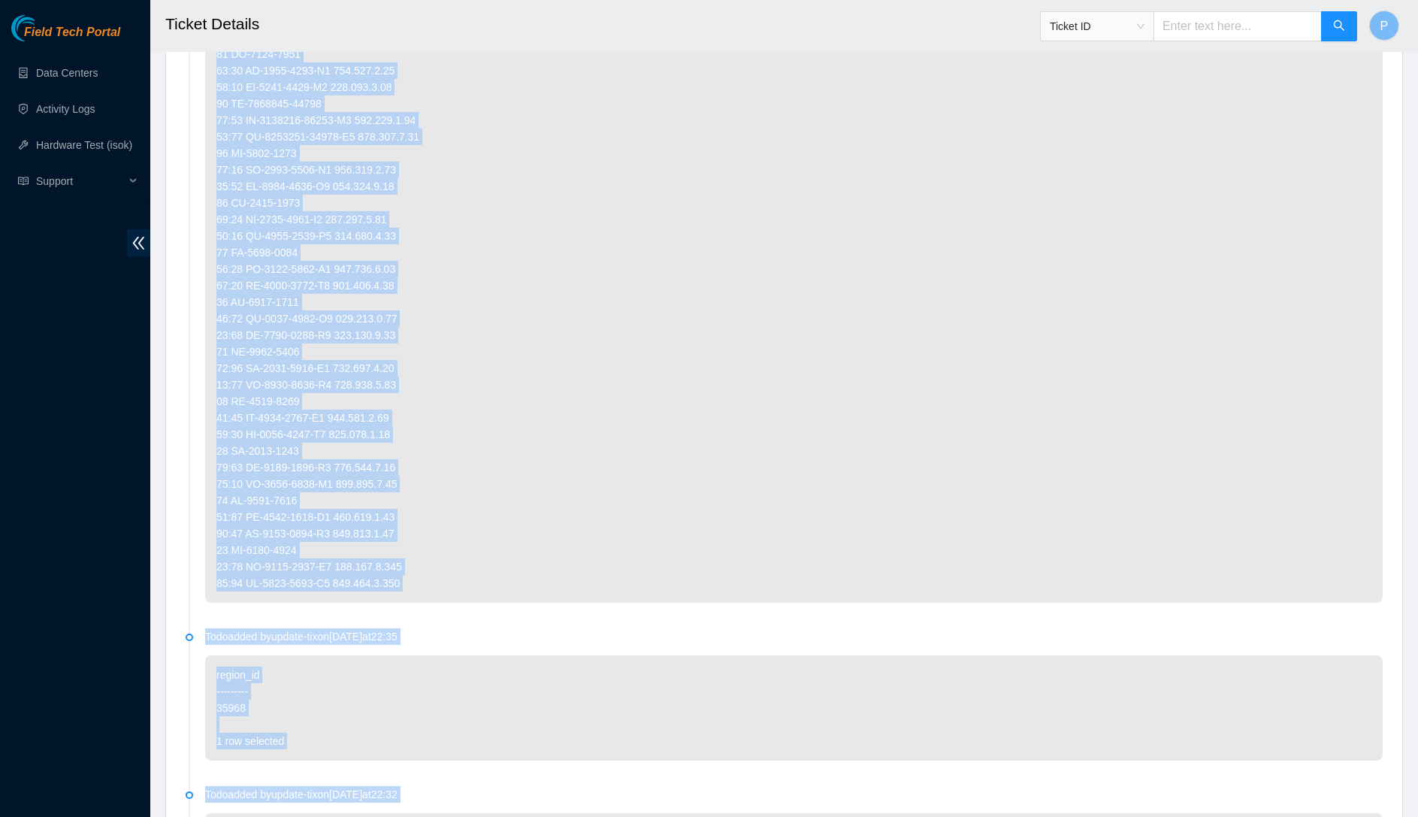
drag, startPoint x: 216, startPoint y: 183, endPoint x: 447, endPoint y: 514, distance: 404.2
copy p "0.4:FE03 [US_VEHICLE_IDENTIFICATION_NUMBER] 0.4:FE03:1/1/51 37700172AYC31Q 0.4:…"
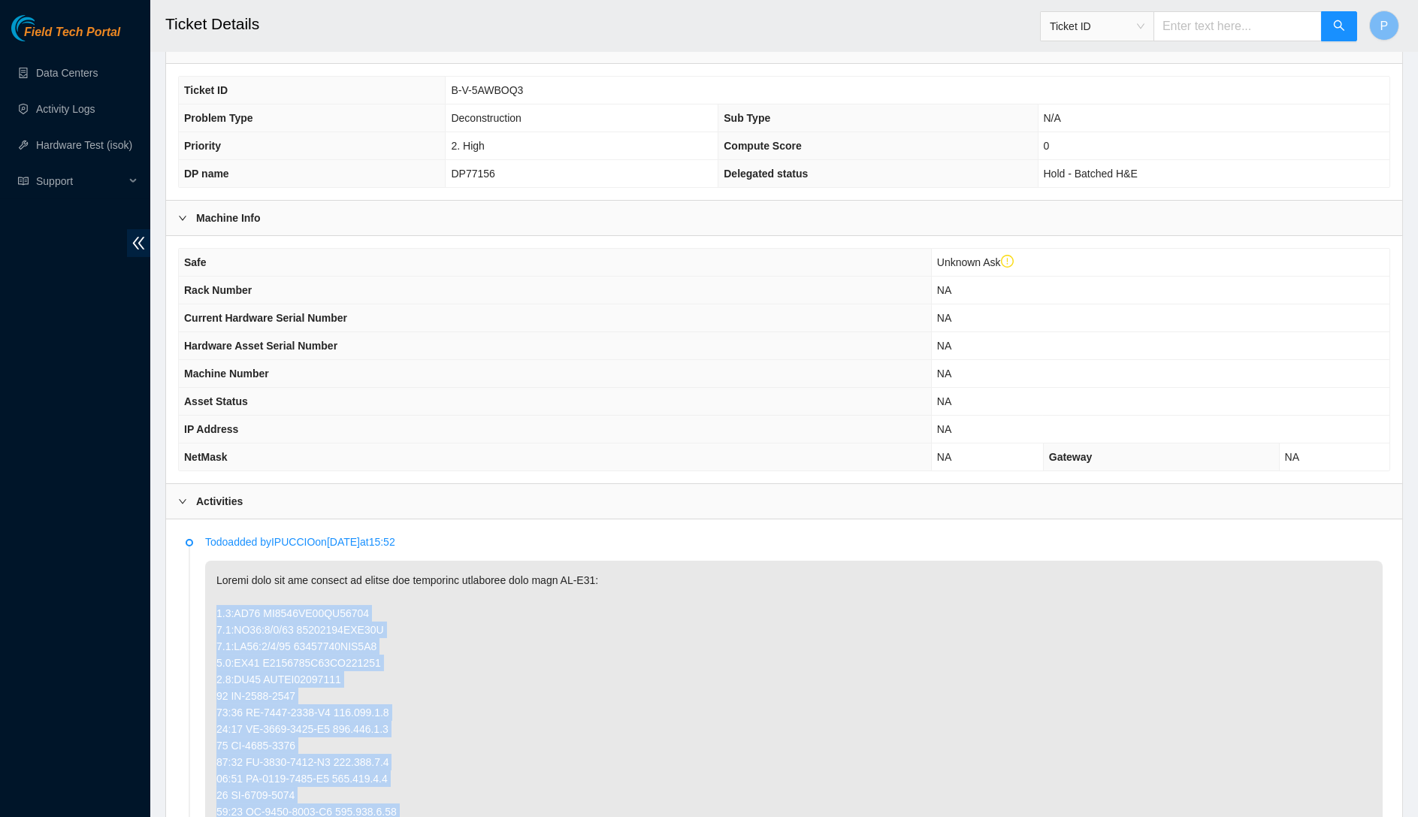
scroll to position [189, 0]
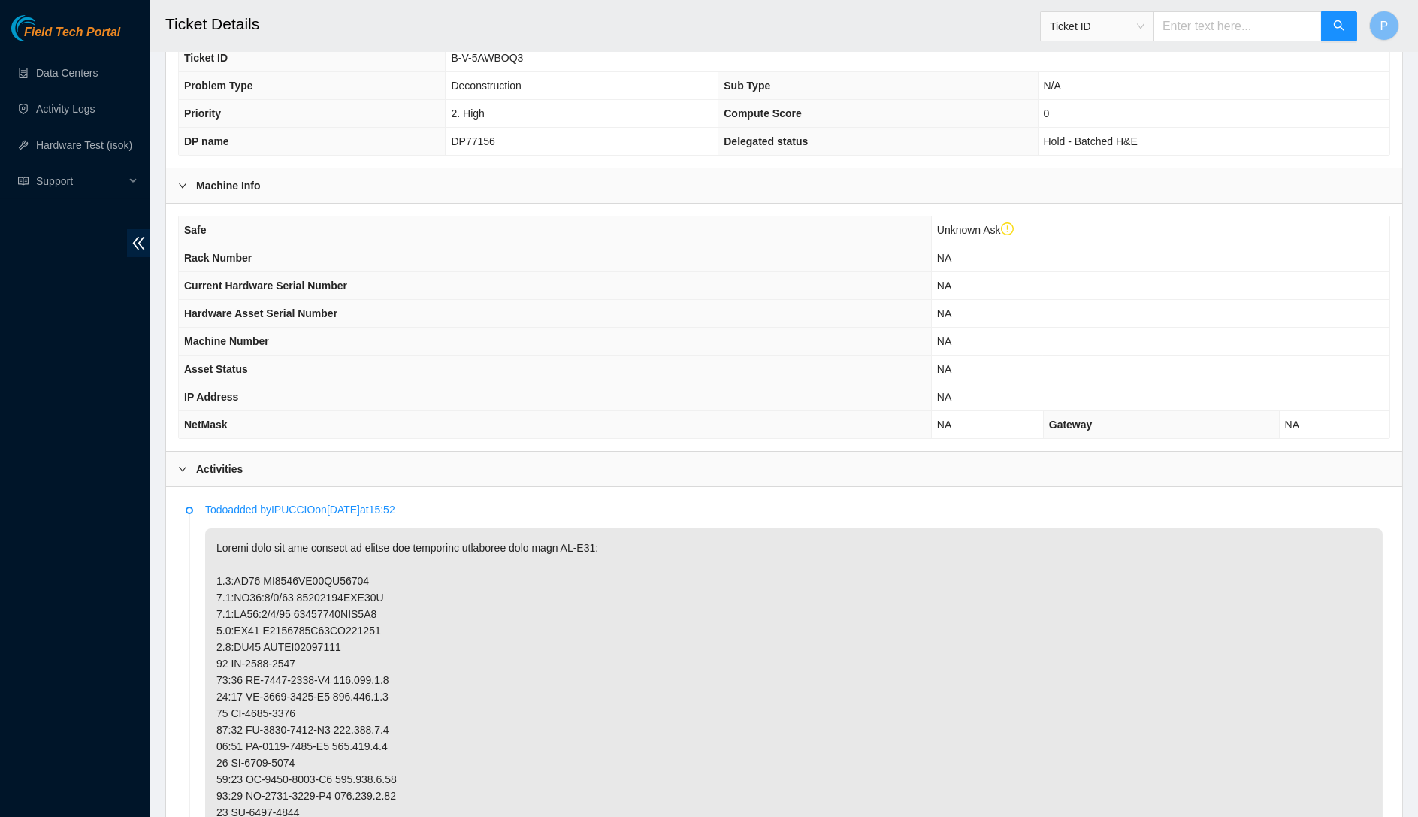
drag, startPoint x: 573, startPoint y: 534, endPoint x: 609, endPoint y: 537, distance: 36.2
copy p "CL-A06"
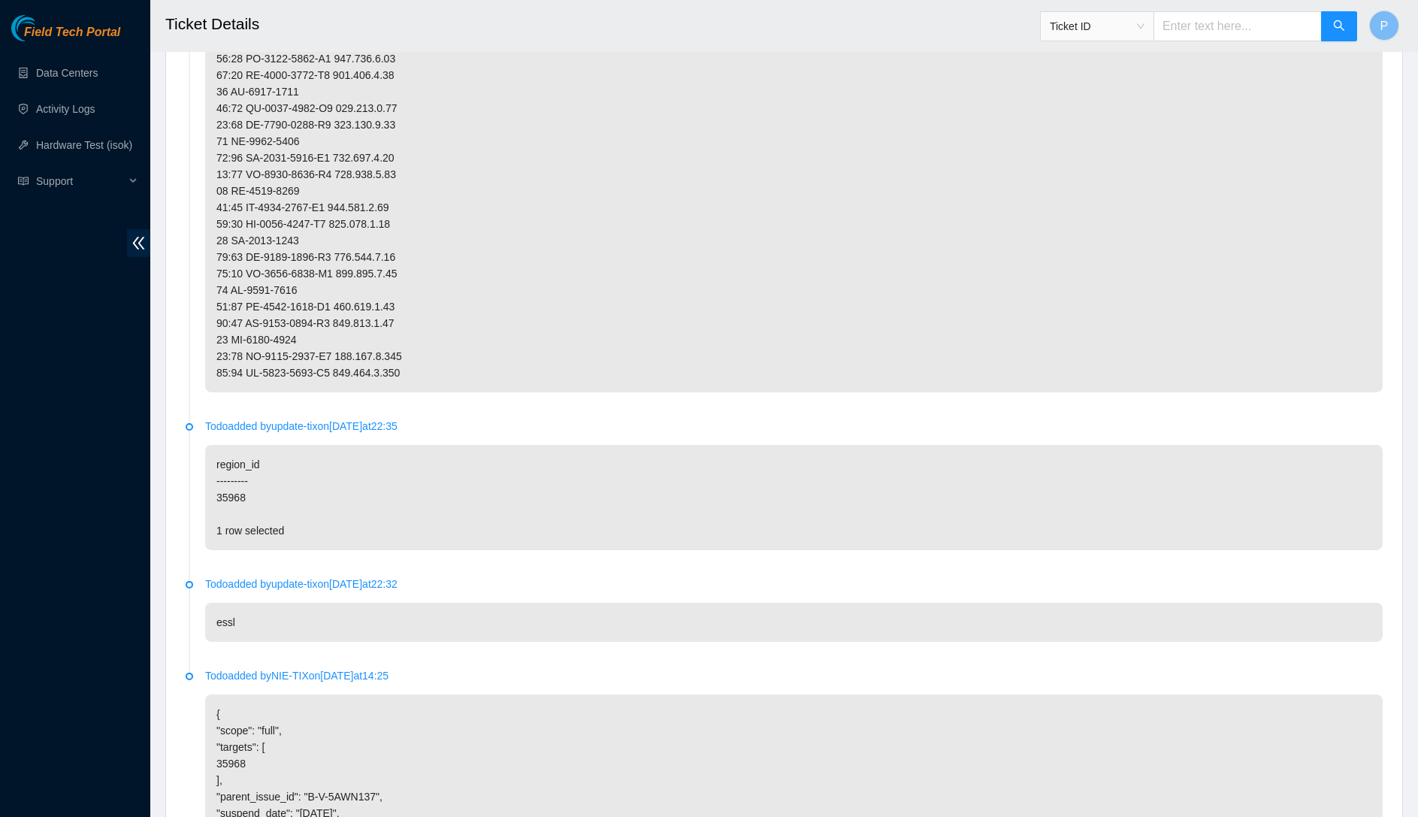
scroll to position [1700, 0]
drag, startPoint x: 262, startPoint y: 440, endPoint x: 217, endPoint y: 434, distance: 44.6
click at [217, 449] on p "region_id --------- 35968 1 row selected" at bounding box center [794, 501] width 1178 height 105
copy p "35968"
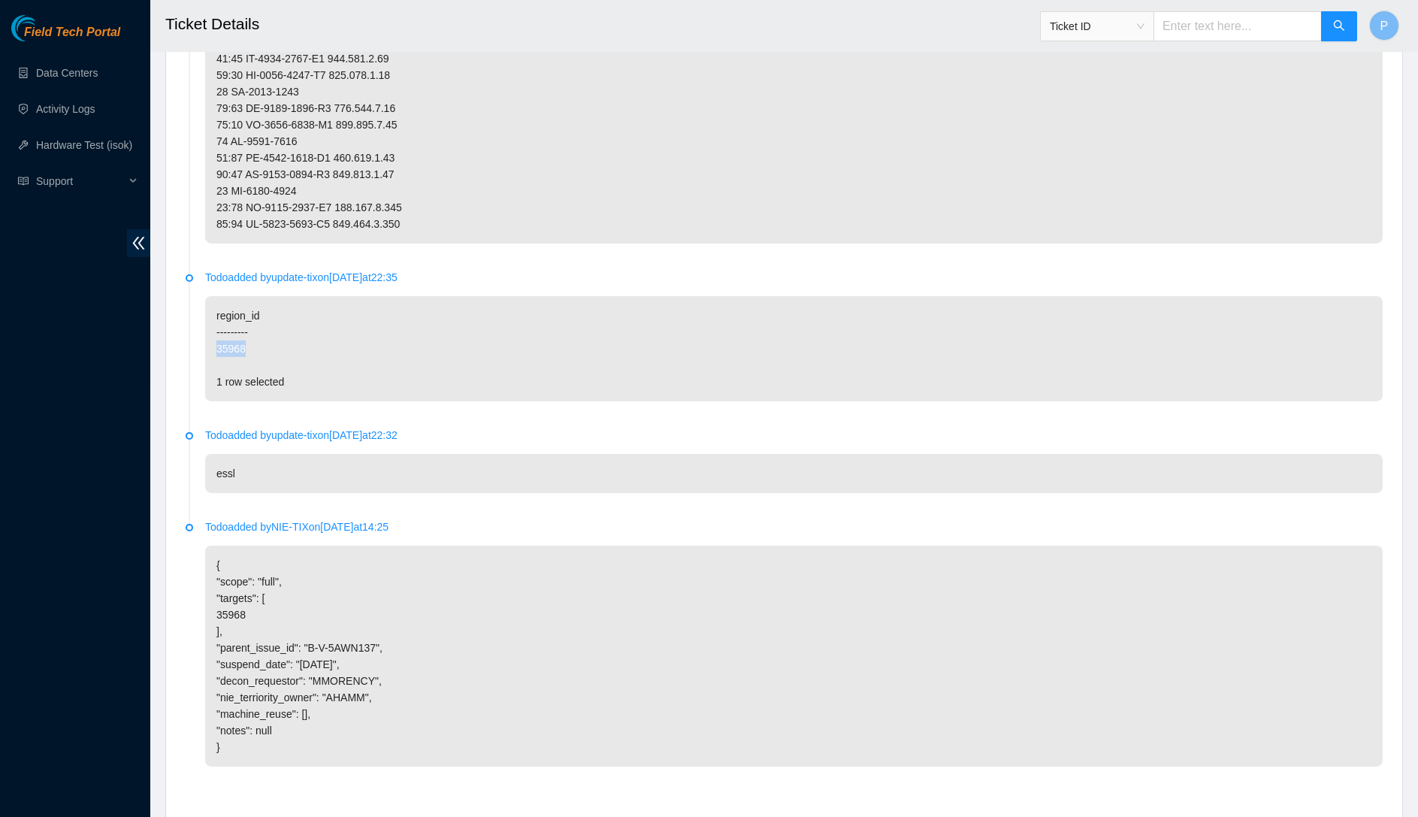
scroll to position [1931, 0]
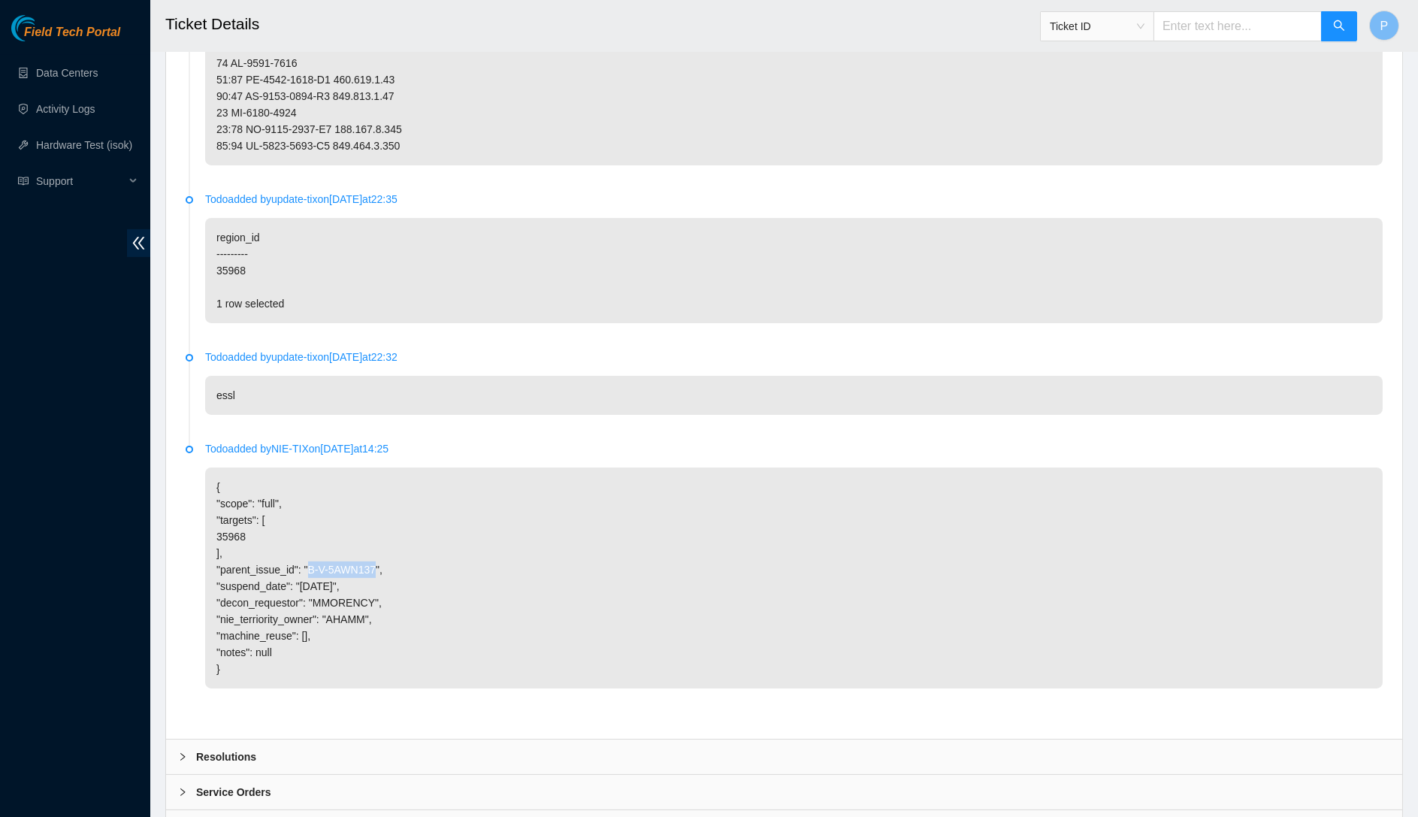
drag, startPoint x: 318, startPoint y: 500, endPoint x: 388, endPoint y: 497, distance: 69.9
click at [388, 497] on p "{ "scope": "full", "targets": [ 35968 ], "parent_issue_id": "B-V-5AWN137", "sus…" at bounding box center [794, 577] width 1178 height 221
copy p "B-V-5AWN137"
click at [1135, 22] on span "Ticket ID" at bounding box center [1097, 26] width 95 height 23
click at [1184, 27] on input "text" at bounding box center [1238, 26] width 168 height 30
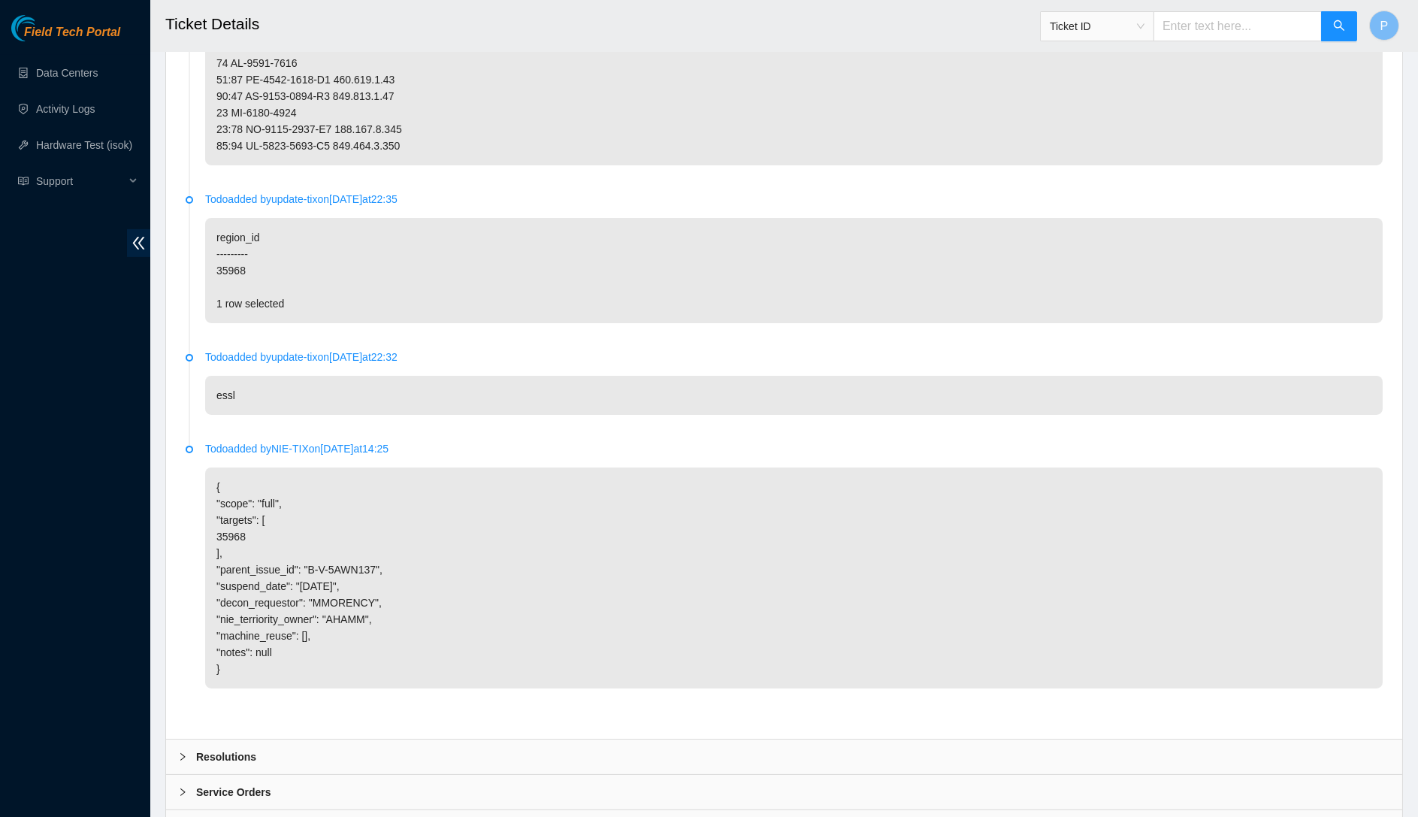
paste input "B-V-5AWN137"
type input "B-V-5AWN137"
click at [1328, 22] on button "button" at bounding box center [1339, 26] width 36 height 30
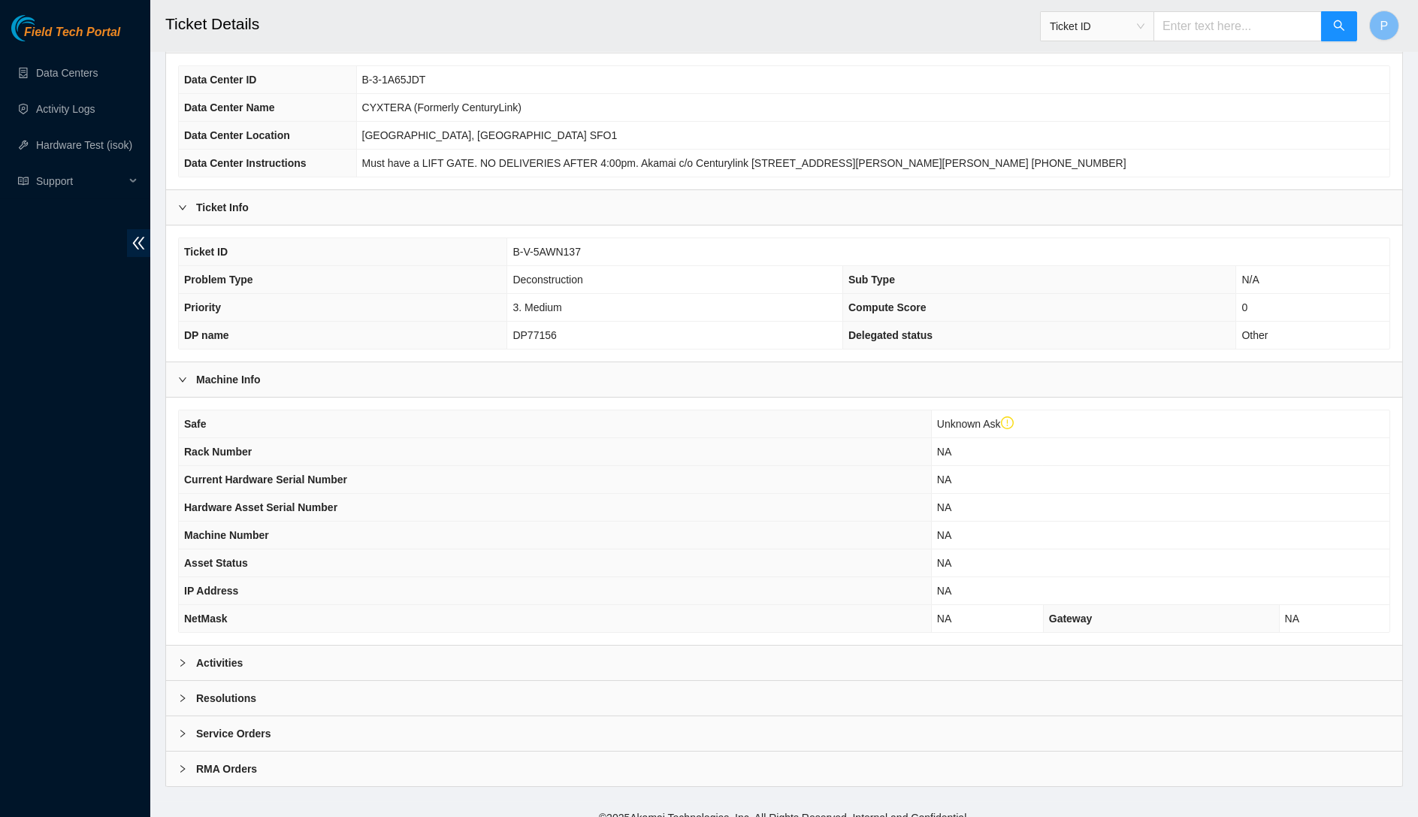
scroll to position [136, 0]
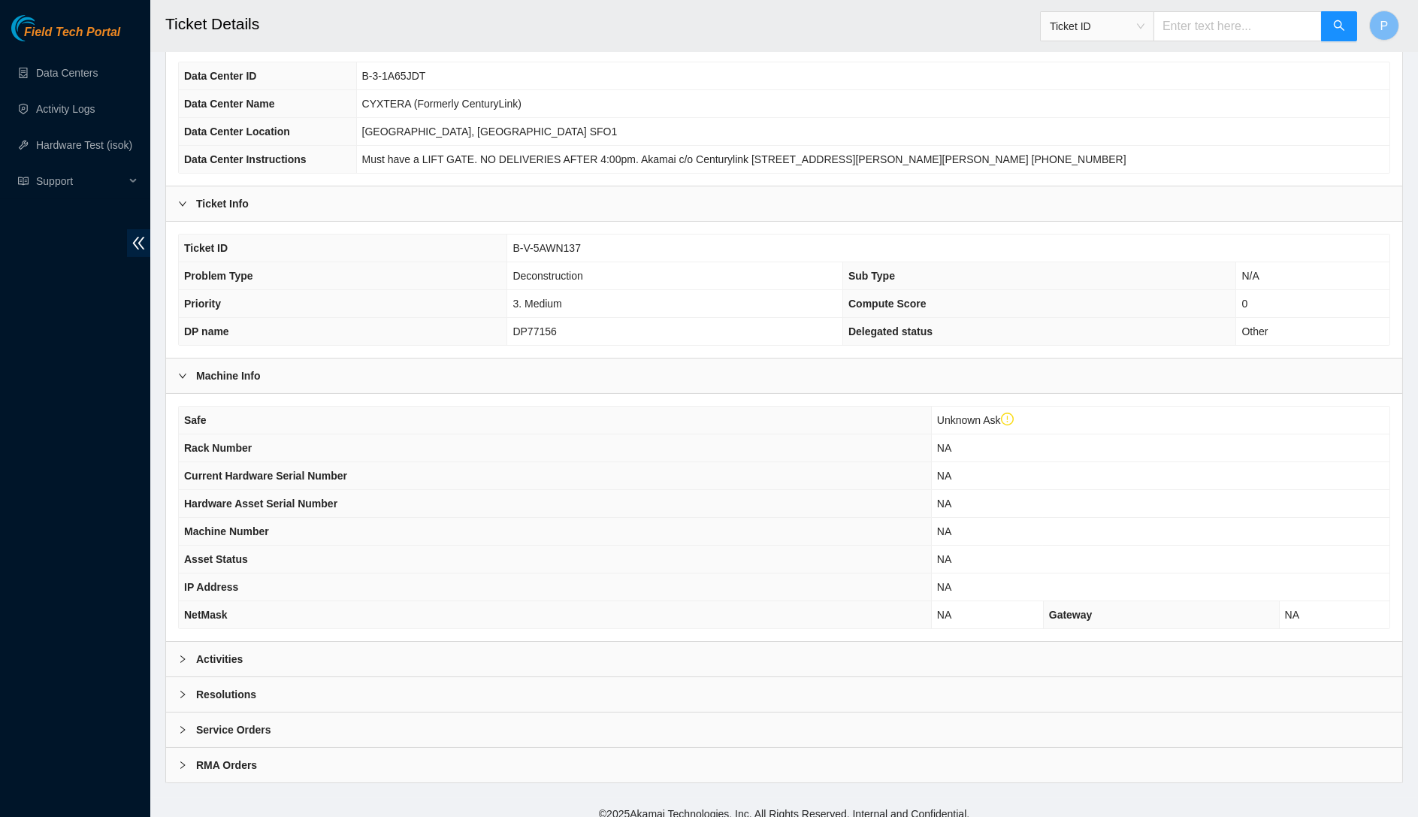
click at [411, 642] on div "Activities" at bounding box center [784, 659] width 1236 height 35
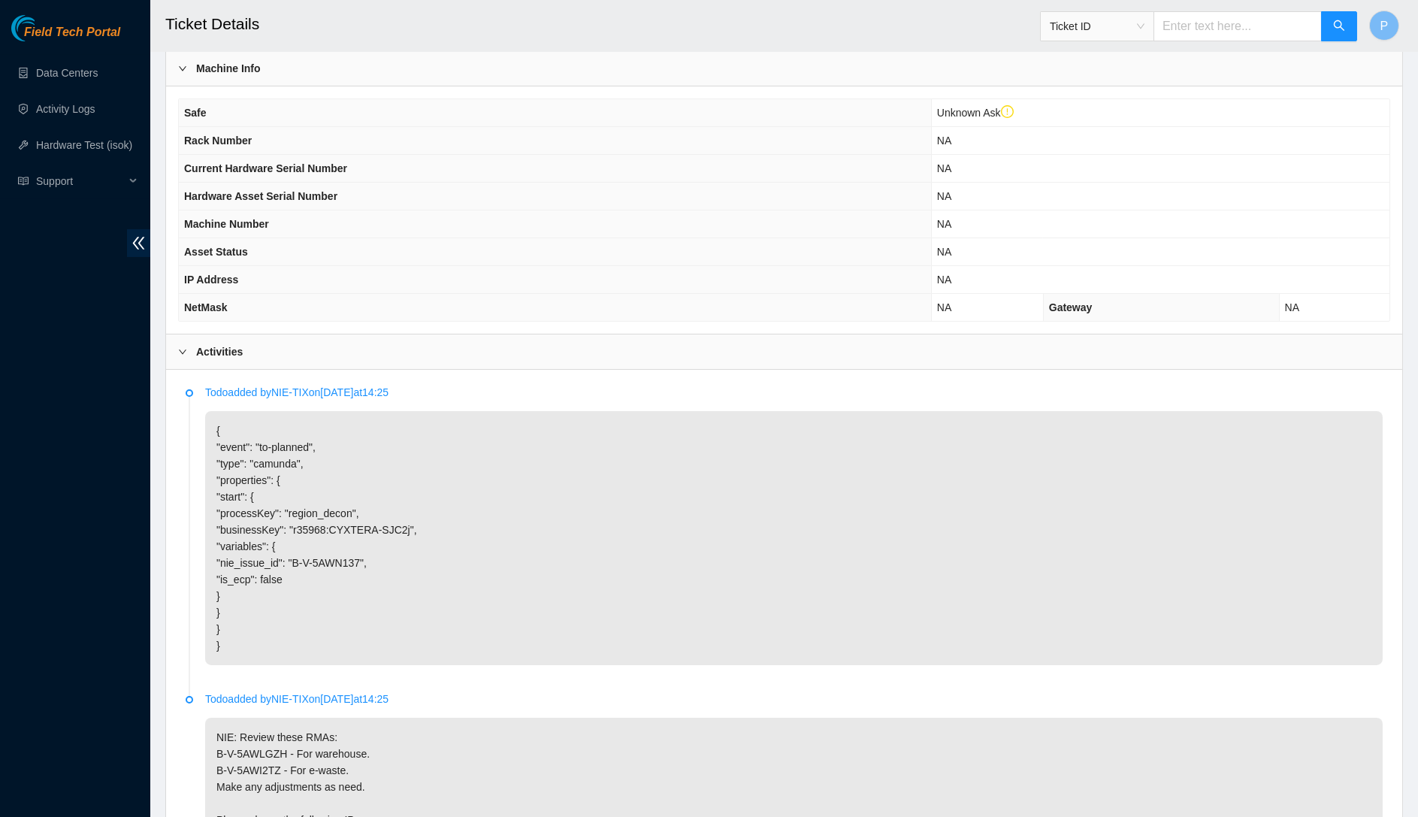
scroll to position [594, 0]
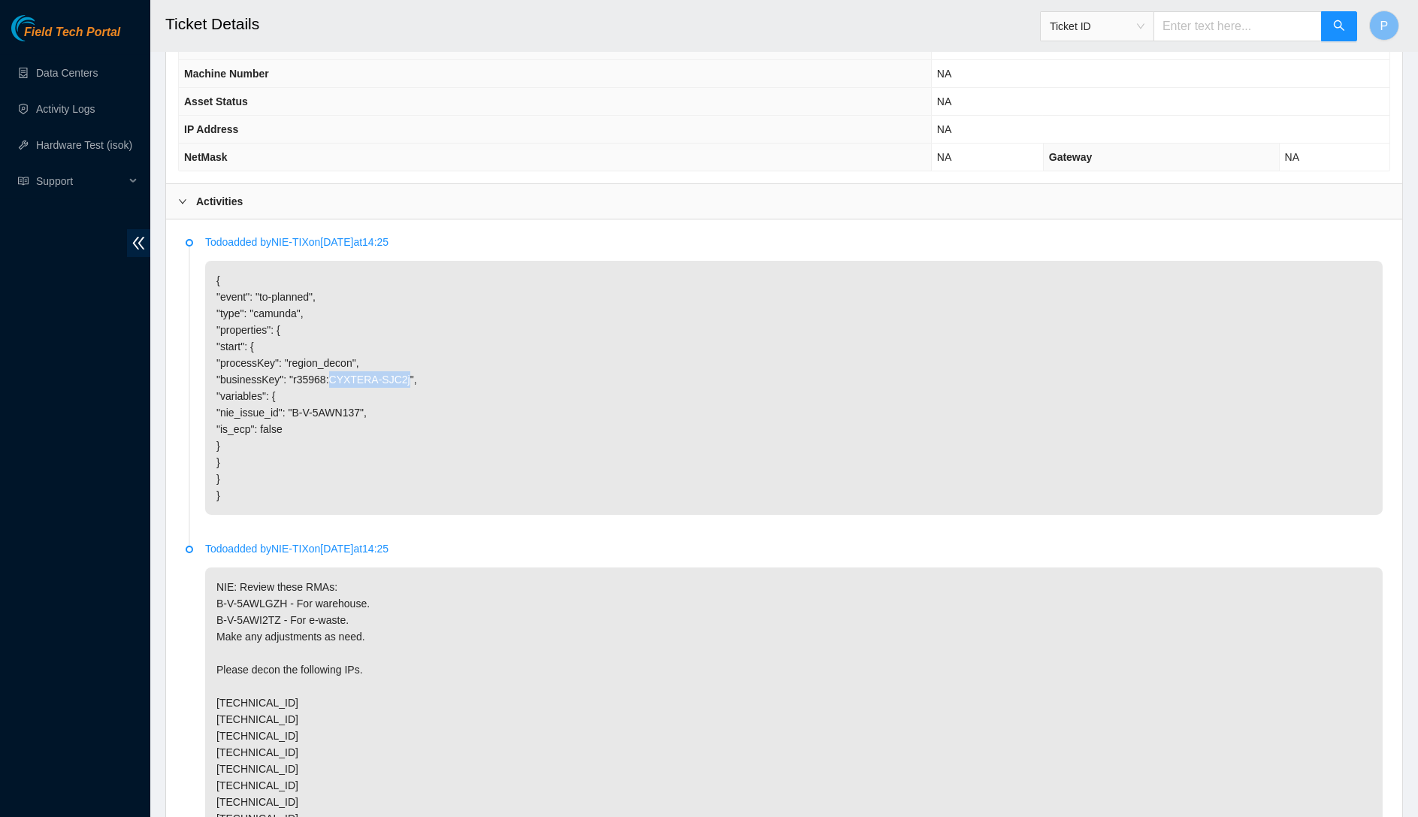
drag, startPoint x: 339, startPoint y: 362, endPoint x: 422, endPoint y: 364, distance: 83.4
click at [423, 364] on p "{ "event": "to-planned", "type": "camunda", "properties": { "start": { "process…" at bounding box center [794, 388] width 1178 height 254
copy p "CYXTERA-SJC2j"
click at [323, 336] on p "{ "event": "to-planned", "type": "camunda", "properties": { "start": { "process…" at bounding box center [794, 388] width 1178 height 254
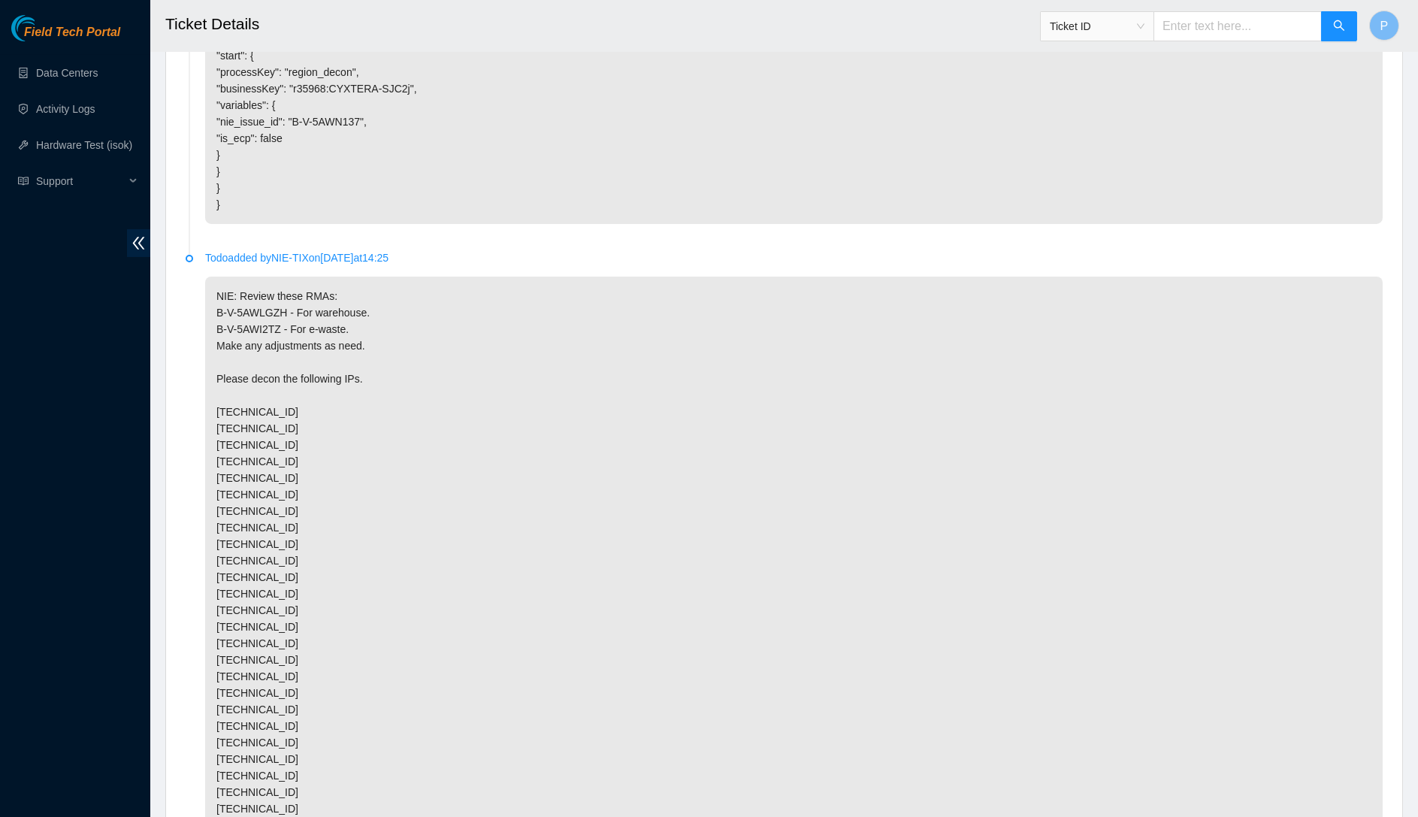
scroll to position [891, 0]
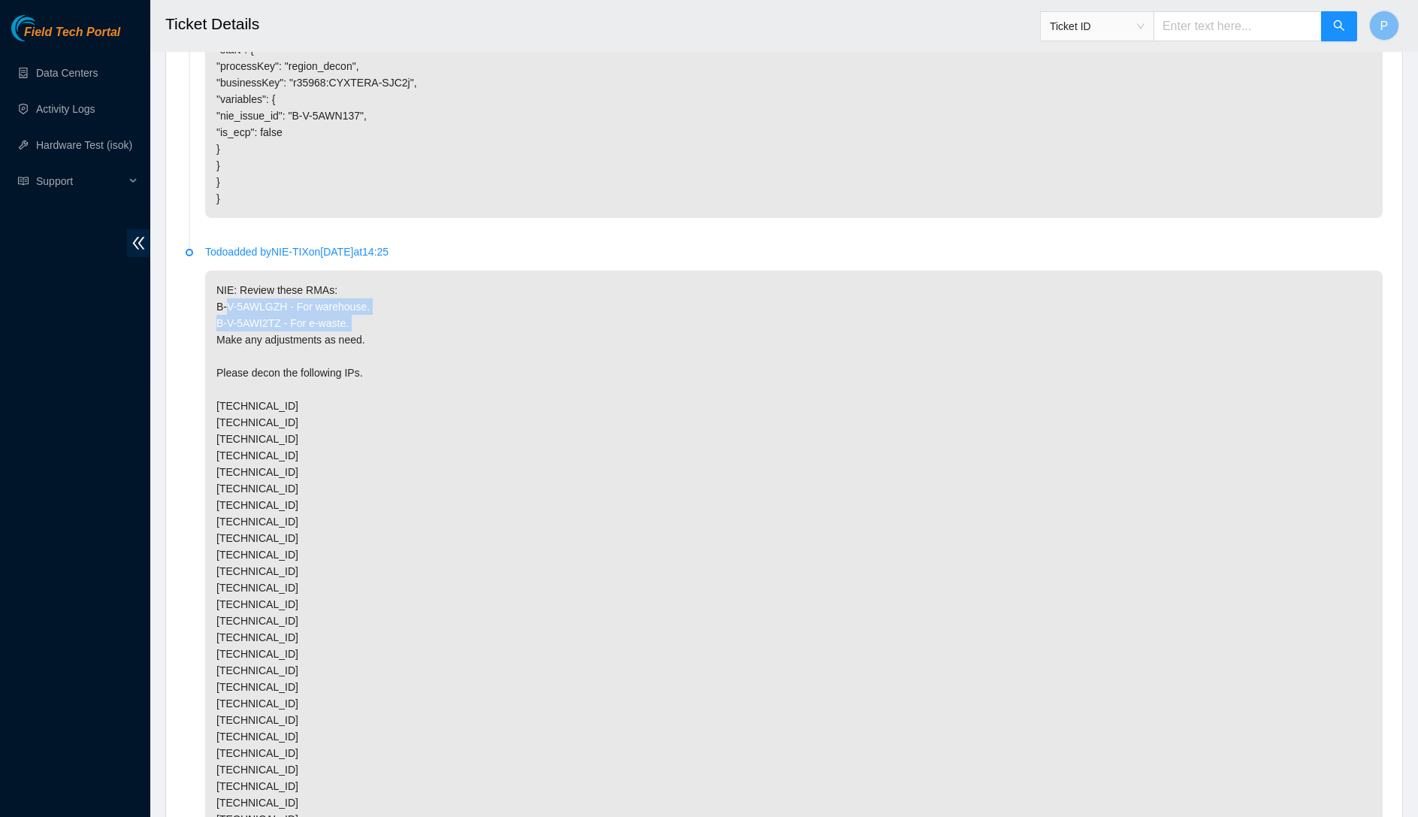
drag, startPoint x: 364, startPoint y: 313, endPoint x: 210, endPoint y: 297, distance: 154.9
click at [210, 297] on p "NIE: Review these RMAs: B-V-5AWLGZH - For warehouse. B-V-5AWI2TZ - For e-waste.…" at bounding box center [794, 753] width 1178 height 965
copy p "B-V-5AWLGZH - For warehouse. B-V-5AWI2TZ - For e-waste."
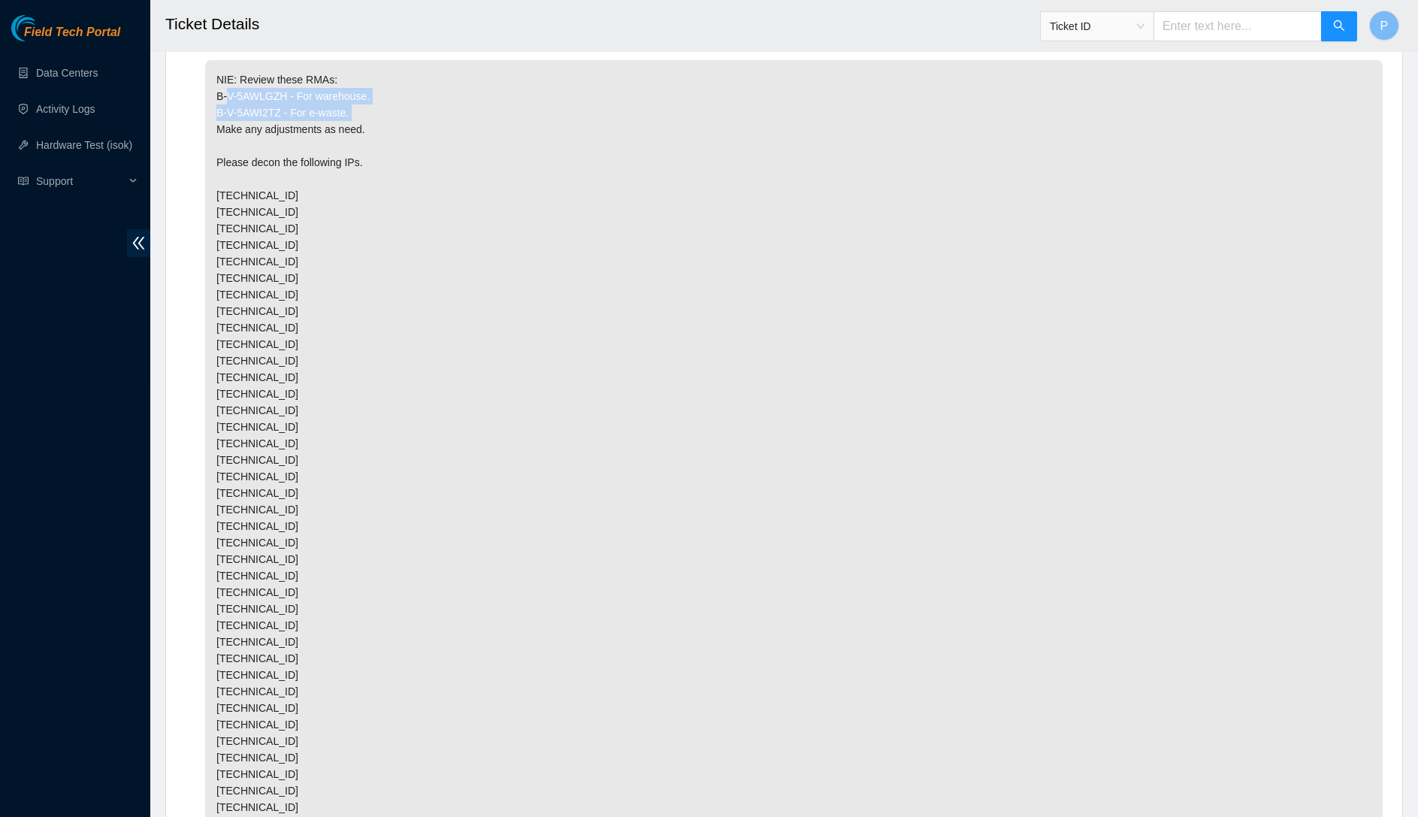
scroll to position [1105, 0]
drag, startPoint x: 293, startPoint y: 201, endPoint x: 216, endPoint y: 177, distance: 80.8
click at [216, 177] on p "NIE: Review these RMAs: B-V-5AWLGZH - For warehouse. B-V-5AWI2TZ - For e-waste.…" at bounding box center [794, 538] width 1178 height 965
copy p "104.124.1.92 104.124.1.95"
click at [301, 209] on p "NIE: Review these RMAs: B-V-5AWLGZH - For warehouse. B-V-5AWI2TZ - For e-waste.…" at bounding box center [794, 538] width 1178 height 965
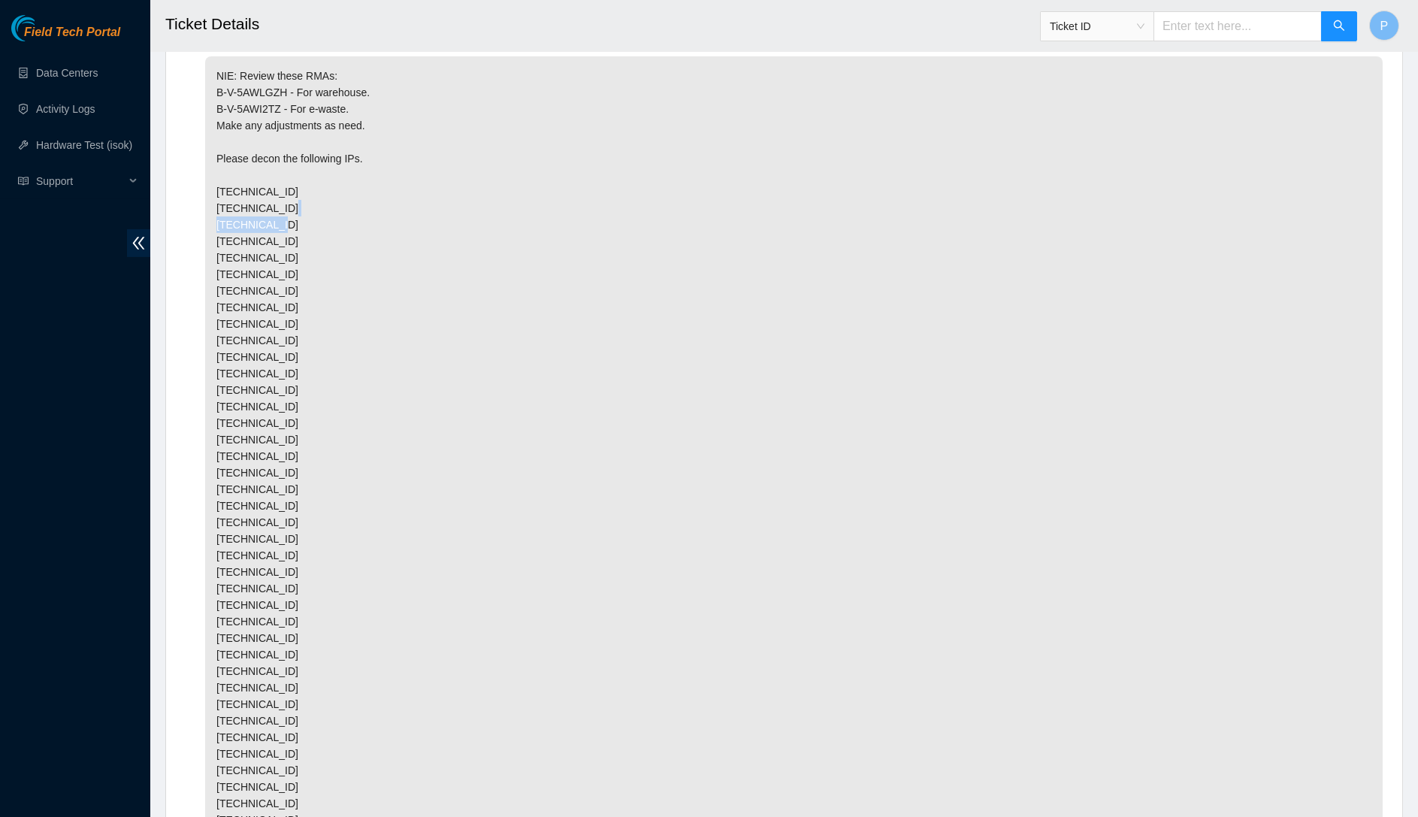
drag, startPoint x: 297, startPoint y: 210, endPoint x: 214, endPoint y: 216, distance: 82.9
click at [214, 216] on p "NIE: Review these RMAs: B-V-5AWLGZH - For warehouse. B-V-5AWI2TZ - For e-waste.…" at bounding box center [794, 538] width 1178 height 965
copy p "104.124.1.100"
drag, startPoint x: 298, startPoint y: 228, endPoint x: 224, endPoint y: 231, distance: 73.7
click at [218, 234] on p "NIE: Review these RMAs: B-V-5AWLGZH - For warehouse. B-V-5AWI2TZ - For e-waste.…" at bounding box center [794, 538] width 1178 height 965
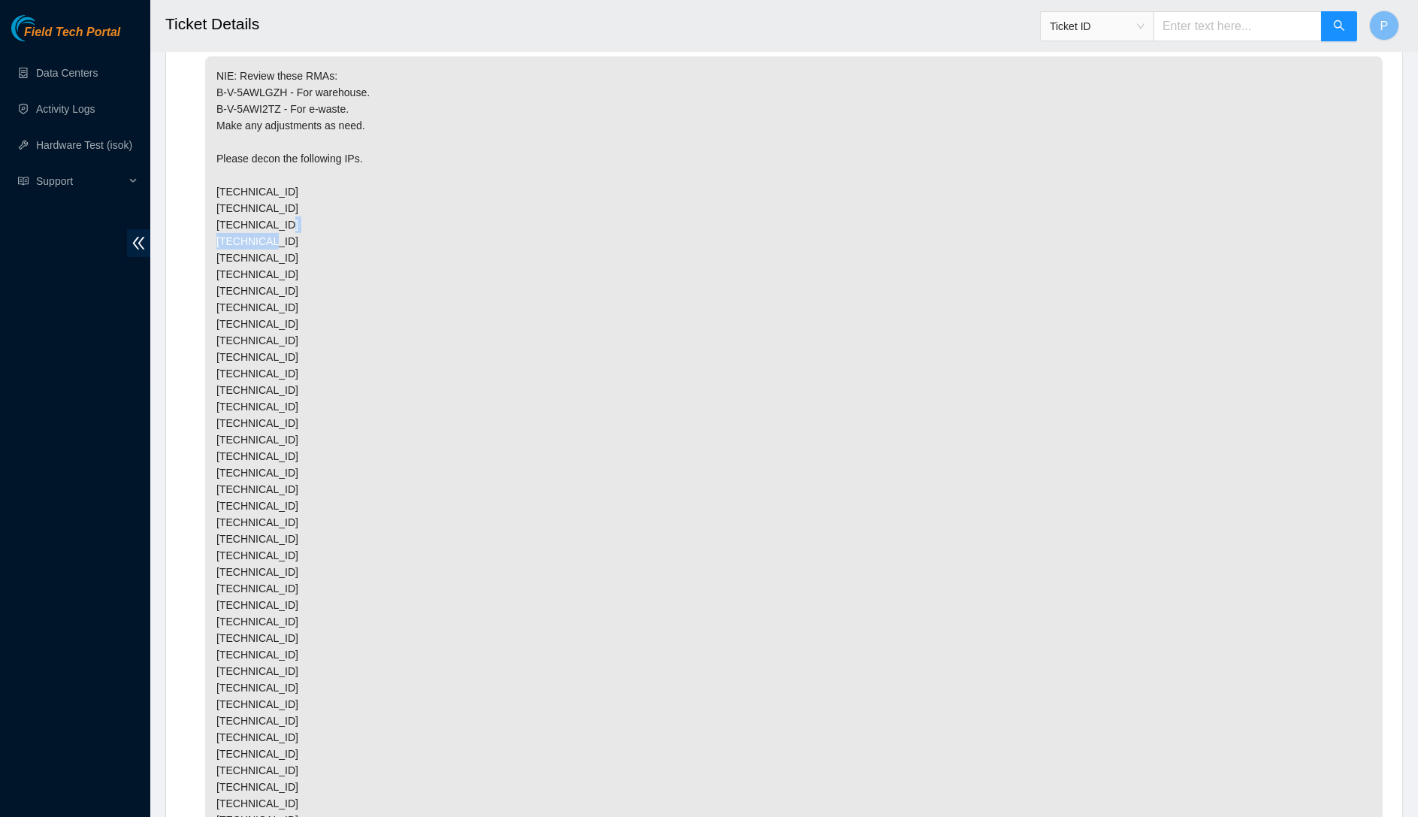
copy p "104.124.1.84"
drag, startPoint x: 310, startPoint y: 288, endPoint x: 234, endPoint y: 292, distance: 75.3
click at [195, 297] on li "Todo added by NIE-TIX on 2024-11-06 at 14:25 NIE: Review these RMAs: B-V-5AWLGZ…" at bounding box center [784, 544] width 1197 height 1018
copy p "104.124.1.52"
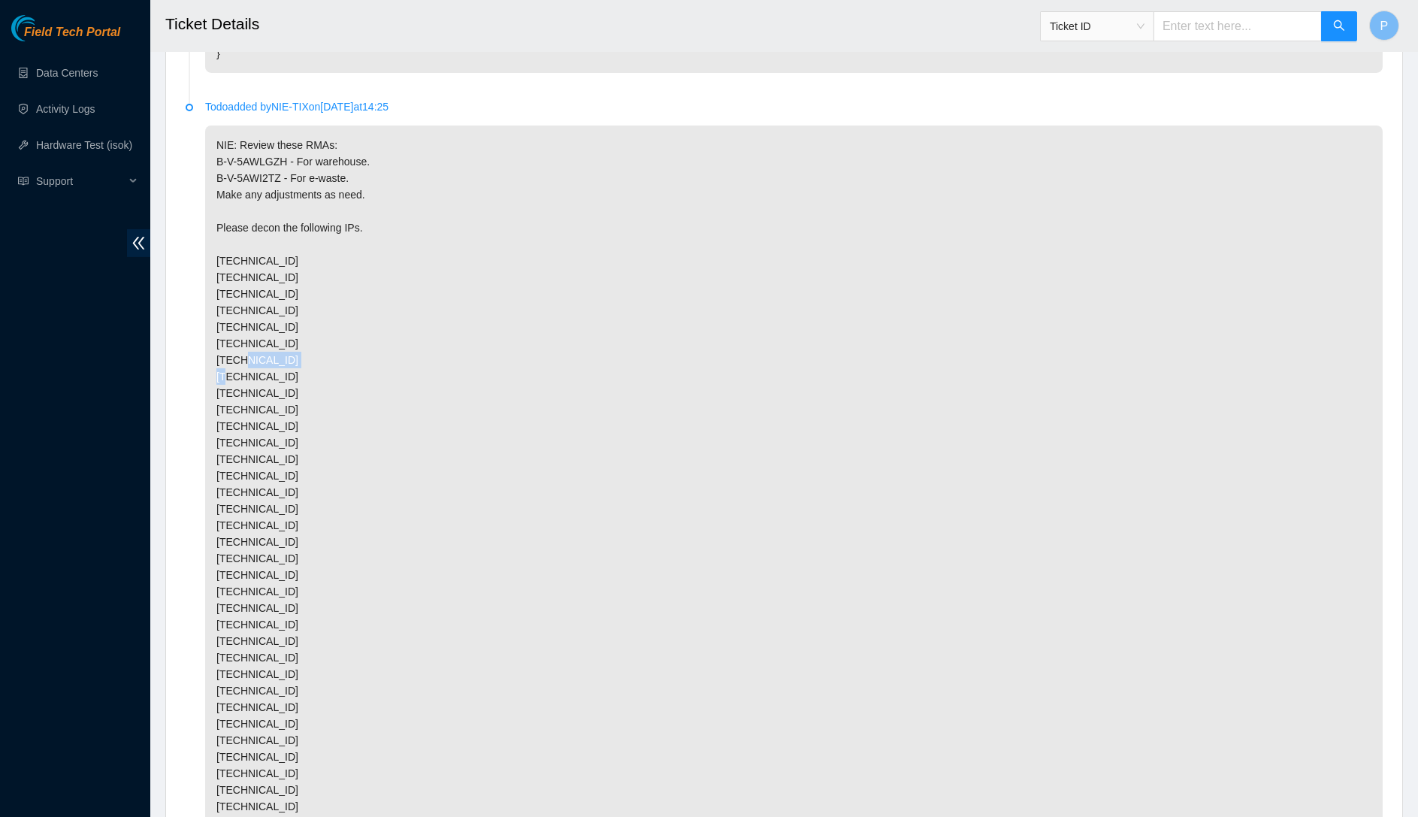
scroll to position [894, 0]
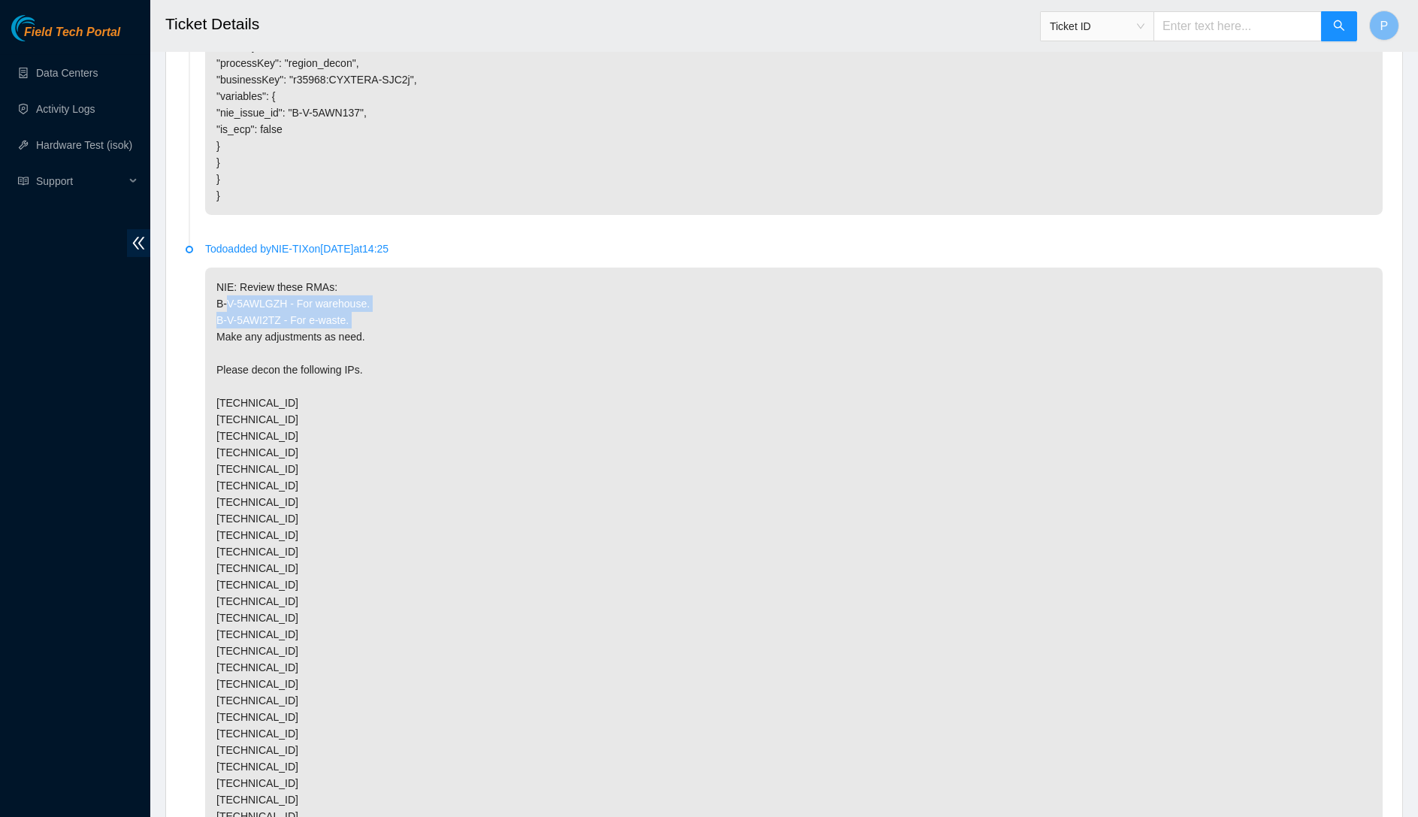
drag, startPoint x: 366, startPoint y: 313, endPoint x: 216, endPoint y: 298, distance: 150.3
click at [216, 298] on p "NIE: Review these RMAs: B-V-5AWLGZH - For warehouse. B-V-5AWI2TZ - For e-waste.…" at bounding box center [794, 750] width 1178 height 965
click at [321, 362] on p "NIE: Review these RMAs: B-V-5AWLGZH - For warehouse. B-V-5AWI2TZ - For e-waste.…" at bounding box center [794, 750] width 1178 height 965
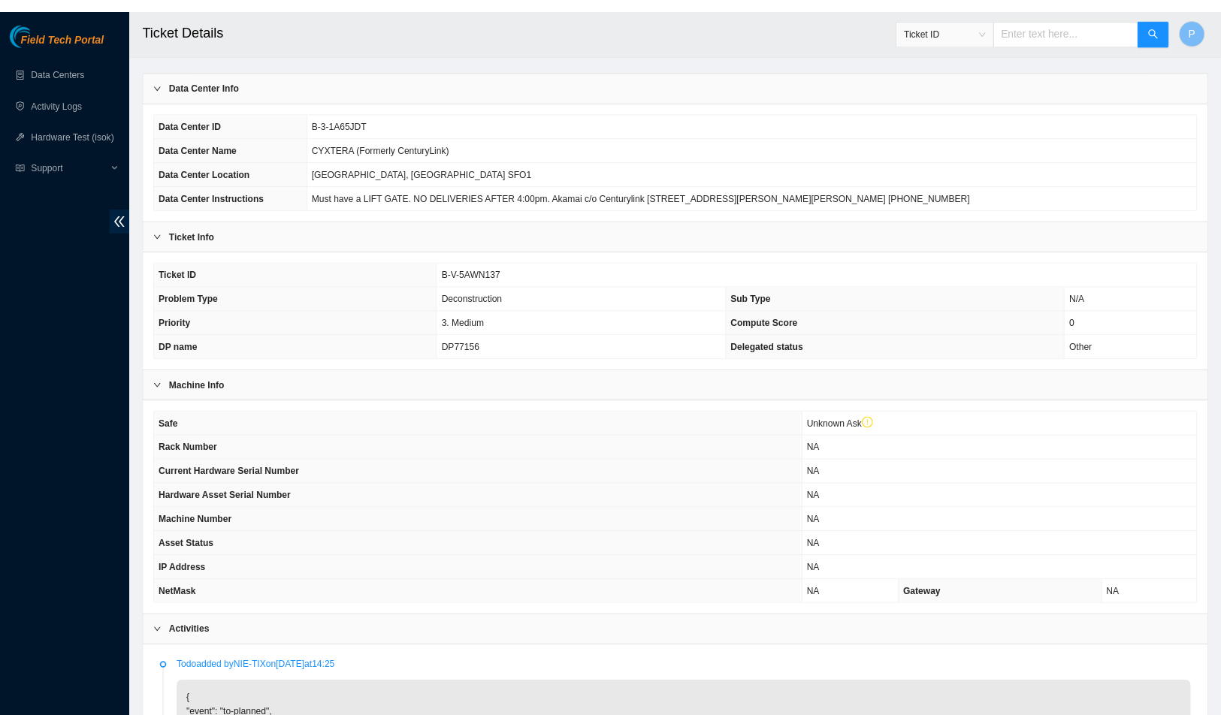
scroll to position [75, 0]
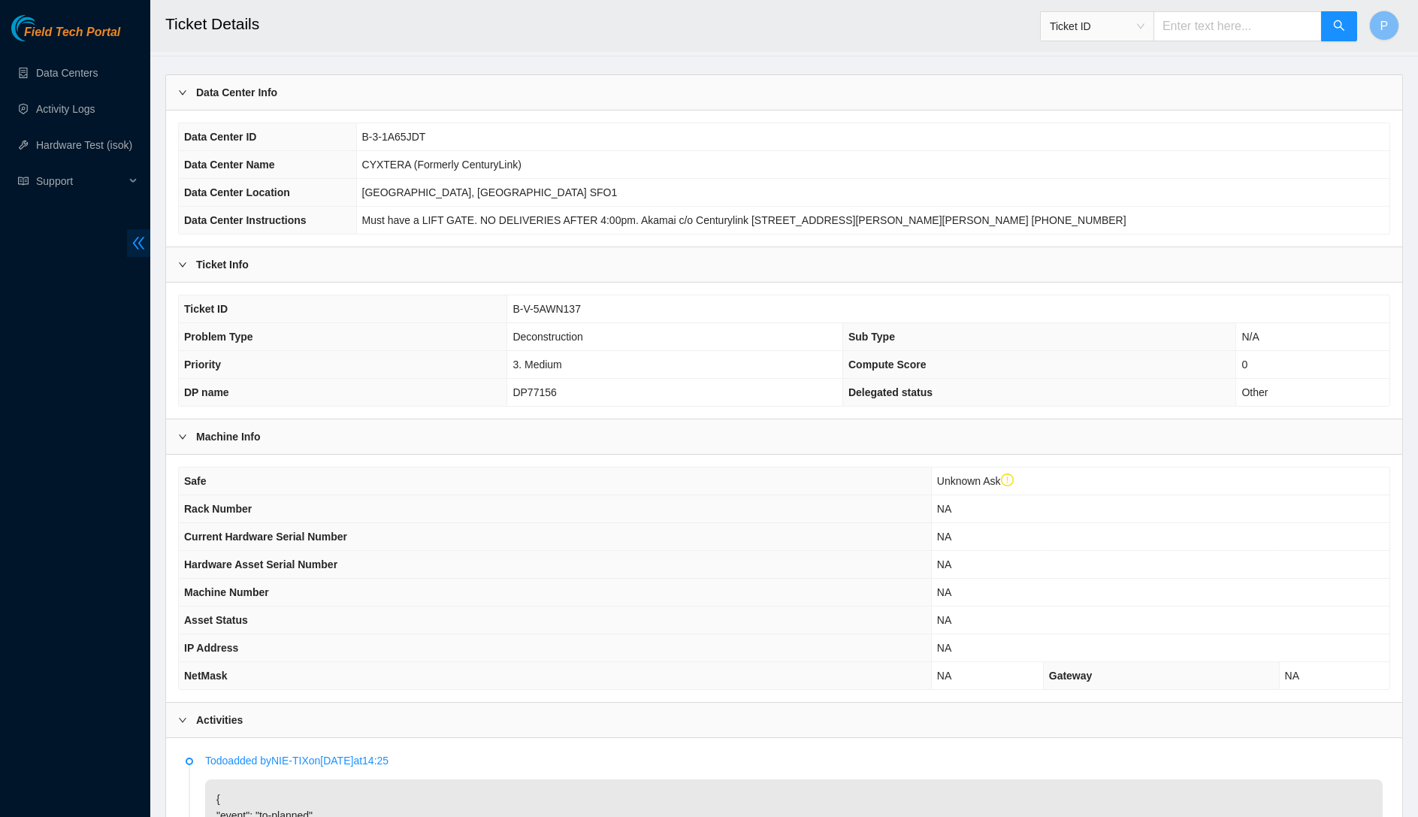
click at [143, 236] on icon "double-left" at bounding box center [139, 243] width 16 height 16
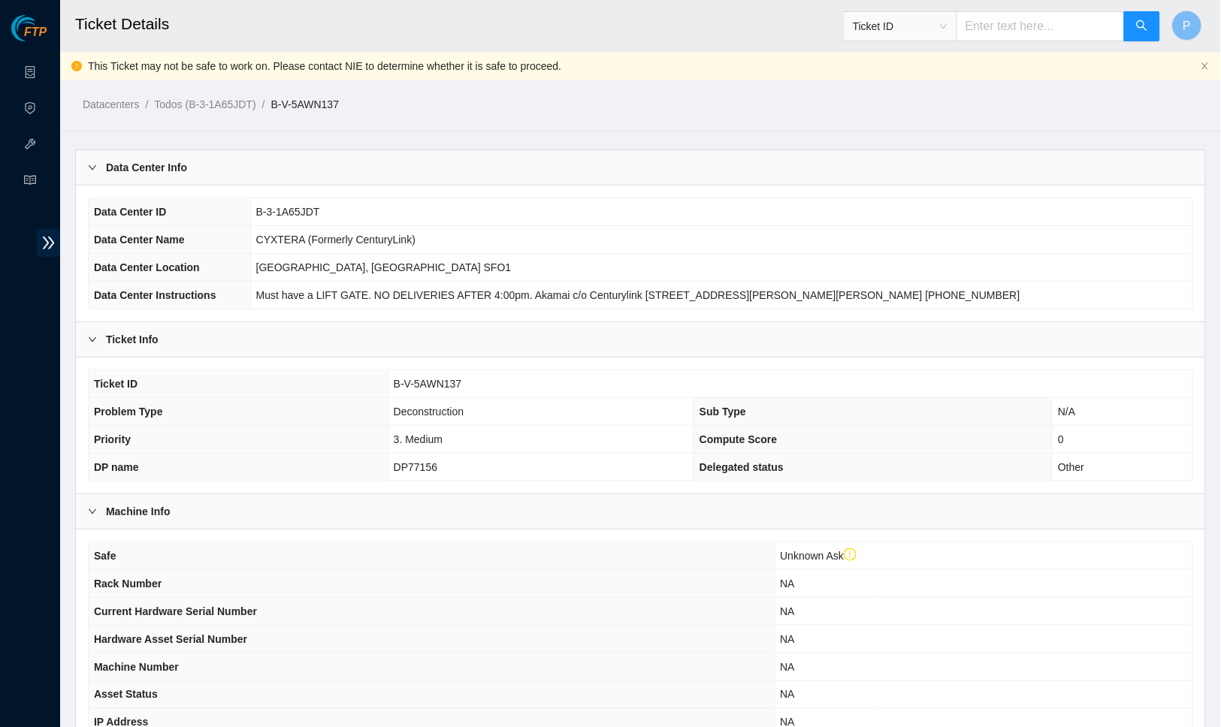
scroll to position [0, 0]
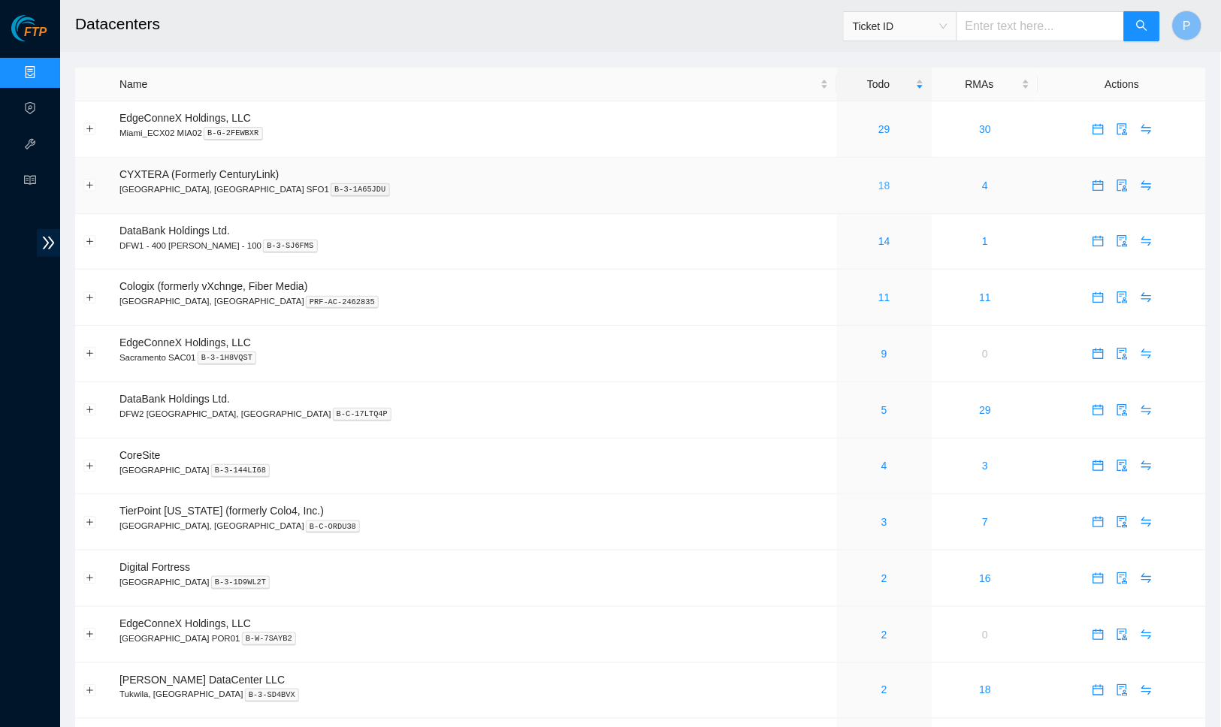
click at [878, 183] on link "18" at bounding box center [884, 186] width 12 height 12
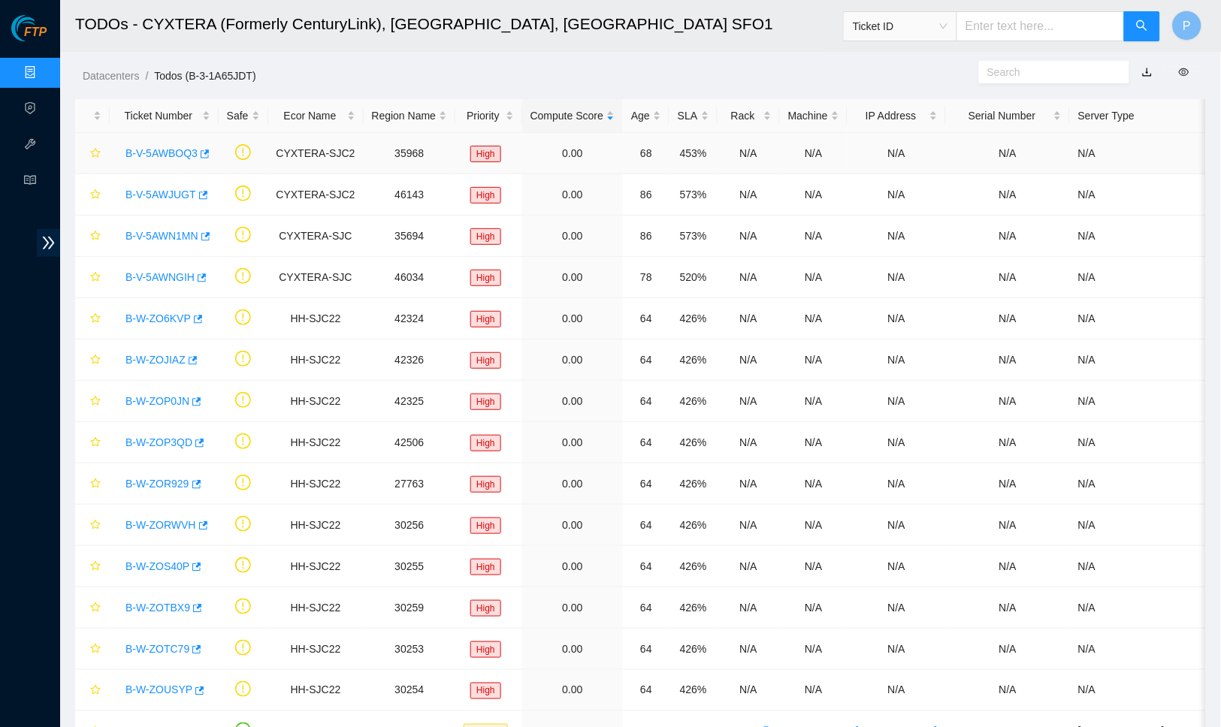
click at [169, 156] on link "B-V-5AWBOQ3" at bounding box center [161, 153] width 72 height 12
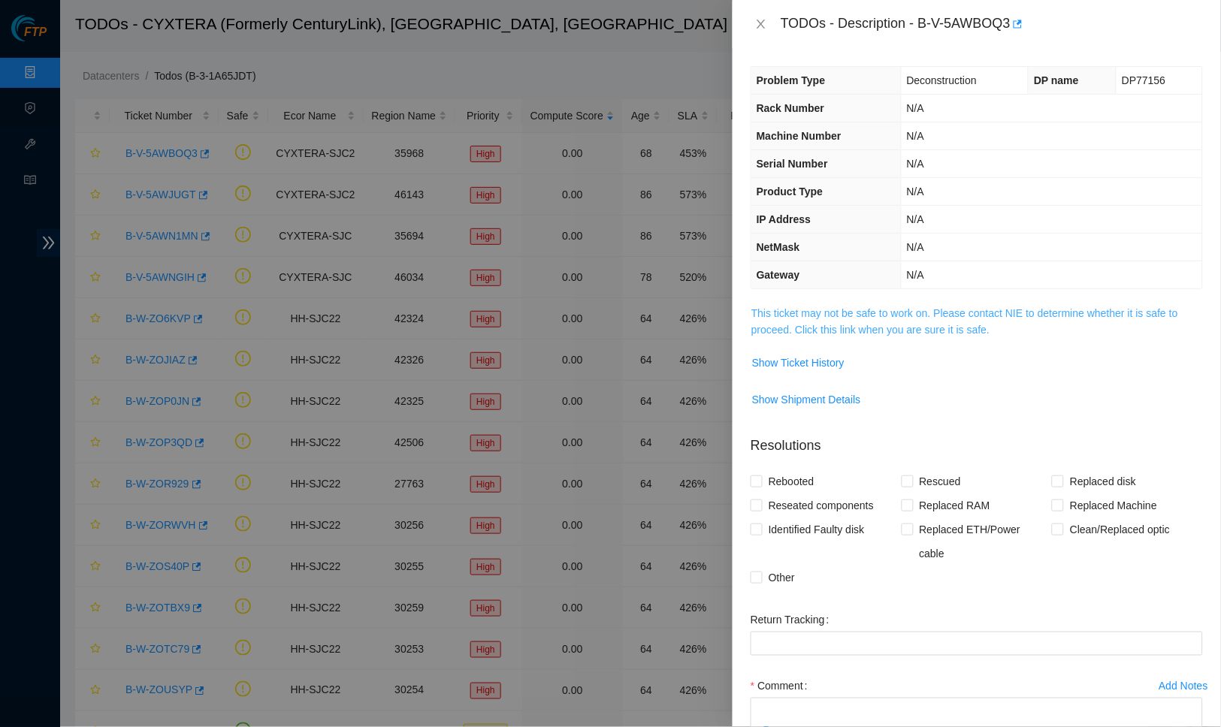
click at [847, 329] on link "This ticket may not be safe to work on. Please contact NIE to determine whether…" at bounding box center [964, 321] width 427 height 29
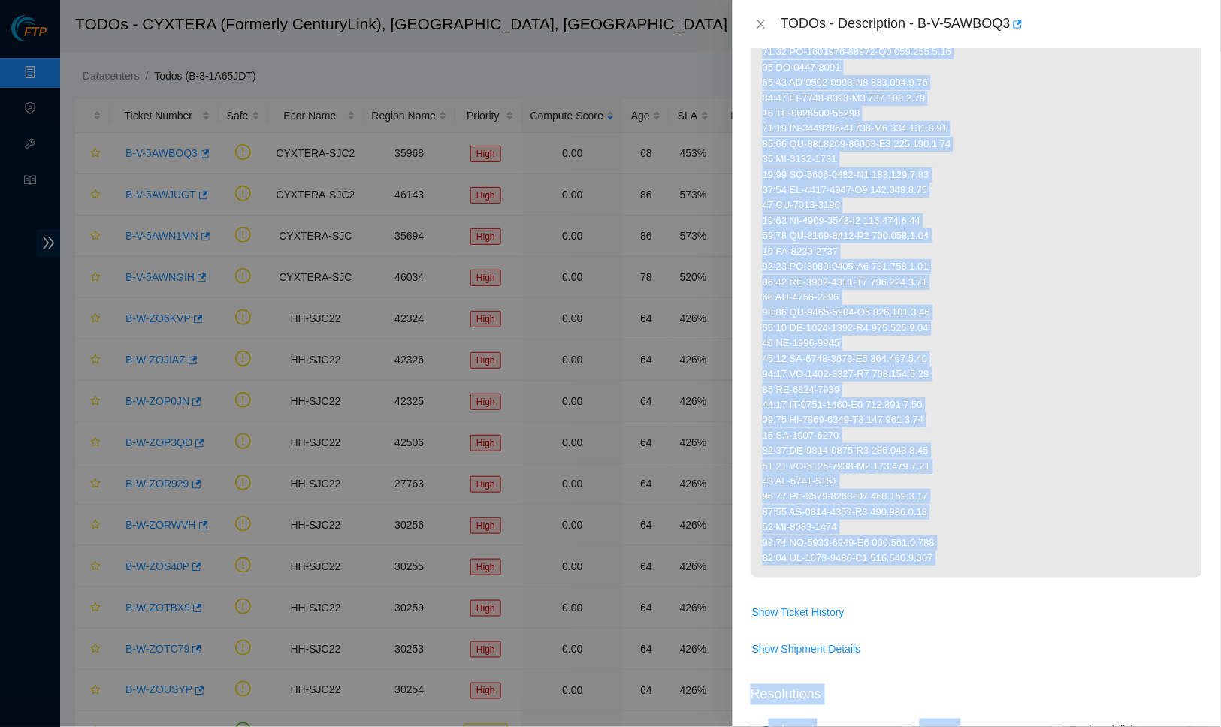
scroll to position [1035, 0]
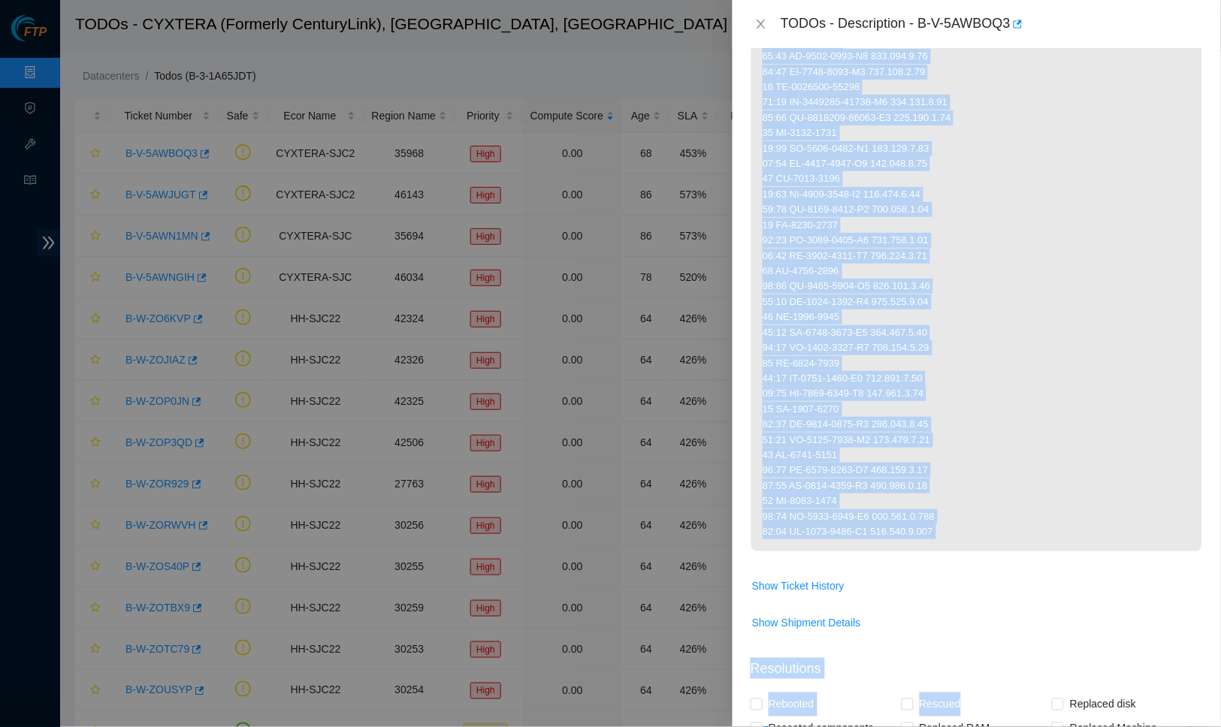
drag, startPoint x: 763, startPoint y: 241, endPoint x: 967, endPoint y: 499, distance: 329.0
copy p "01 MX-1915-0124 01:00 MX-1915-0124-N0 [TECHNICAL_ID] 01:01 MX-1915-0124-N1 [TEC…"
click at [623, 214] on div at bounding box center [610, 363] width 1221 height 727
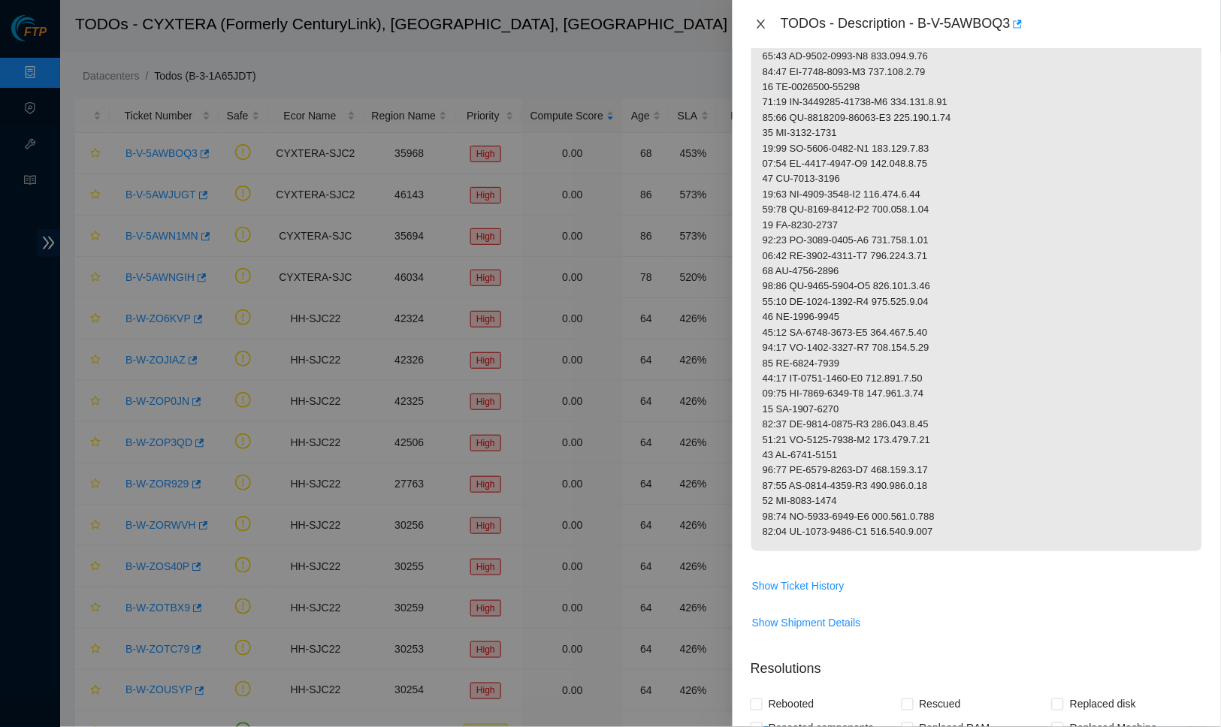
click at [768, 26] on button "Close" at bounding box center [761, 24] width 21 height 14
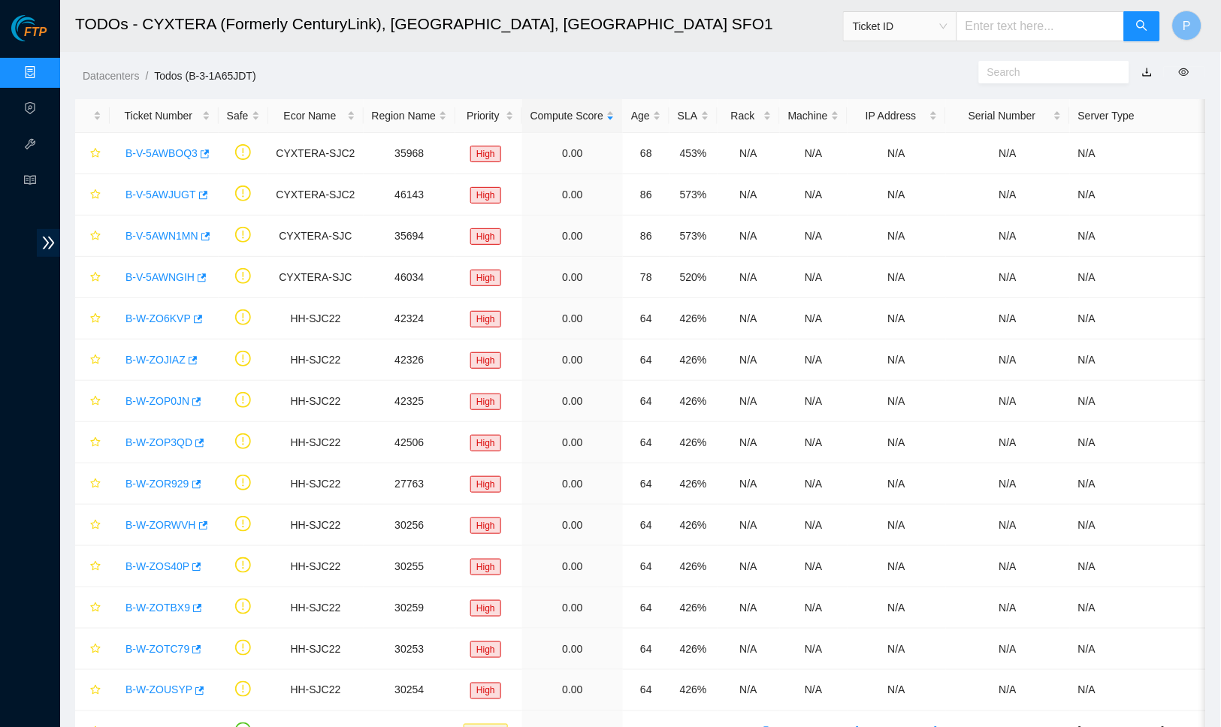
scroll to position [80, 0]
click at [44, 73] on link "Data Centers" at bounding box center [75, 73] width 62 height 12
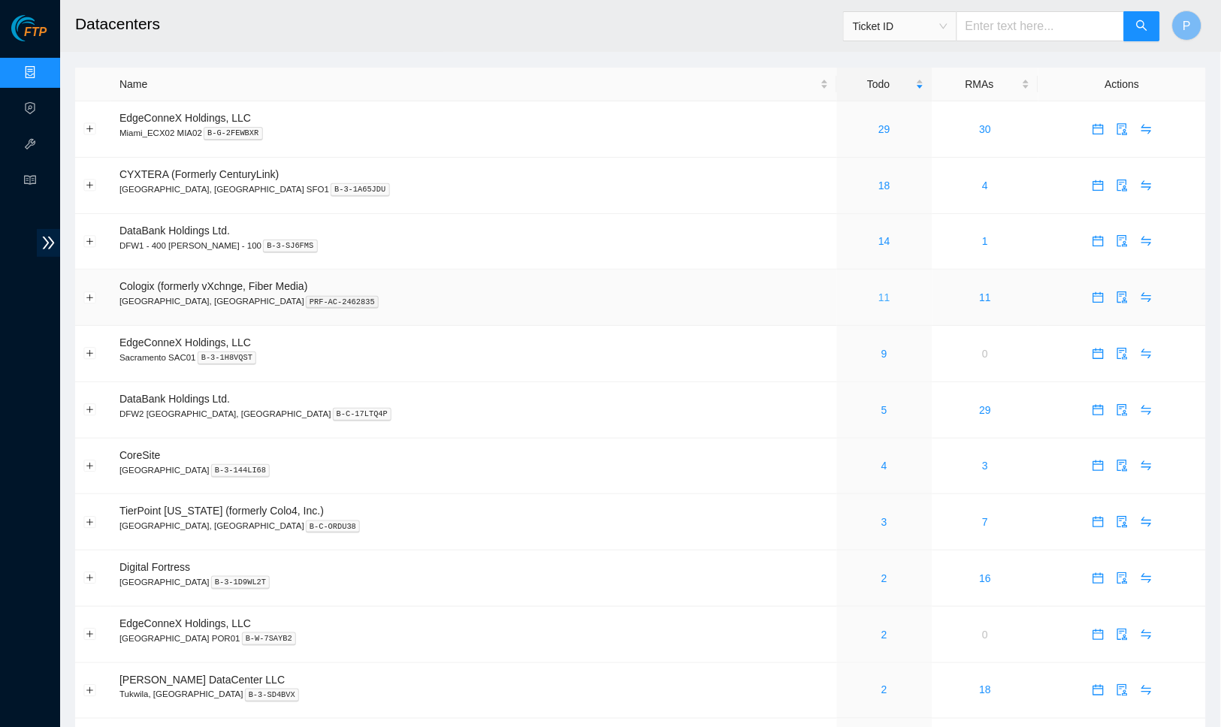
click at [878, 292] on link "11" at bounding box center [884, 298] width 12 height 12
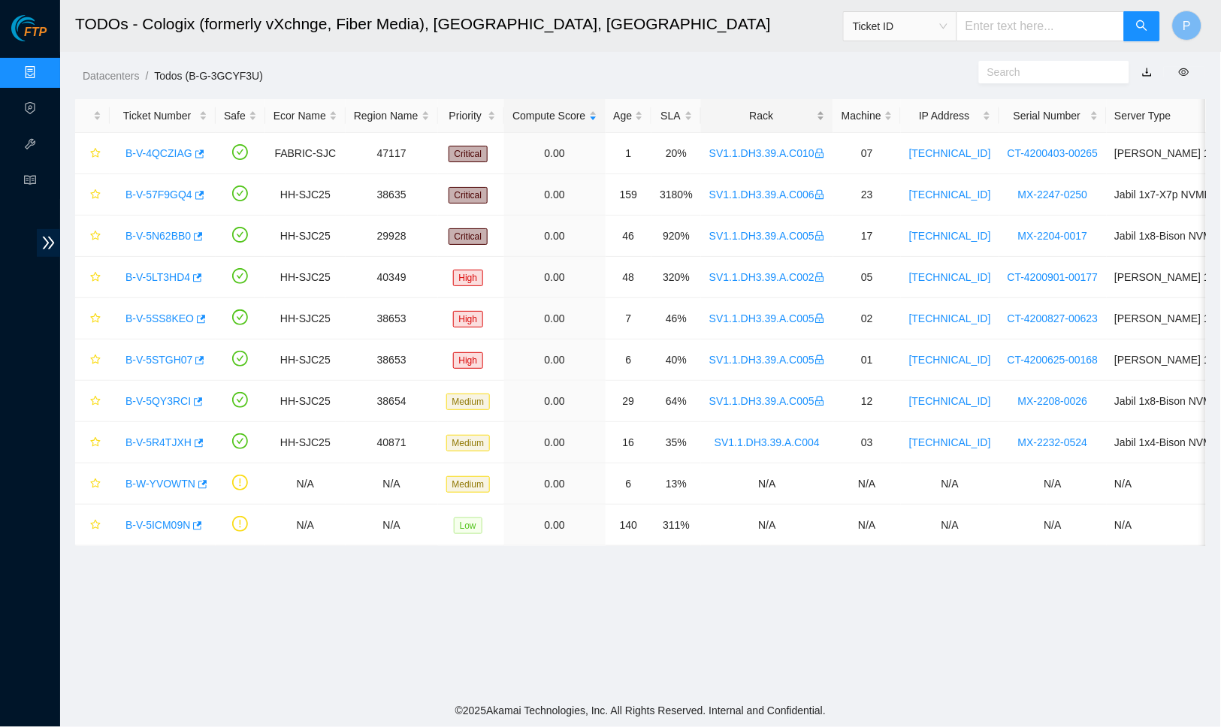
click at [815, 108] on div "Rack" at bounding box center [767, 115] width 116 height 17
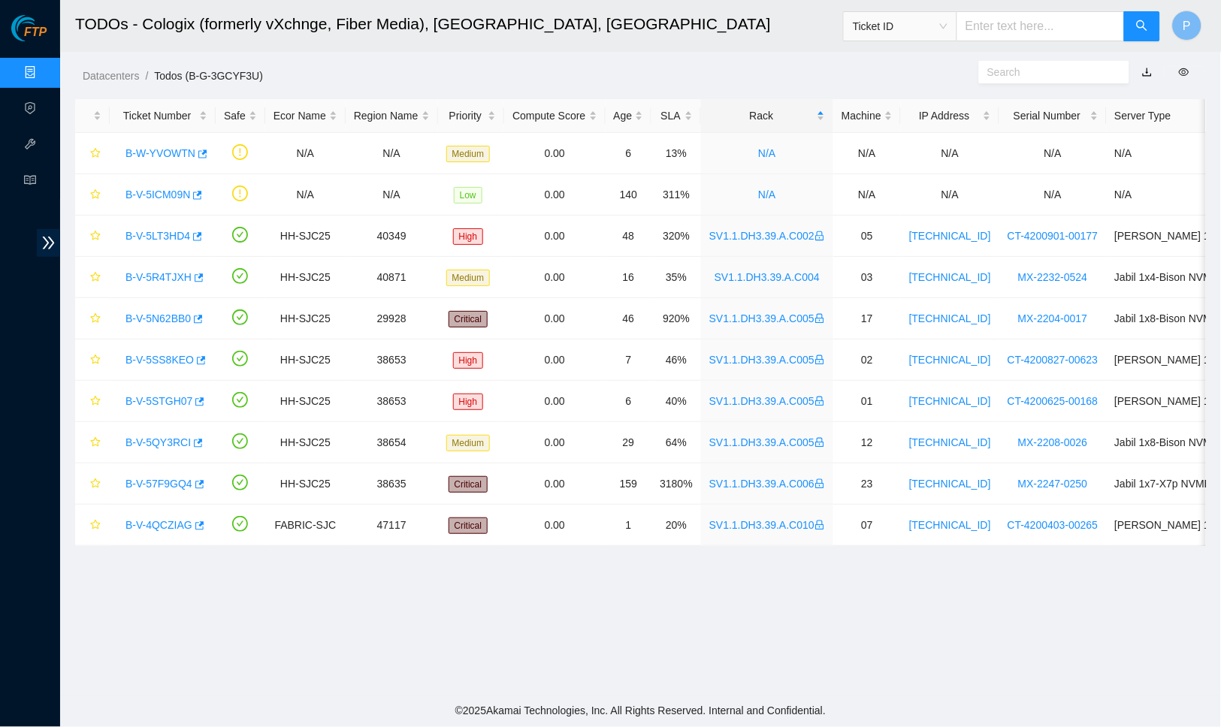
click at [1002, 38] on input "text" at bounding box center [1041, 26] width 168 height 30
paste input "B-W-11O4PVD"
type input "B-W-11O4PVD"
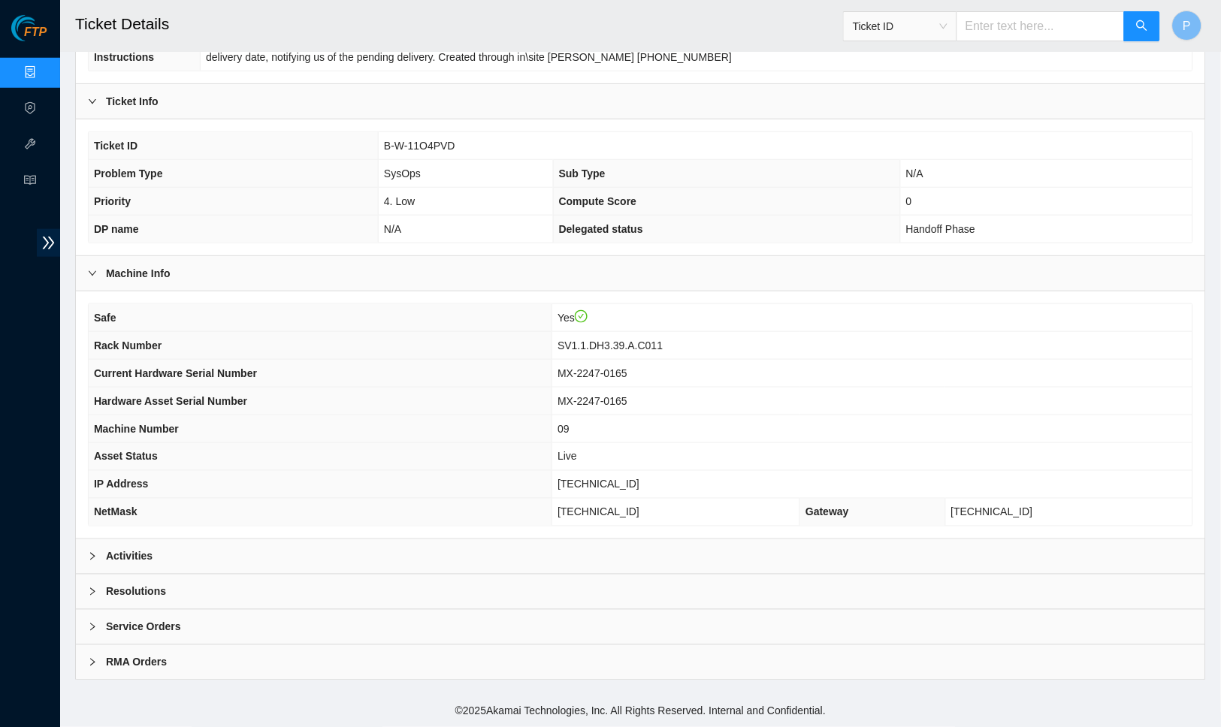
click at [247, 564] on div "Activities" at bounding box center [640, 557] width 1129 height 35
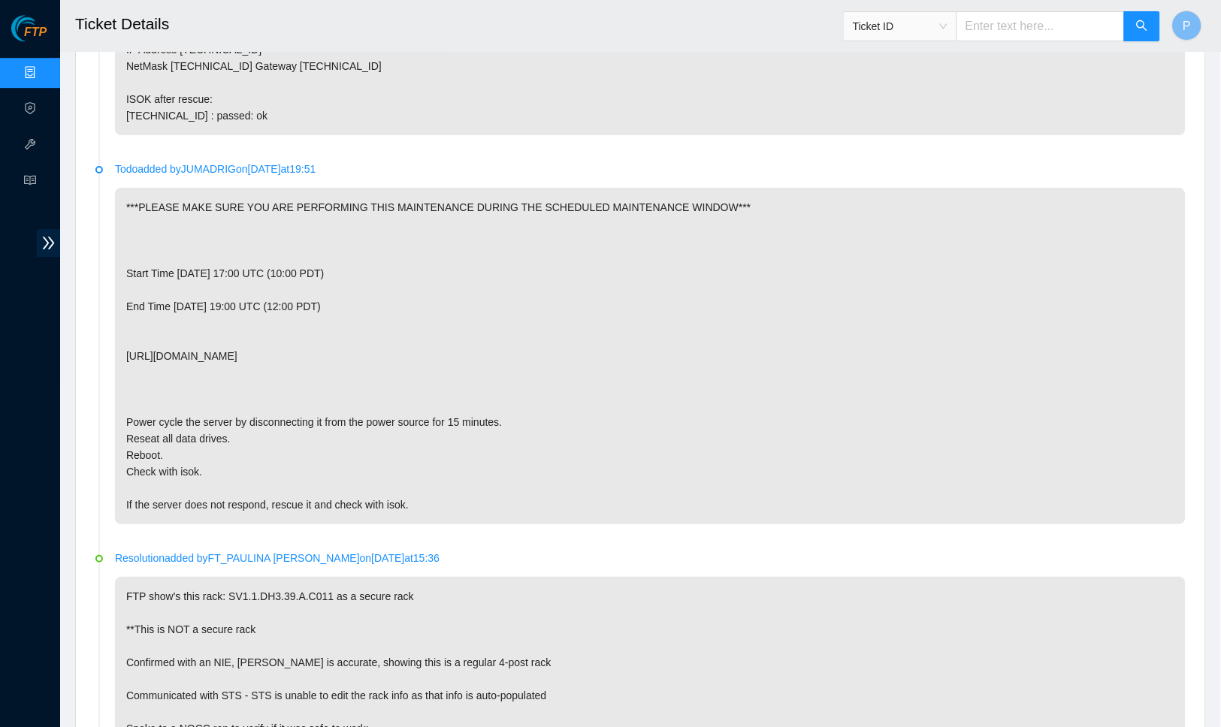
scroll to position [1095, 0]
drag, startPoint x: 422, startPoint y: 353, endPoint x: 116, endPoint y: 352, distance: 306.6
click at [116, 352] on p "***PLEASE MAKE SURE YOU ARE PERFORMING THIS MAINTENANCE DURING THE SCHEDULED MA…" at bounding box center [650, 354] width 1071 height 337
copy p "[URL][DOMAIN_NAME]"
